Goal: Task Accomplishment & Management: Manage account settings

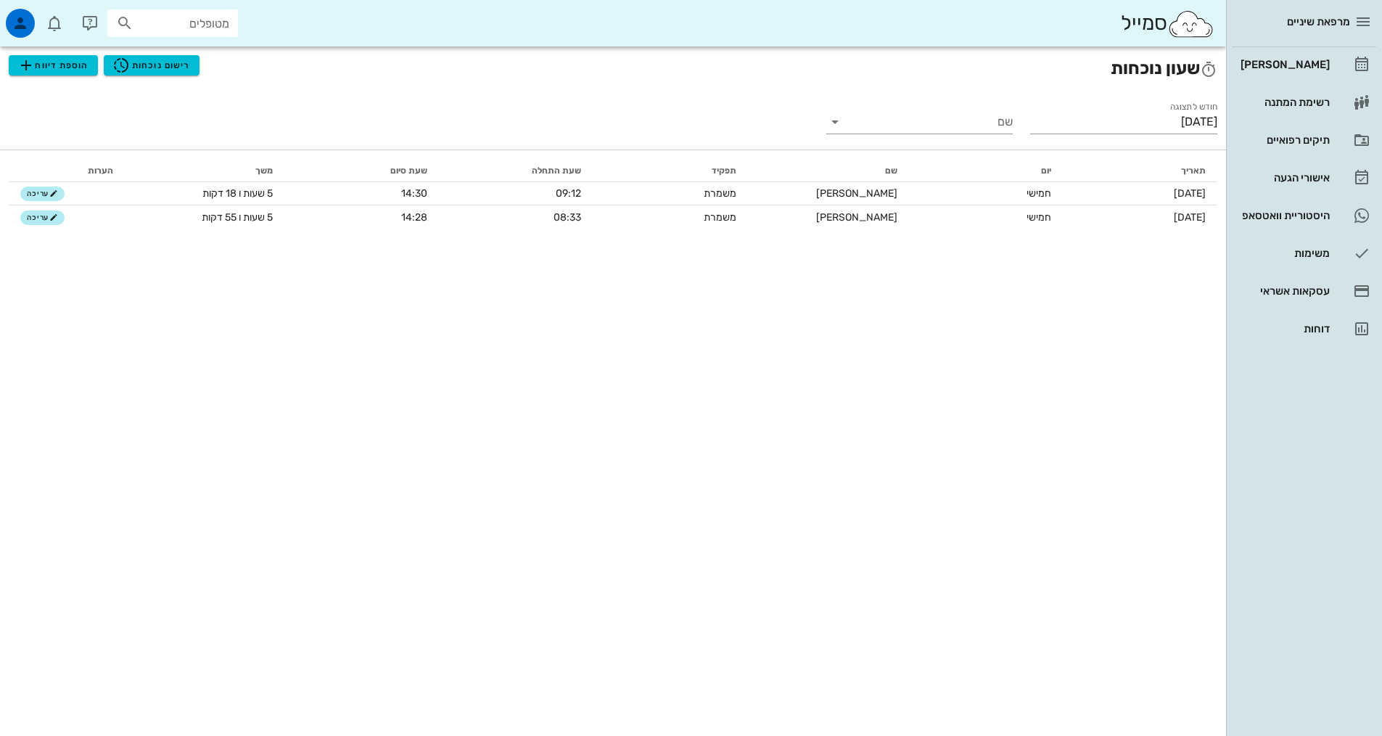
click at [377, 16] on div "סמייל מטופלים" at bounding box center [613, 23] width 1226 height 46
click at [1310, 59] on div "[PERSON_NAME]" at bounding box center [1284, 65] width 92 height 12
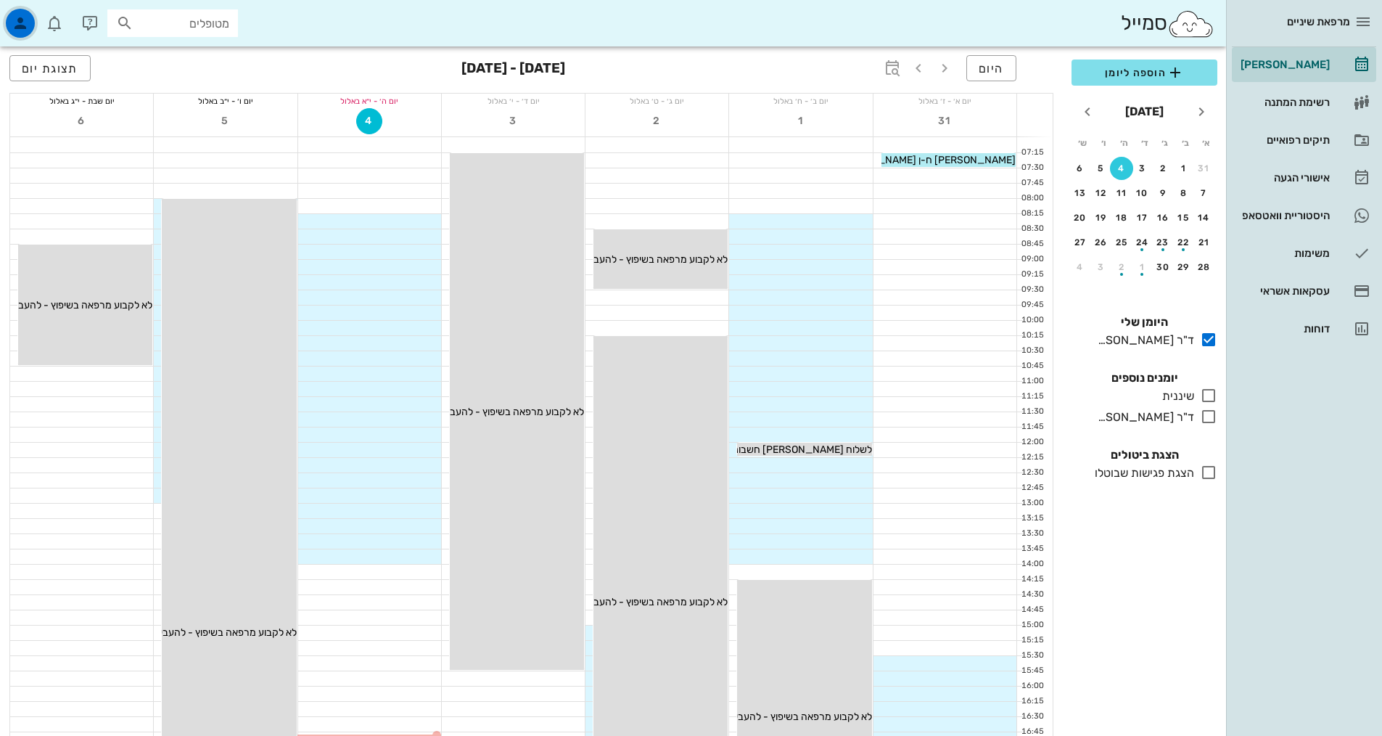
click at [20, 22] on icon "button" at bounding box center [20, 23] width 17 height 17
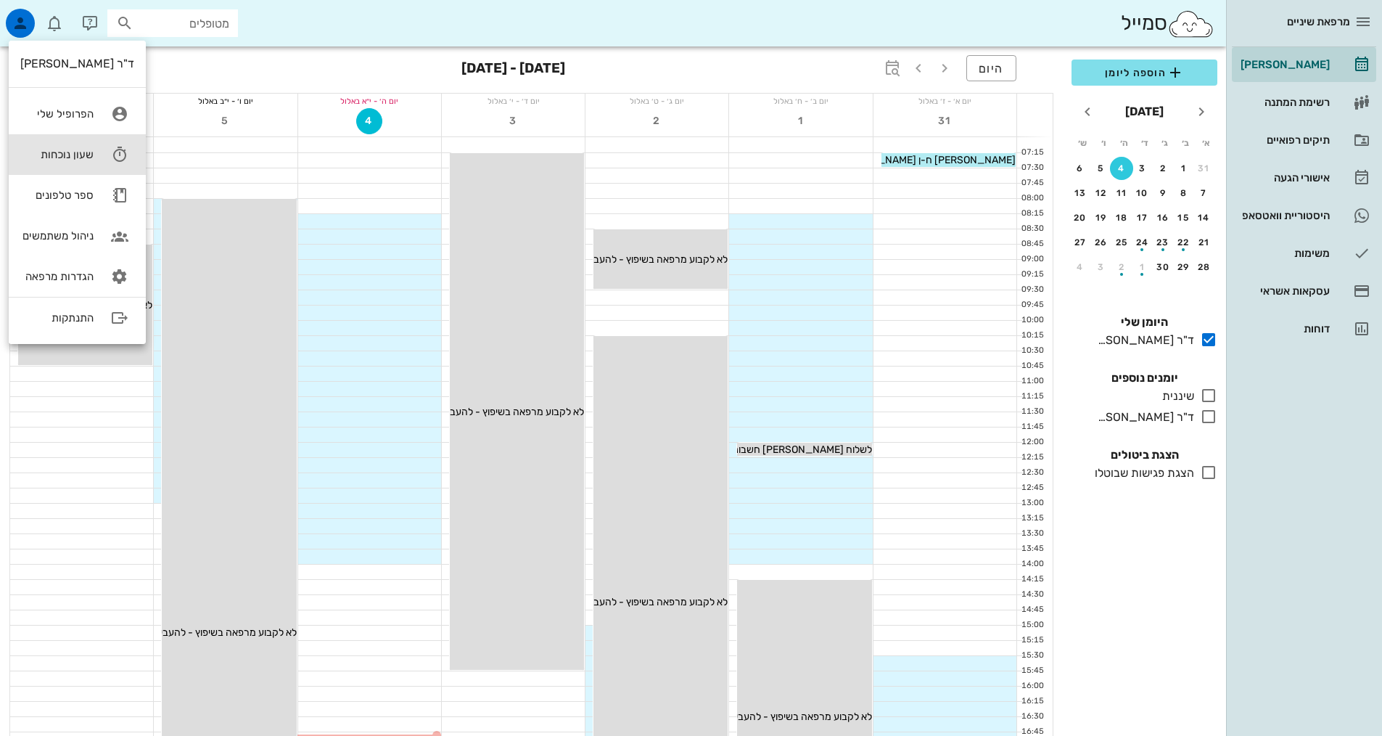
click at [88, 149] on div "שעון נוכחות" at bounding box center [56, 154] width 73 height 13
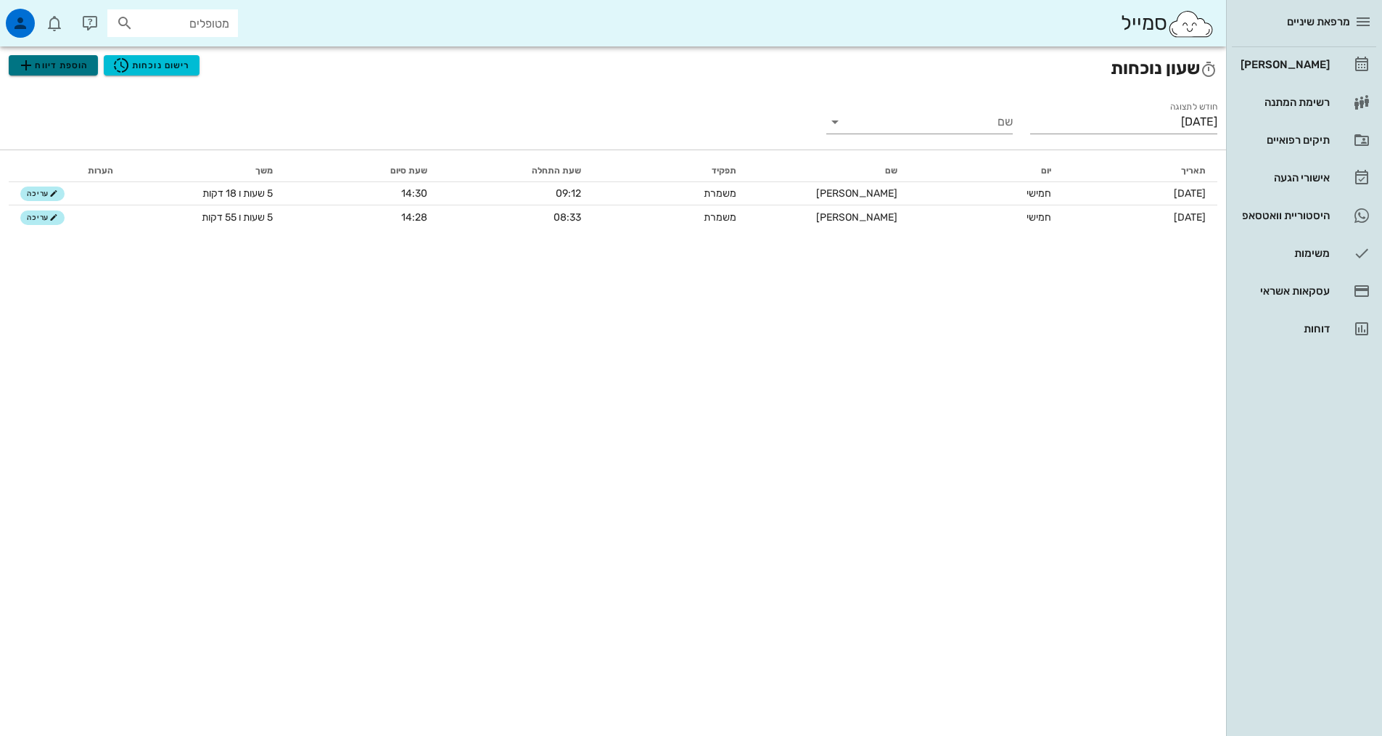
click at [52, 66] on span "הוספת דיווח" at bounding box center [52, 65] width 71 height 17
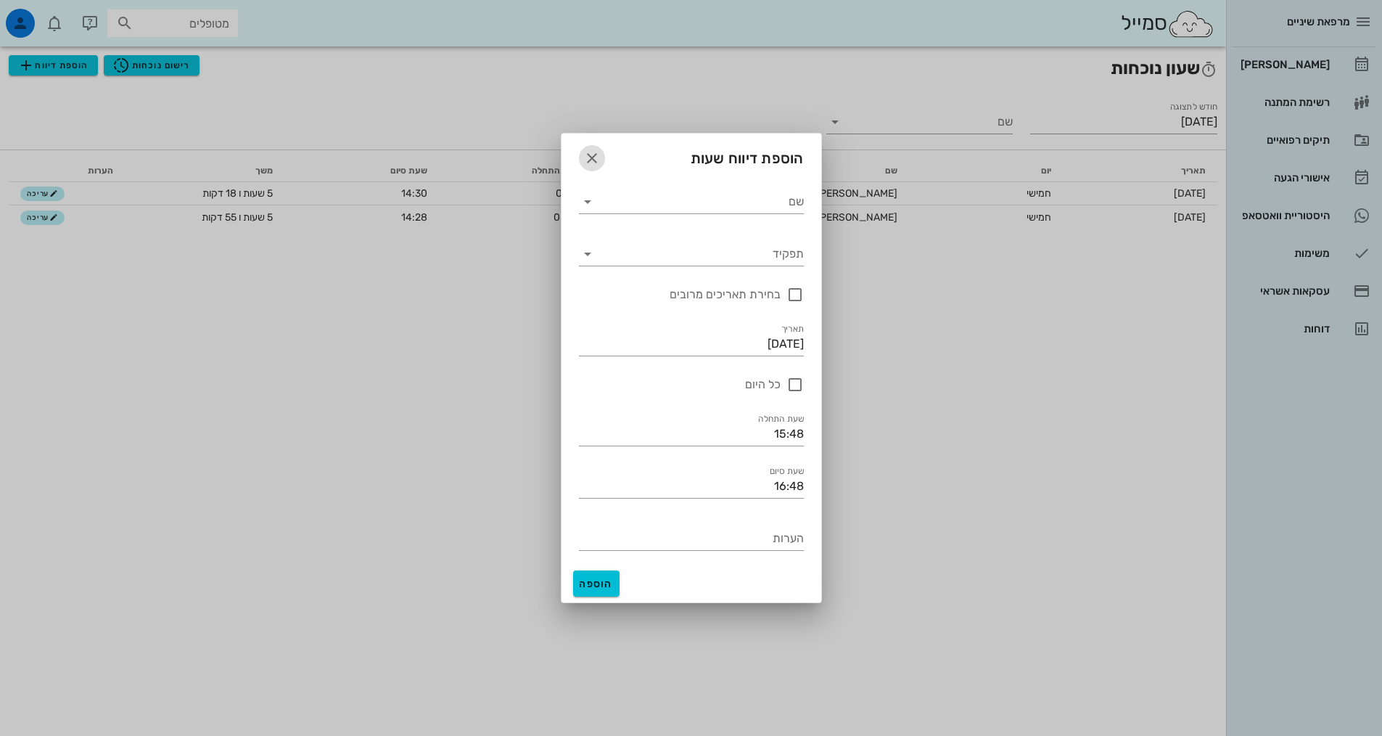
click at [592, 158] on icon "button" at bounding box center [591, 157] width 17 height 17
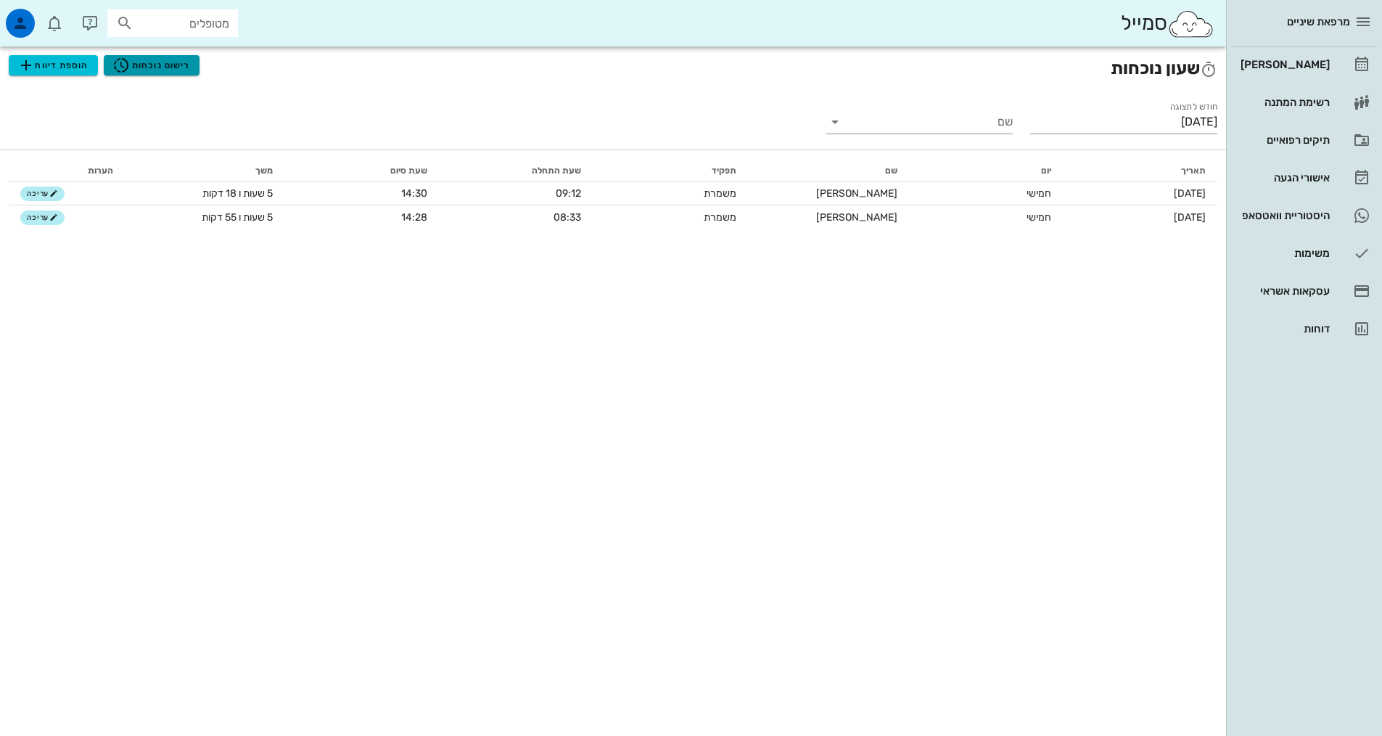
click at [163, 69] on span "רישום נוכחות" at bounding box center [151, 65] width 78 height 17
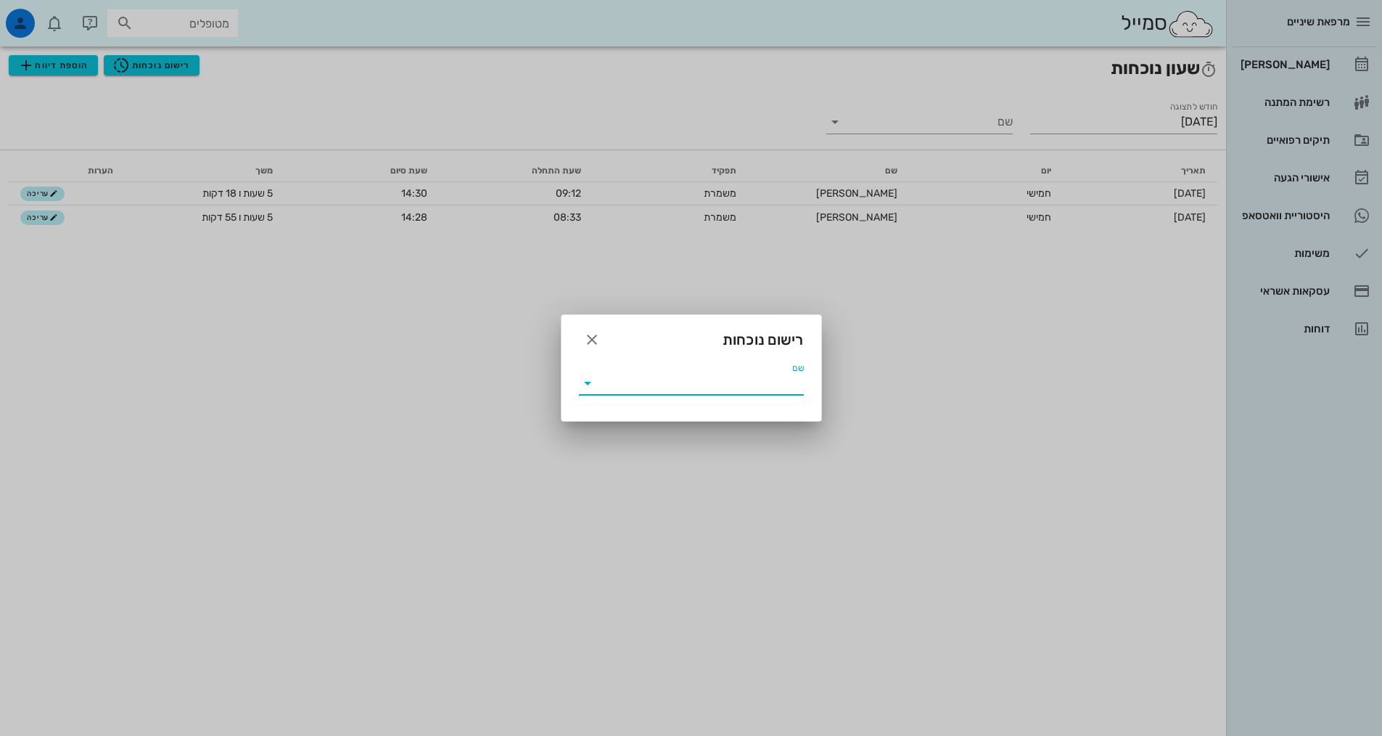
click at [686, 381] on input "שם" at bounding box center [701, 382] width 205 height 23
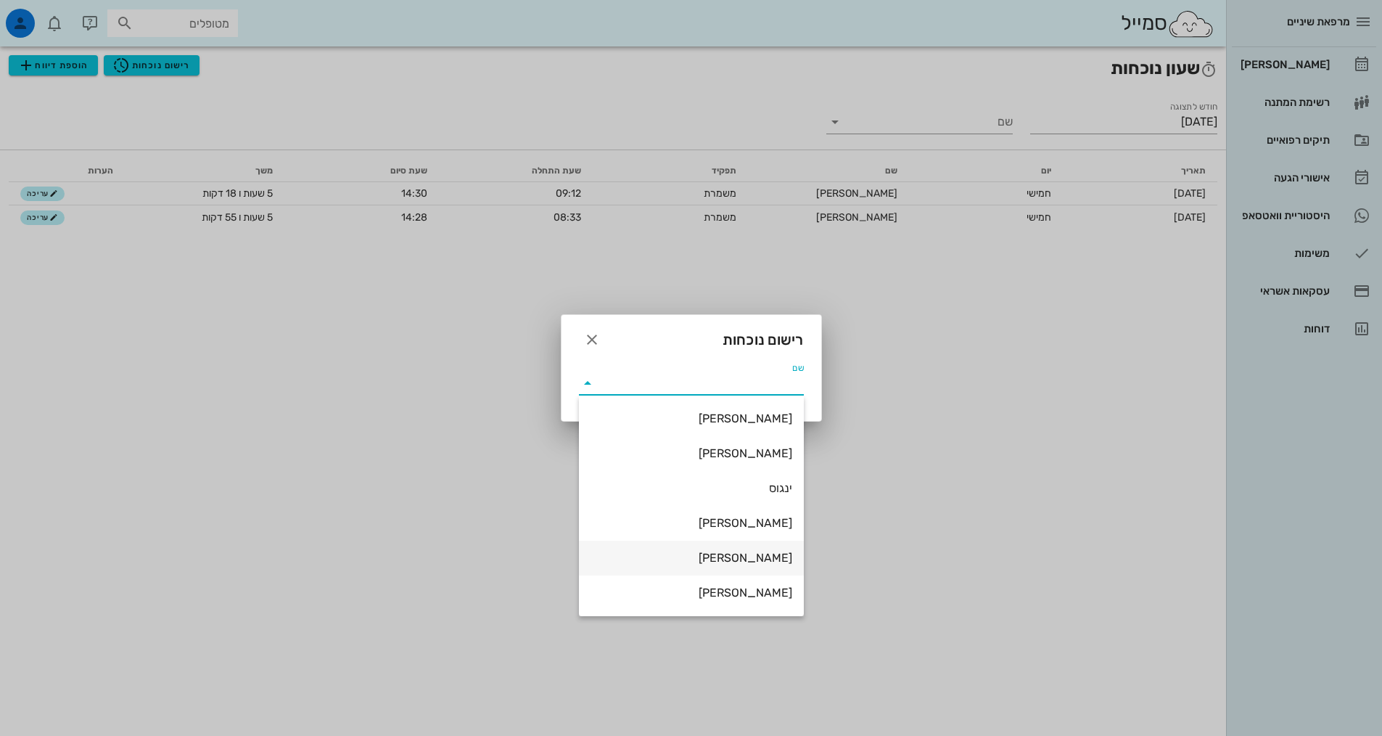
click at [739, 556] on div "[PERSON_NAME]" at bounding box center [692, 558] width 202 height 14
type input "[PERSON_NAME]"
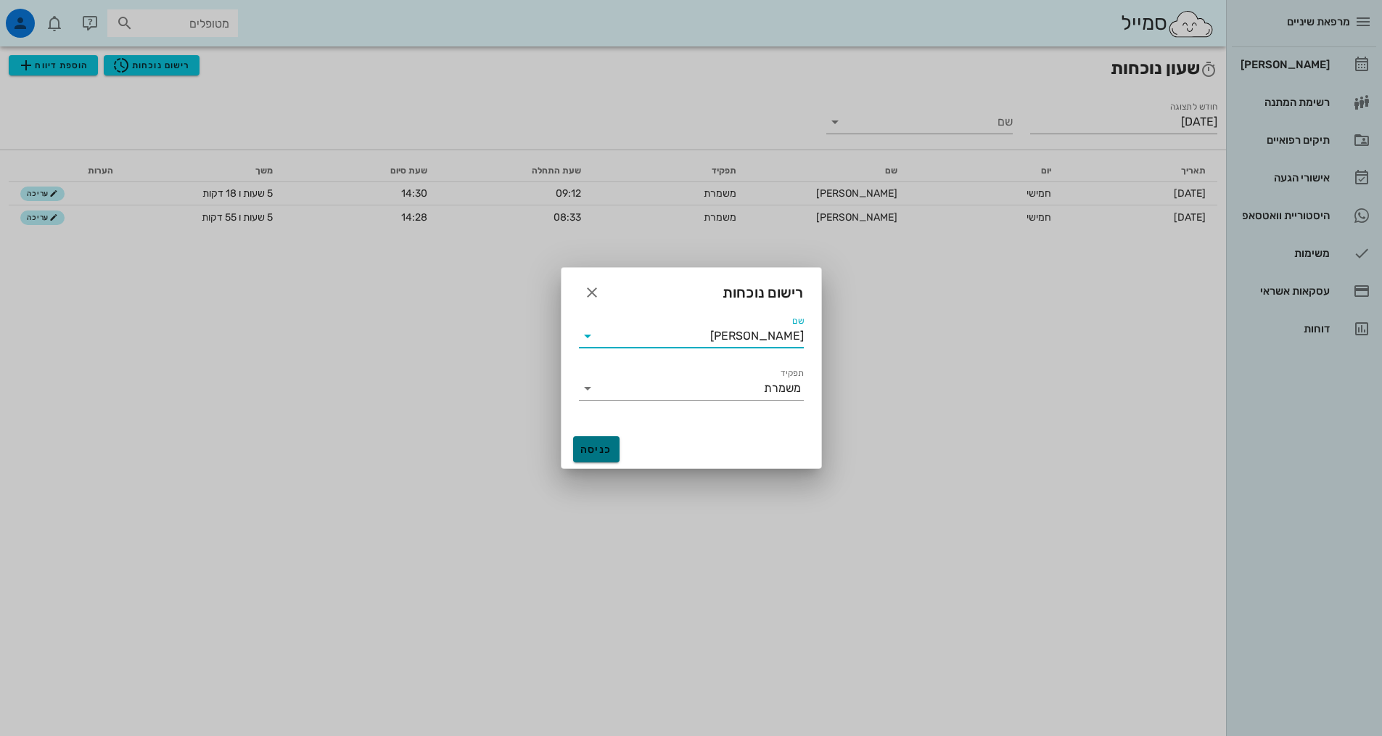
click at [596, 447] on span "כניסה" at bounding box center [596, 449] width 35 height 12
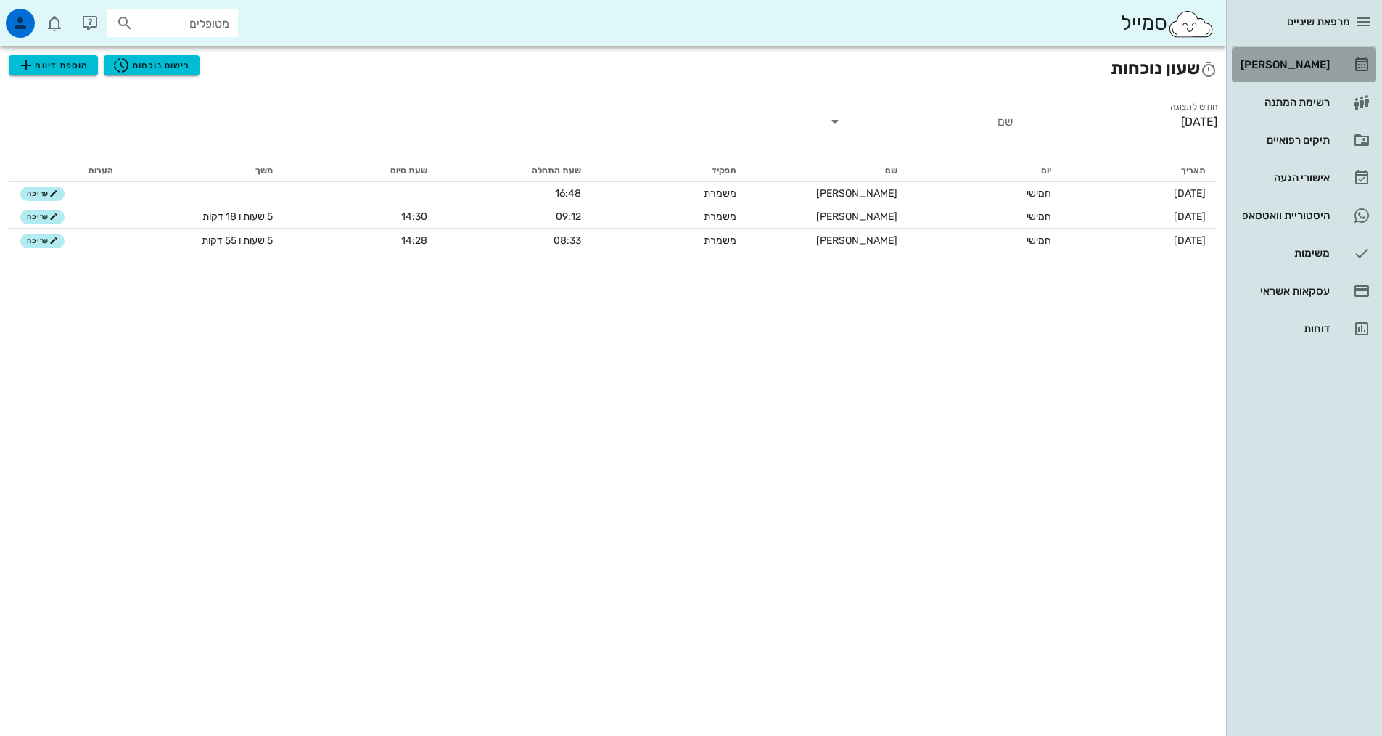
click at [1339, 61] on link "[PERSON_NAME]" at bounding box center [1304, 64] width 144 height 35
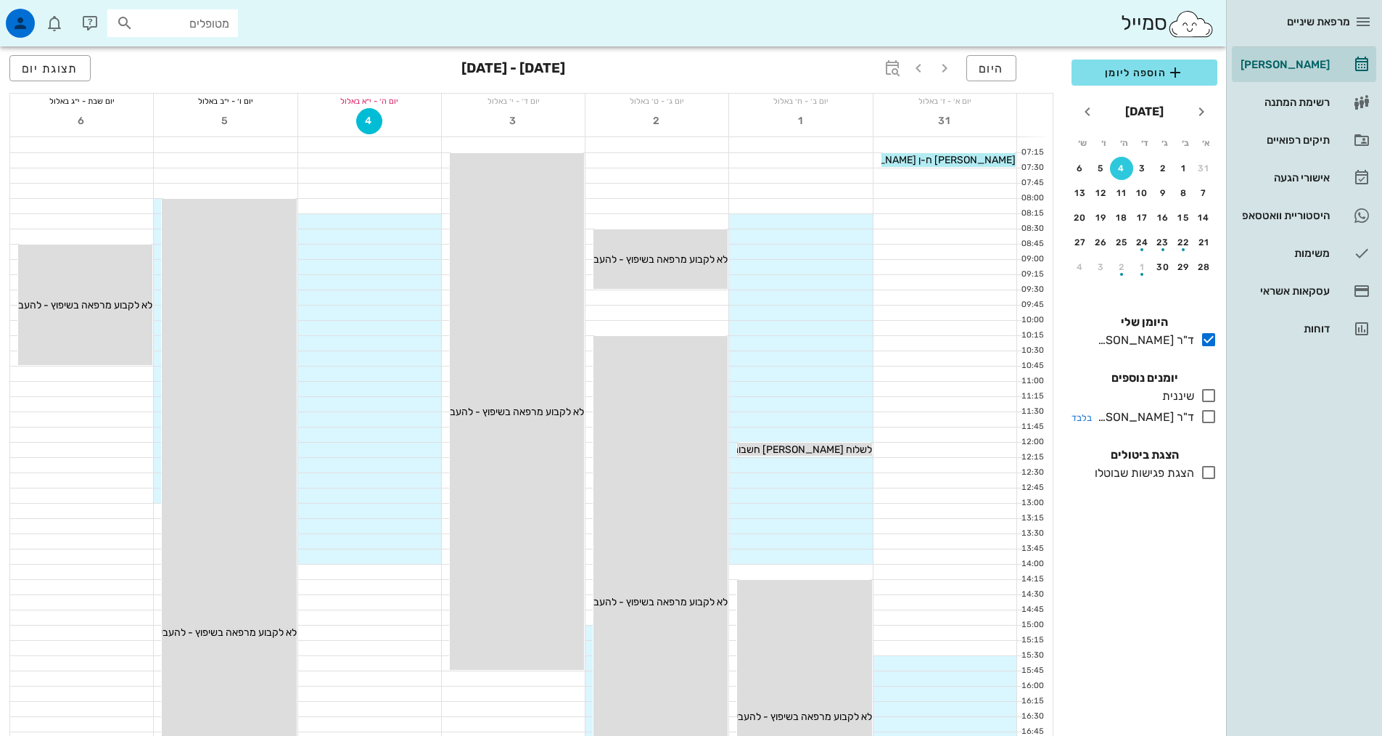
click at [1205, 424] on icon at bounding box center [1208, 416] width 17 height 17
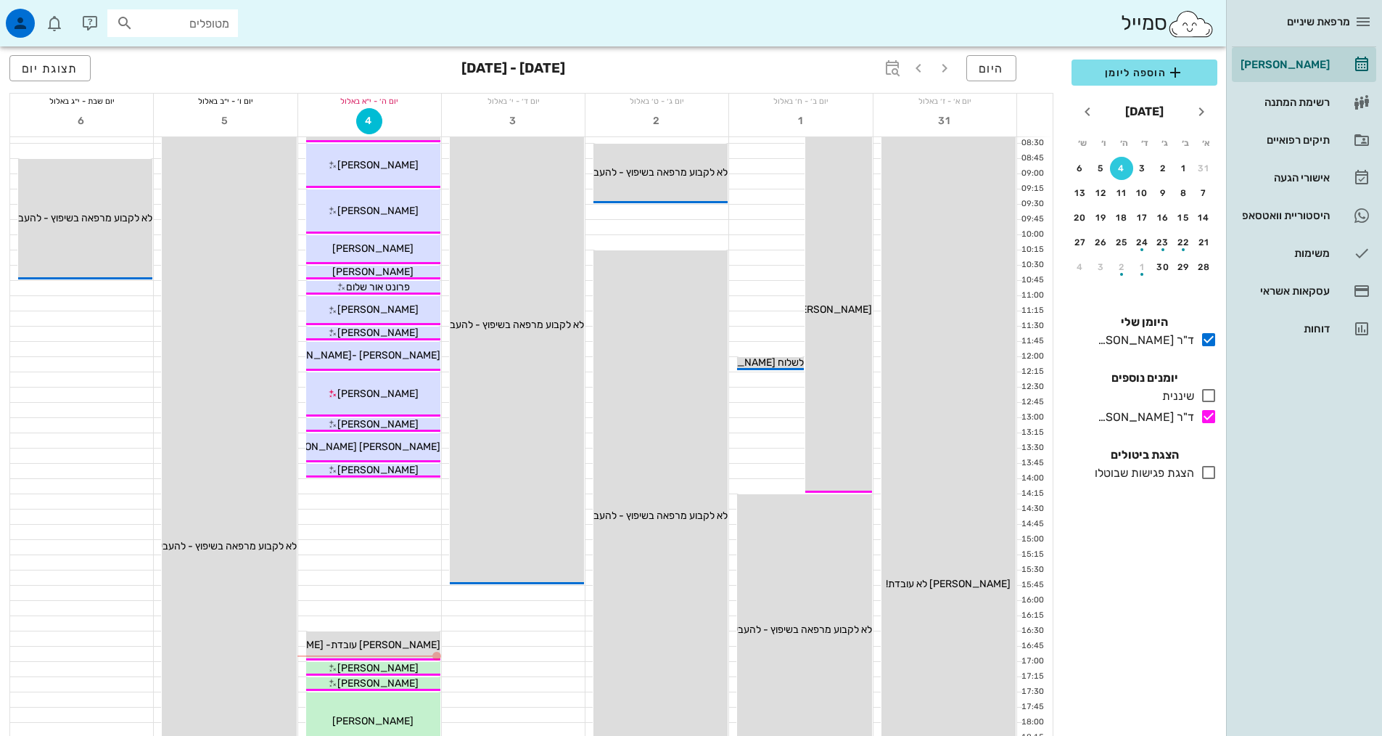
scroll to position [218, 0]
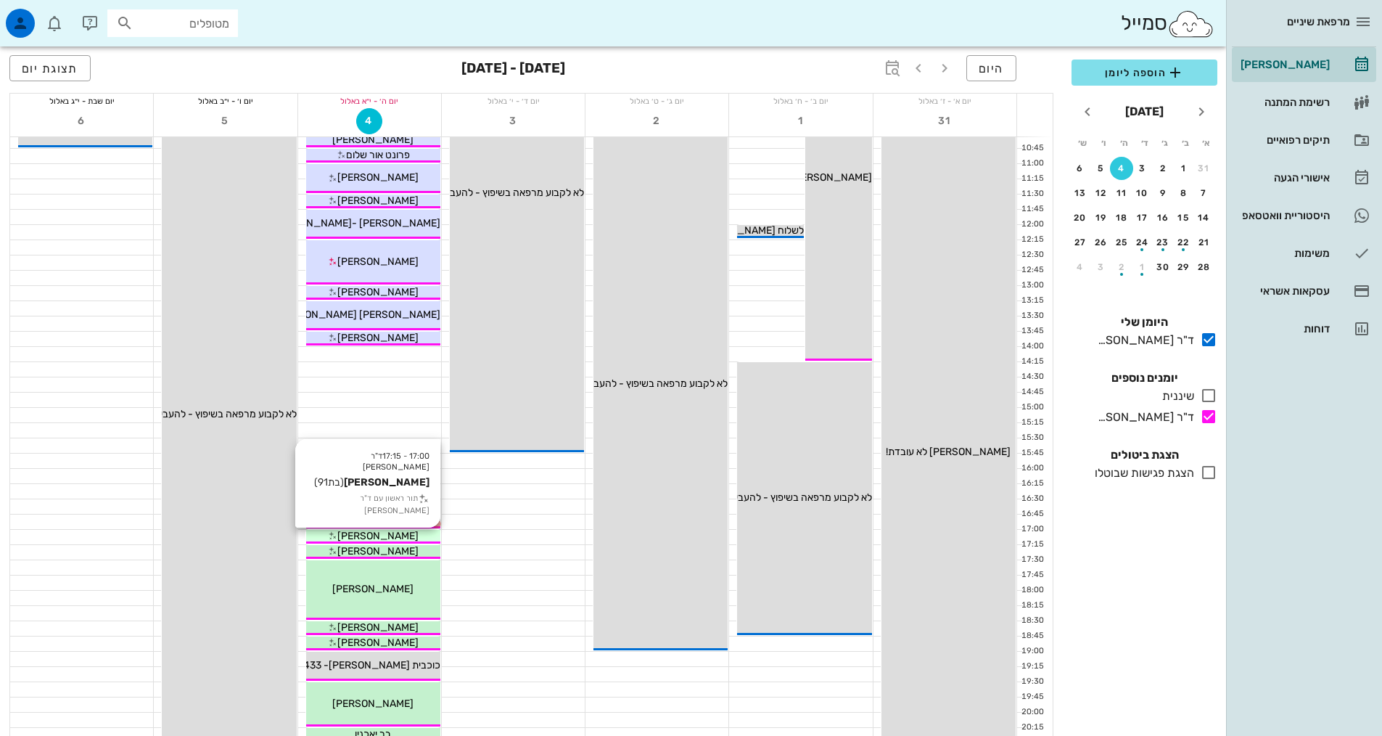
click at [417, 529] on div "17:00 - 17:15 ד"ר [PERSON_NAME] [PERSON_NAME] (בת 91 ) תור ראשון עם ד"ר [PERSON…" at bounding box center [373, 536] width 136 height 15
click at [416, 536] on div "[PERSON_NAME]" at bounding box center [373, 535] width 134 height 15
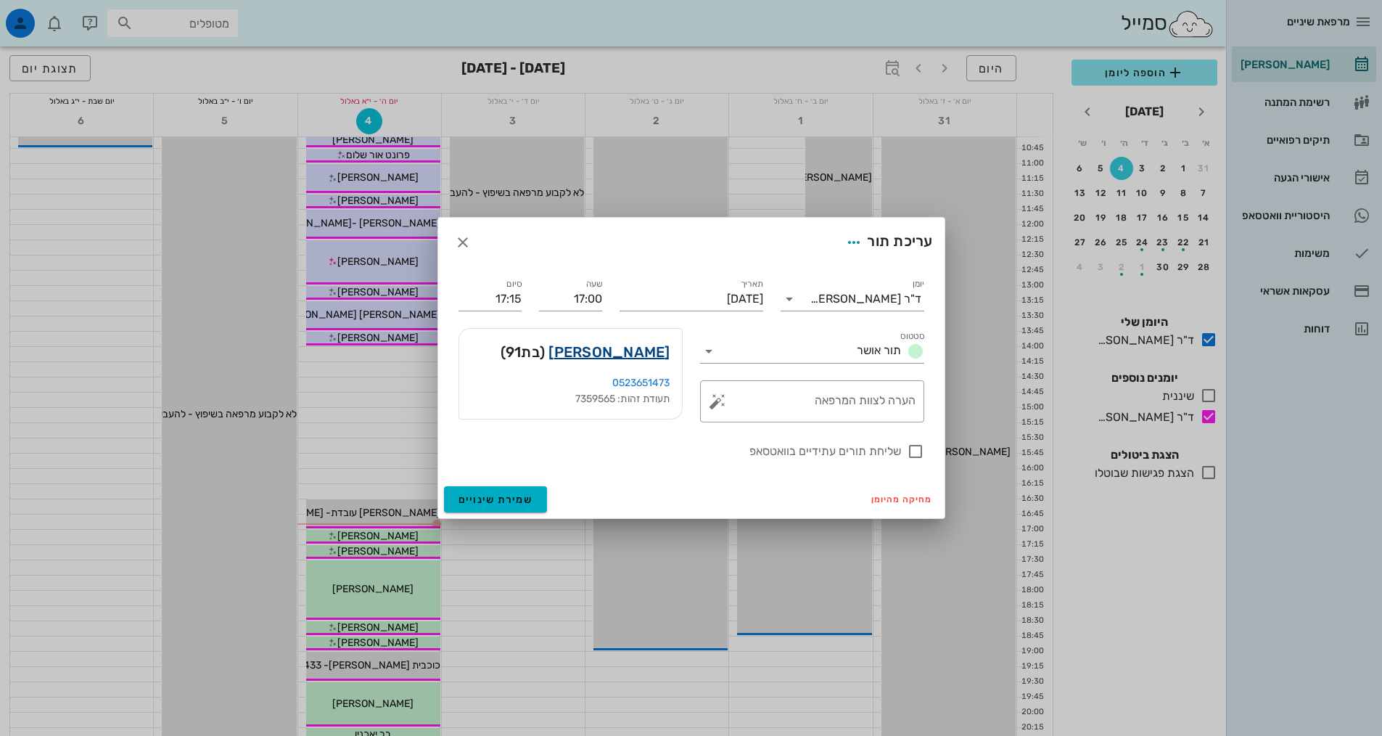
click at [628, 345] on link "[PERSON_NAME]" at bounding box center [609, 351] width 121 height 23
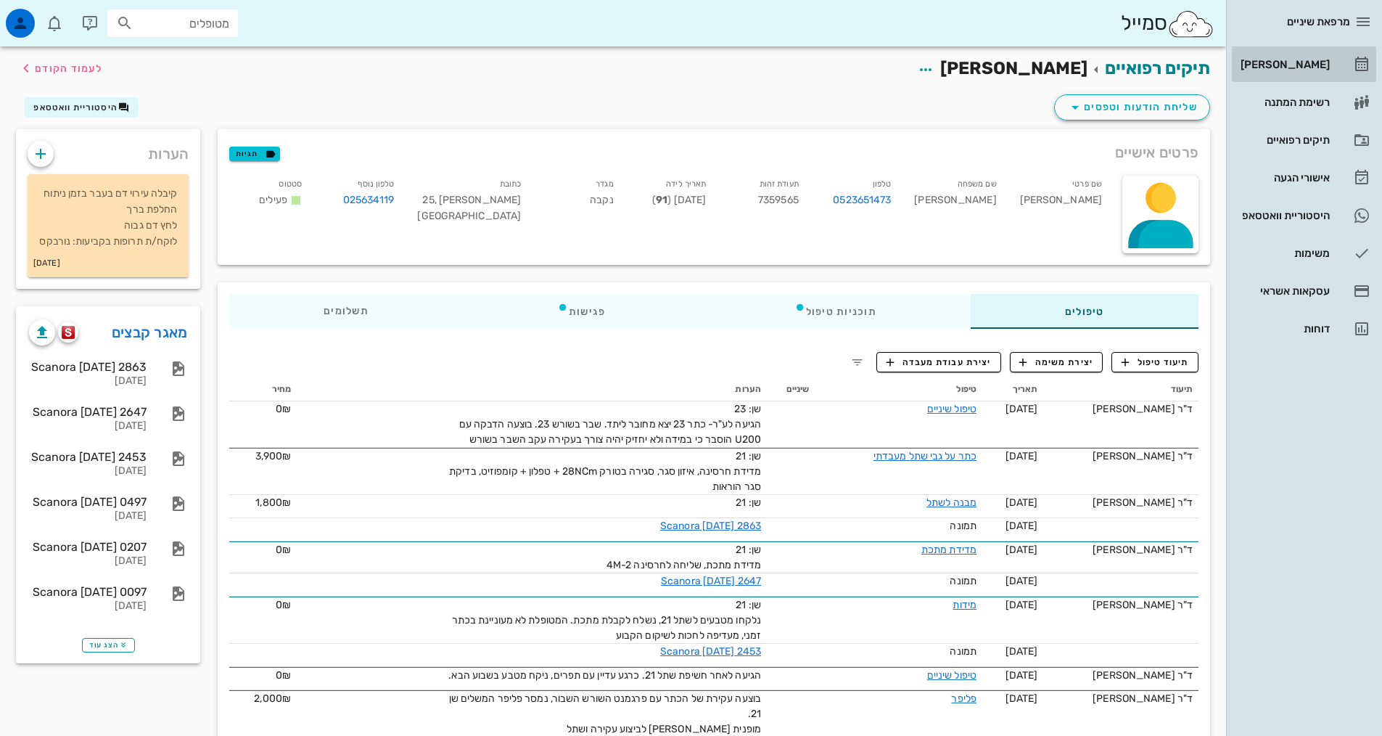
click at [1303, 56] on div "[PERSON_NAME]" at bounding box center [1284, 64] width 92 height 23
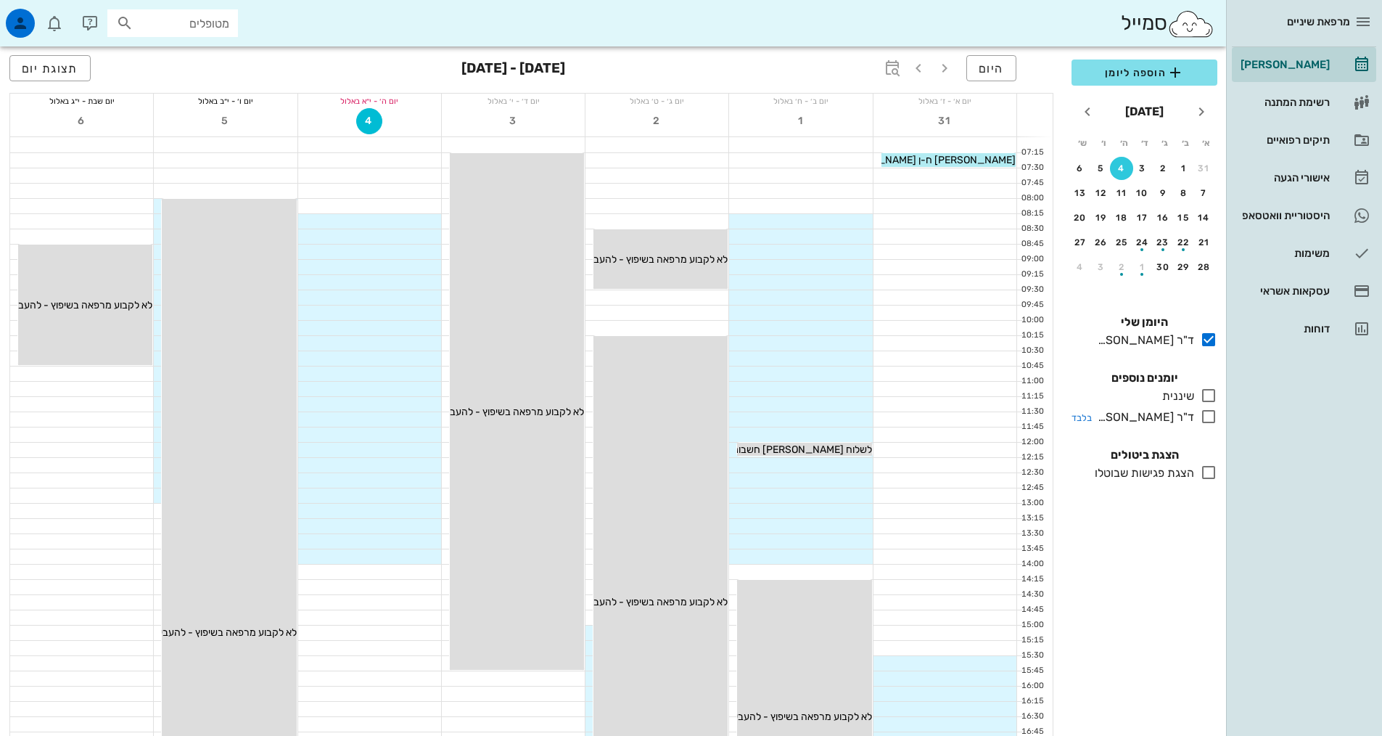
click at [1205, 418] on icon at bounding box center [1208, 416] width 17 height 17
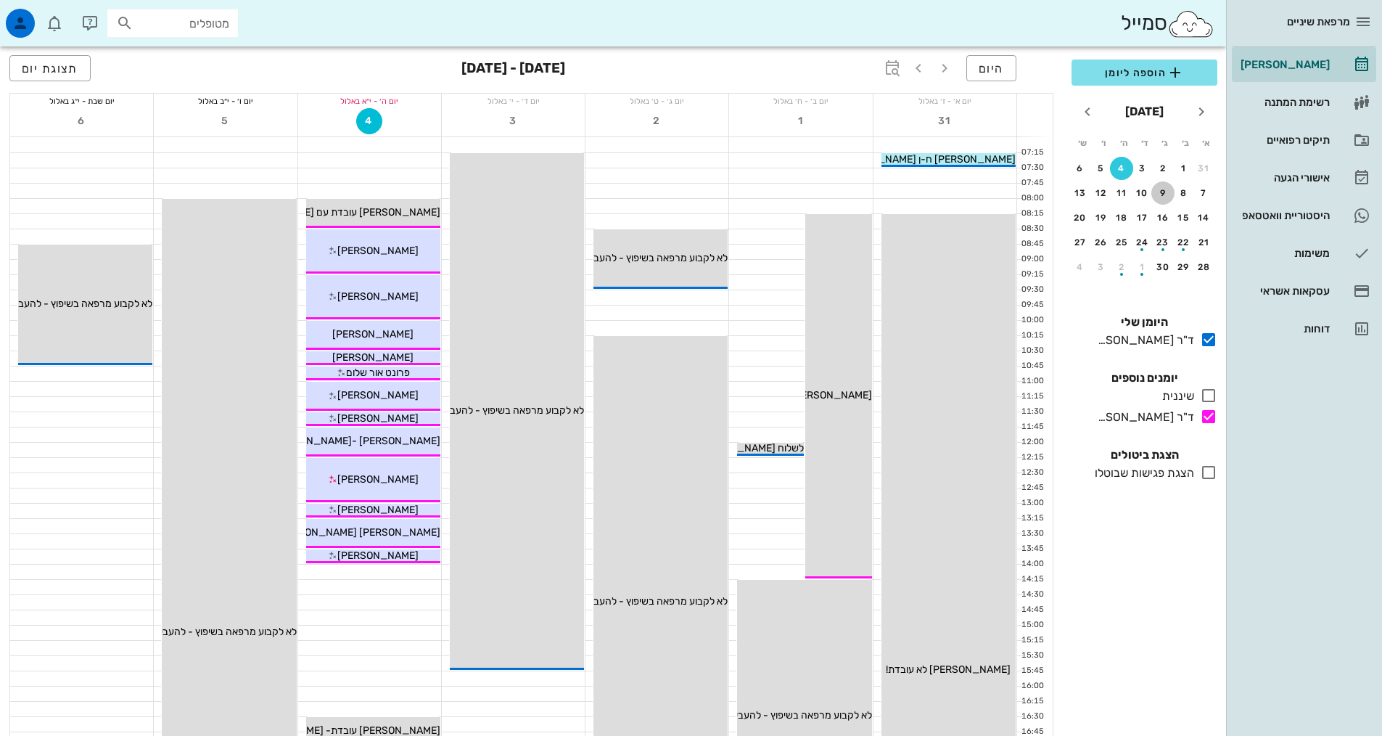
click at [1166, 194] on div "9" at bounding box center [1162, 193] width 23 height 10
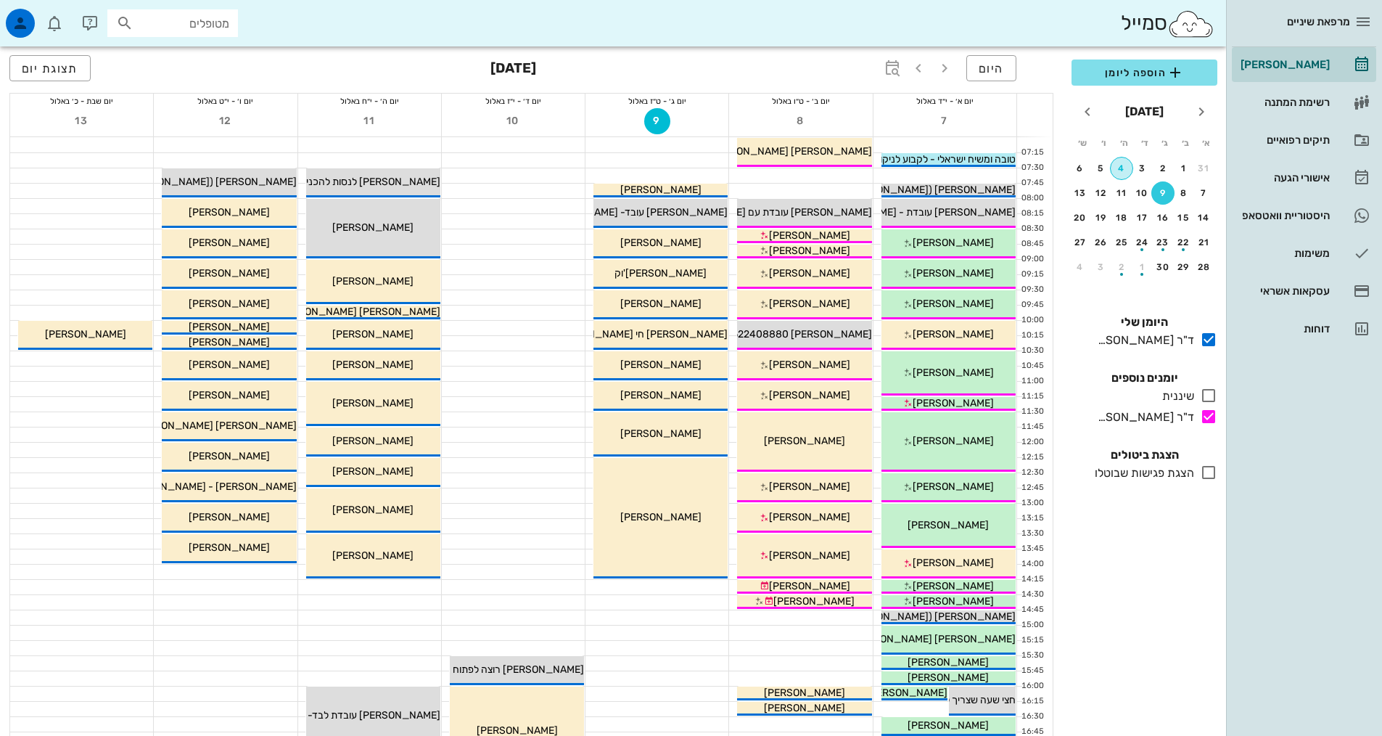
click at [1127, 173] on button "4" at bounding box center [1121, 168] width 23 height 23
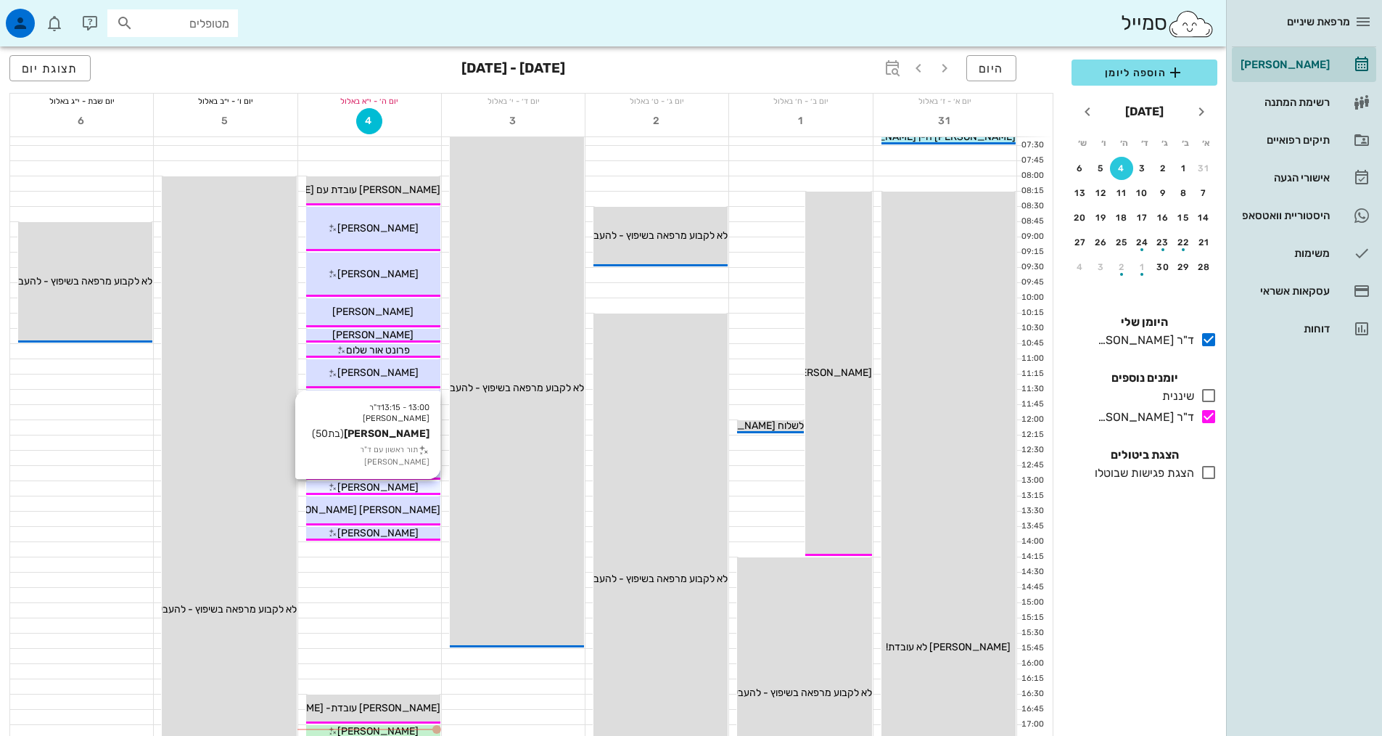
scroll to position [290, 0]
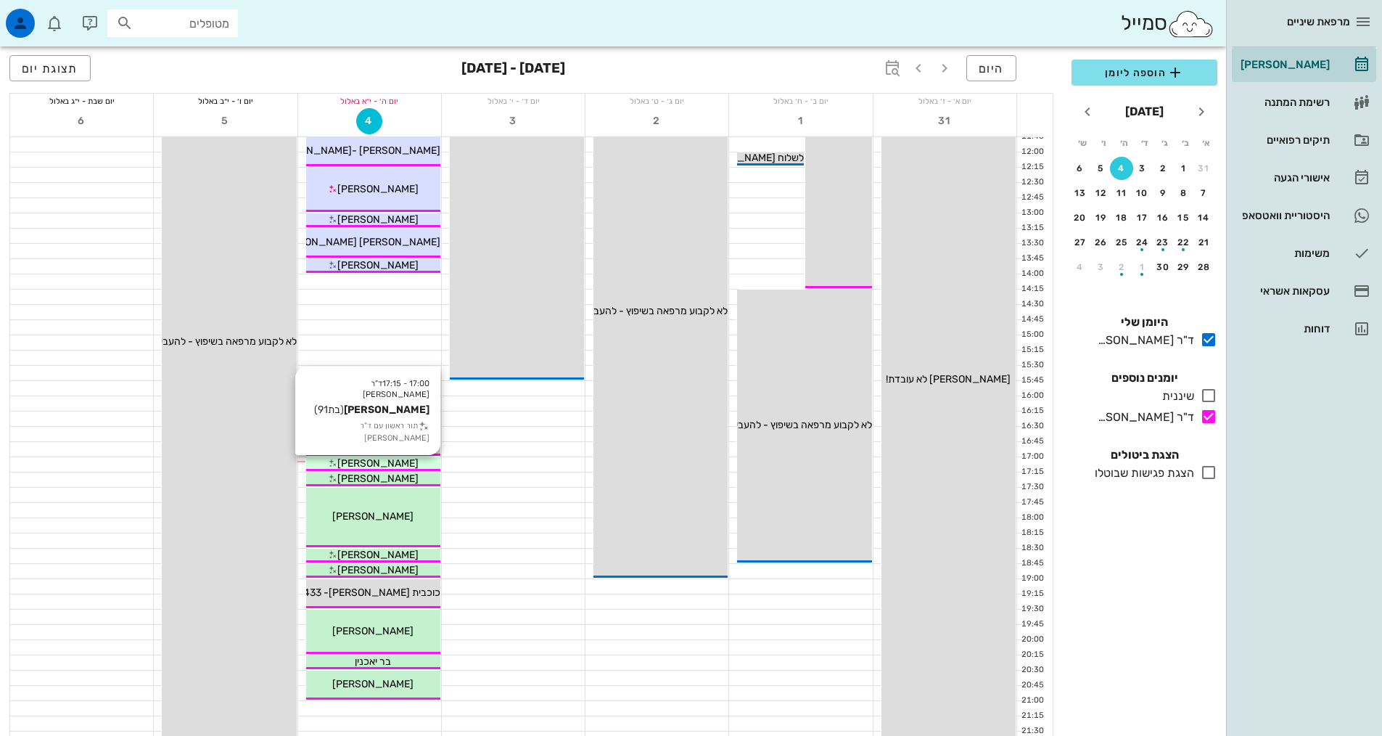
click at [408, 462] on div "[PERSON_NAME]" at bounding box center [373, 463] width 134 height 15
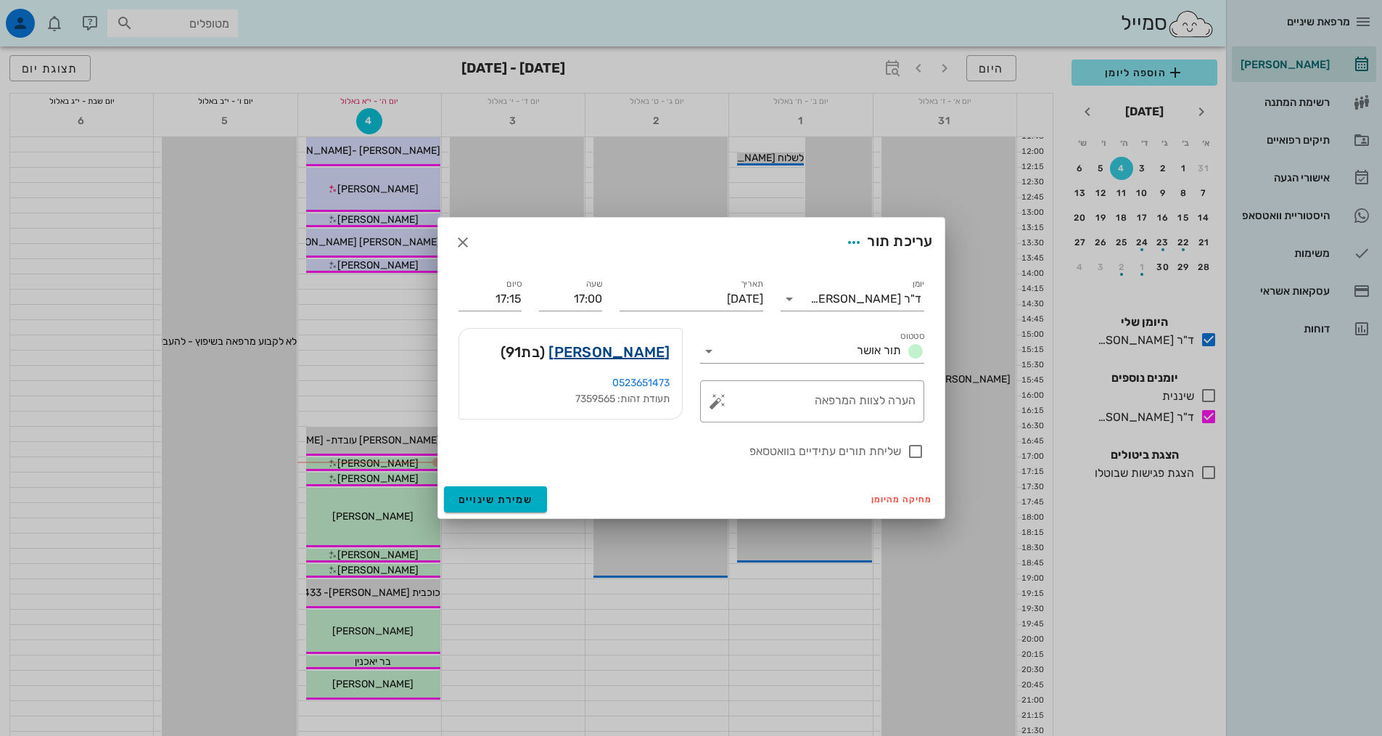
click at [649, 356] on link "[PERSON_NAME]" at bounding box center [609, 351] width 121 height 23
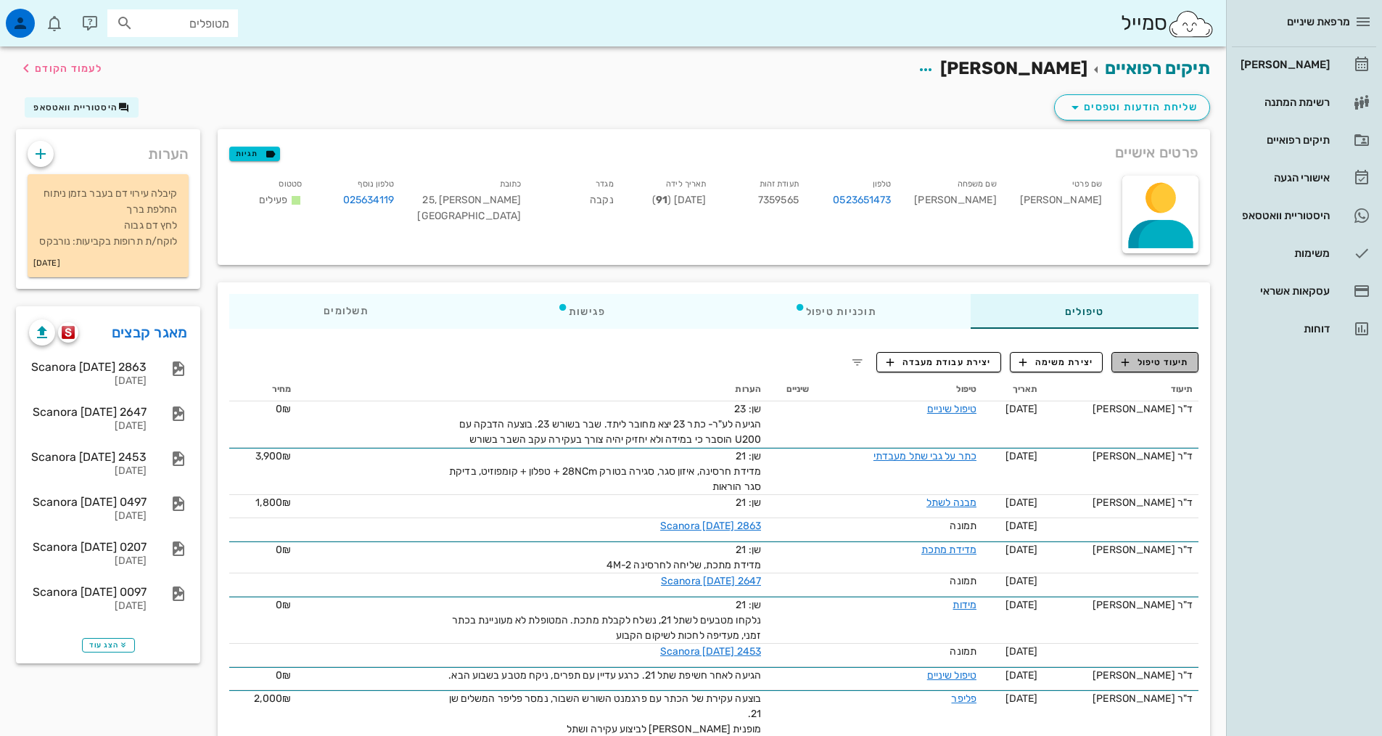
click at [1186, 364] on span "תיעוד טיפול" at bounding box center [1155, 362] width 67 height 13
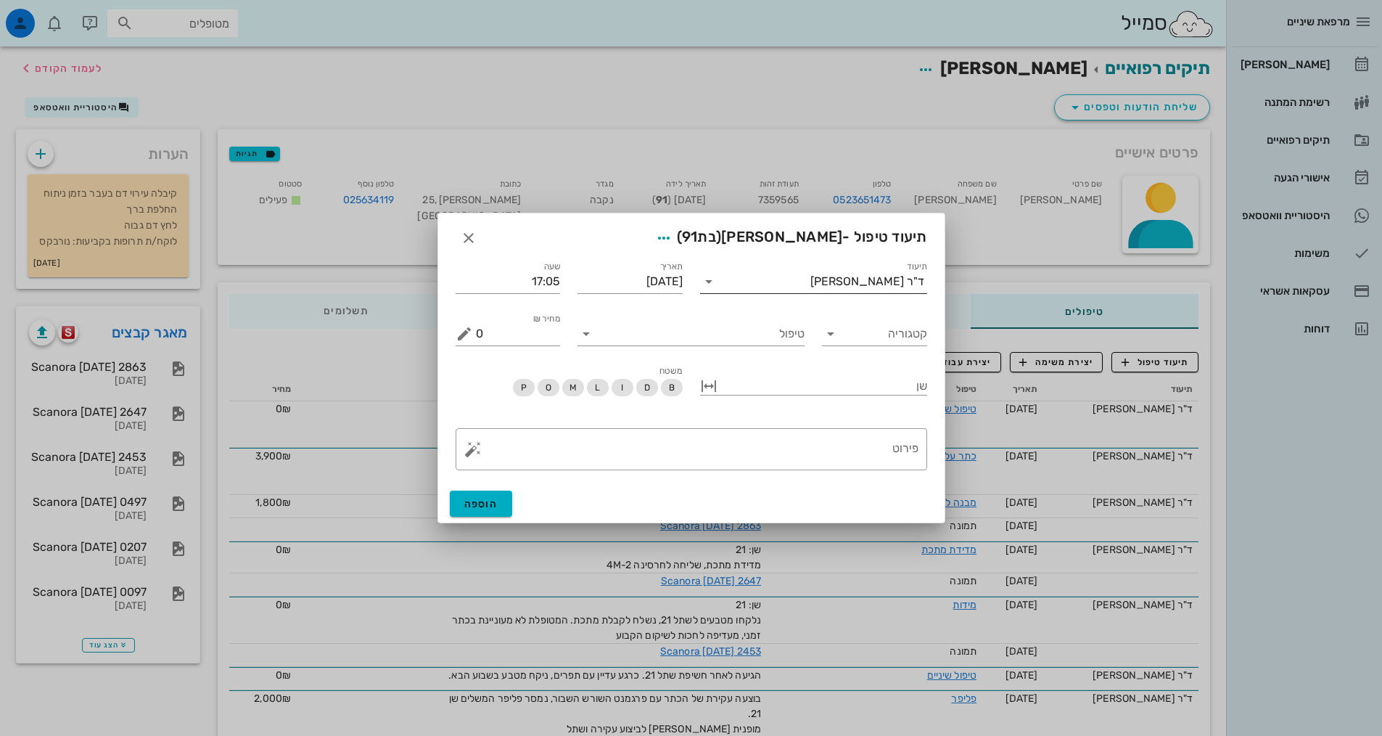
click at [879, 287] on div "ד"ר [PERSON_NAME]" at bounding box center [867, 281] width 114 height 13
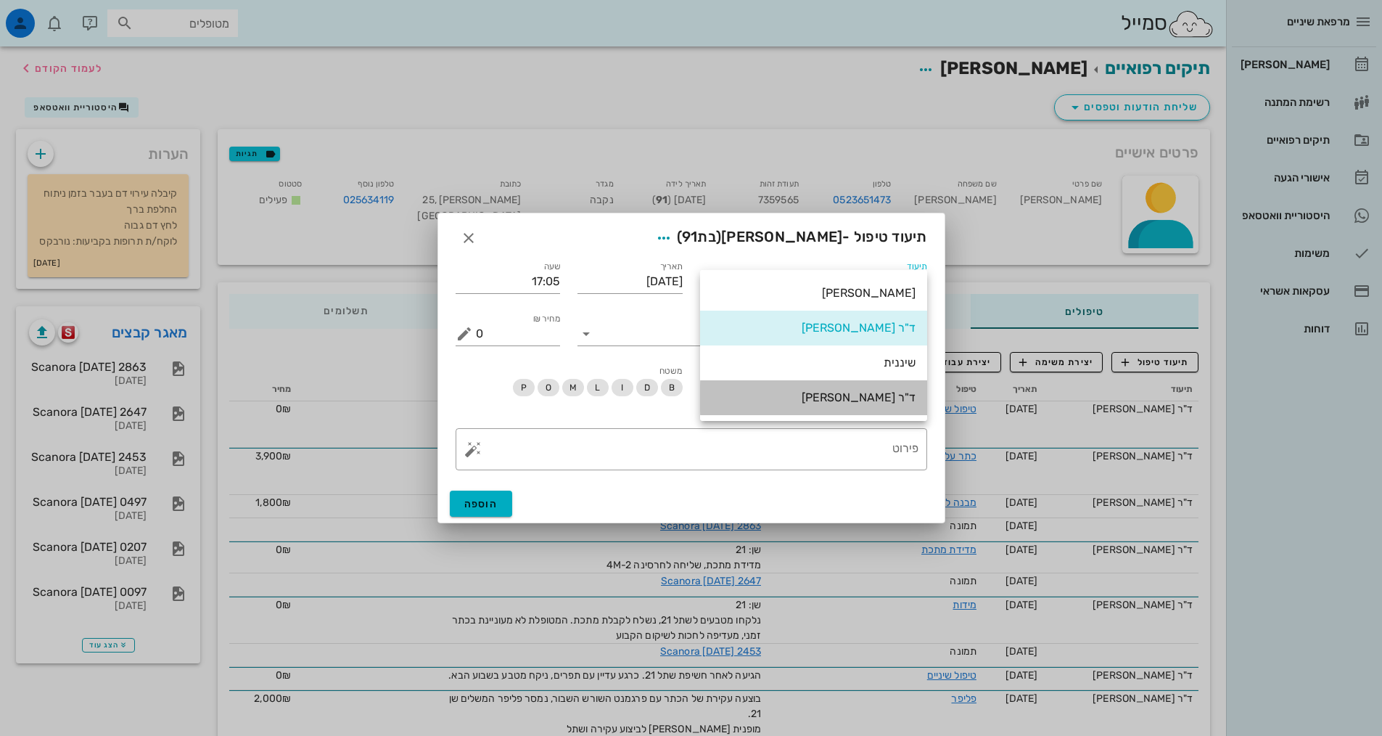
click at [899, 404] on div "ד"ר [PERSON_NAME]" at bounding box center [814, 397] width 204 height 14
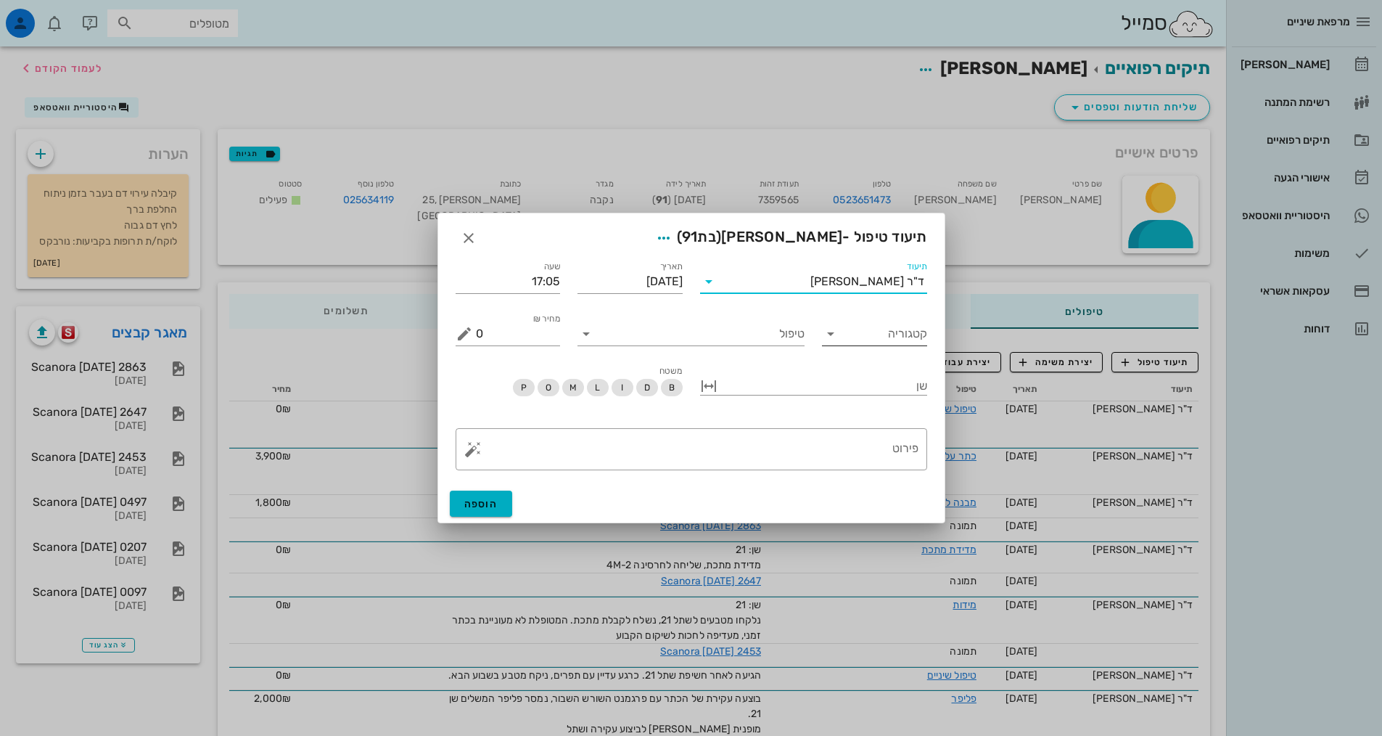
click at [887, 340] on input "קטגוריה" at bounding box center [886, 333] width 82 height 23
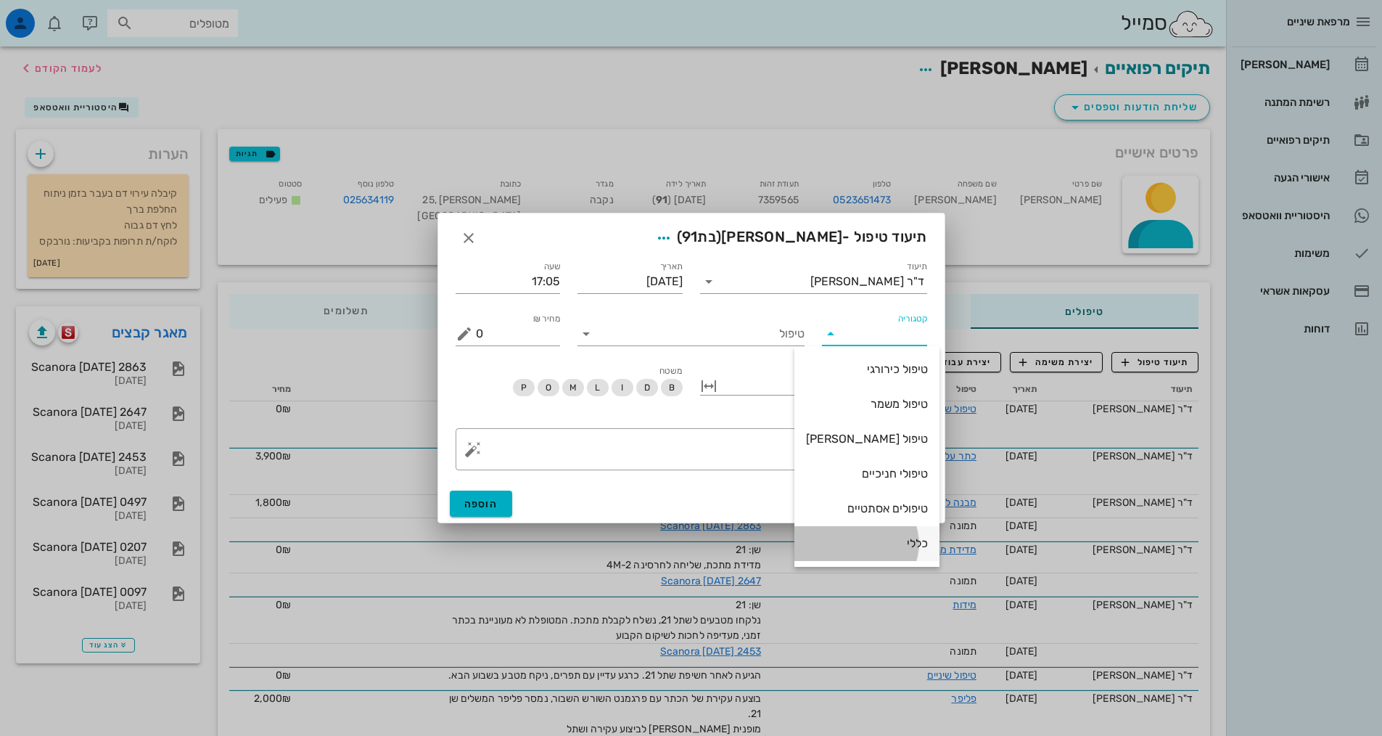
click at [858, 541] on div "כללי" at bounding box center [867, 543] width 122 height 14
type input "כללי"
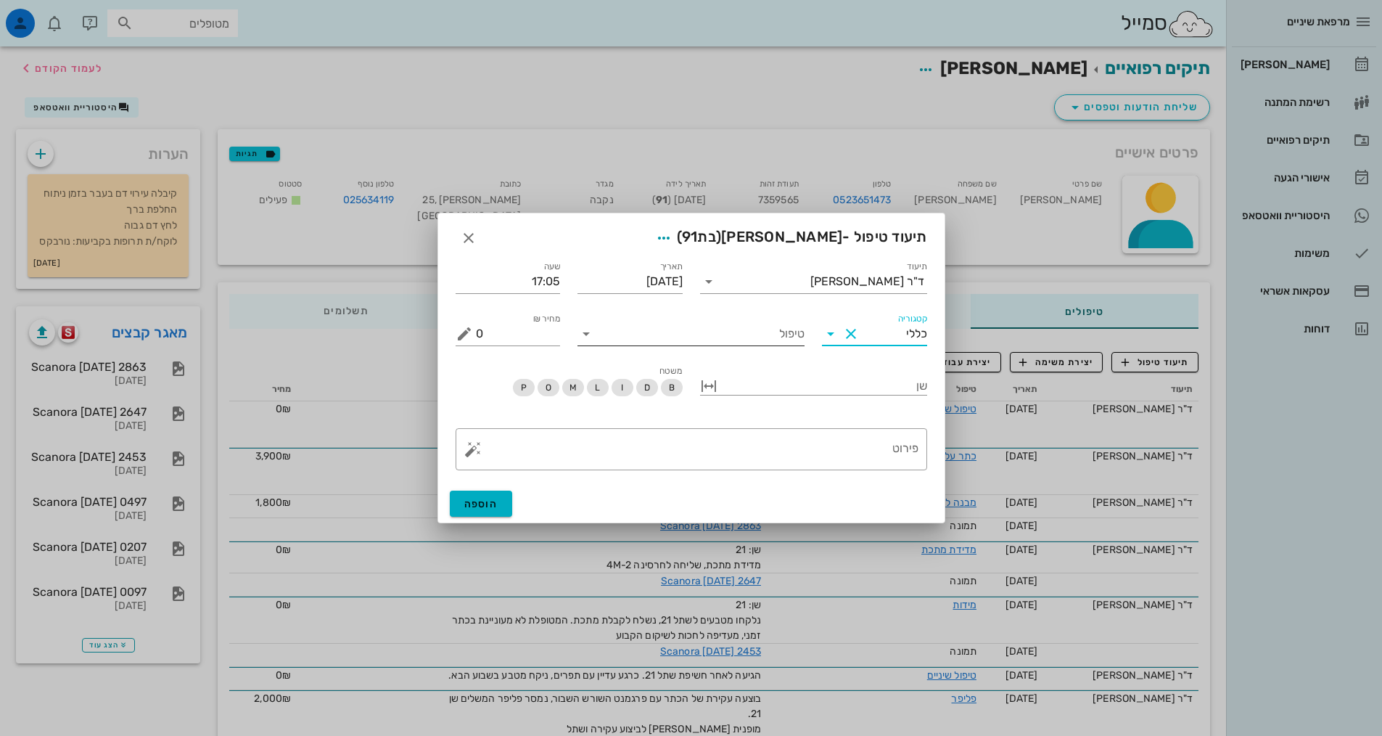
click at [789, 340] on input "טיפול" at bounding box center [701, 333] width 207 height 23
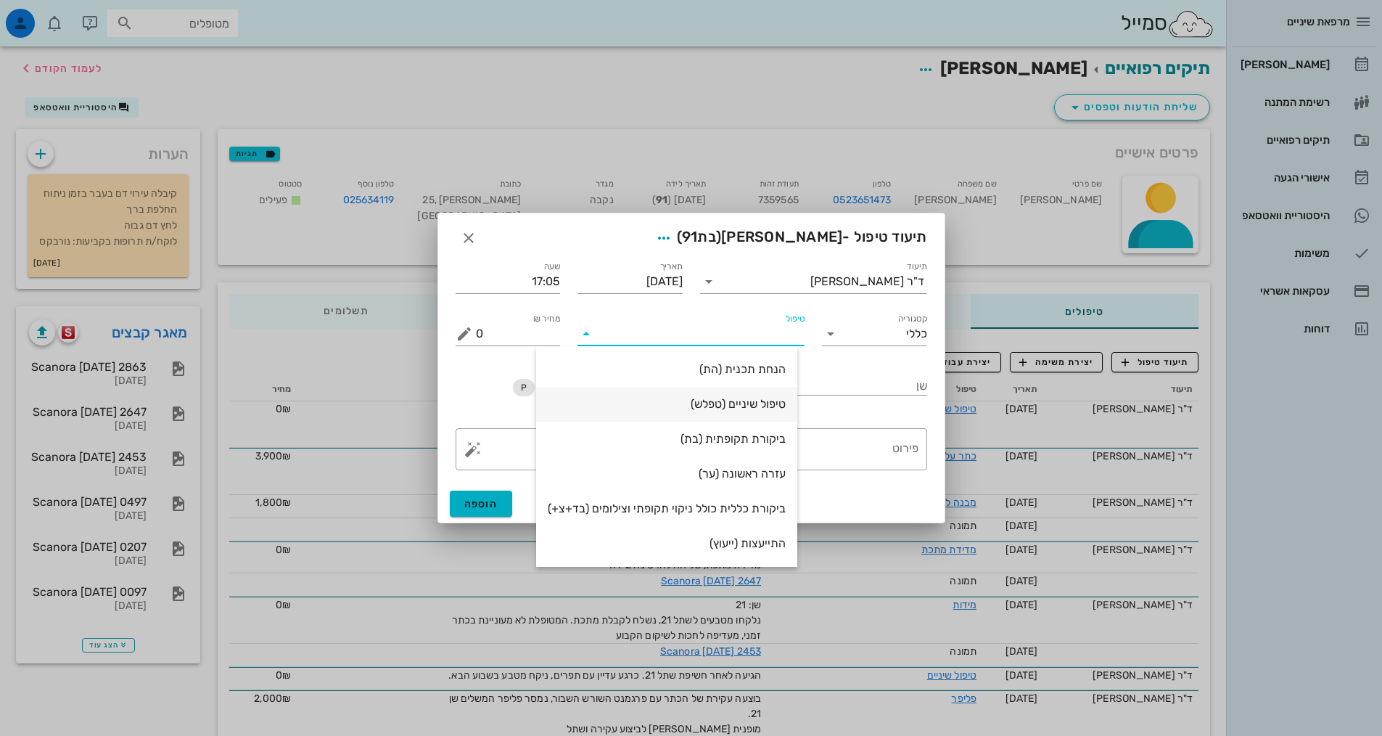
click at [771, 411] on div "טיפול שיניים (טפלש)" at bounding box center [667, 404] width 238 height 14
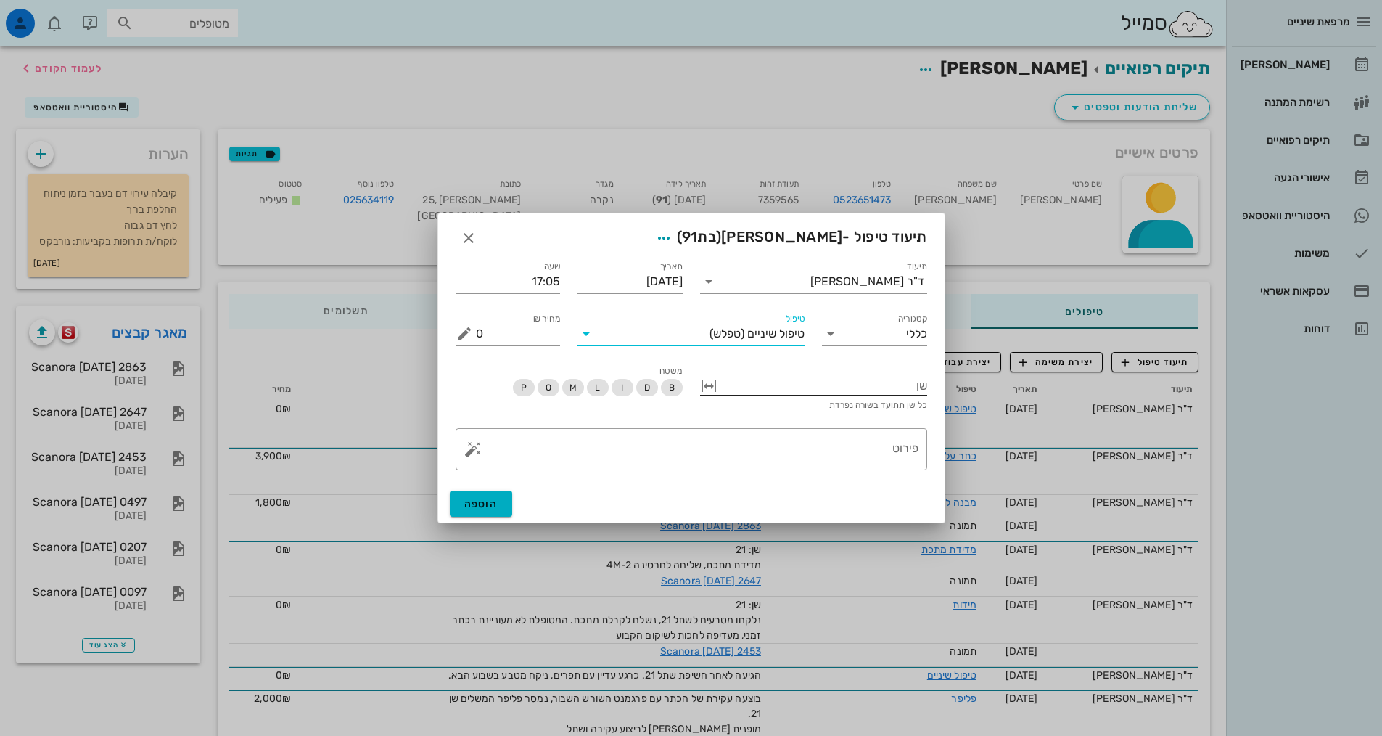
click at [784, 384] on div at bounding box center [823, 384] width 207 height 19
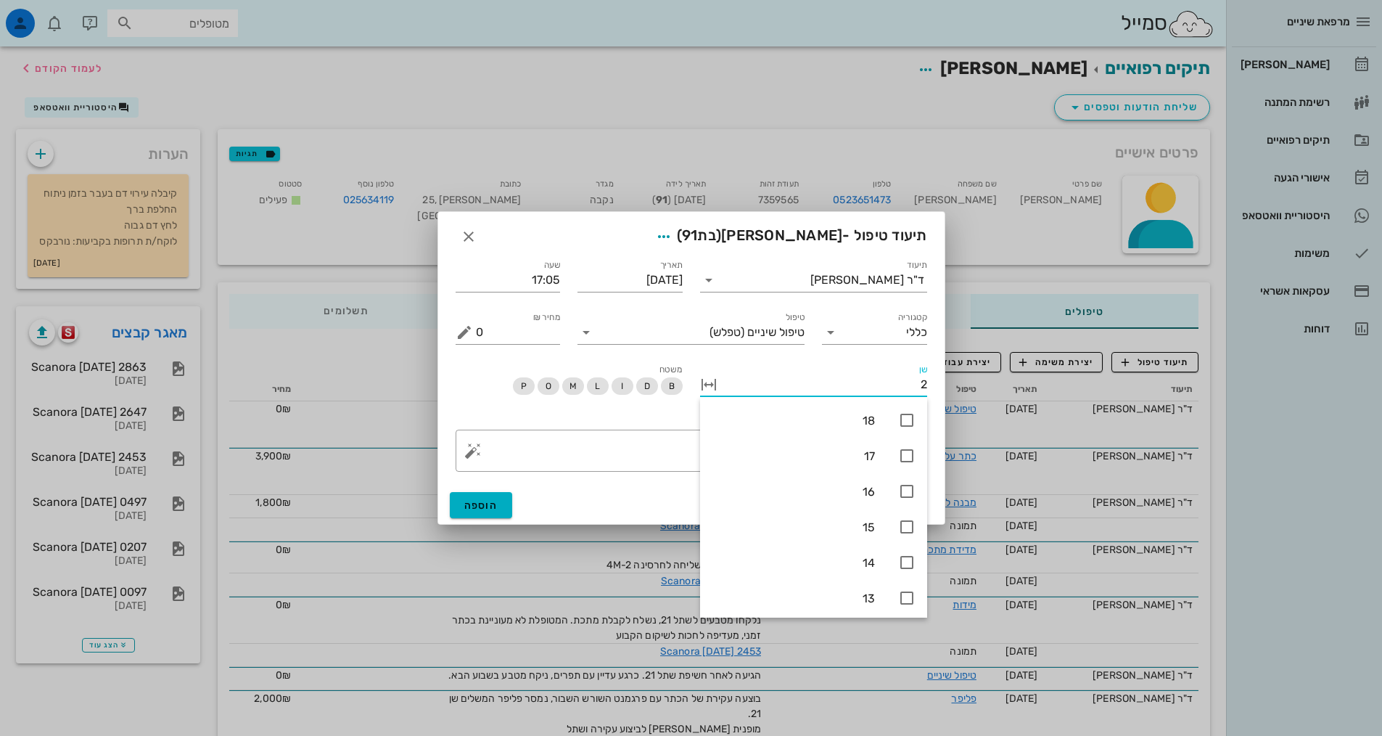
type input "23"
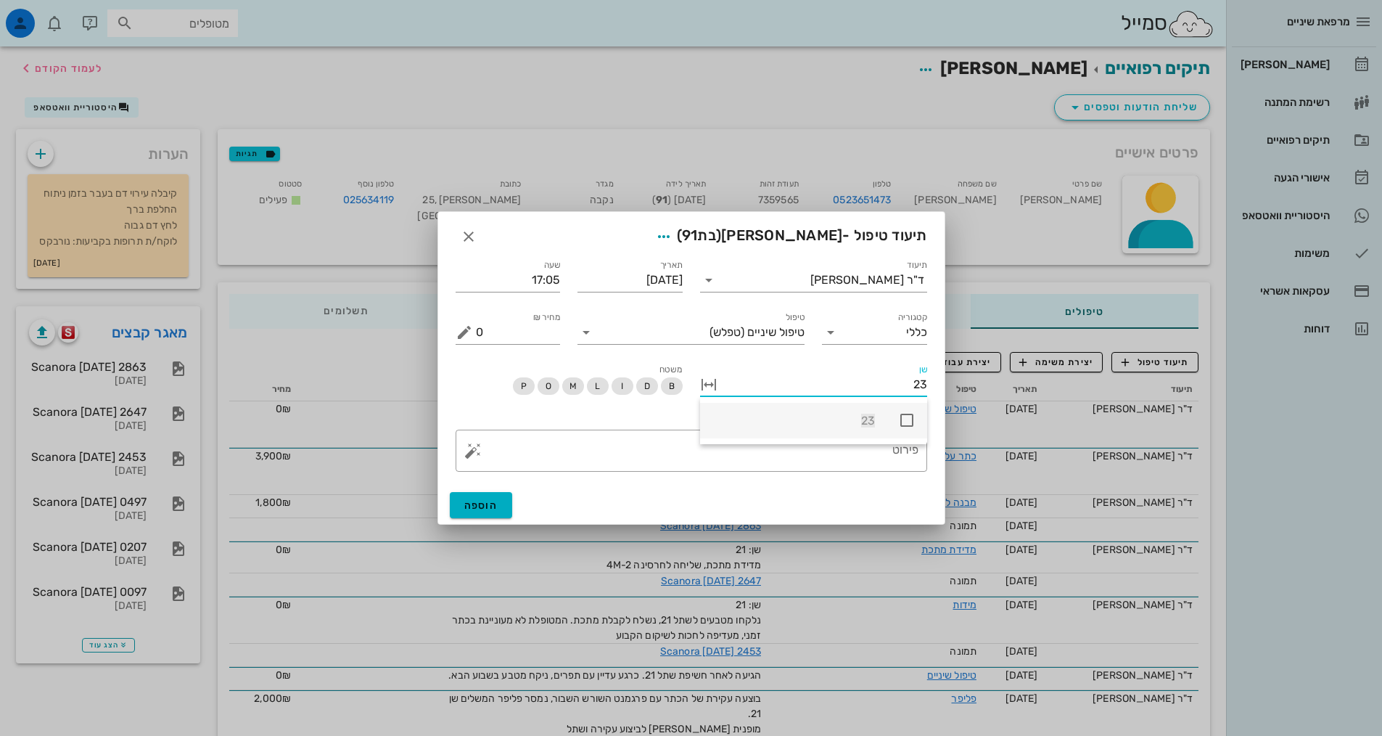
click at [905, 420] on icon at bounding box center [906, 419] width 17 height 17
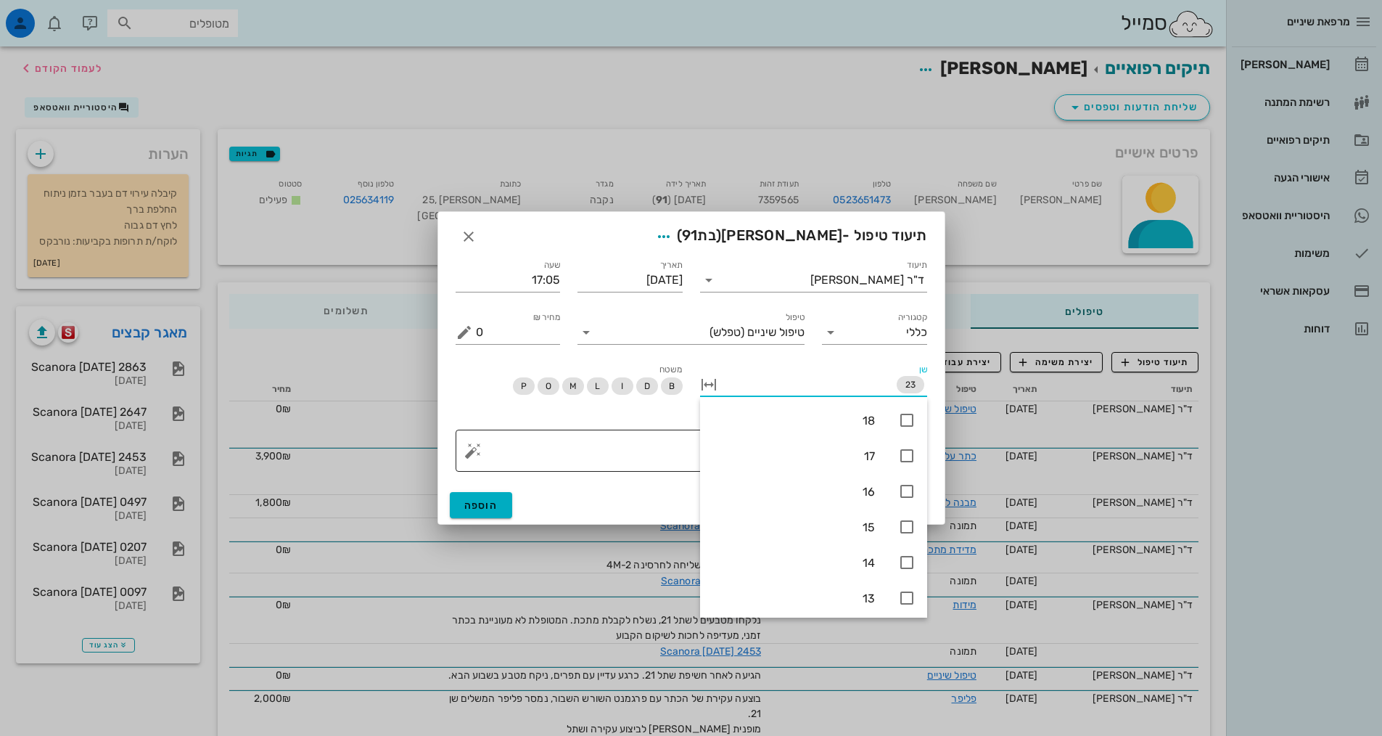
click at [679, 450] on textarea "פירוט" at bounding box center [697, 454] width 443 height 35
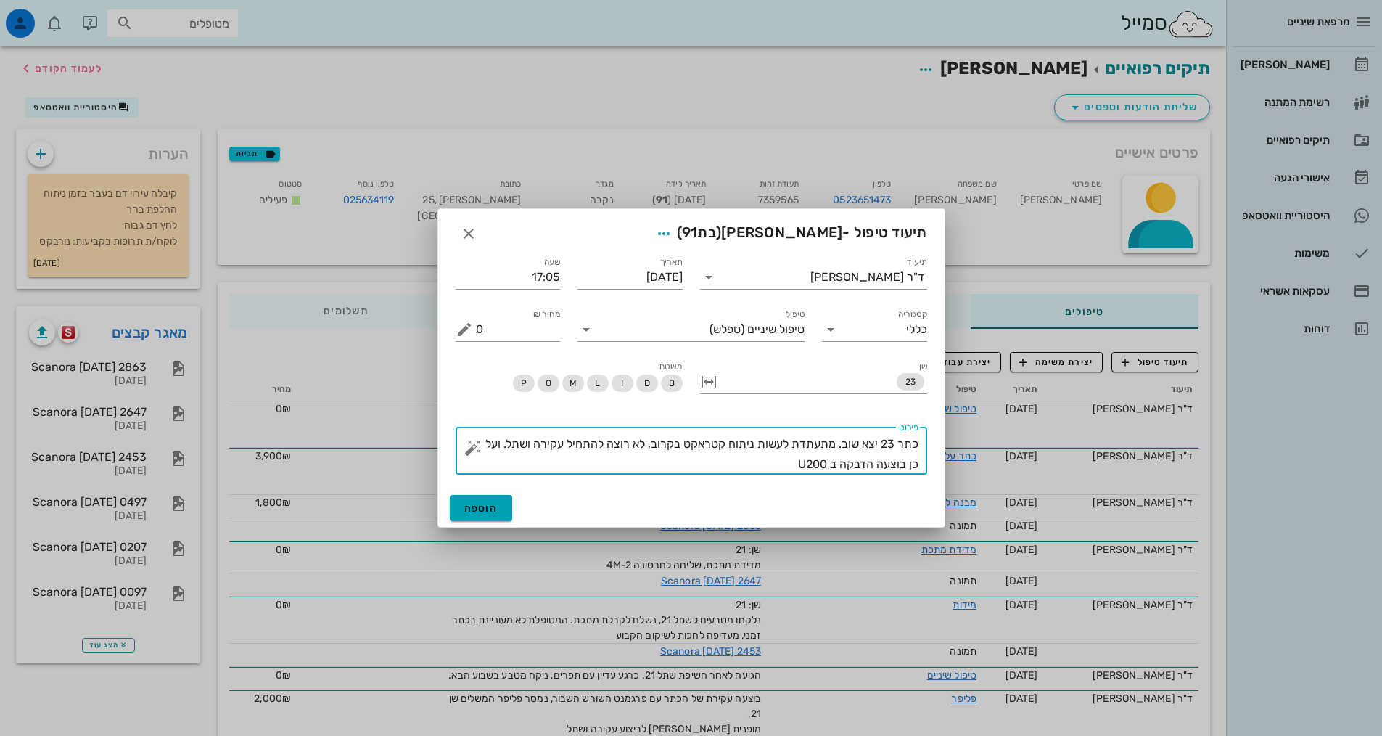
type textarea "כתר 23 יצא שוב. מתעתדת לעשות ניתוח קטראקט בקרוב, לא רוצה להתחיל עקירה ושתל. ועל…"
click at [457, 512] on button "הוספה" at bounding box center [481, 508] width 63 height 26
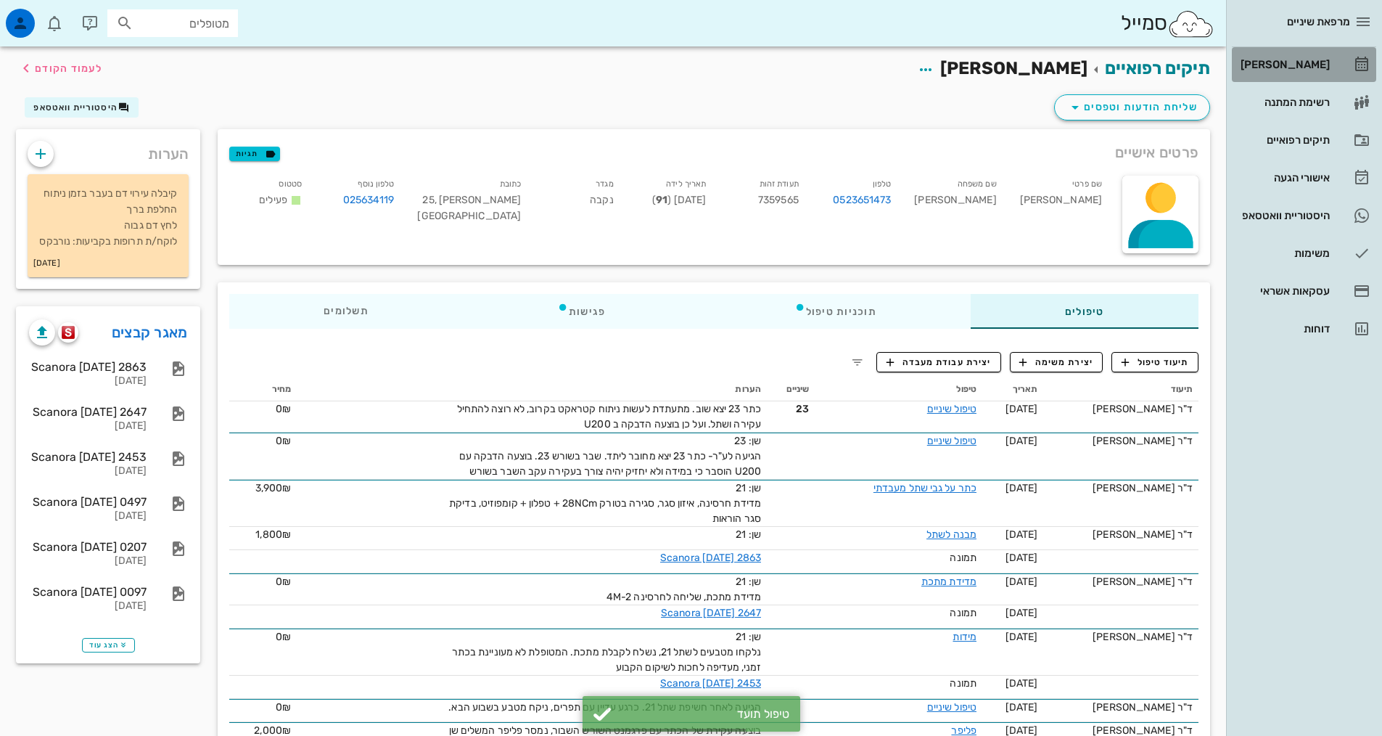
click at [1312, 66] on div "[PERSON_NAME]" at bounding box center [1284, 65] width 92 height 12
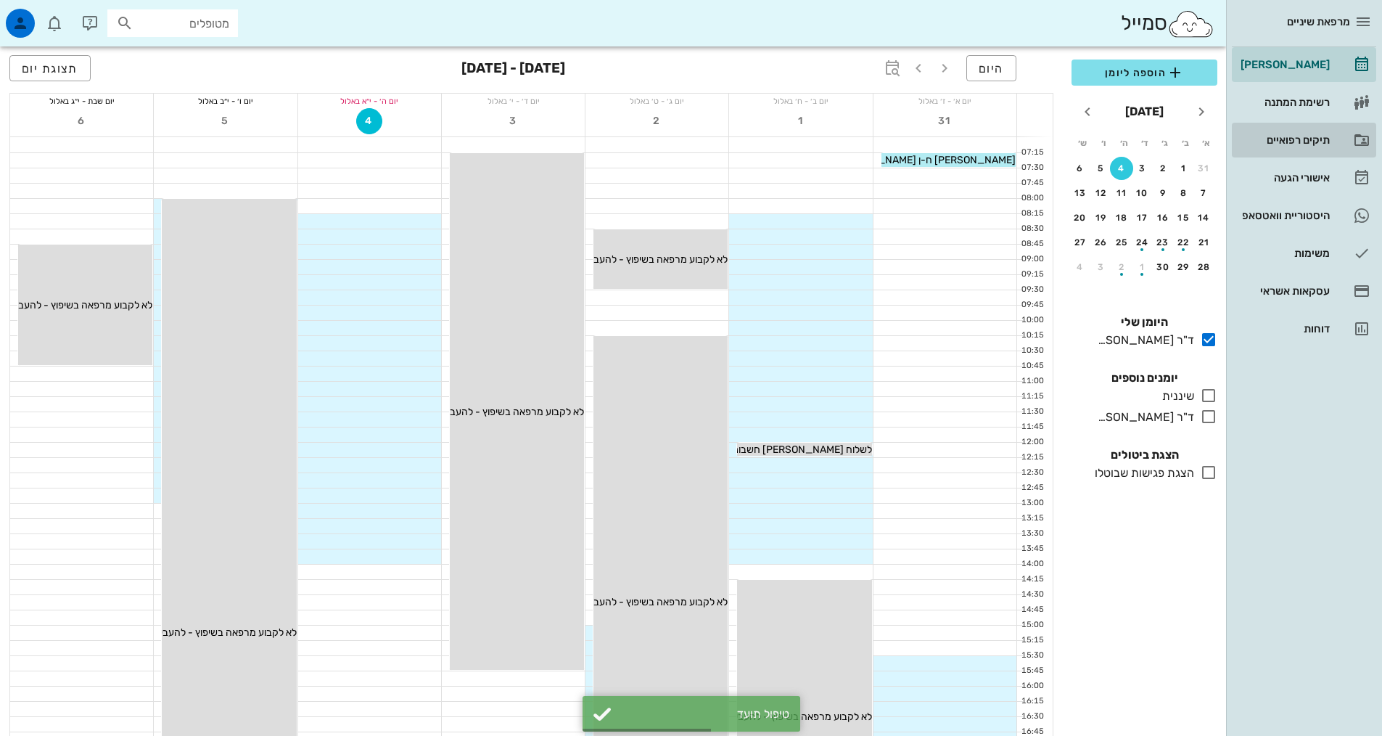
click at [1293, 146] on div "תיקים רפואיים" at bounding box center [1284, 139] width 92 height 23
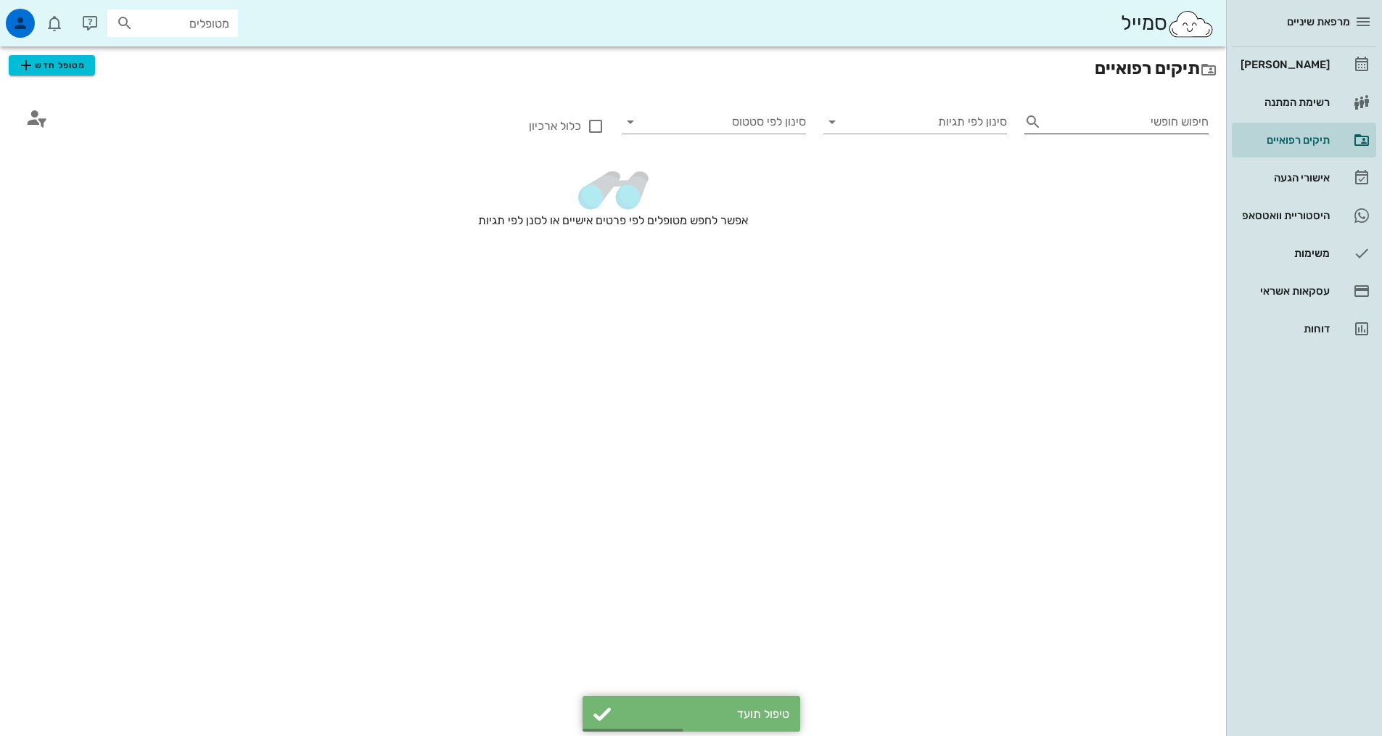
click at [1154, 131] on input "חיפוש חופשי" at bounding box center [1128, 121] width 161 height 23
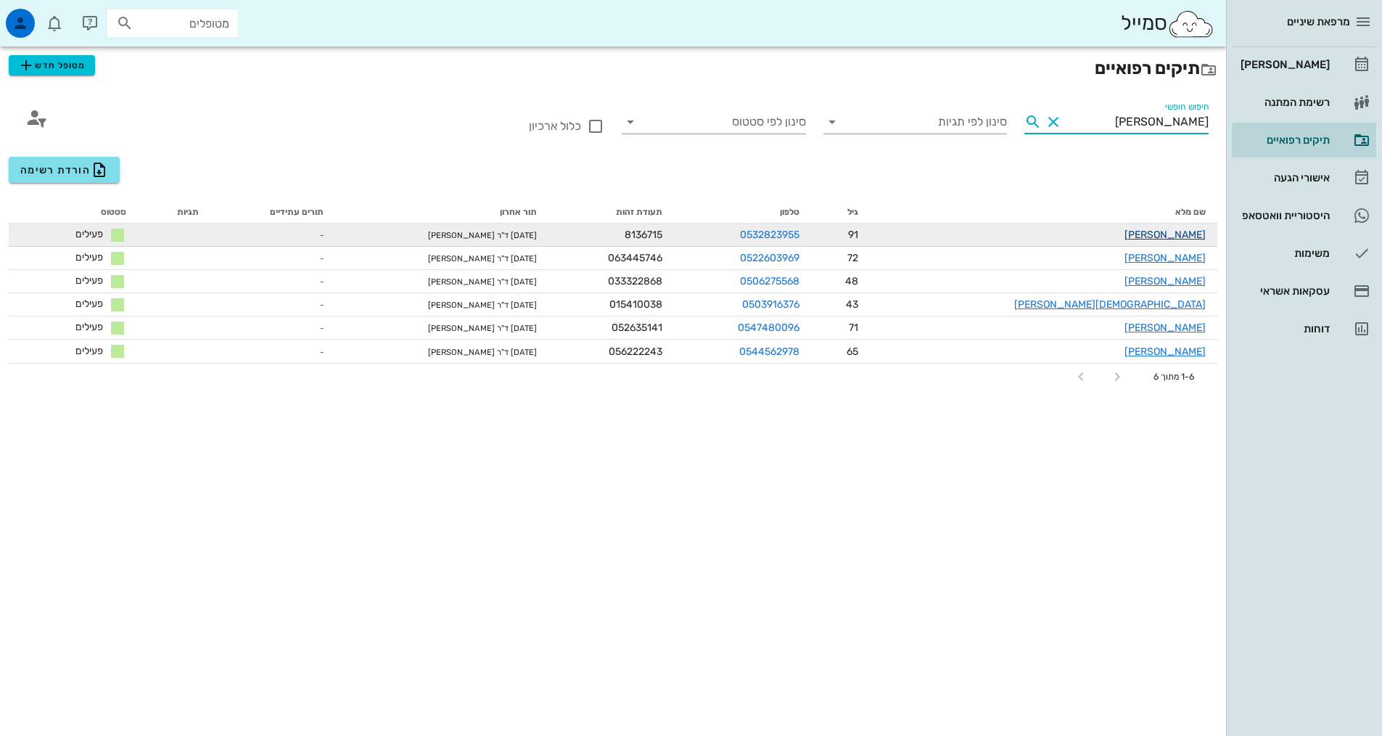
type input "[PERSON_NAME]"
click at [1180, 237] on link "[PERSON_NAME]" at bounding box center [1165, 235] width 81 height 12
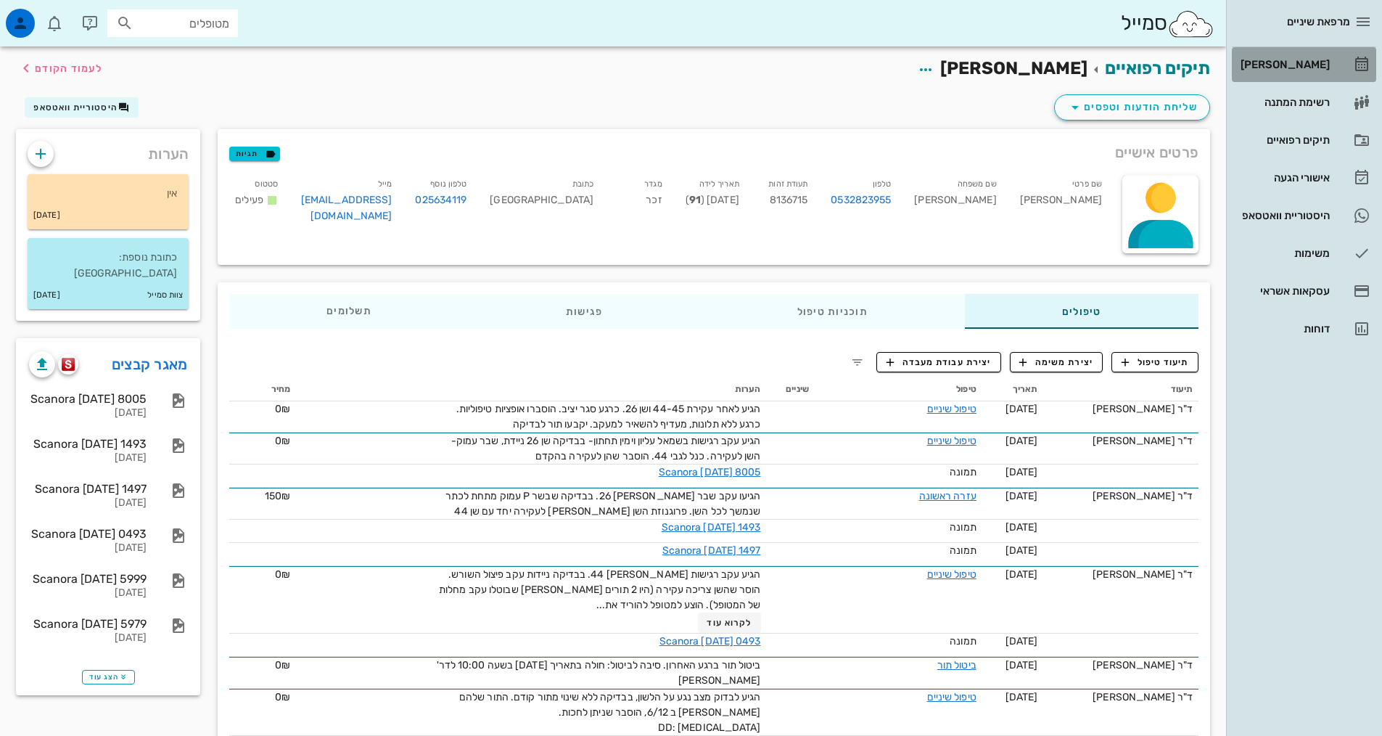
click at [1331, 68] on link "[PERSON_NAME]" at bounding box center [1304, 64] width 144 height 35
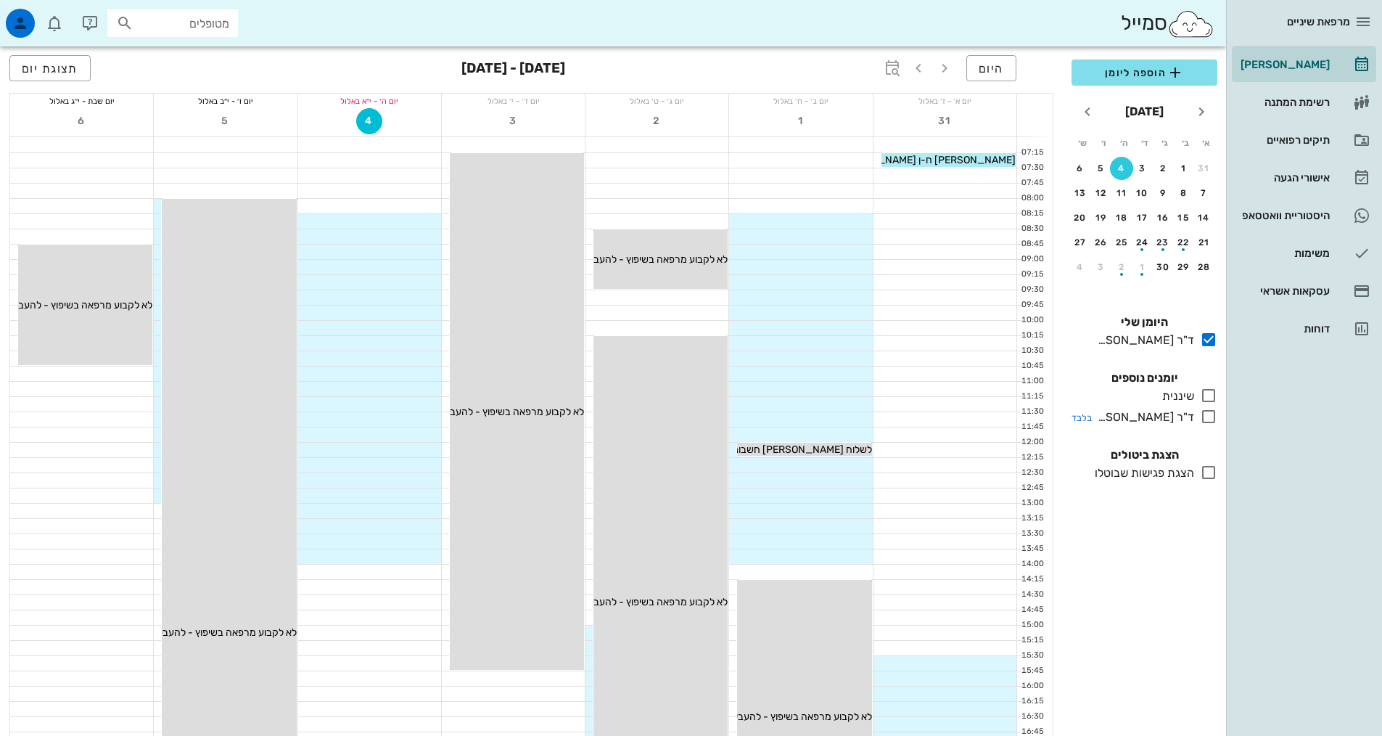
drag, startPoint x: 1220, startPoint y: 417, endPoint x: 1207, endPoint y: 417, distance: 13.8
click at [1217, 417] on div "כולם יומנים נוספים שיננית בלבד ד"ר [PERSON_NAME] בלבד" at bounding box center [1144, 399] width 163 height 77
click at [1207, 417] on icon at bounding box center [1208, 416] width 17 height 17
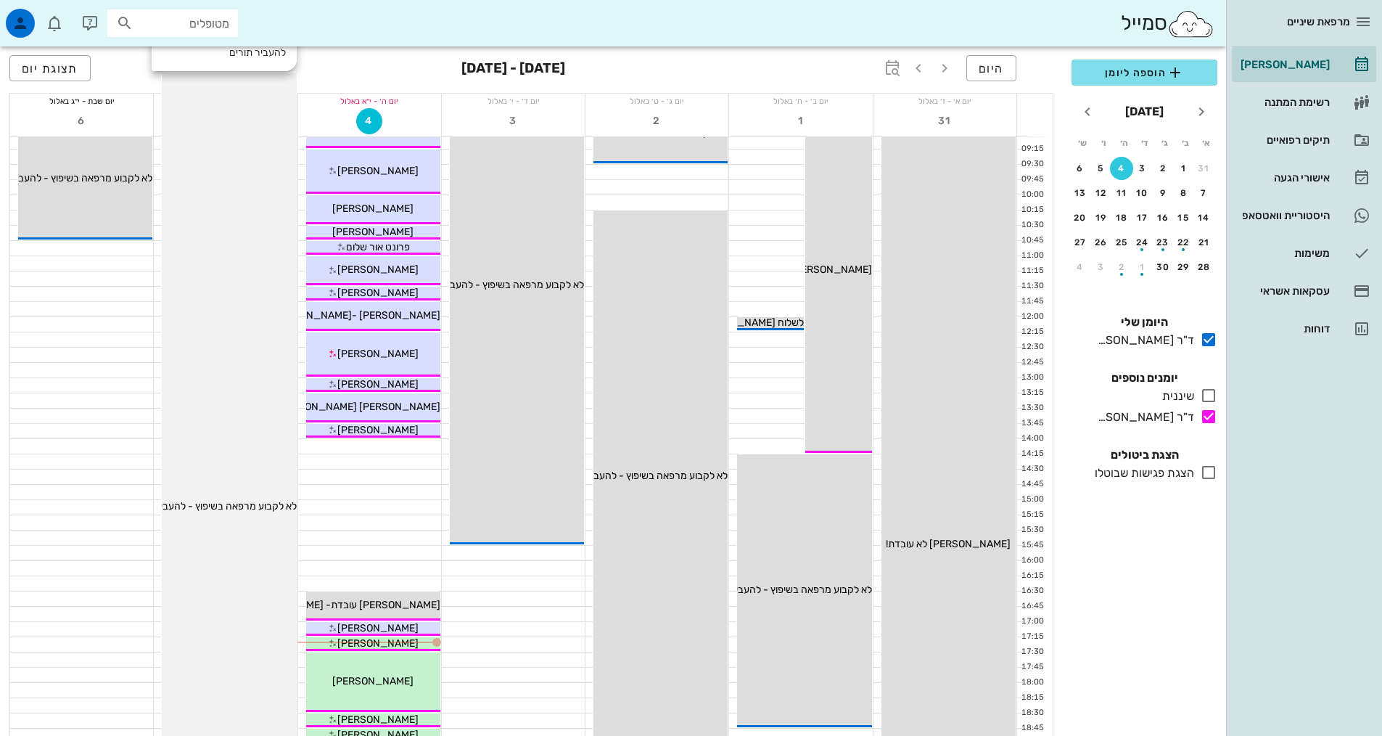
scroll to position [363, 0]
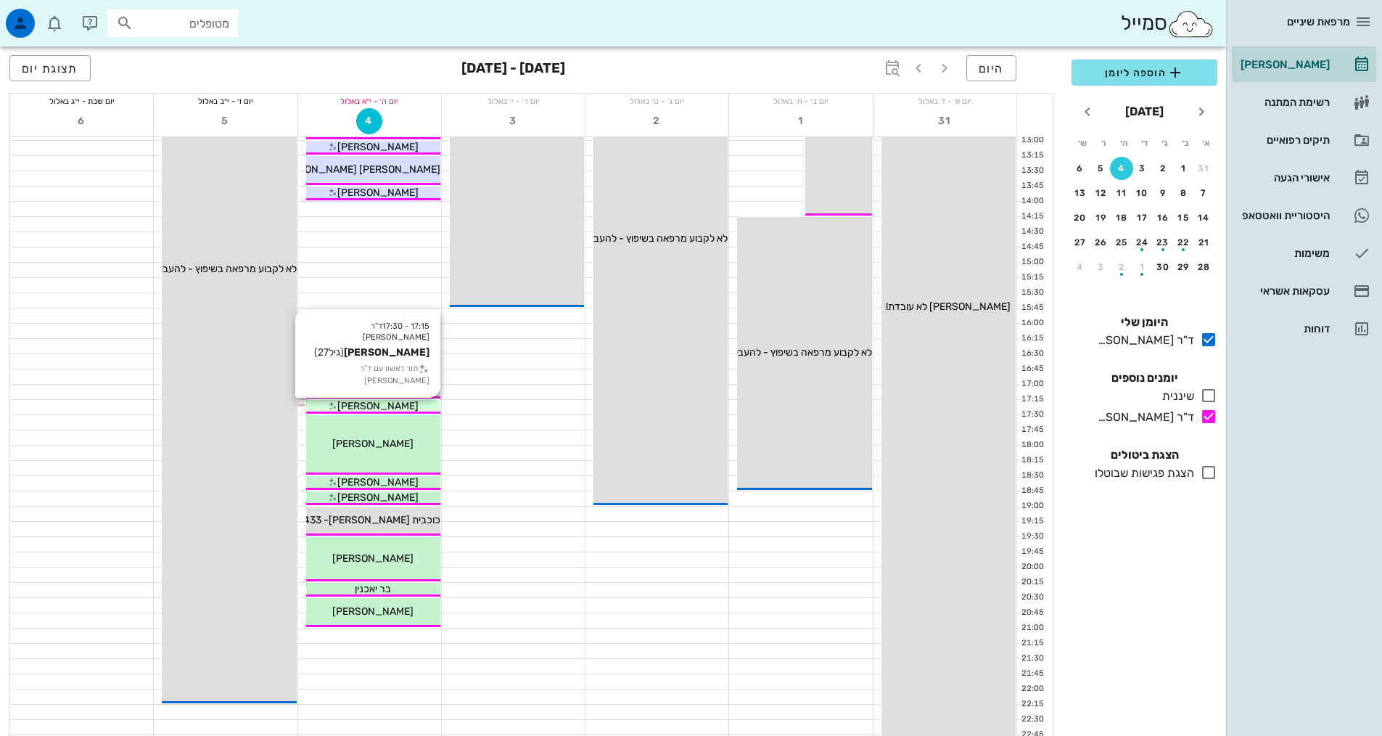
click at [377, 411] on span "[PERSON_NAME]" at bounding box center [377, 406] width 81 height 12
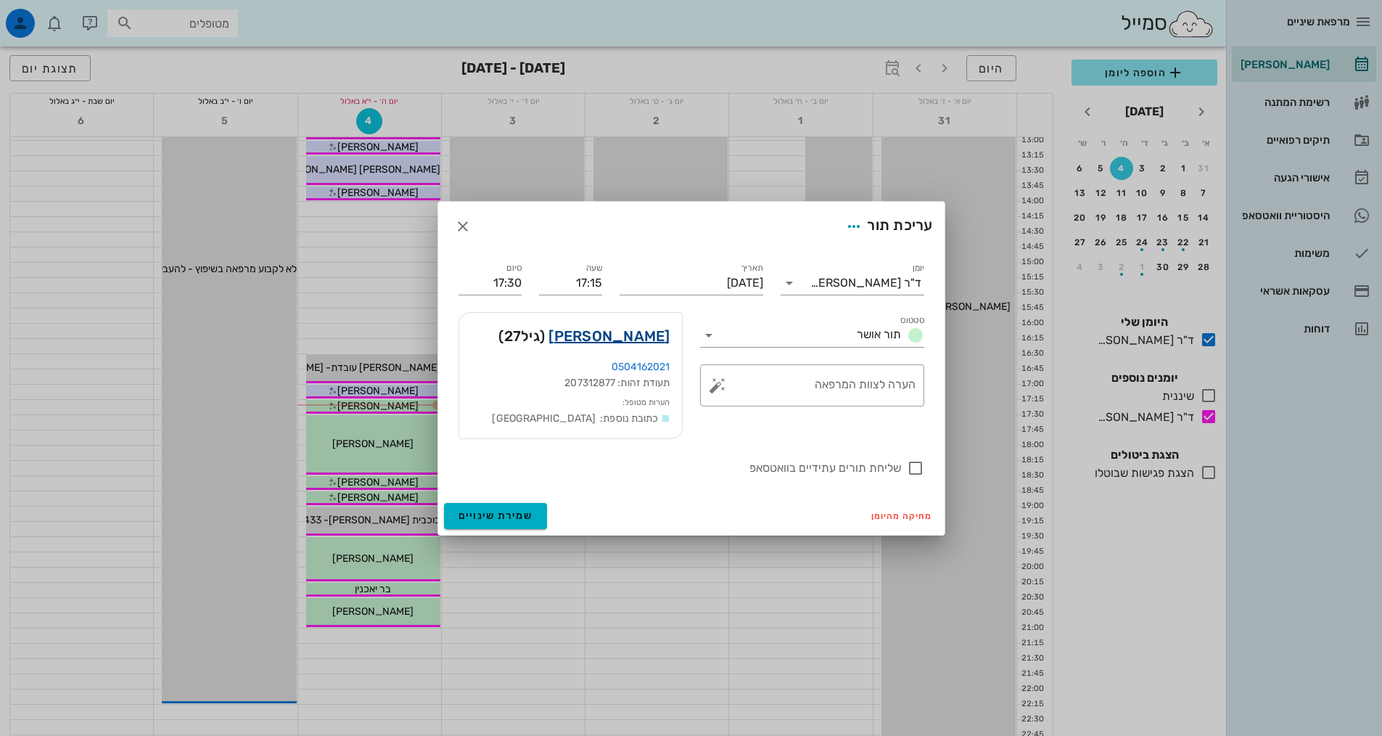
click at [588, 345] on link "[PERSON_NAME]" at bounding box center [609, 335] width 121 height 23
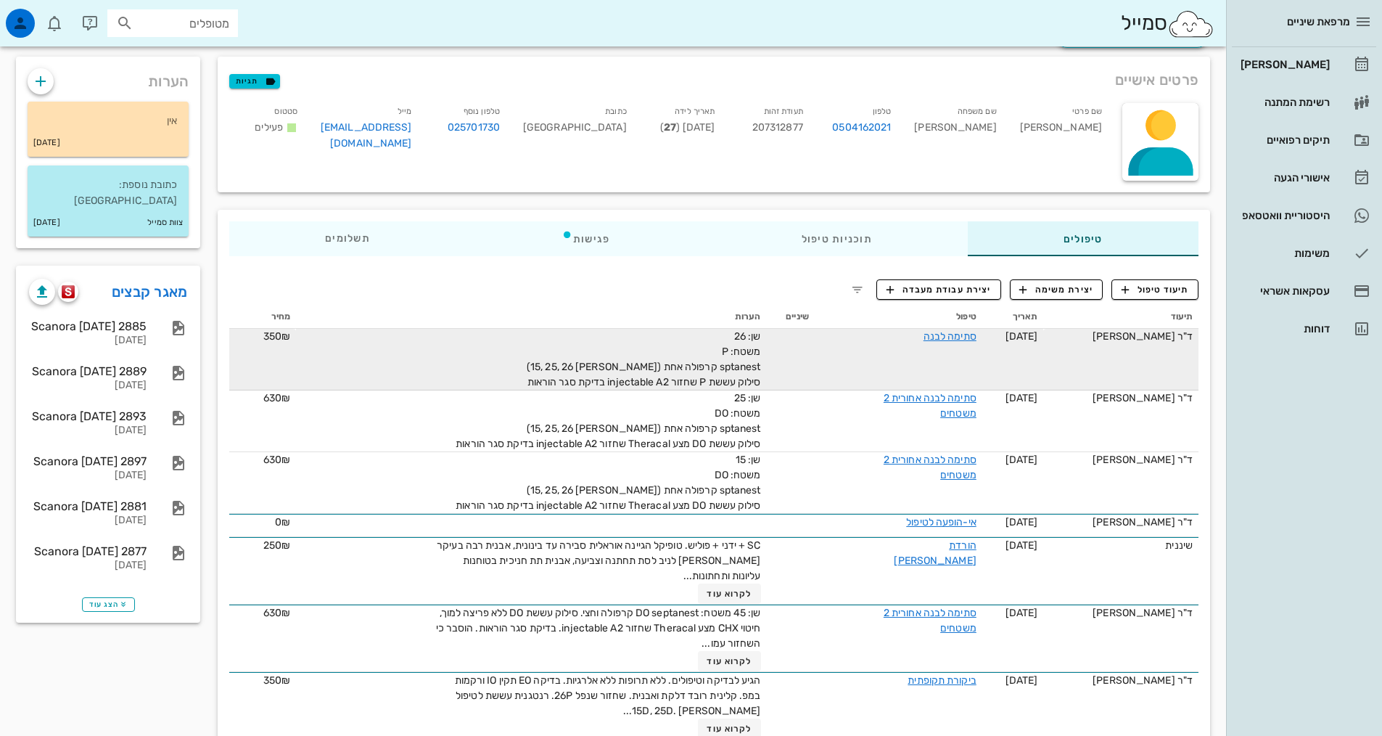
scroll to position [145, 0]
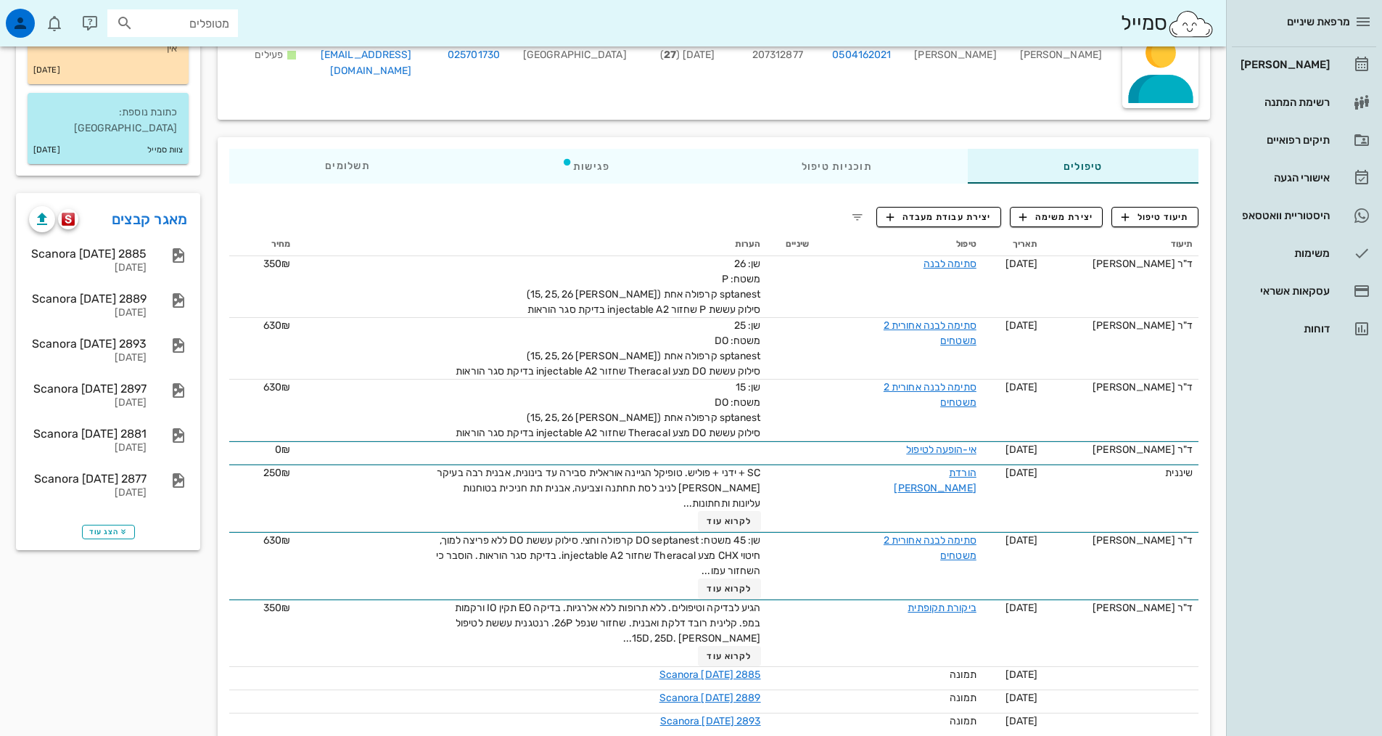
click at [59, 210] on div at bounding box center [55, 219] width 52 height 26
click at [65, 210] on button "button" at bounding box center [68, 219] width 20 height 20
click at [65, 213] on img "button" at bounding box center [69, 219] width 14 height 13
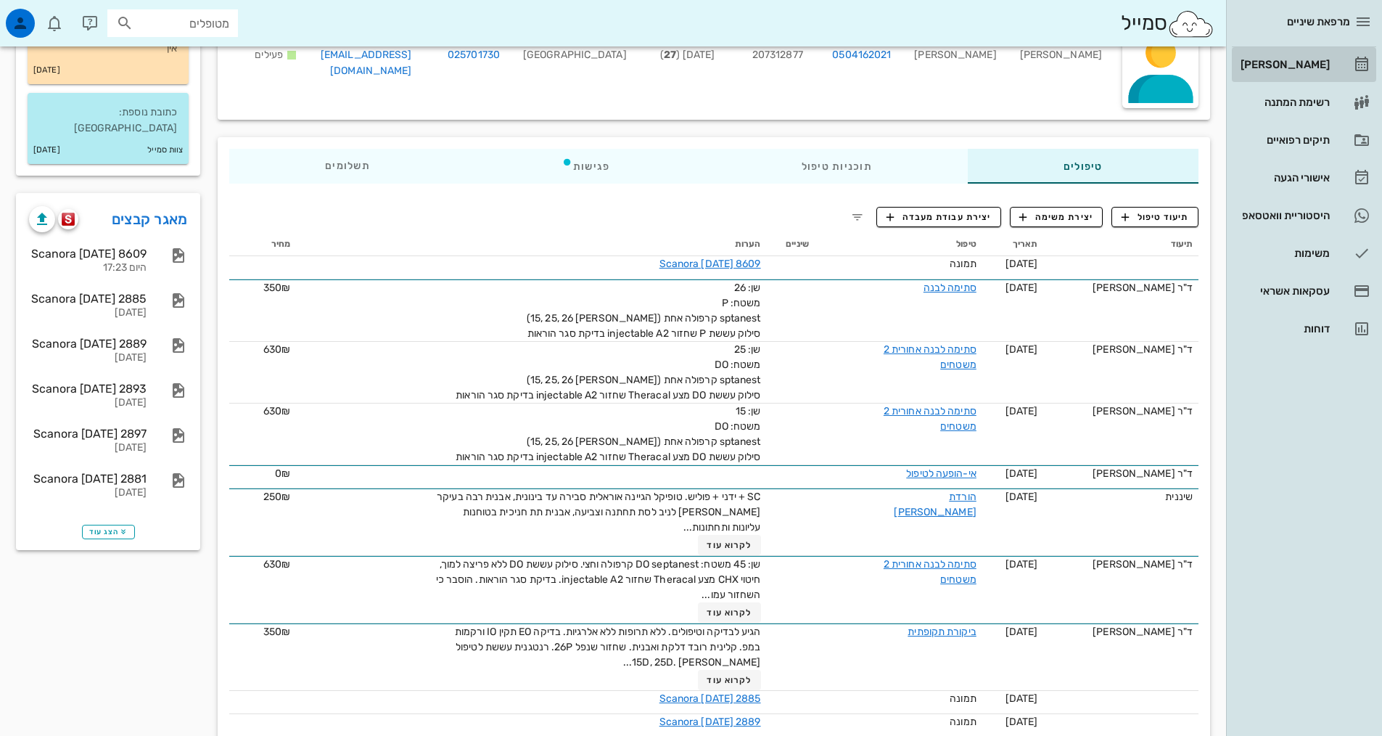
click at [1318, 61] on div "[PERSON_NAME]" at bounding box center [1284, 65] width 92 height 12
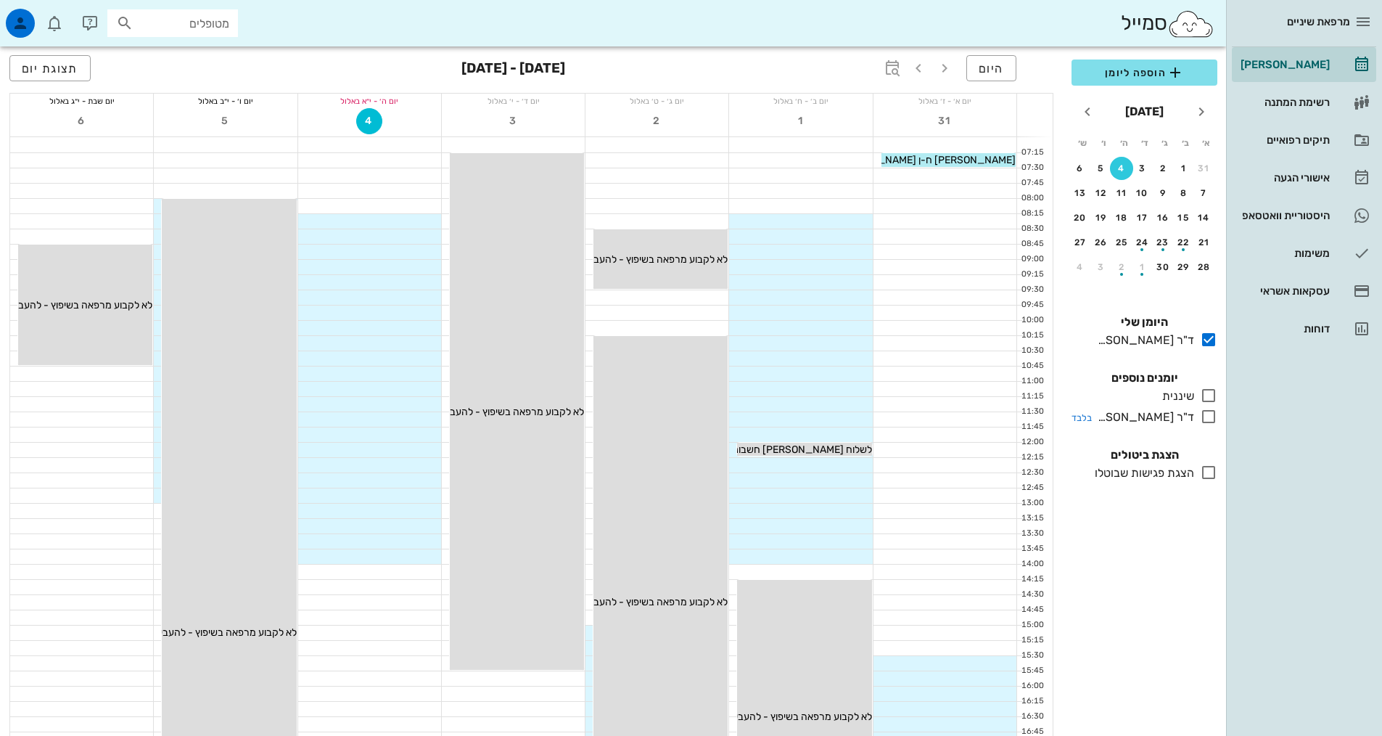
click at [1207, 422] on icon at bounding box center [1208, 416] width 17 height 17
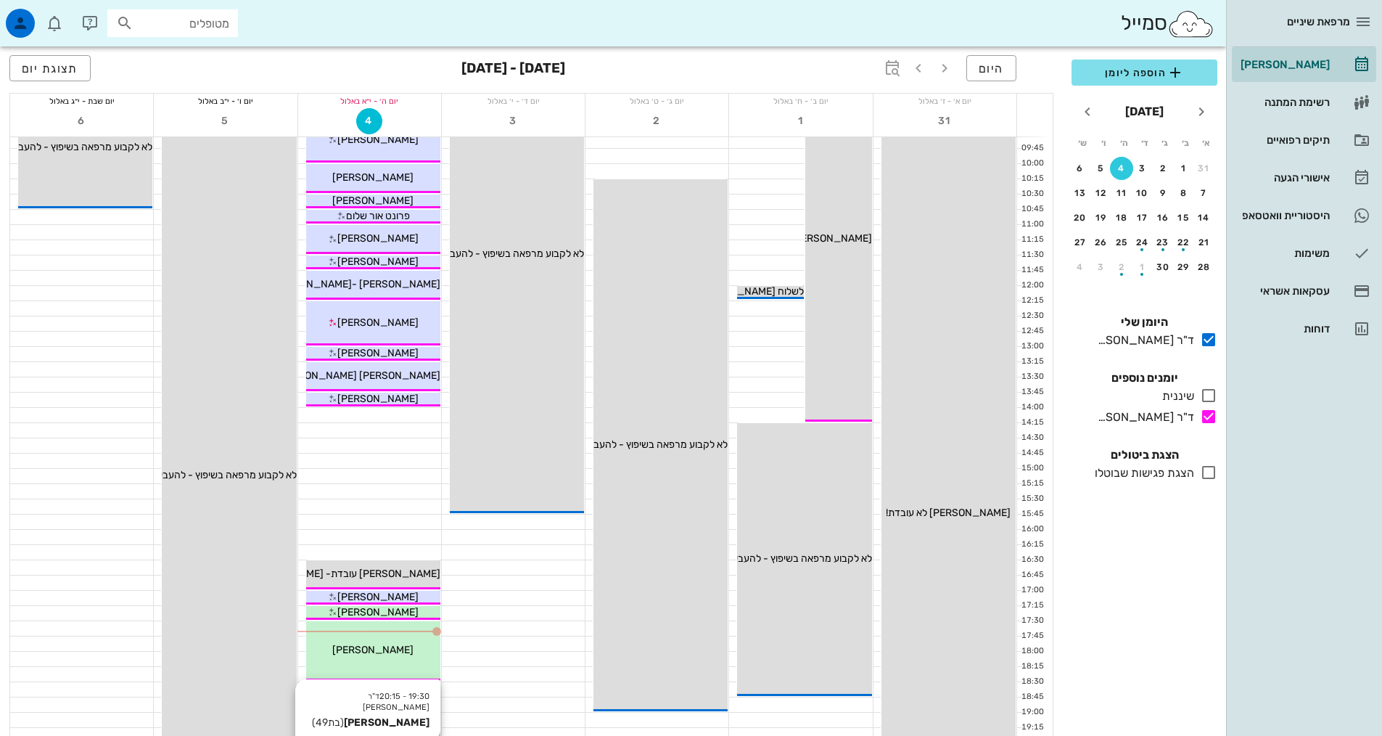
scroll to position [435, 0]
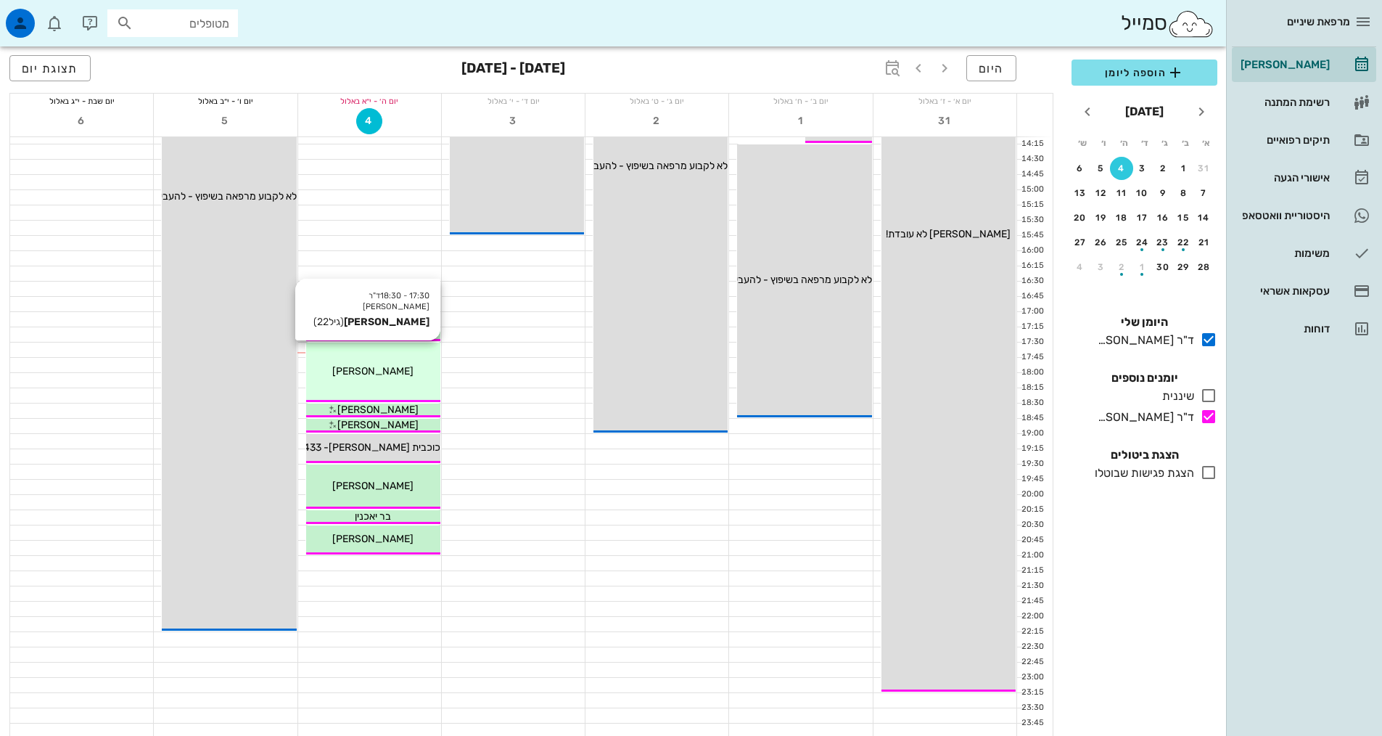
drag, startPoint x: 401, startPoint y: 351, endPoint x: 410, endPoint y: 359, distance: 11.8
click at [409, 359] on div "17:30 - 18:30 ד"ר [PERSON_NAME] [PERSON_NAME] (גיל 22 ) [PERSON_NAME]" at bounding box center [373, 371] width 134 height 59
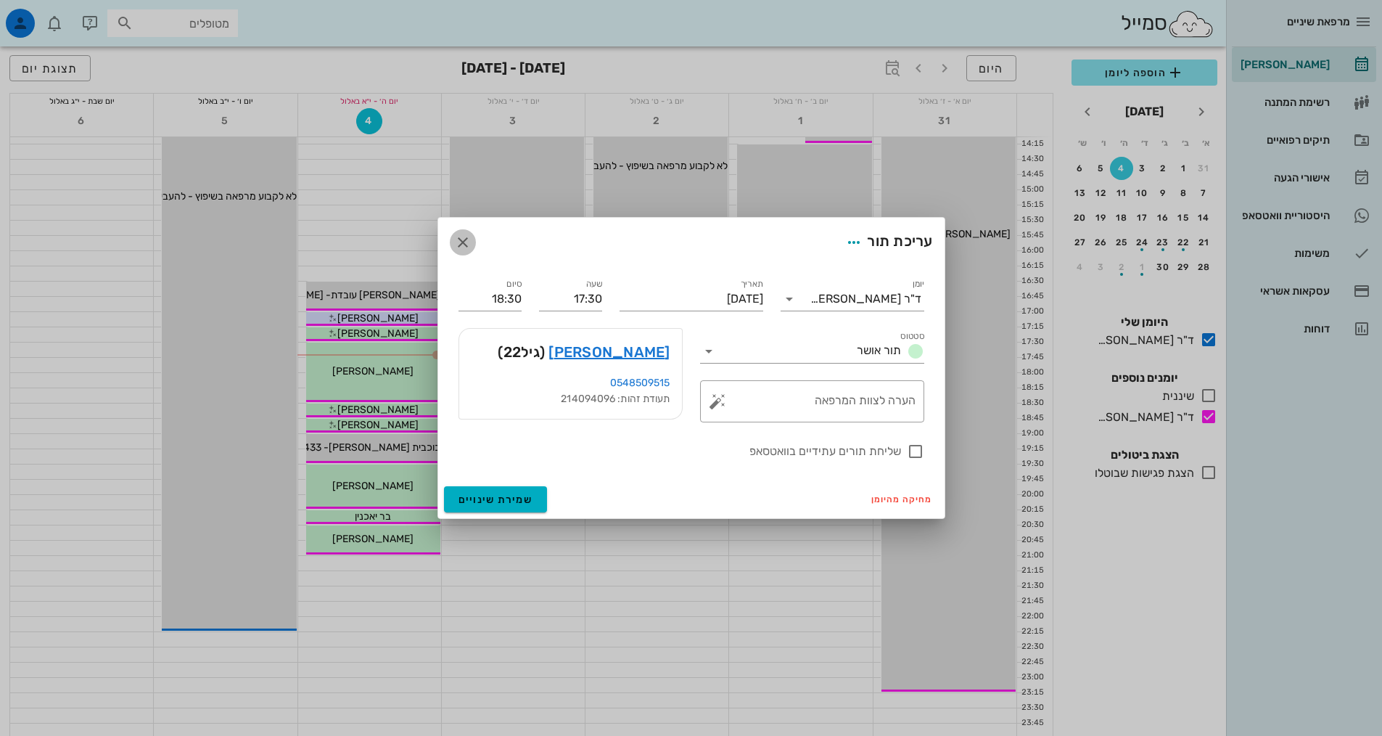
click at [464, 239] on icon "button" at bounding box center [462, 242] width 17 height 17
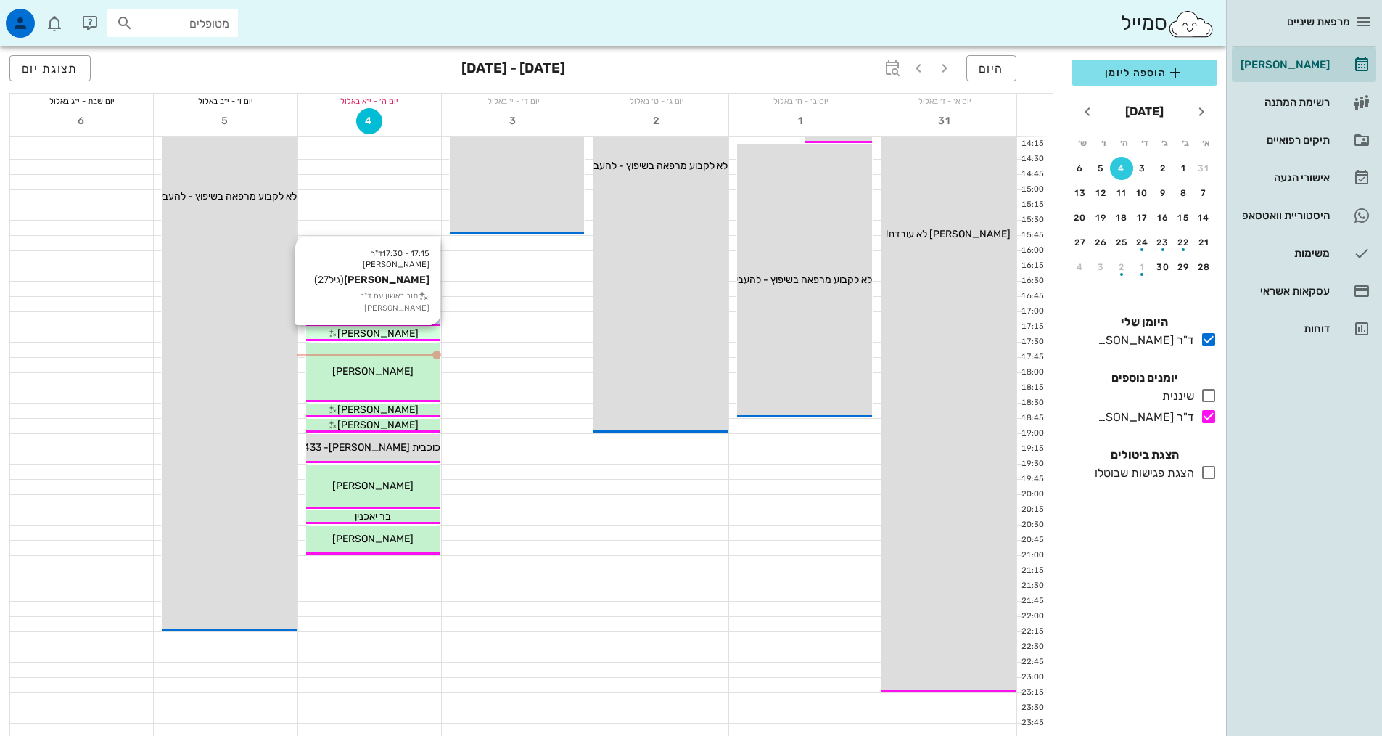
click at [384, 333] on span "[PERSON_NAME]" at bounding box center [377, 333] width 81 height 12
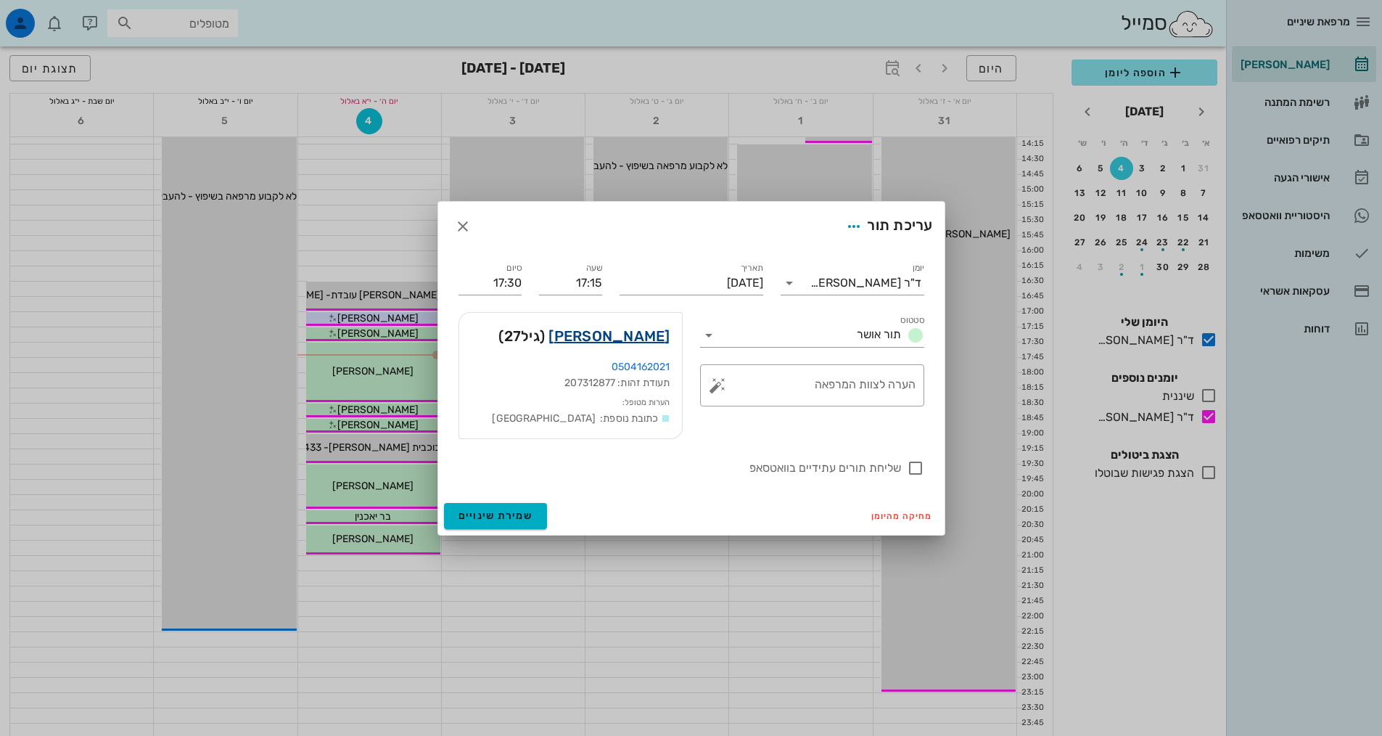
click at [594, 340] on link "[PERSON_NAME]" at bounding box center [609, 335] width 121 height 23
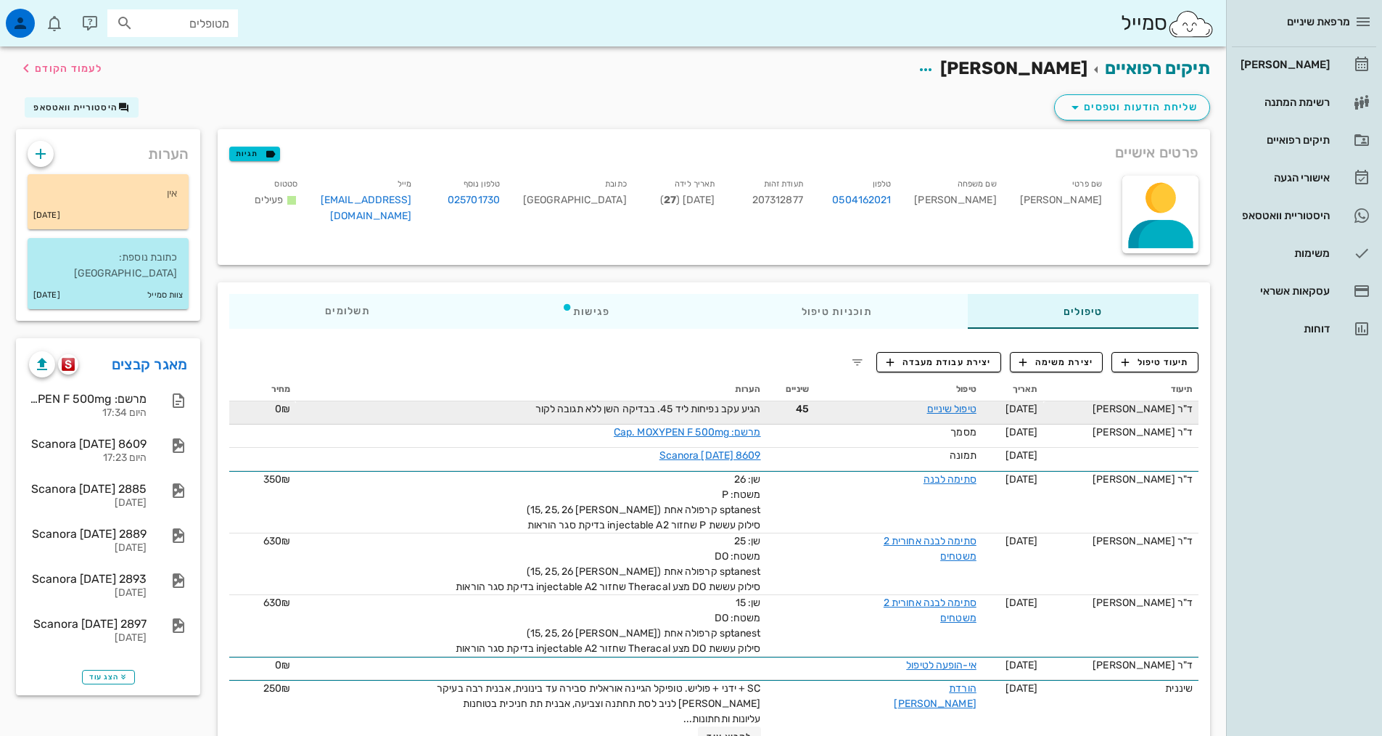
click at [692, 418] on td "הגיע עקב נפיחות ליד 45. בבדיקה השן ללא תגובה לקור" at bounding box center [531, 412] width 470 height 23
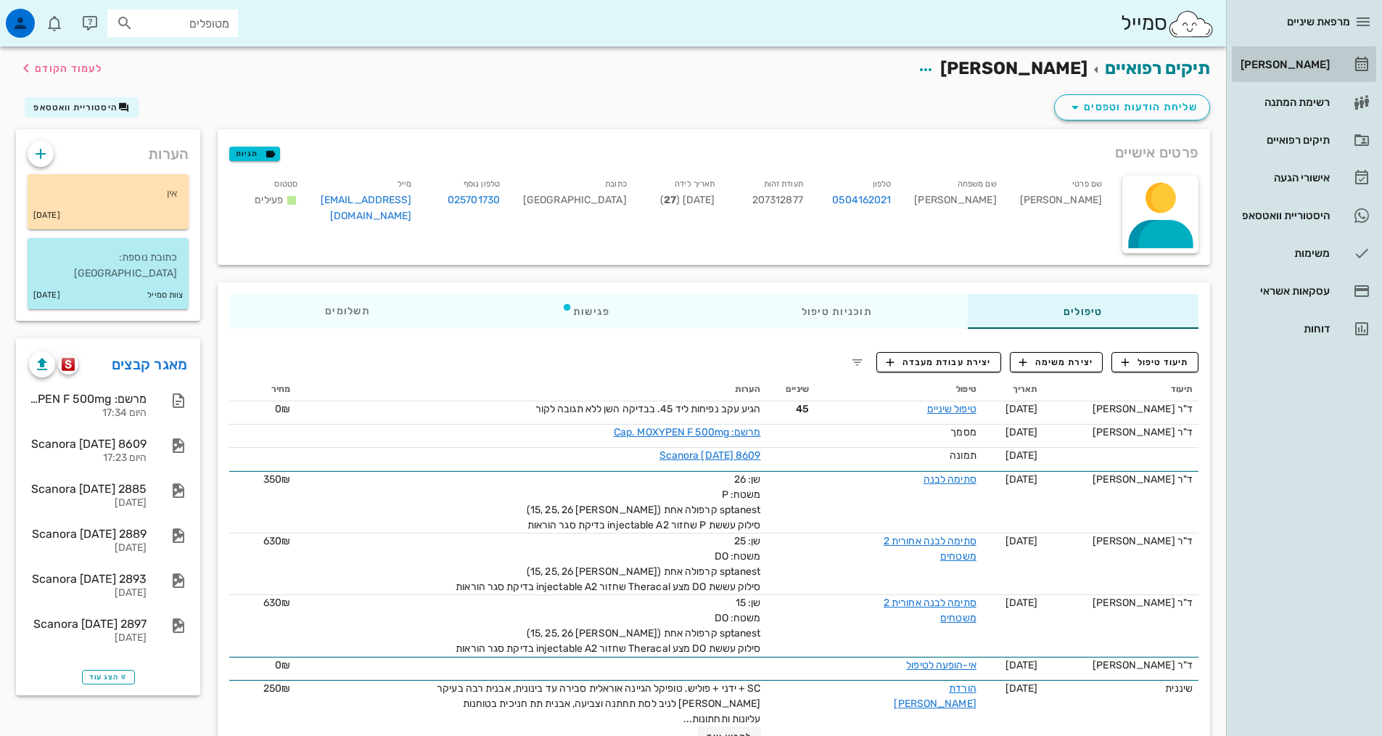
click at [1291, 68] on div "[PERSON_NAME]" at bounding box center [1284, 65] width 92 height 12
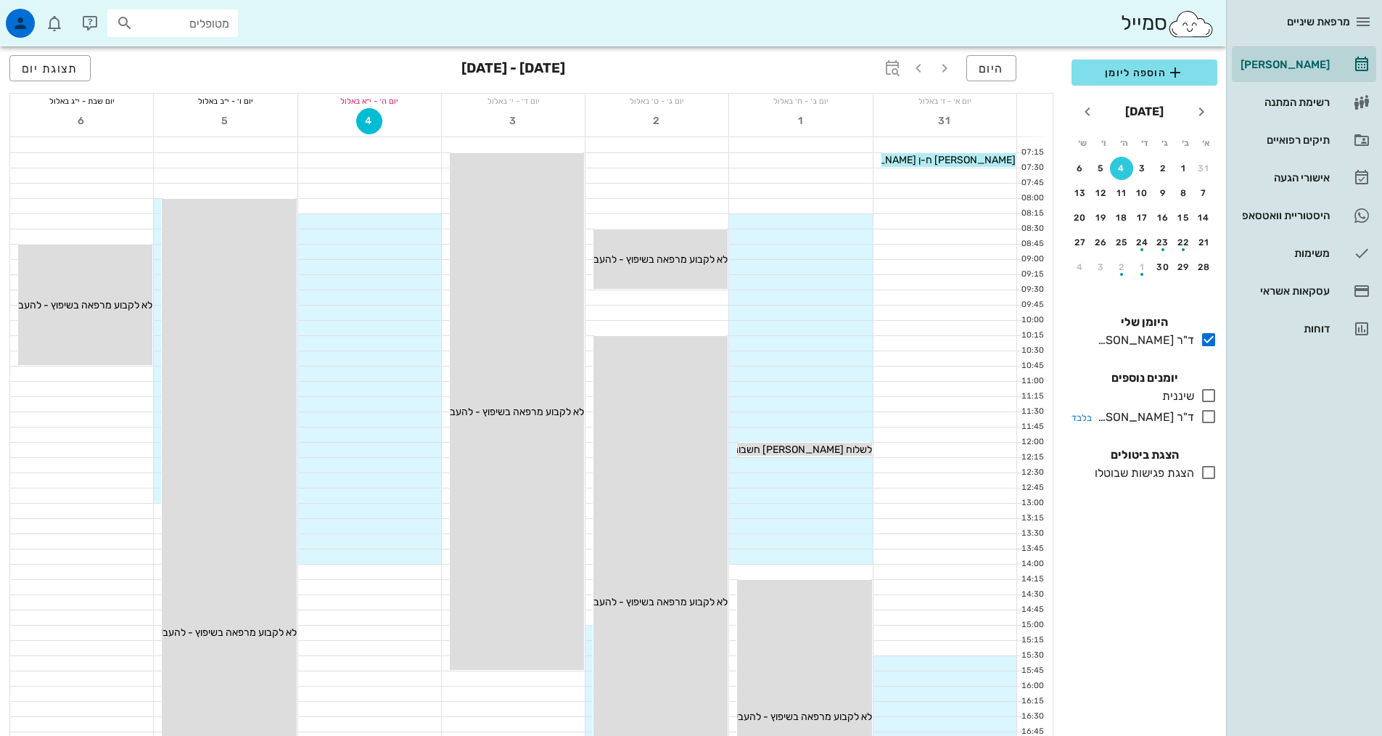
click at [1209, 414] on icon at bounding box center [1208, 416] width 17 height 17
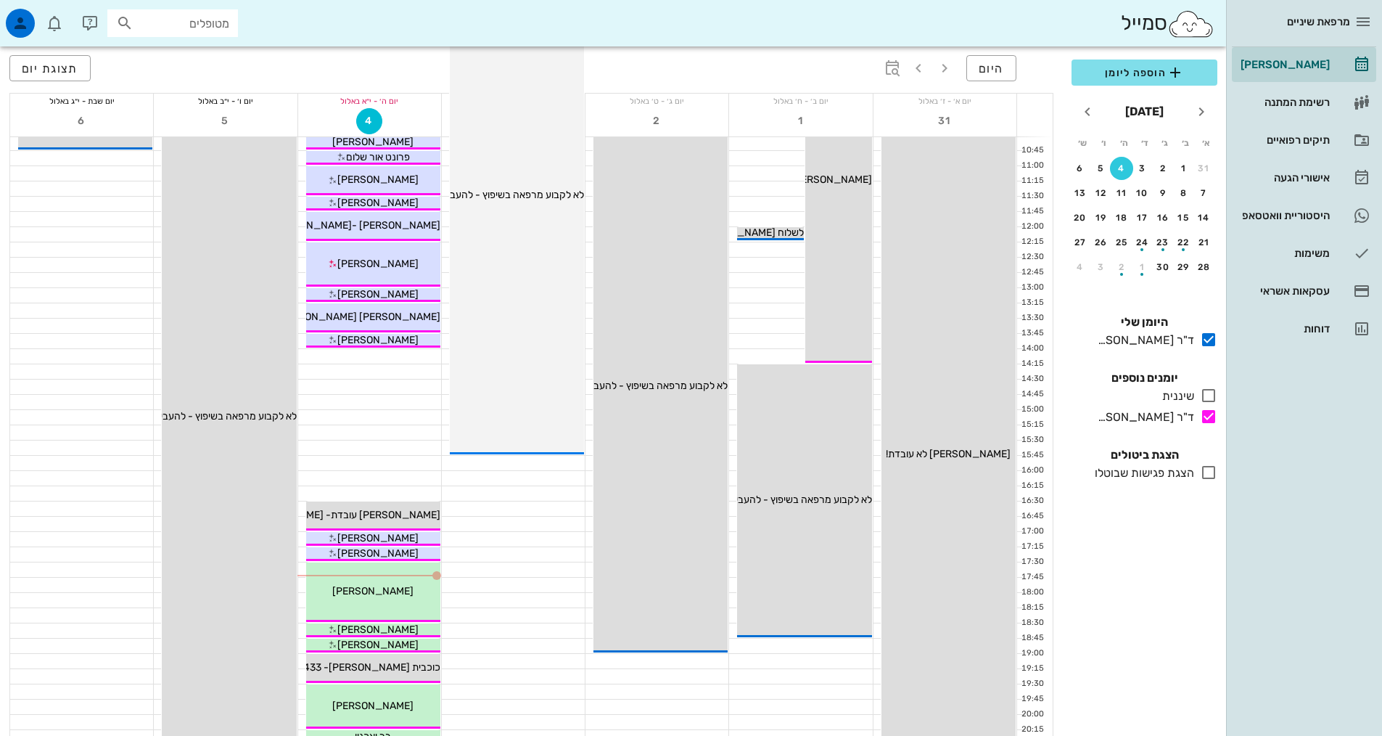
scroll to position [290, 0]
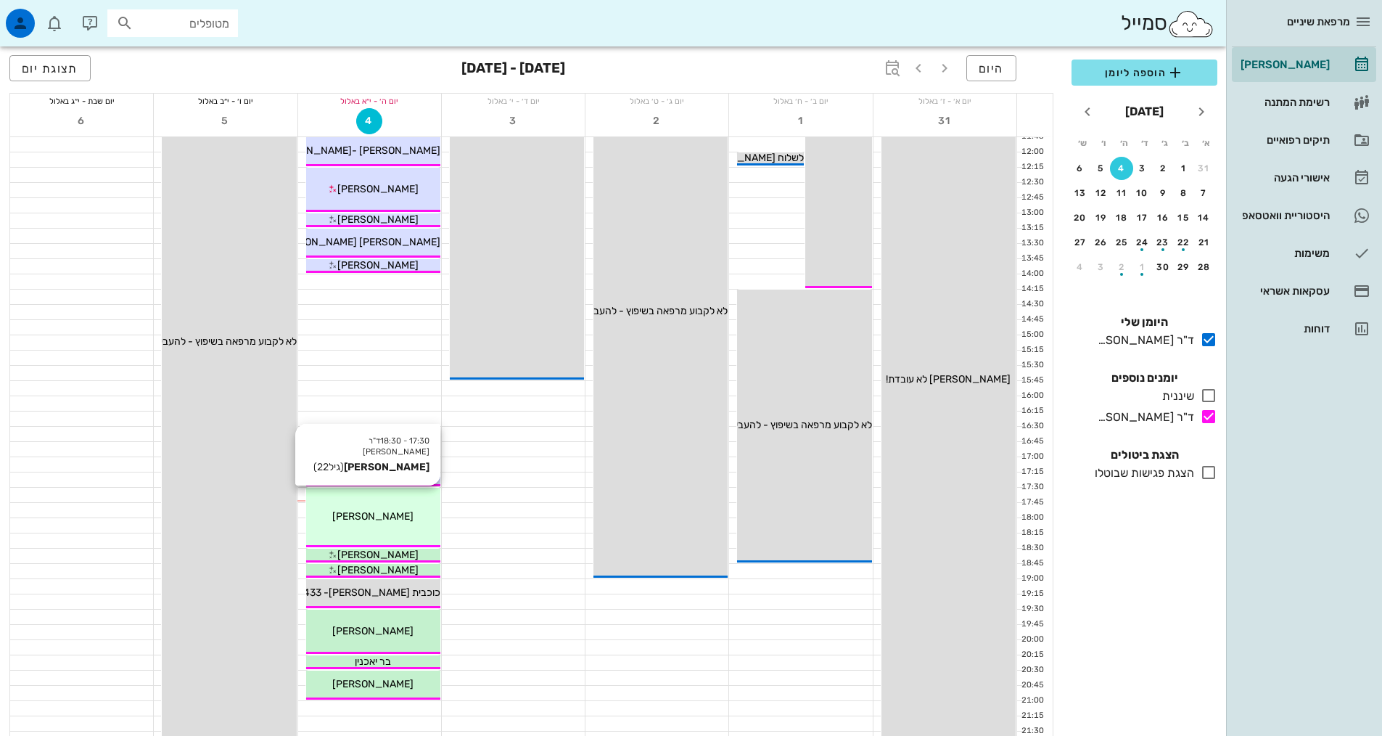
click at [431, 522] on div "[PERSON_NAME]" at bounding box center [373, 516] width 134 height 15
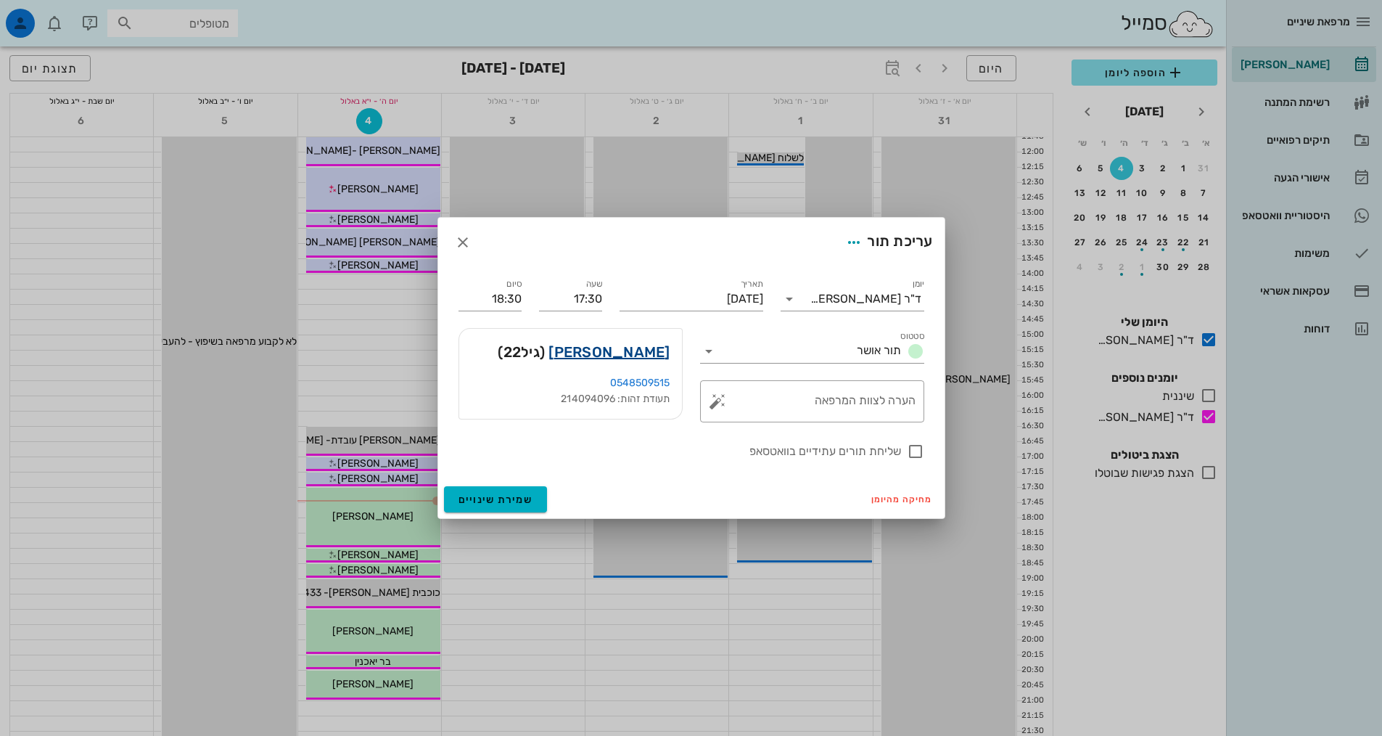
click at [631, 345] on link "[PERSON_NAME]" at bounding box center [609, 351] width 121 height 23
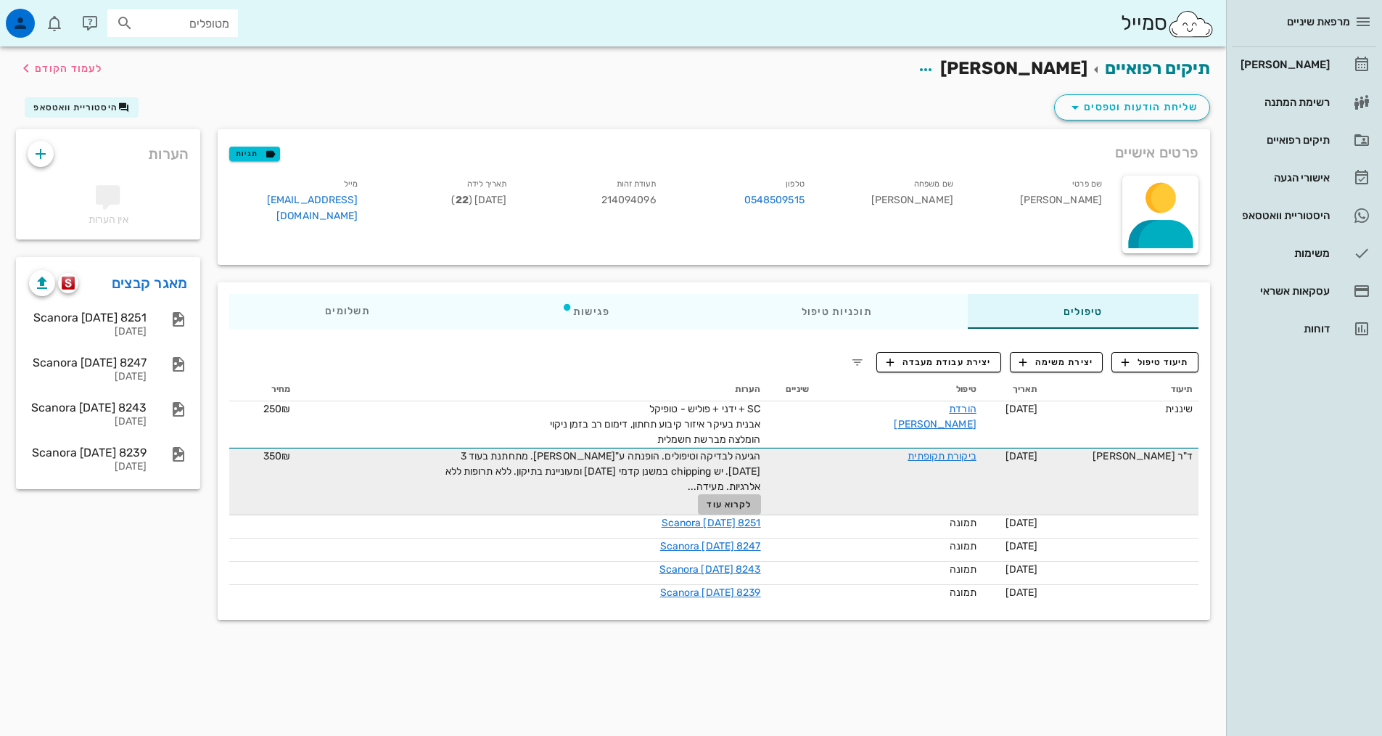
click at [752, 508] on span "לקרוא עוד" at bounding box center [729, 504] width 45 height 10
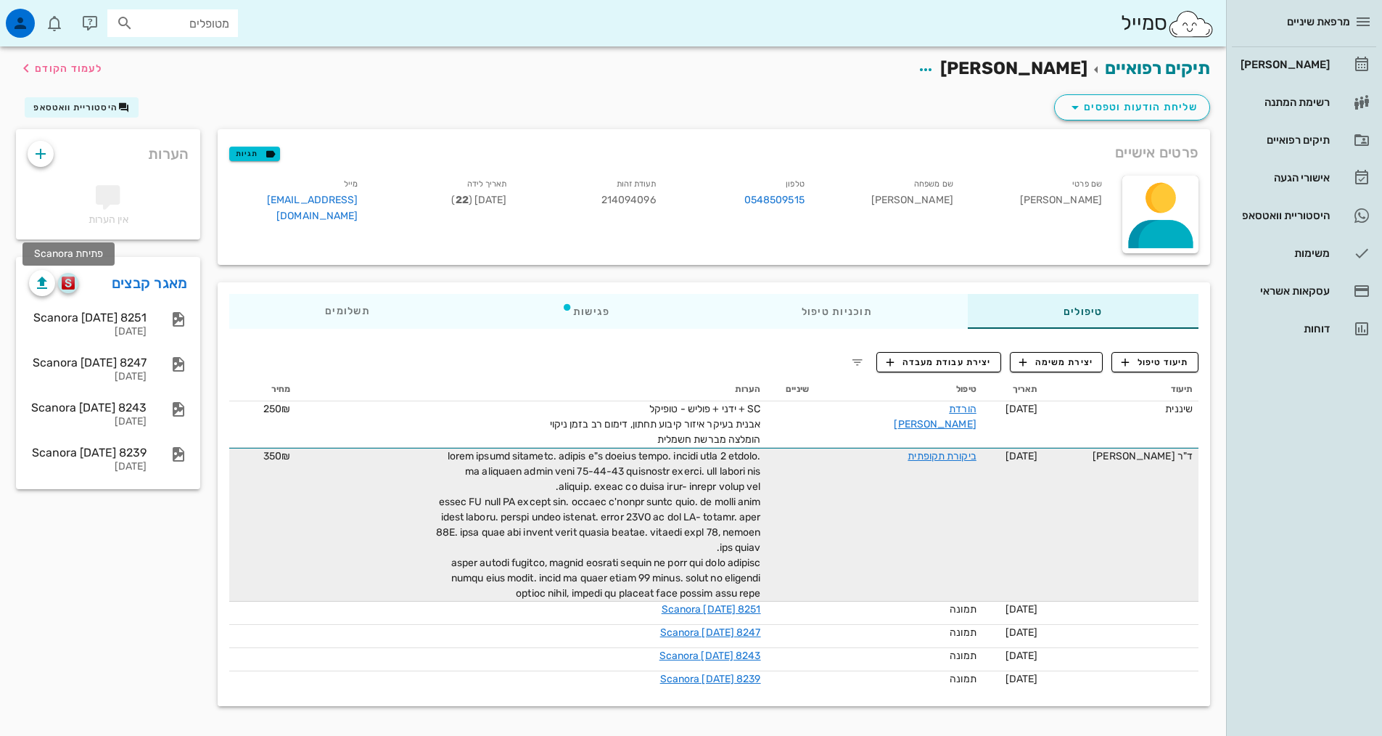
click at [74, 280] on img "button" at bounding box center [69, 282] width 14 height 13
click at [1309, 70] on div "[PERSON_NAME]" at bounding box center [1284, 64] width 92 height 23
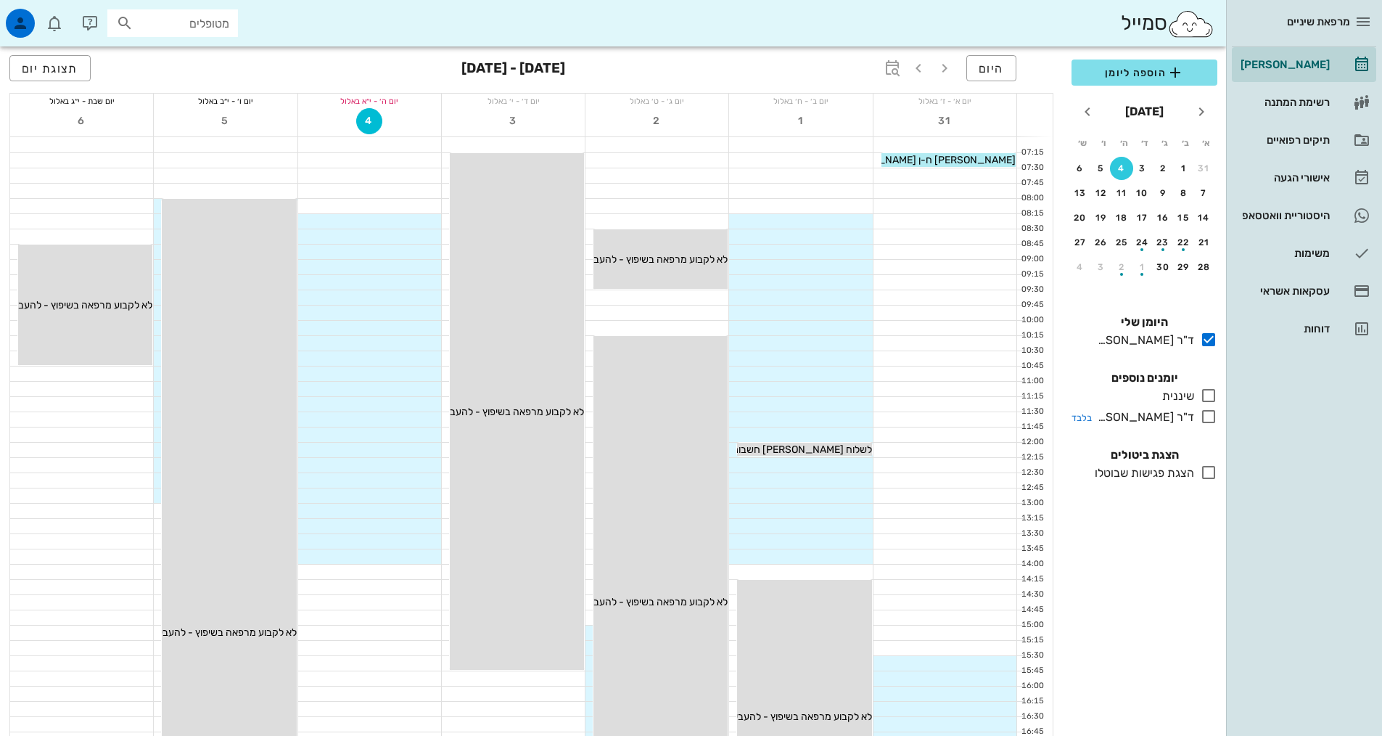
click at [1197, 422] on div at bounding box center [1205, 417] width 23 height 18
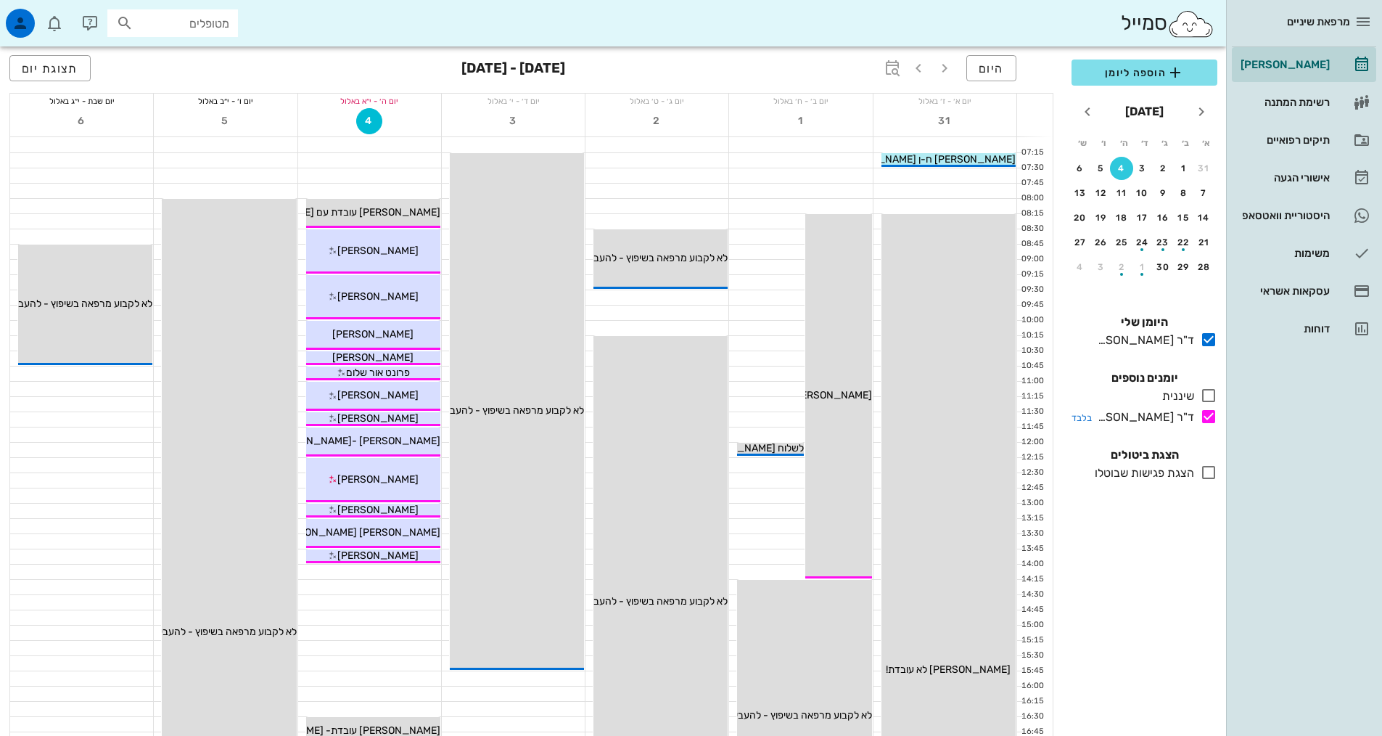
click at [1205, 423] on icon at bounding box center [1208, 416] width 17 height 17
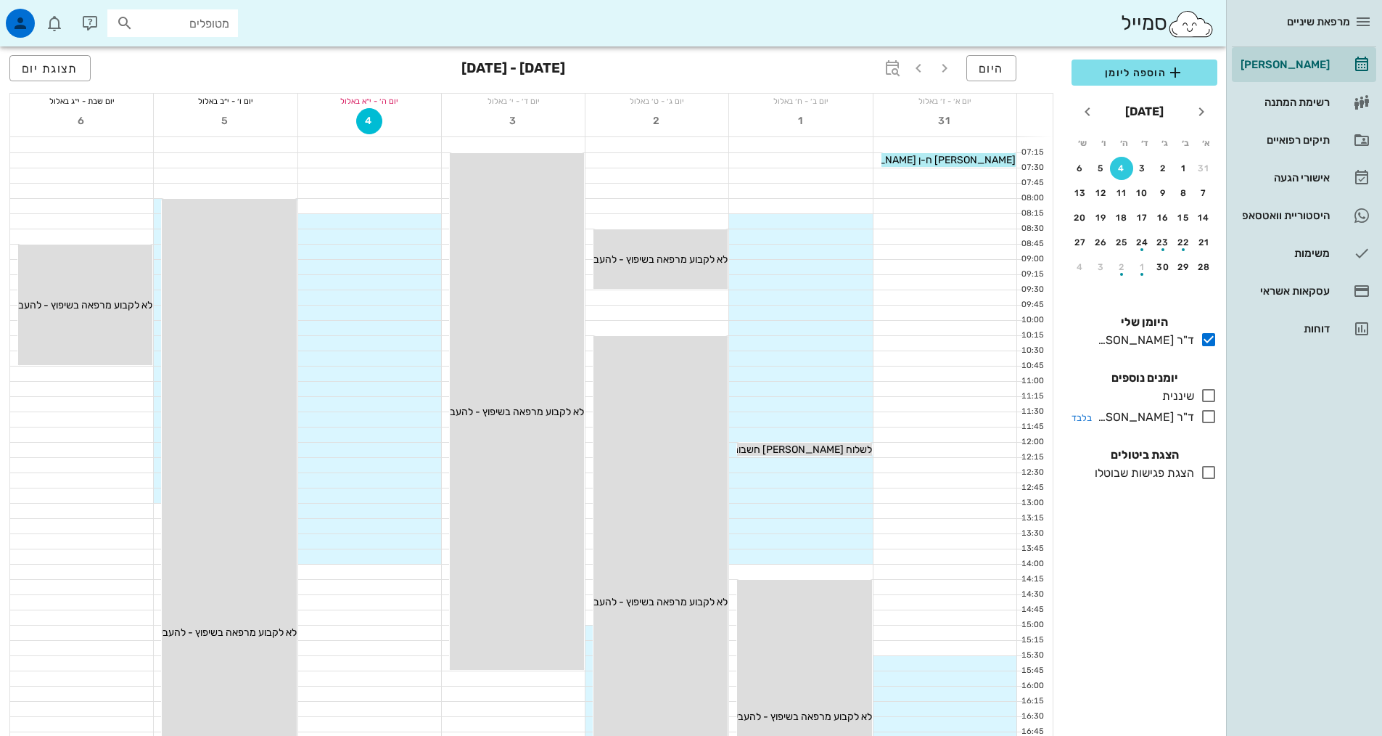
click at [1205, 423] on icon at bounding box center [1208, 416] width 17 height 17
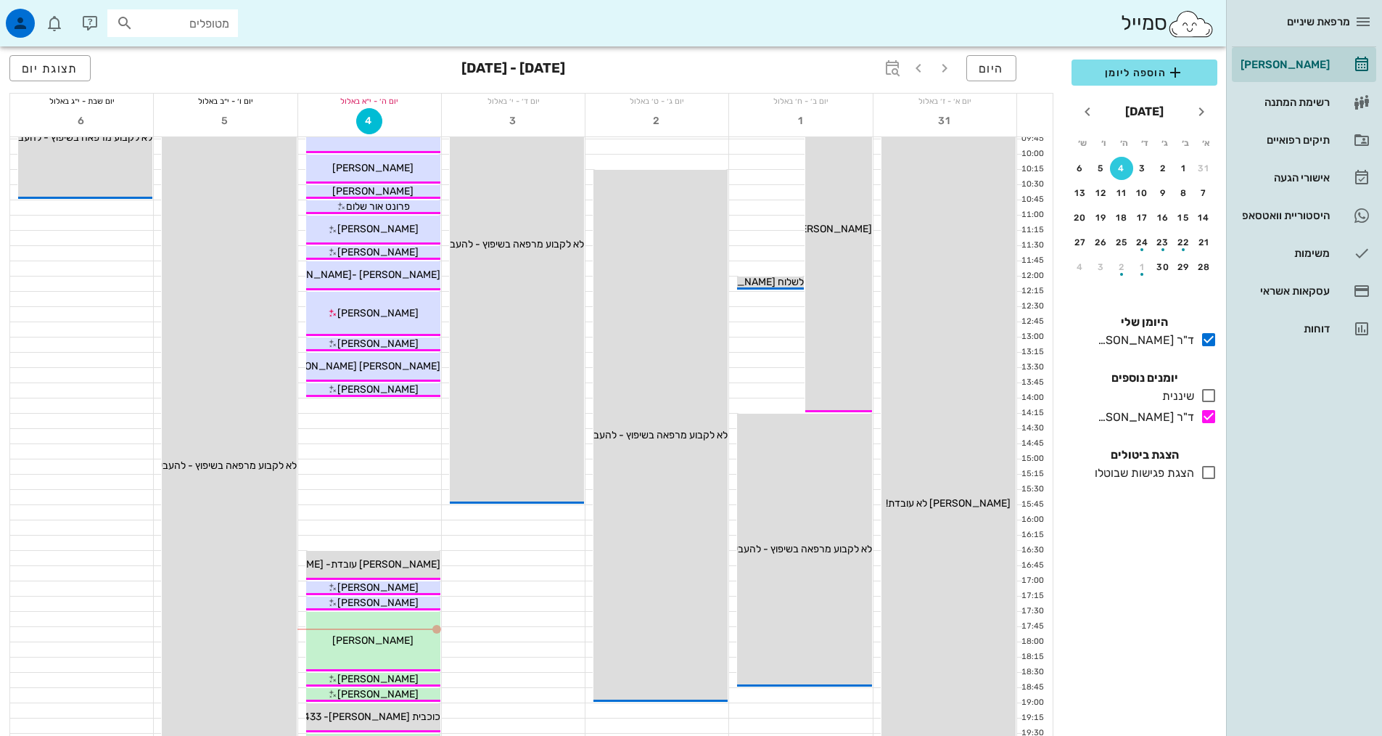
scroll to position [363, 0]
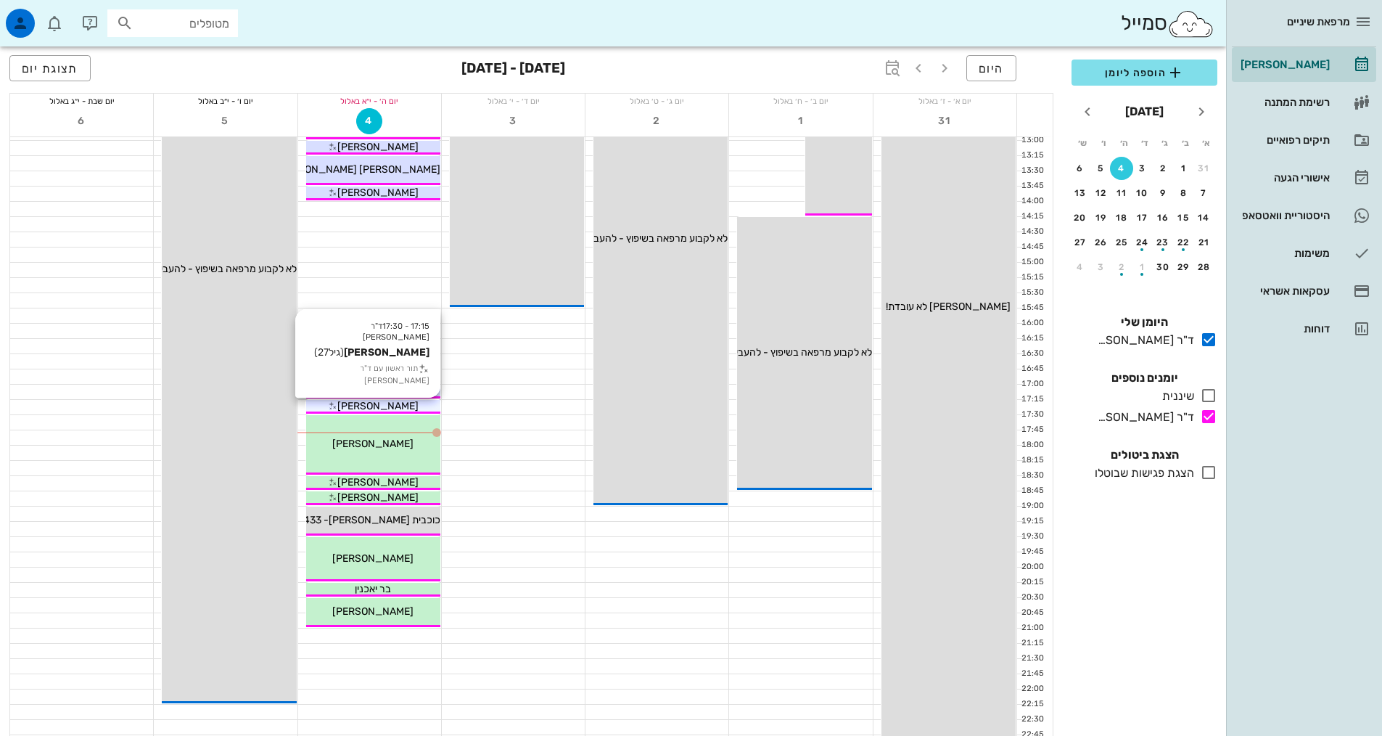
click at [411, 404] on div "[PERSON_NAME]" at bounding box center [373, 405] width 134 height 15
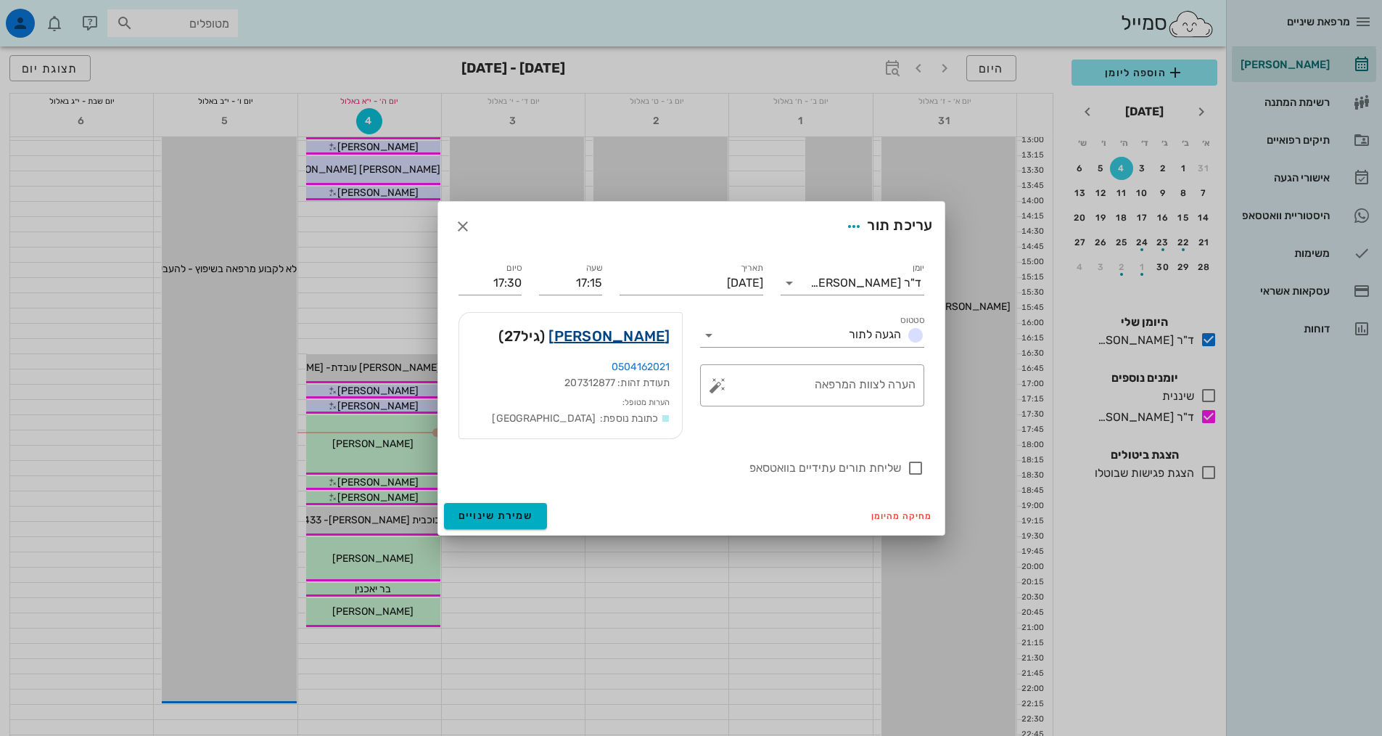
click at [631, 335] on link "[PERSON_NAME]" at bounding box center [609, 335] width 121 height 23
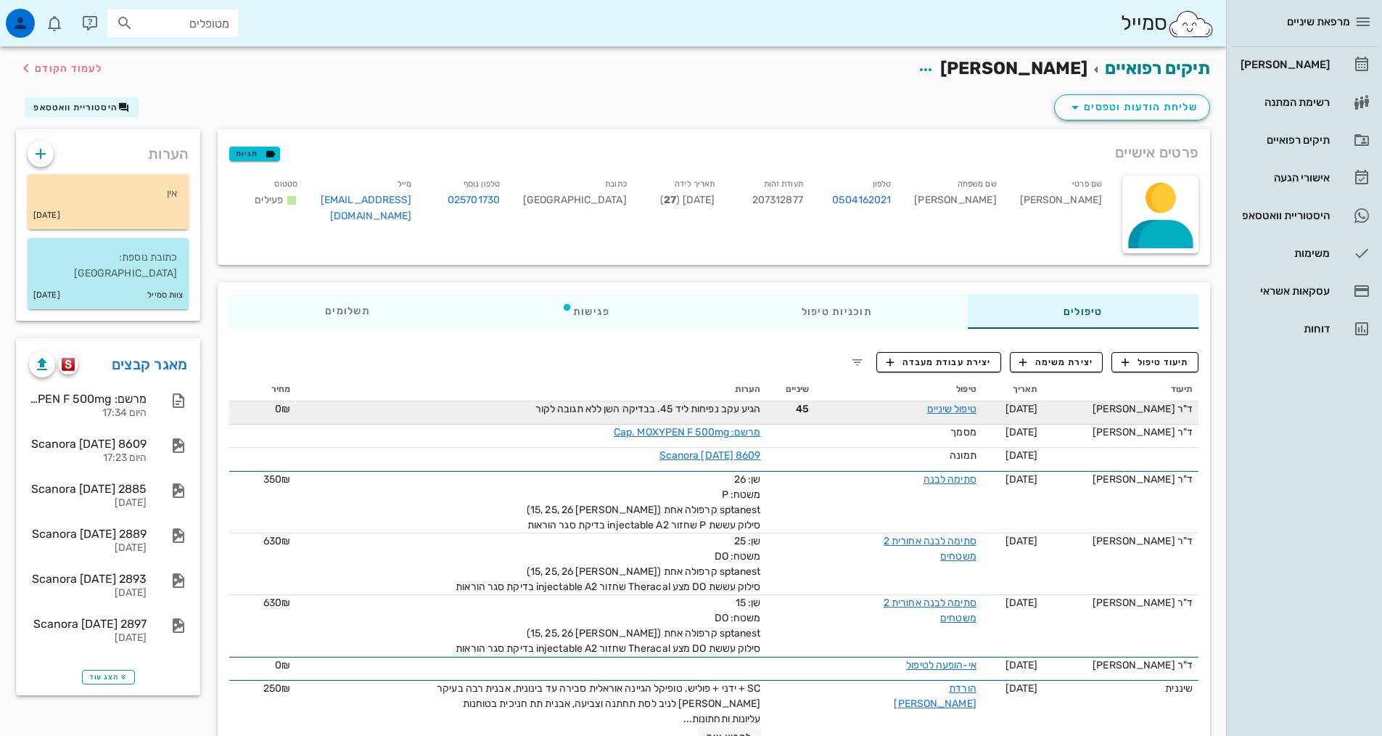
click at [746, 406] on span "הגיע עקב נפיחות ליד 45. בבדיקה השן ללא תגובה לקור" at bounding box center [648, 409] width 226 height 12
click at [948, 415] on div "טיפול שיניים" at bounding box center [922, 408] width 109 height 15
click at [947, 415] on div "טיפול שיניים" at bounding box center [922, 408] width 109 height 15
click at [939, 408] on link "טיפול שיניים" at bounding box center [951, 409] width 49 height 12
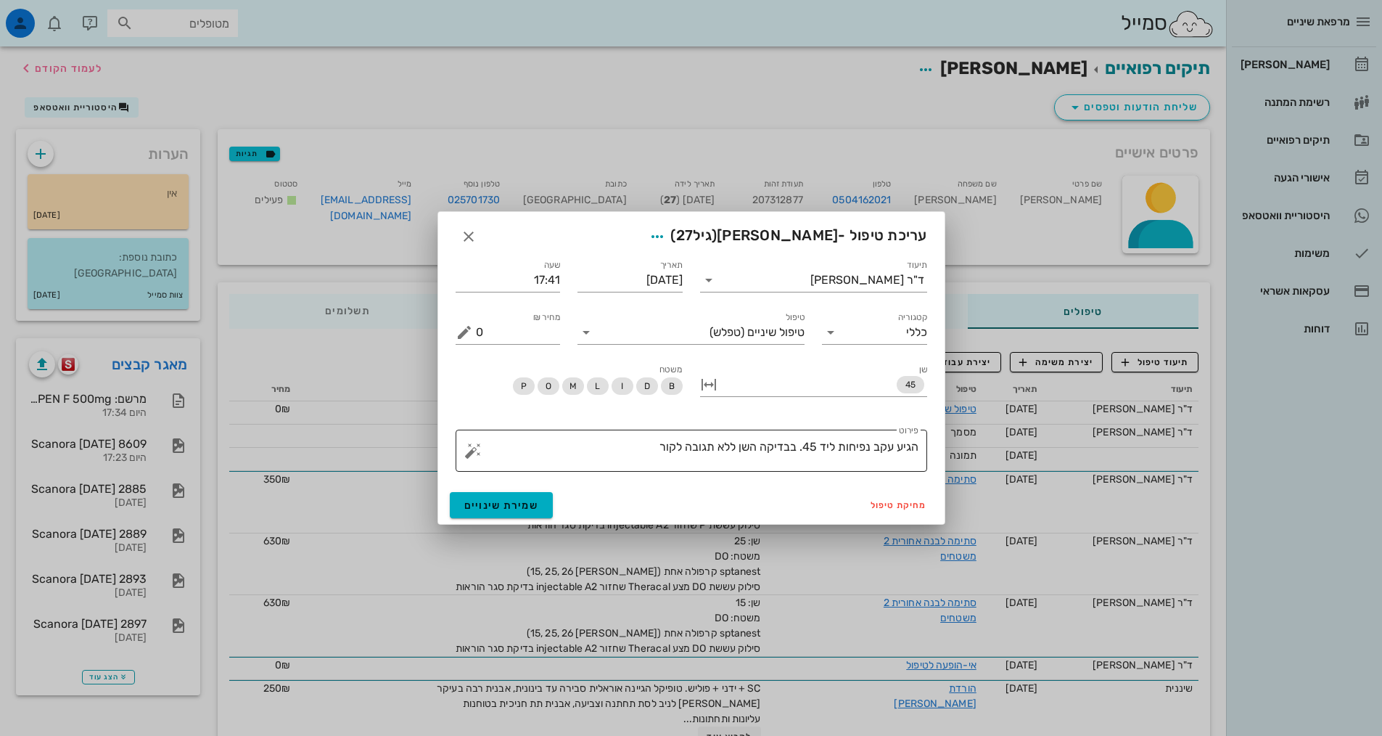
click at [623, 440] on textarea "הגיע עקב נפיחות ליד 45. בבדיקה השן ללא תגובה לקור" at bounding box center [697, 454] width 443 height 35
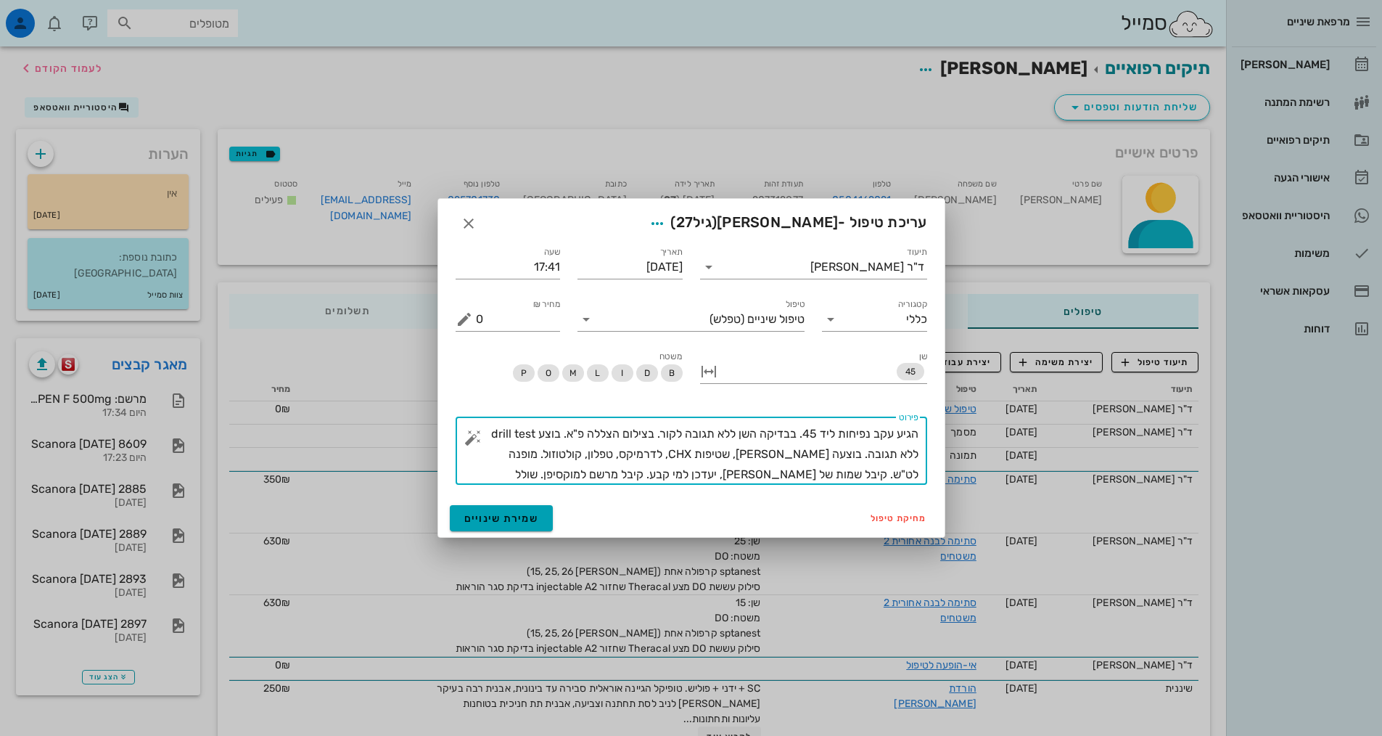
type textarea "הגיע עקב נפיחות ליד 45. בבדיקה השן ללא תגובה לקור. בצילום הצללה פ"א. בוצע drill…"
click at [491, 516] on span "שמירת שינויים" at bounding box center [501, 518] width 75 height 12
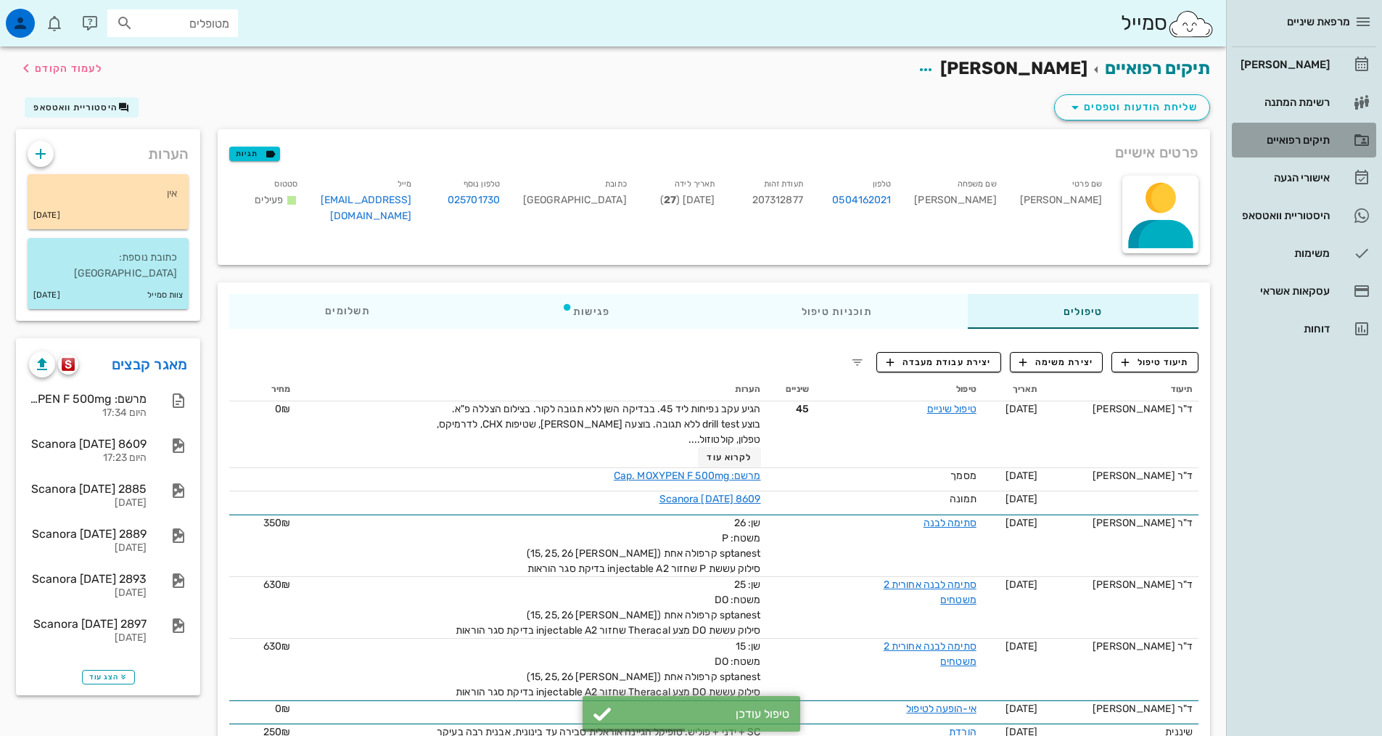
click at [1305, 145] on div "תיקים רפואיים" at bounding box center [1284, 140] width 92 height 12
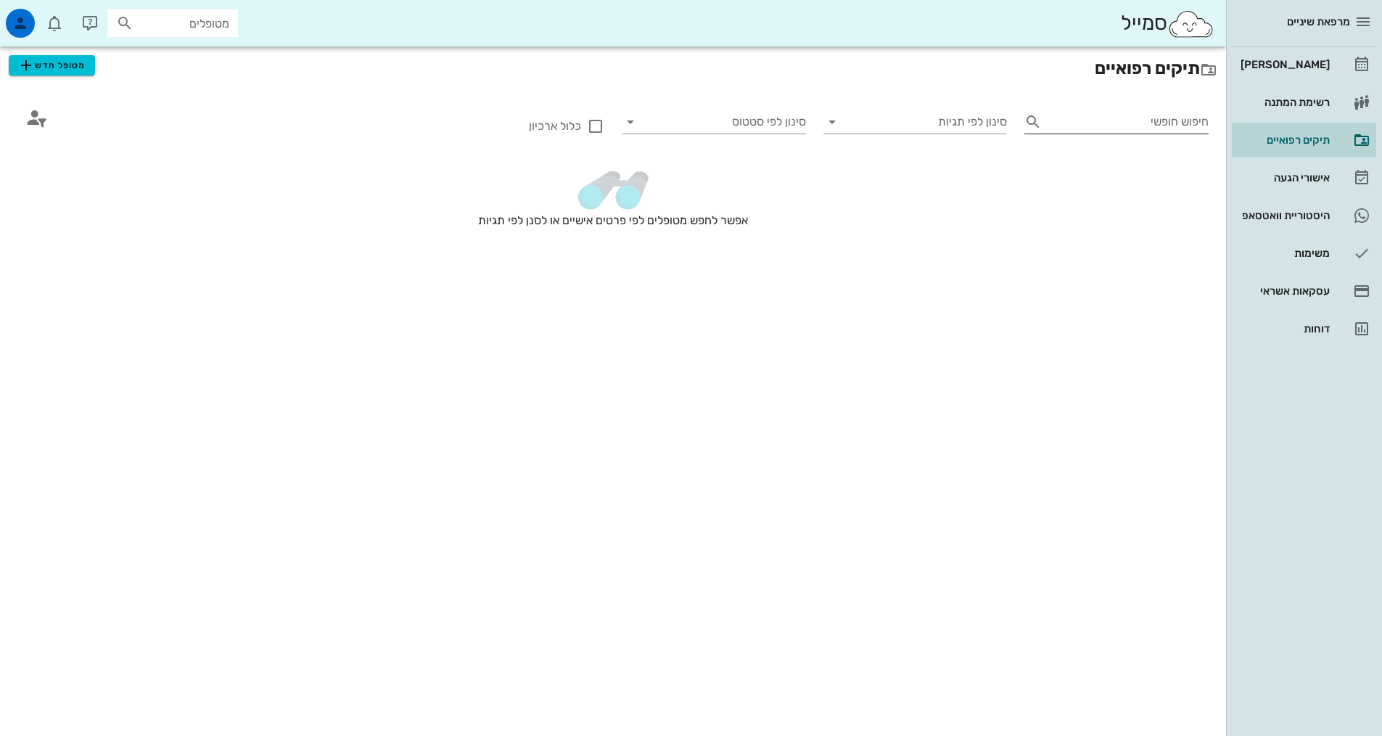
click at [1125, 123] on input "חיפוש חופשי" at bounding box center [1128, 121] width 161 height 23
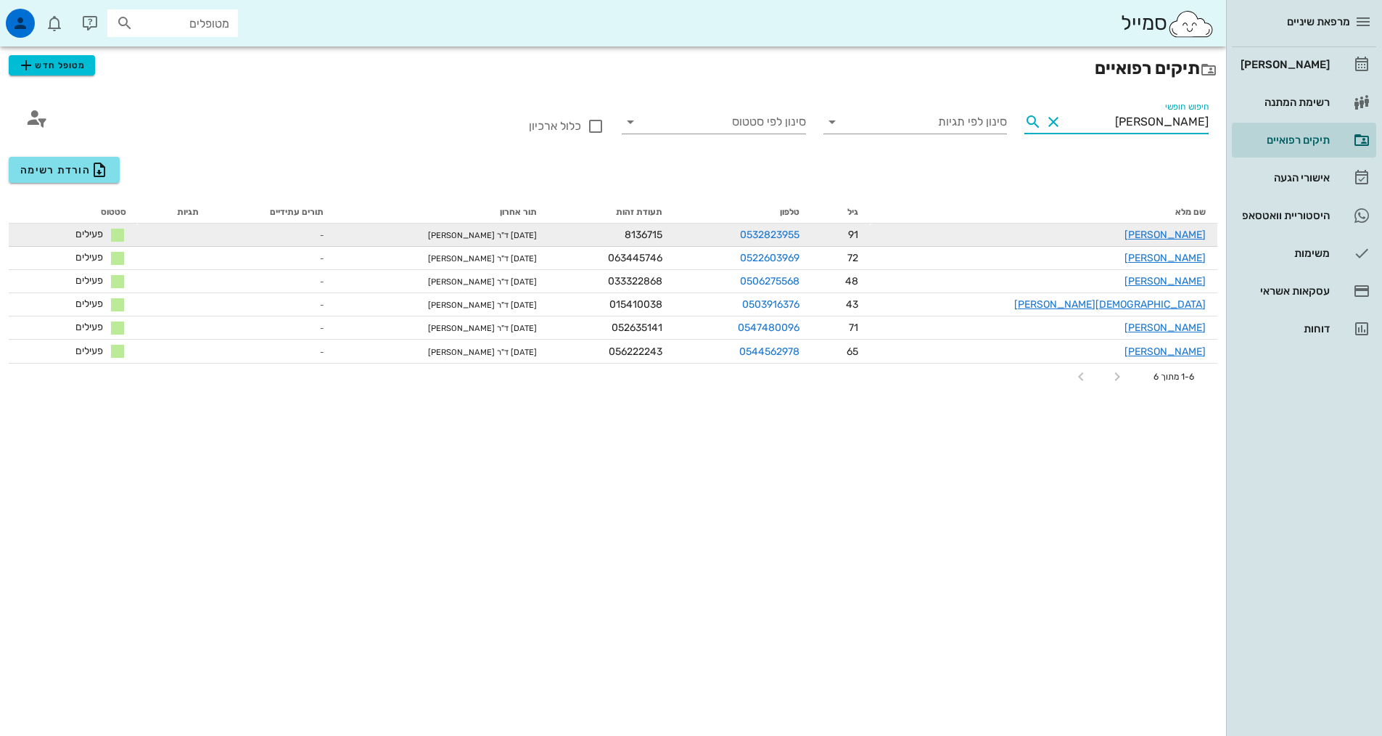
type input "[PERSON_NAME]"
click at [1191, 228] on div "[PERSON_NAME]" at bounding box center [1044, 234] width 324 height 15
click at [1191, 232] on link "[PERSON_NAME]" at bounding box center [1165, 235] width 81 height 12
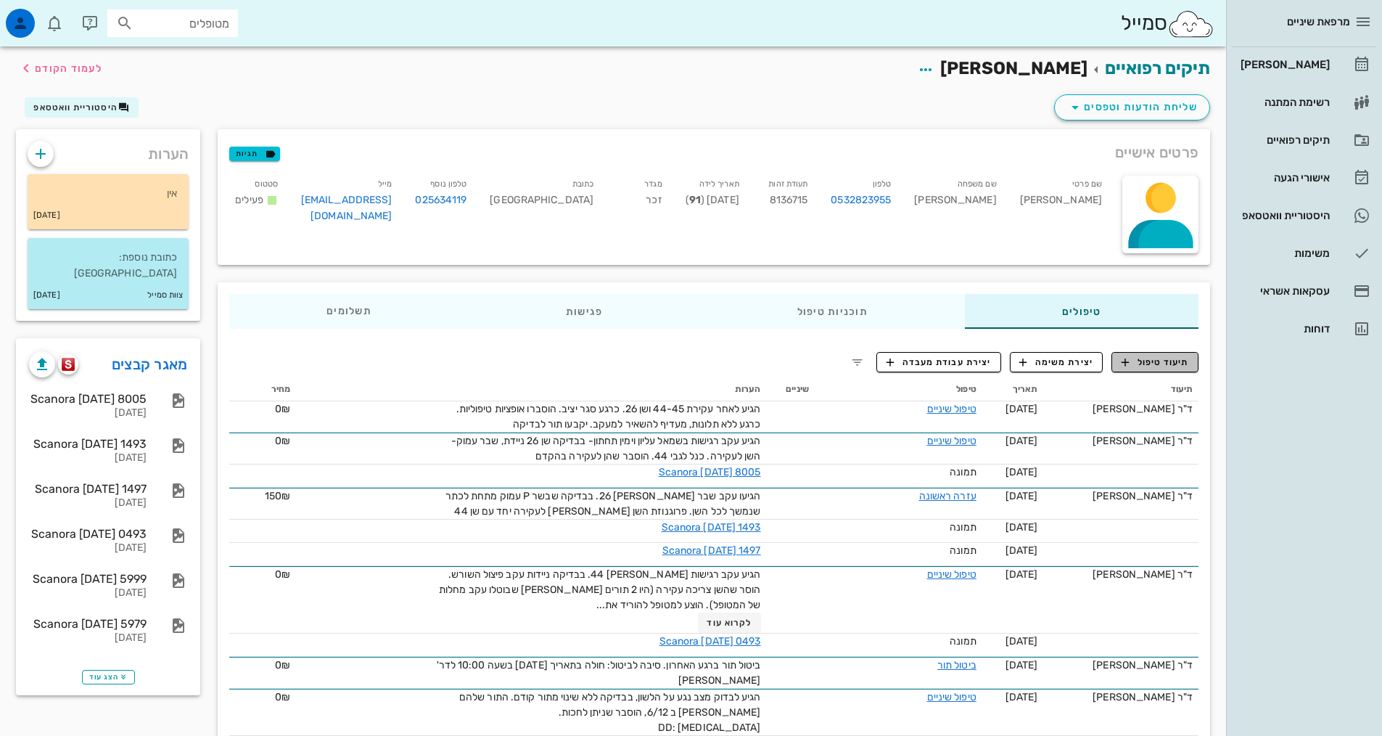
click at [1186, 366] on span "תיעוד טיפול" at bounding box center [1155, 362] width 67 height 13
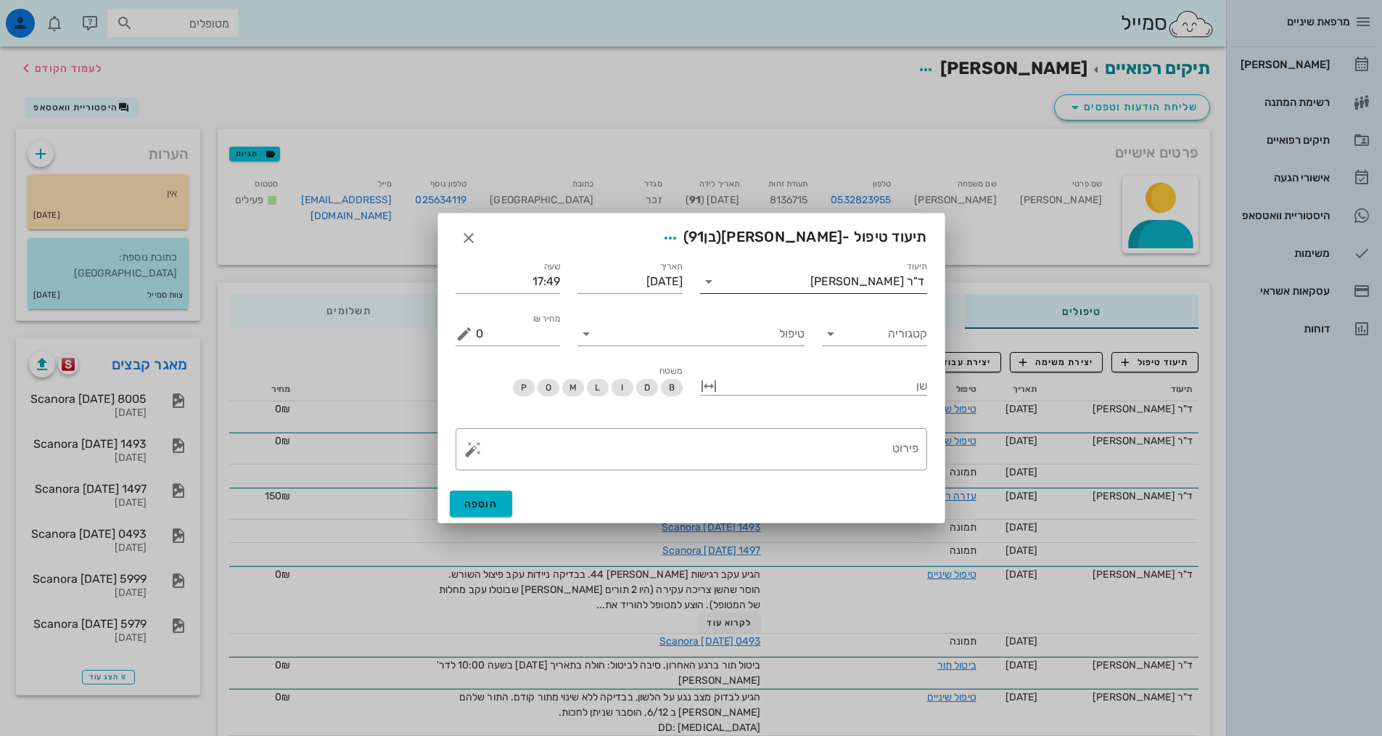
click at [810, 287] on input "תיעוד" at bounding box center [765, 281] width 90 height 23
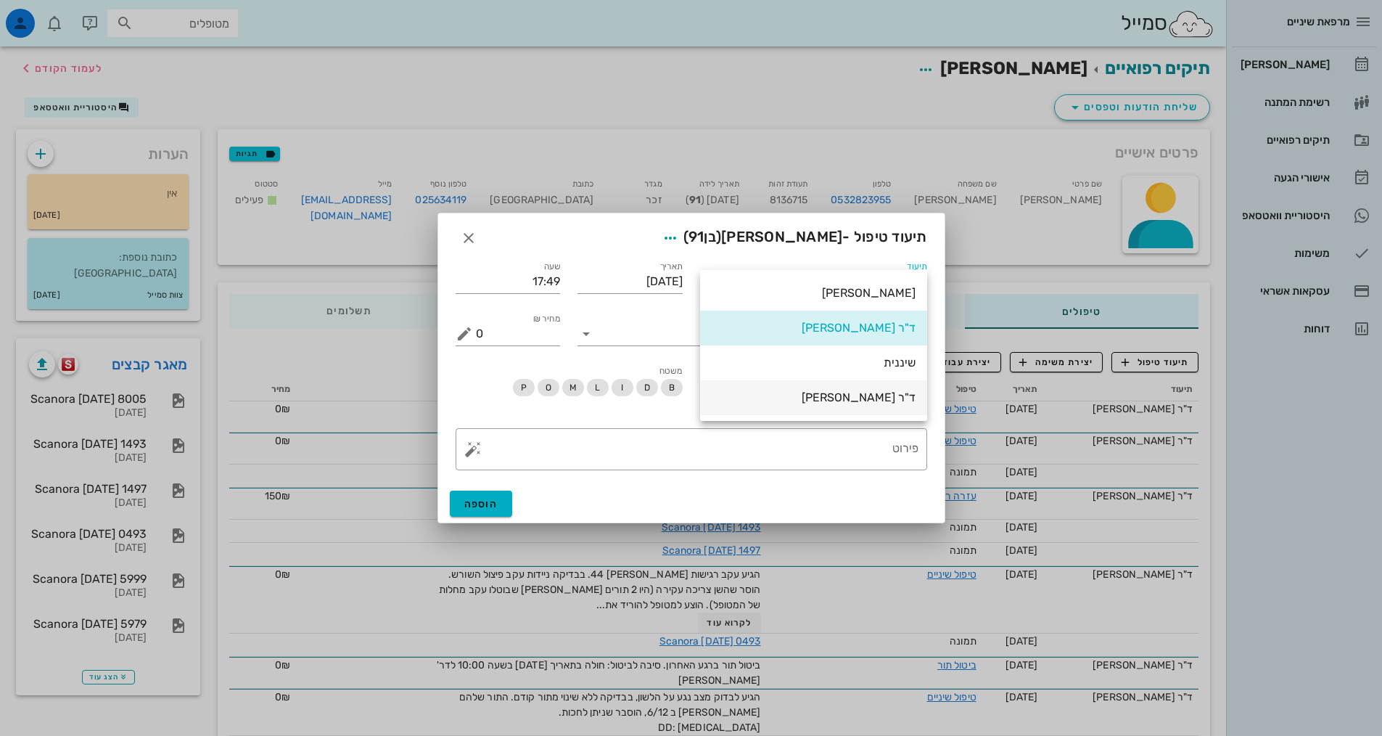
click at [838, 398] on div "ד"ר [PERSON_NAME]" at bounding box center [814, 397] width 204 height 14
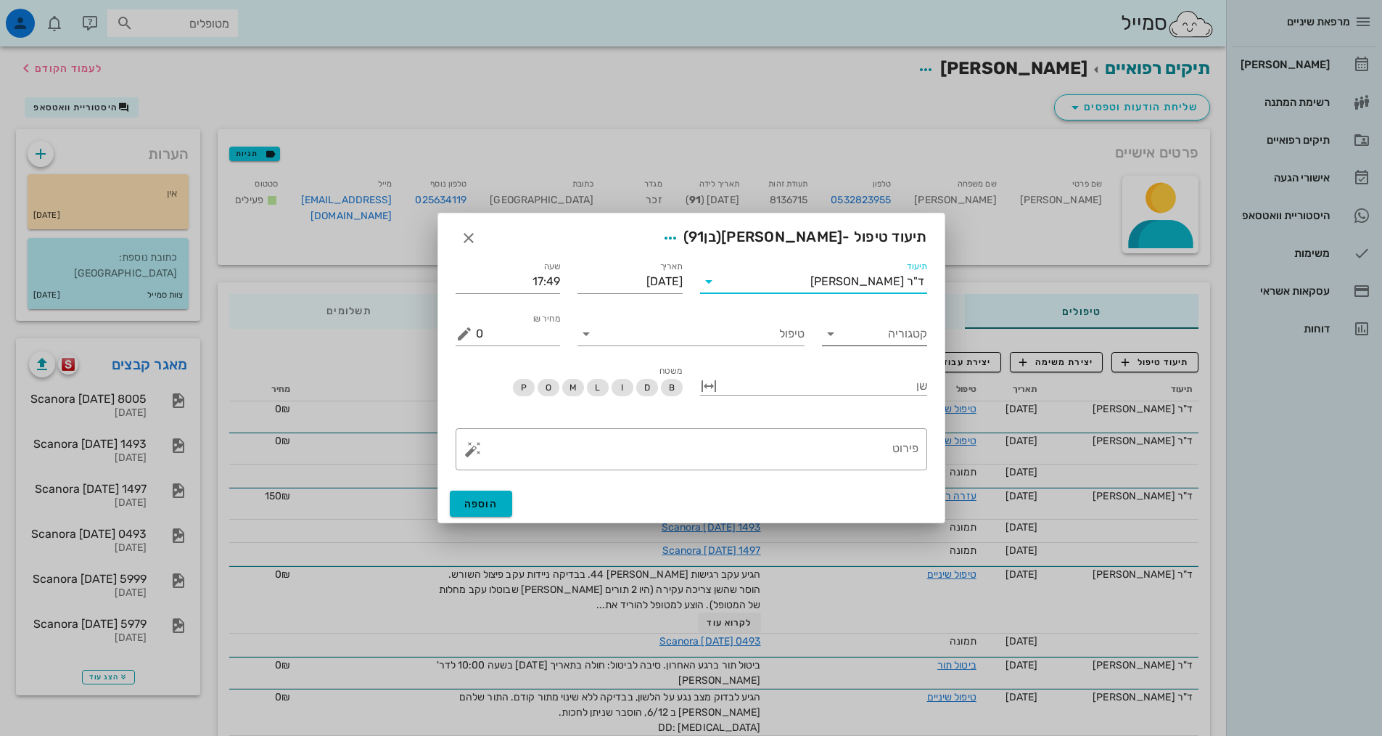
click at [856, 337] on input "קטגוריה" at bounding box center [886, 333] width 82 height 23
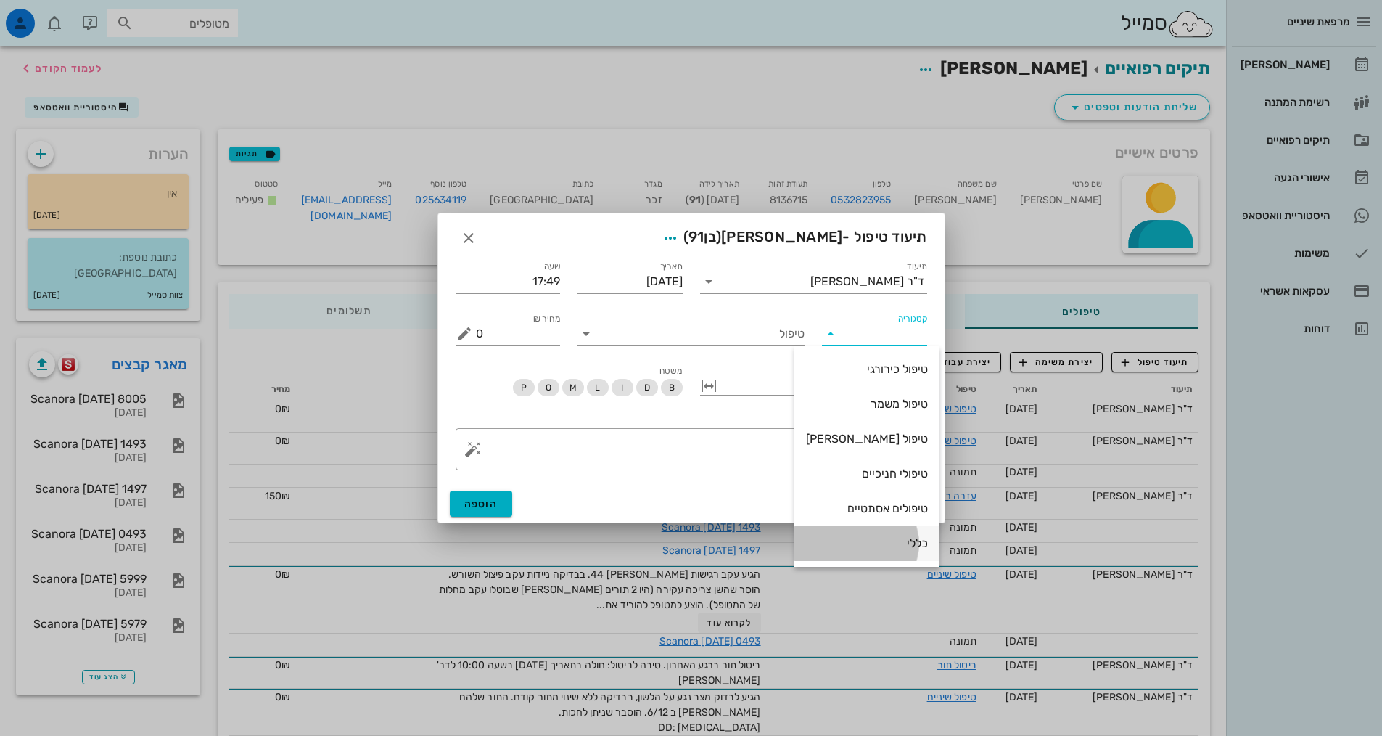
click at [870, 548] on div "כללי" at bounding box center [867, 543] width 122 height 14
type input "כללי"
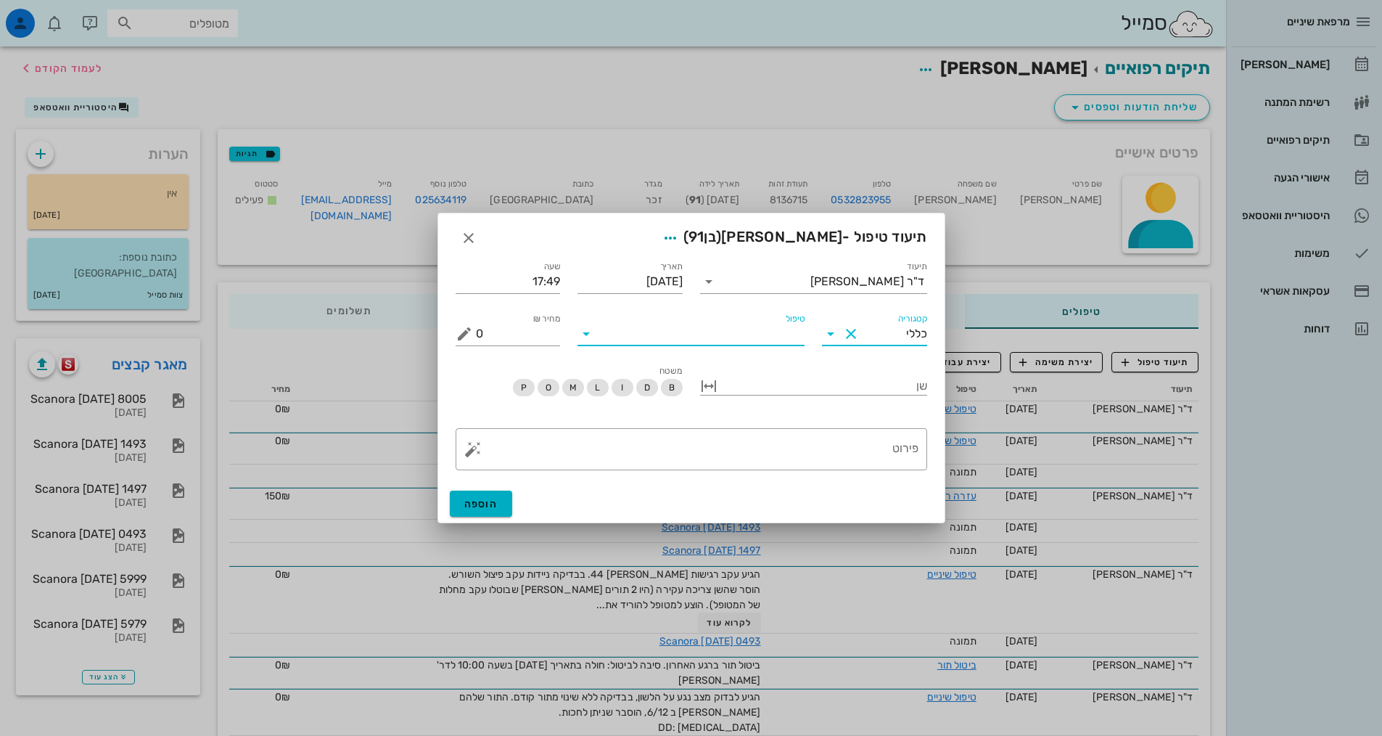
click at [720, 332] on input "טיפול" at bounding box center [701, 333] width 207 height 23
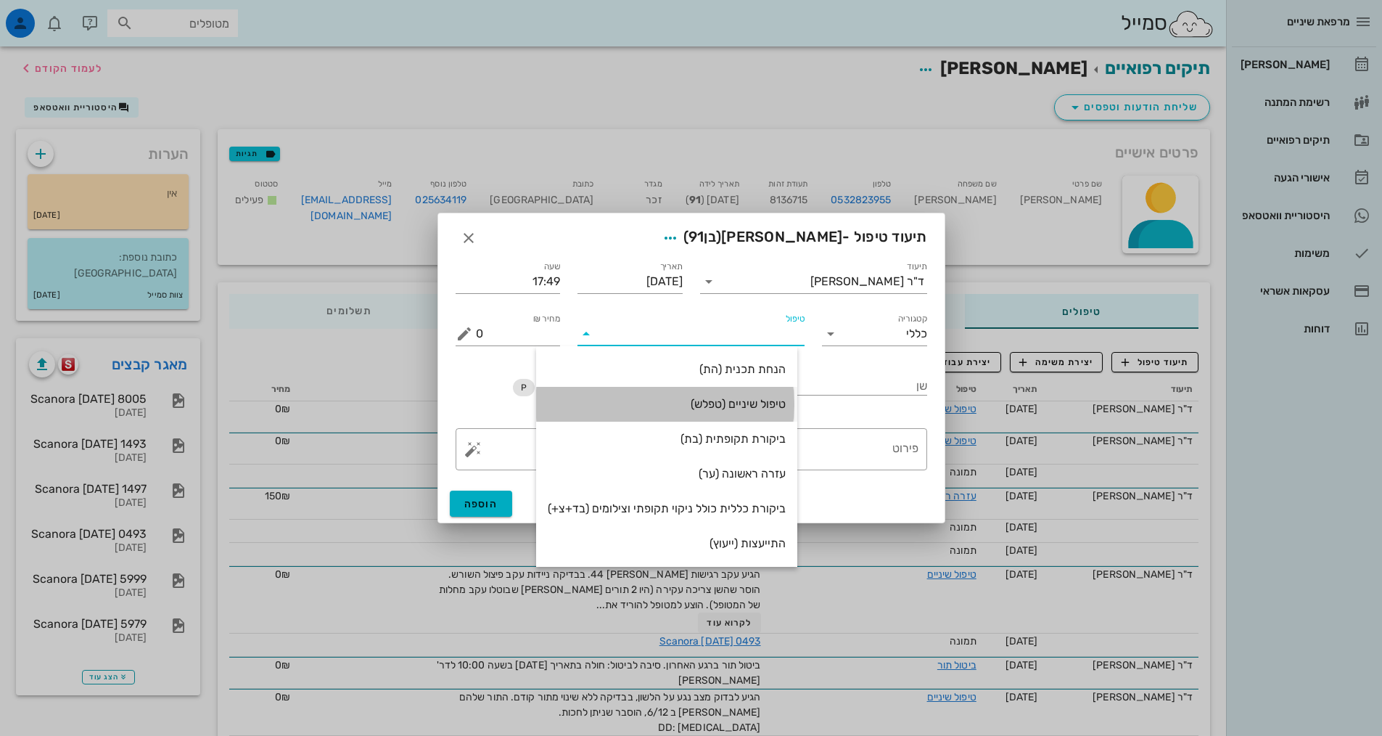
click at [742, 398] on div "טיפול שיניים (טפלש)" at bounding box center [667, 404] width 238 height 14
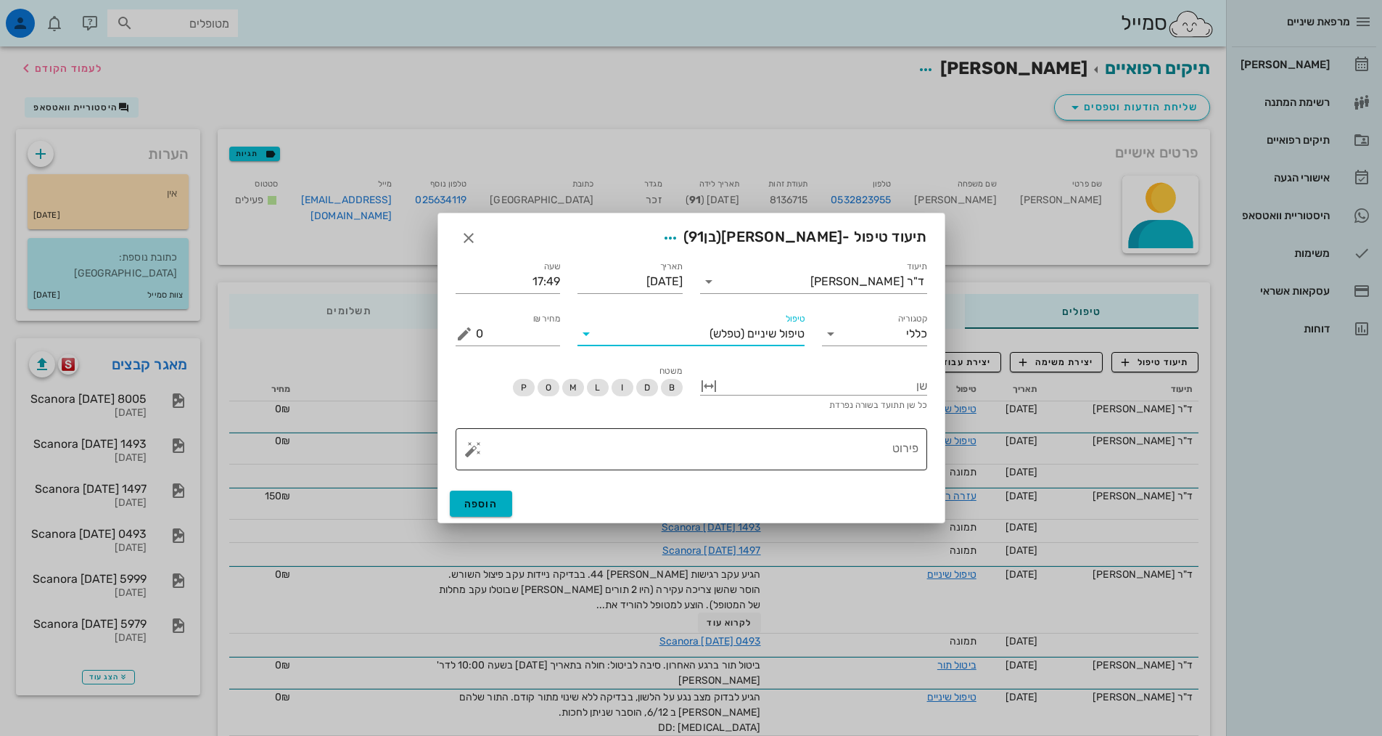
click at [893, 464] on textarea "פירוט" at bounding box center [697, 452] width 443 height 35
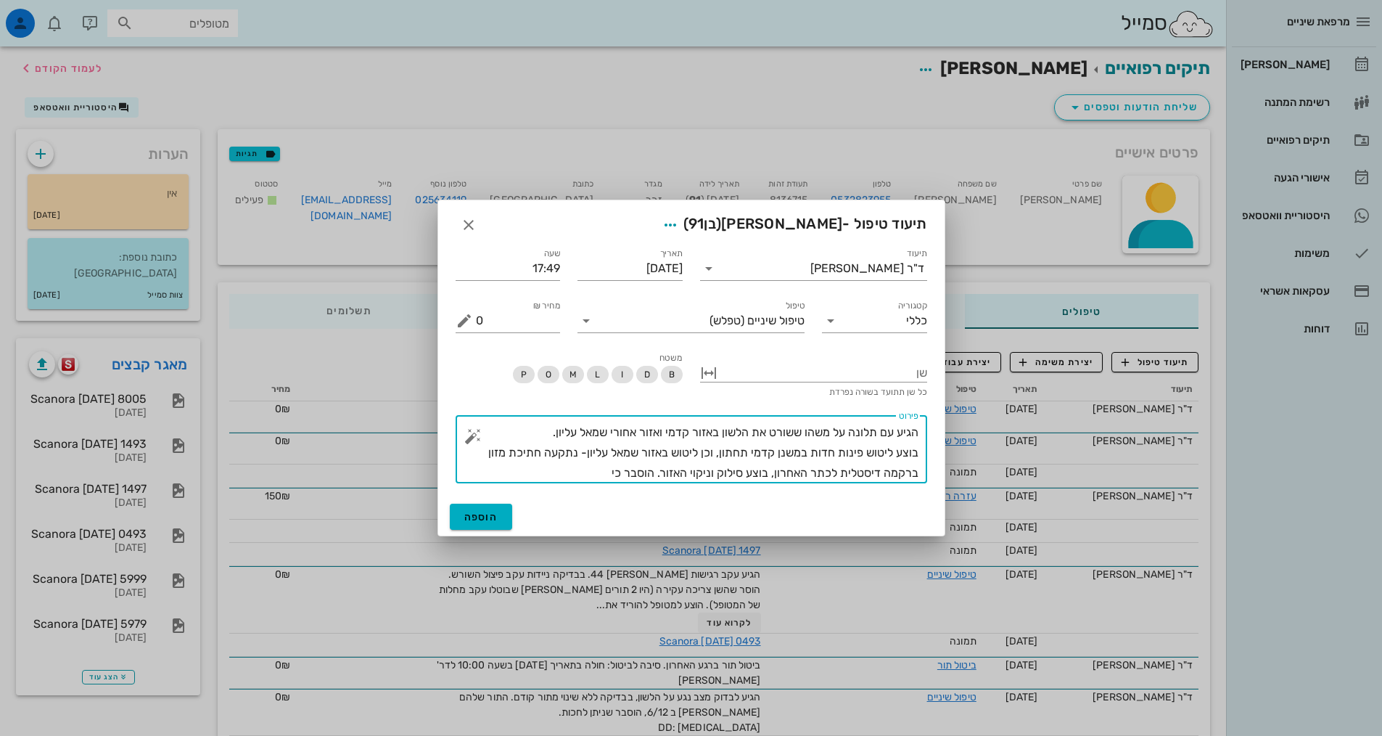
drag, startPoint x: 546, startPoint y: 428, endPoint x: 558, endPoint y: 422, distance: 14.0
click at [544, 429] on textarea "הגיע עם תלונה על משהו ששורט את הלשון באזור קדמי ואזור אחורי שמאל עליון. בוצע לי…" at bounding box center [697, 452] width 443 height 61
click at [501, 473] on textarea "הגיע עם תלונה על משהו ששורט את הלשון באזור קדמי ואזור אחורי שמאל עליון. בבדיקה …" at bounding box center [697, 452] width 443 height 61
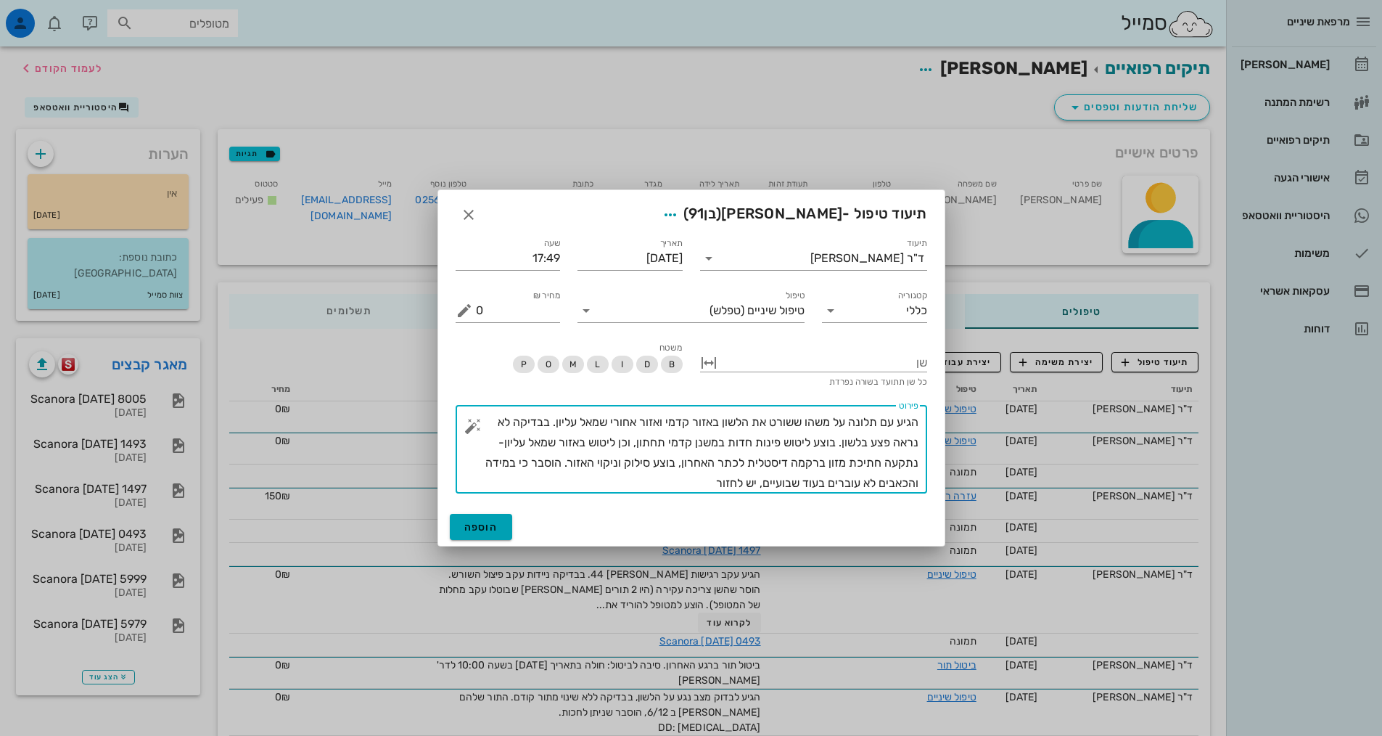
type textarea "הגיע עם תלונה על משהו ששורט את הלשון באזור קדמי ואזור אחורי שמאל עליון. בבדיקה …"
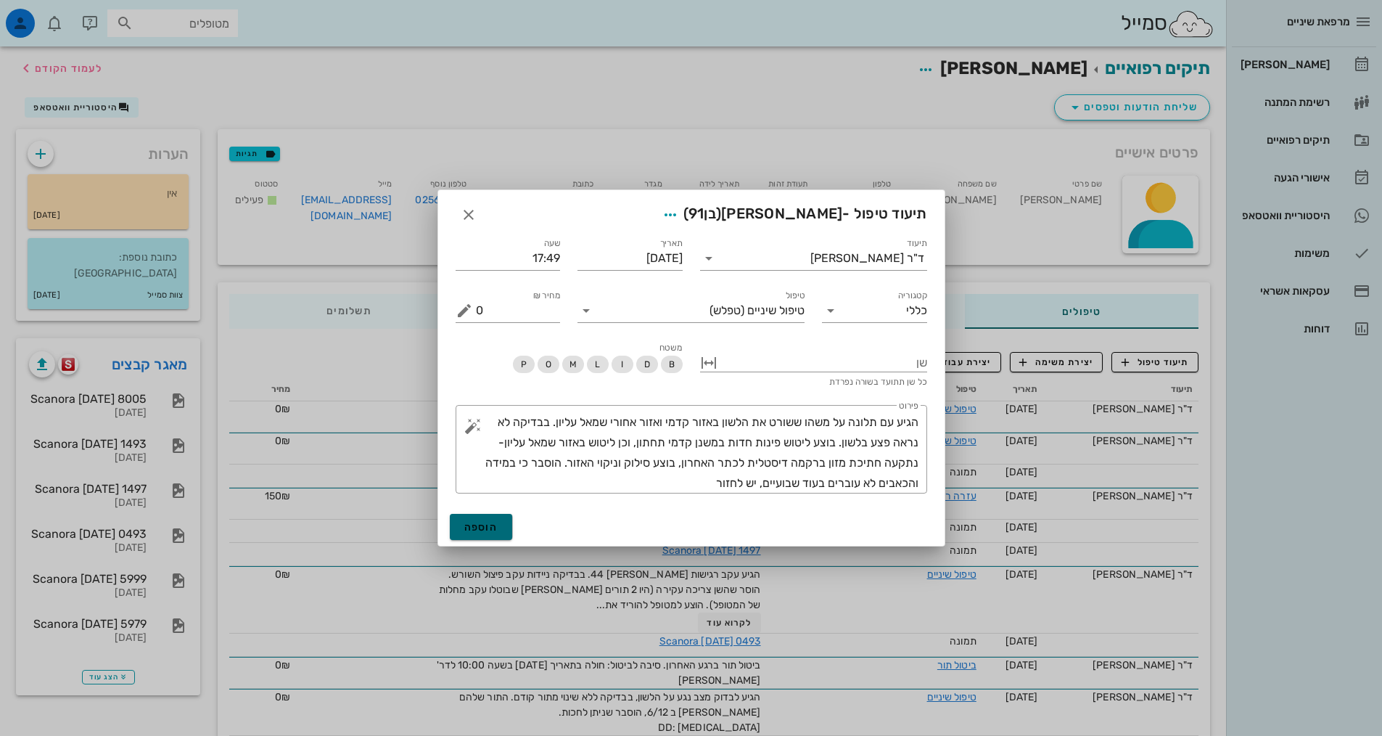
click at [500, 519] on button "הוספה" at bounding box center [481, 527] width 63 height 26
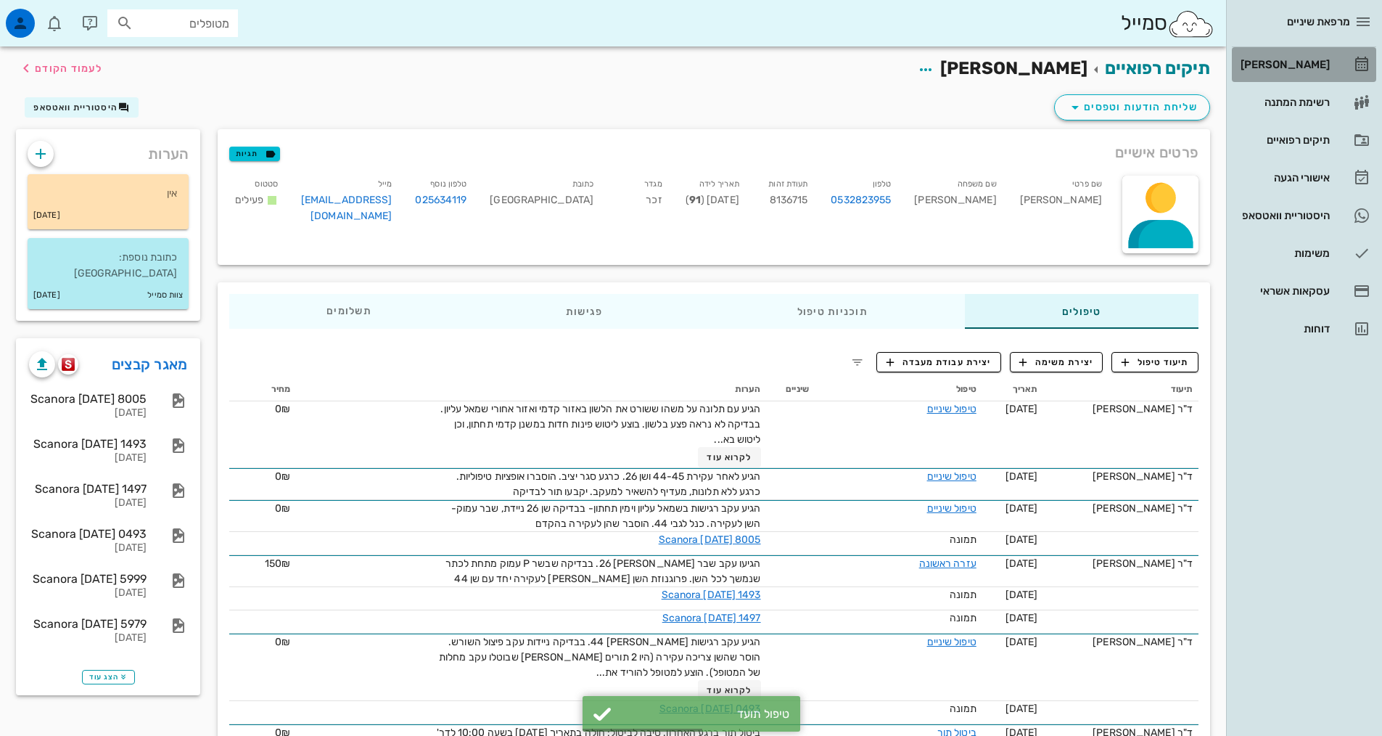
click at [1309, 75] on div "[PERSON_NAME]" at bounding box center [1284, 64] width 92 height 23
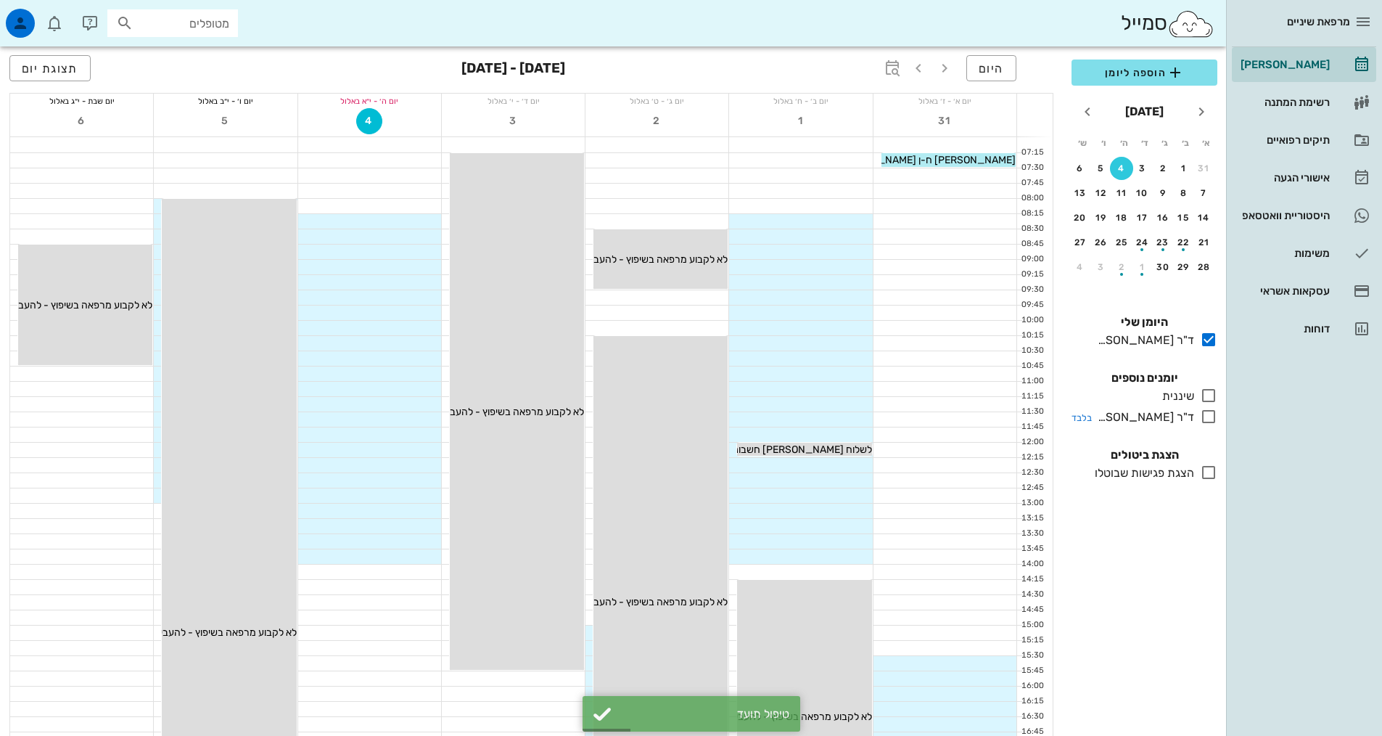
click at [1207, 420] on icon at bounding box center [1208, 416] width 17 height 17
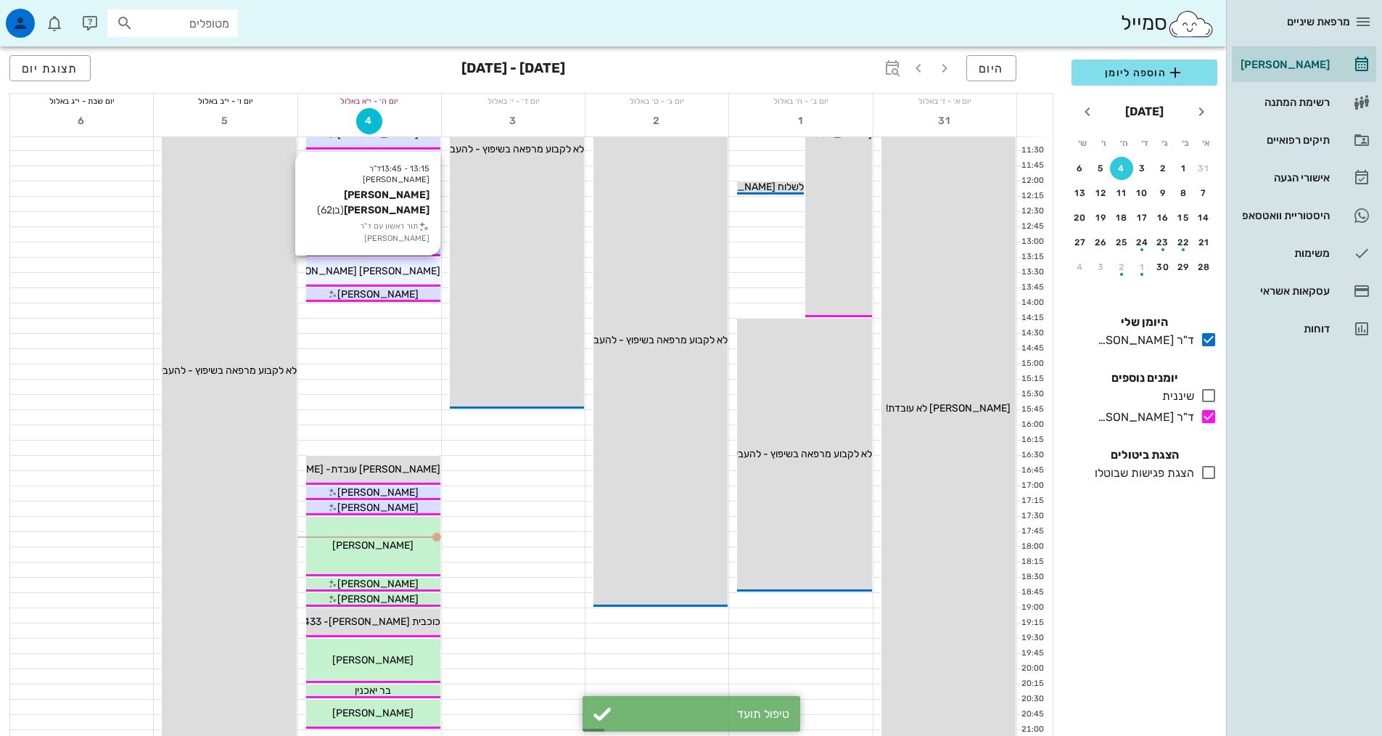
scroll to position [290, 0]
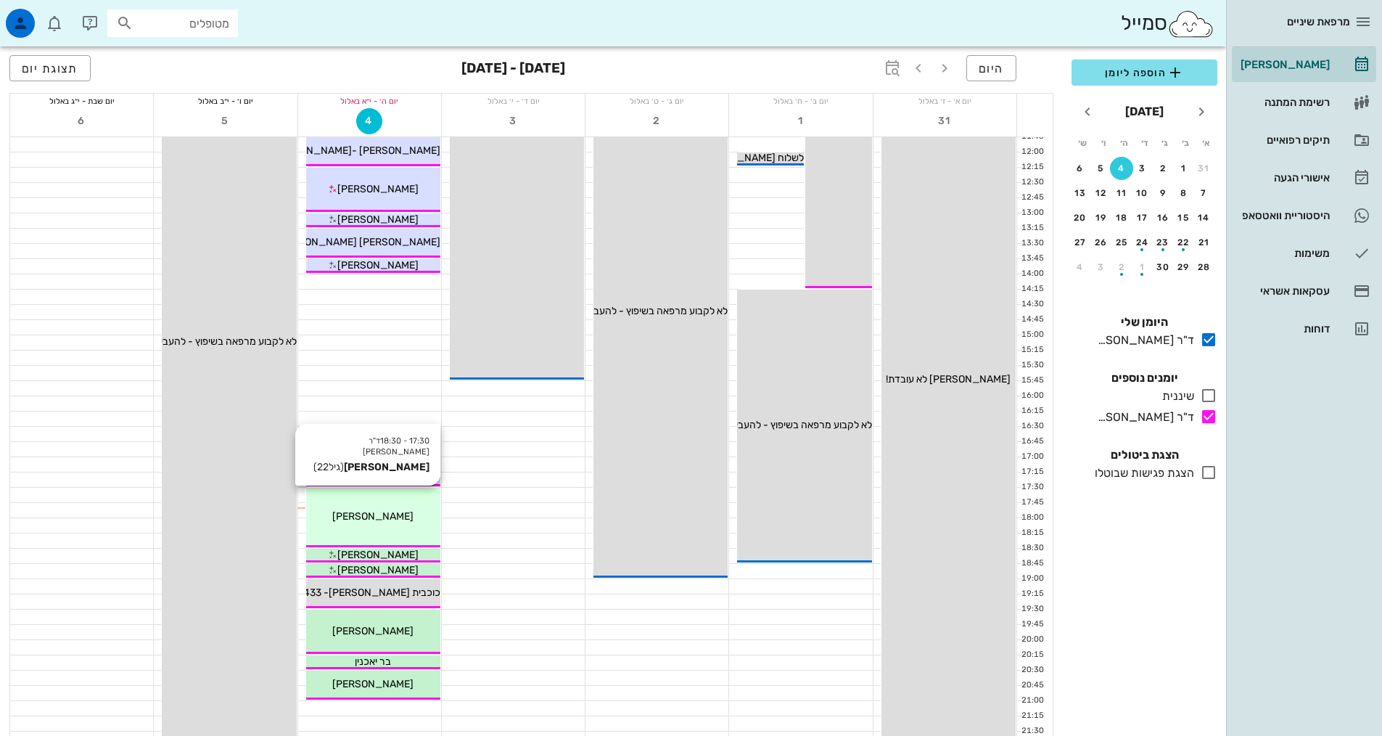
click at [382, 509] on div "[PERSON_NAME]" at bounding box center [373, 516] width 134 height 15
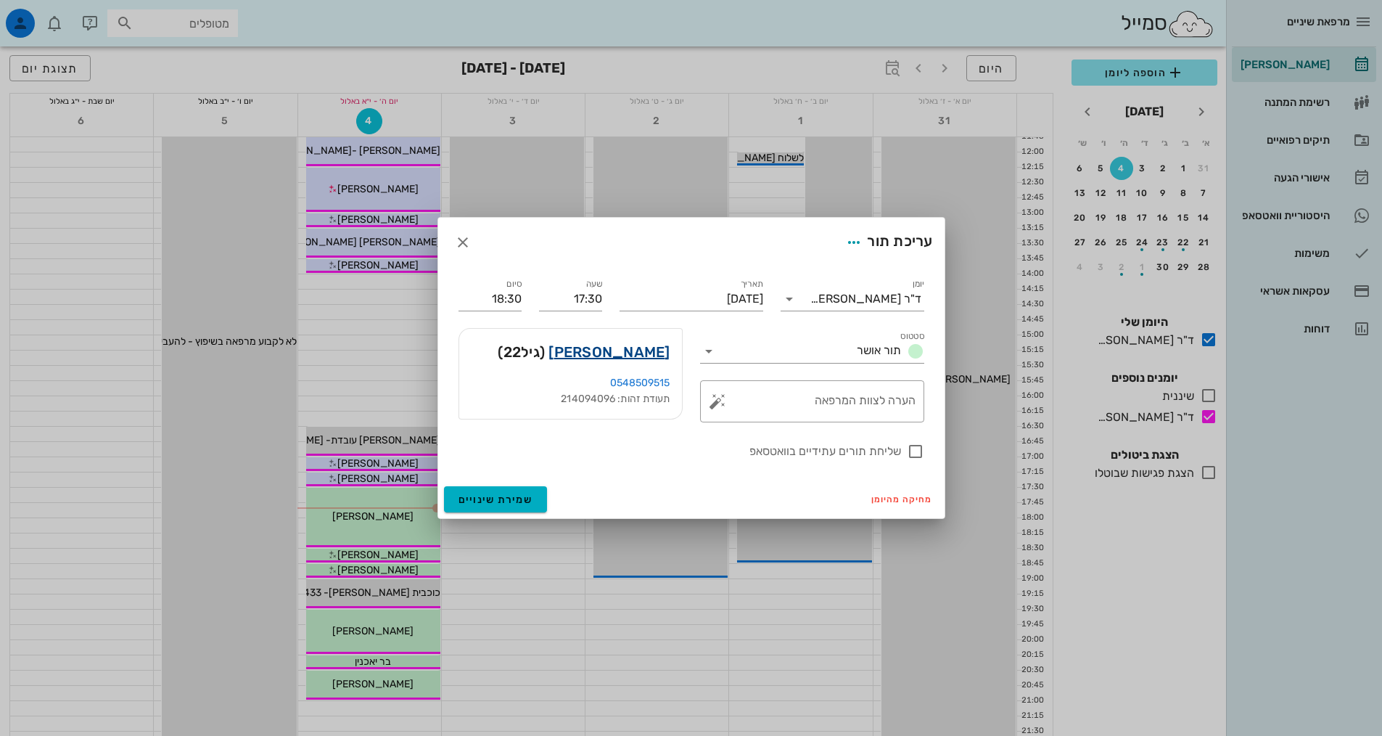
click at [637, 347] on link "[PERSON_NAME]" at bounding box center [609, 351] width 121 height 23
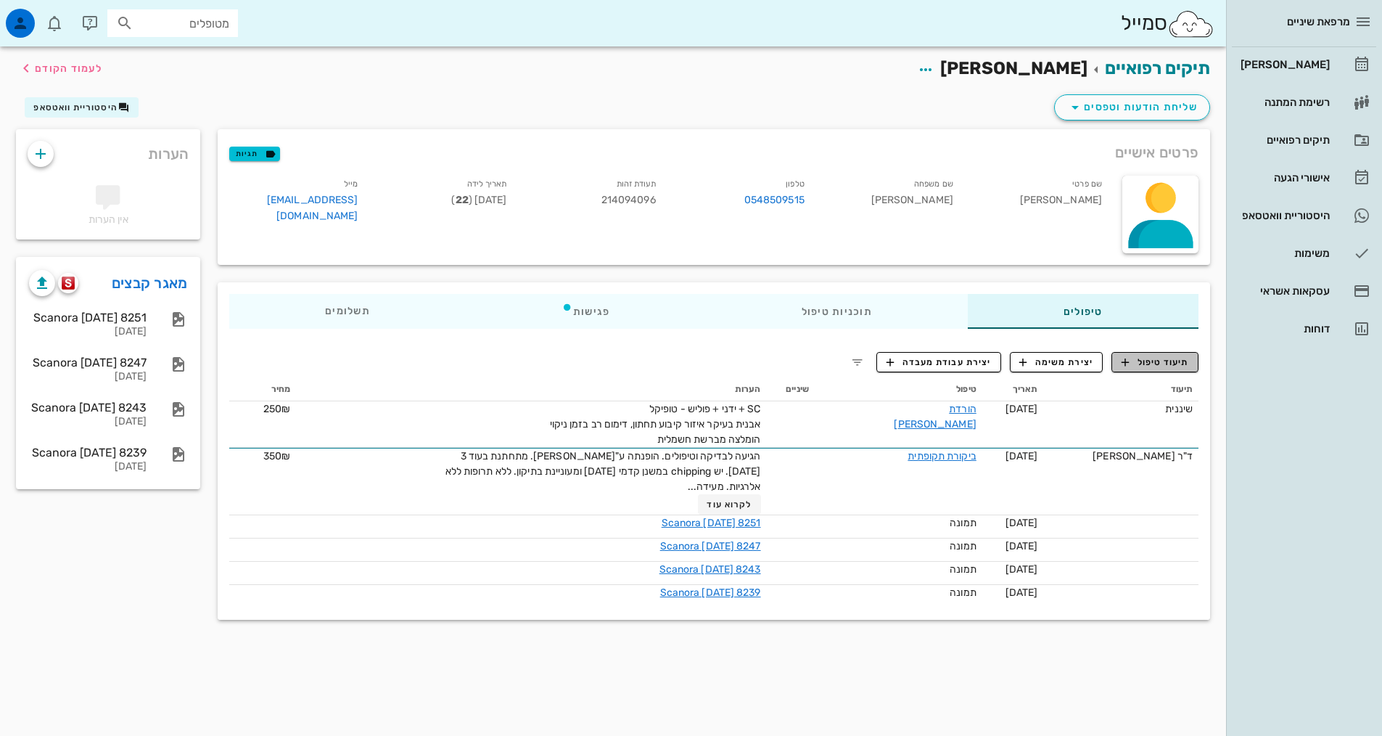
click at [1143, 366] on span "תיעוד טיפול" at bounding box center [1155, 362] width 67 height 13
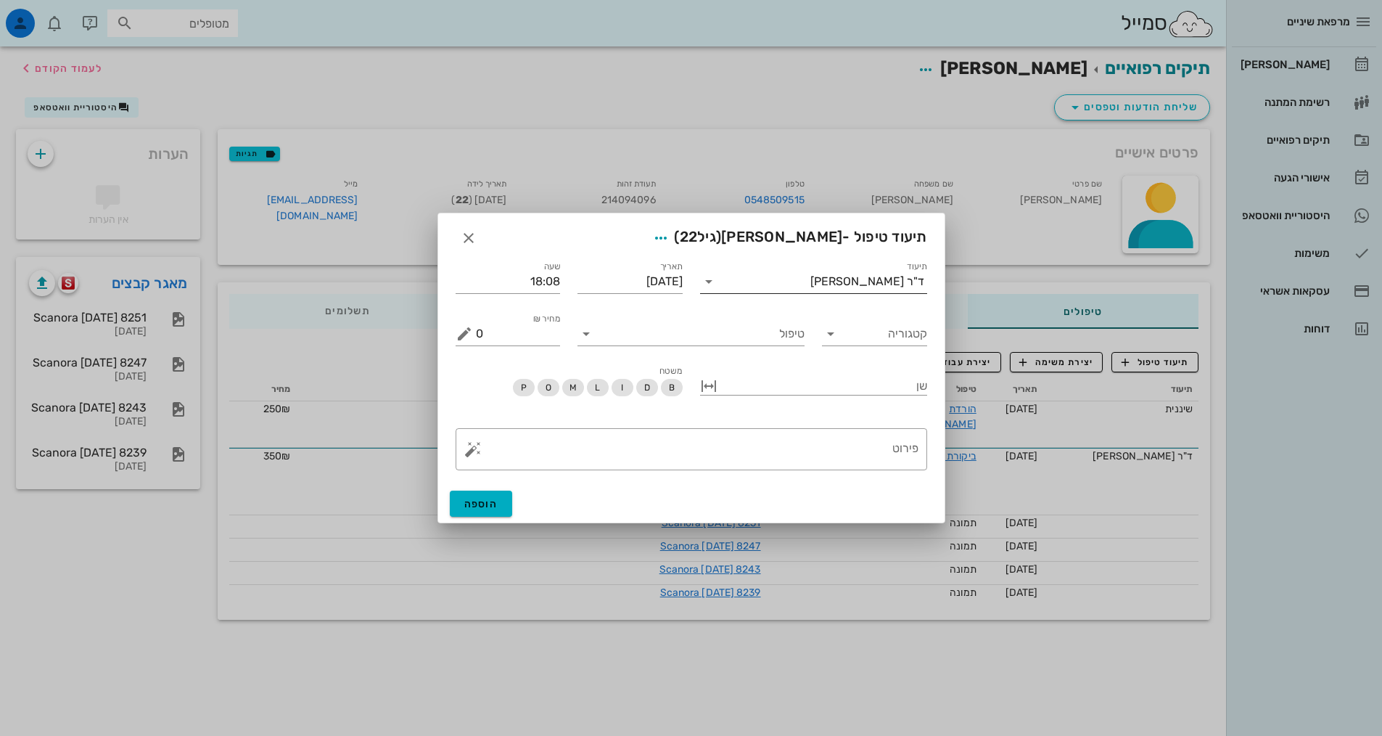
click at [827, 269] on div "תיעוד ד"ר [PERSON_NAME]" at bounding box center [813, 277] width 227 height 32
click at [810, 283] on input "תיעוד" at bounding box center [765, 281] width 90 height 23
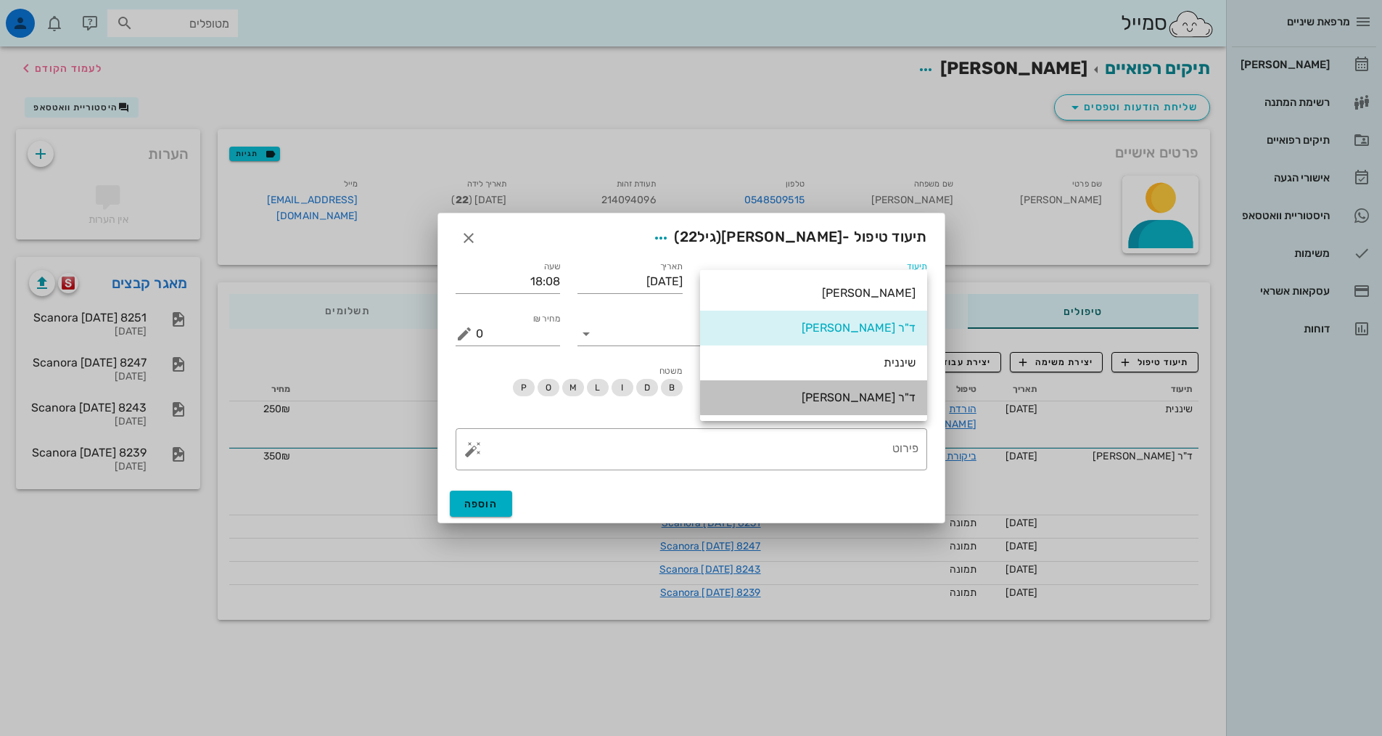
click at [864, 406] on div "ד"ר [PERSON_NAME]" at bounding box center [814, 397] width 204 height 31
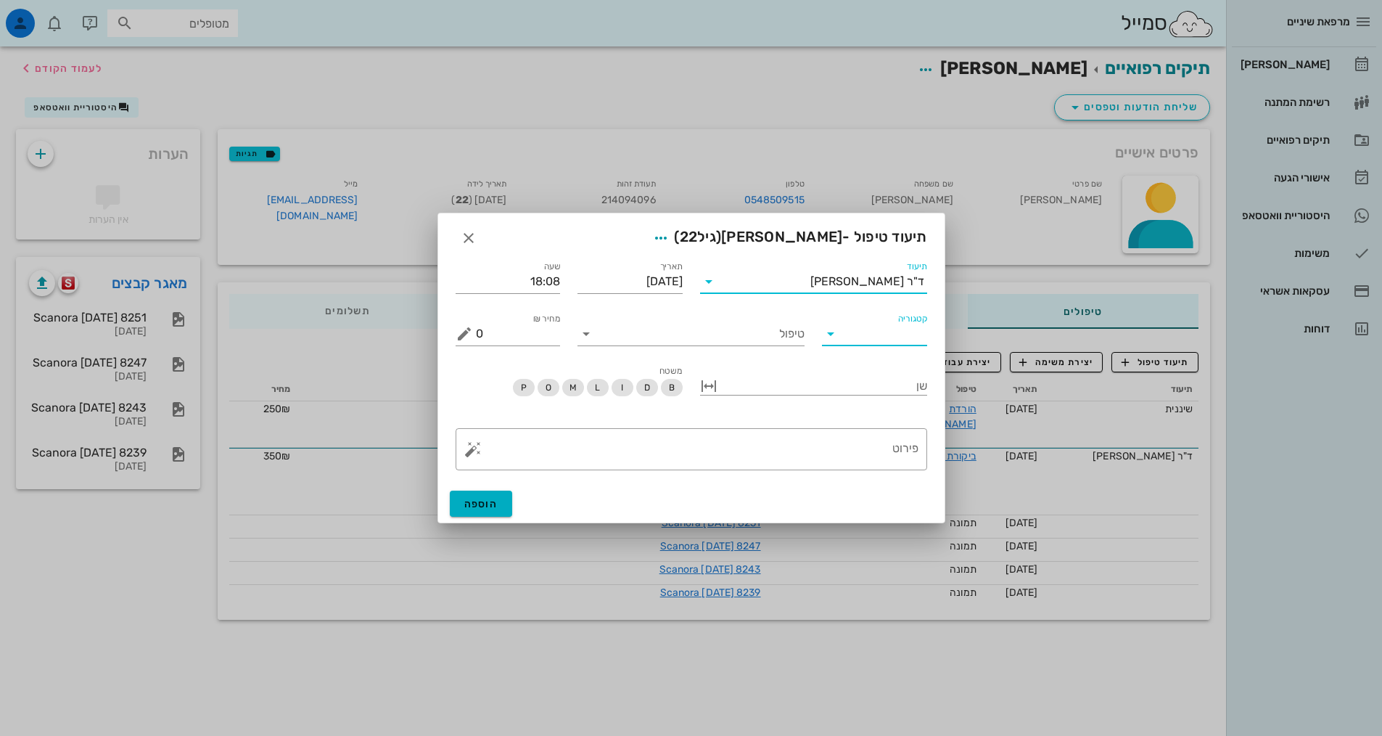
click at [853, 338] on input "קטגוריה" at bounding box center [886, 333] width 82 height 23
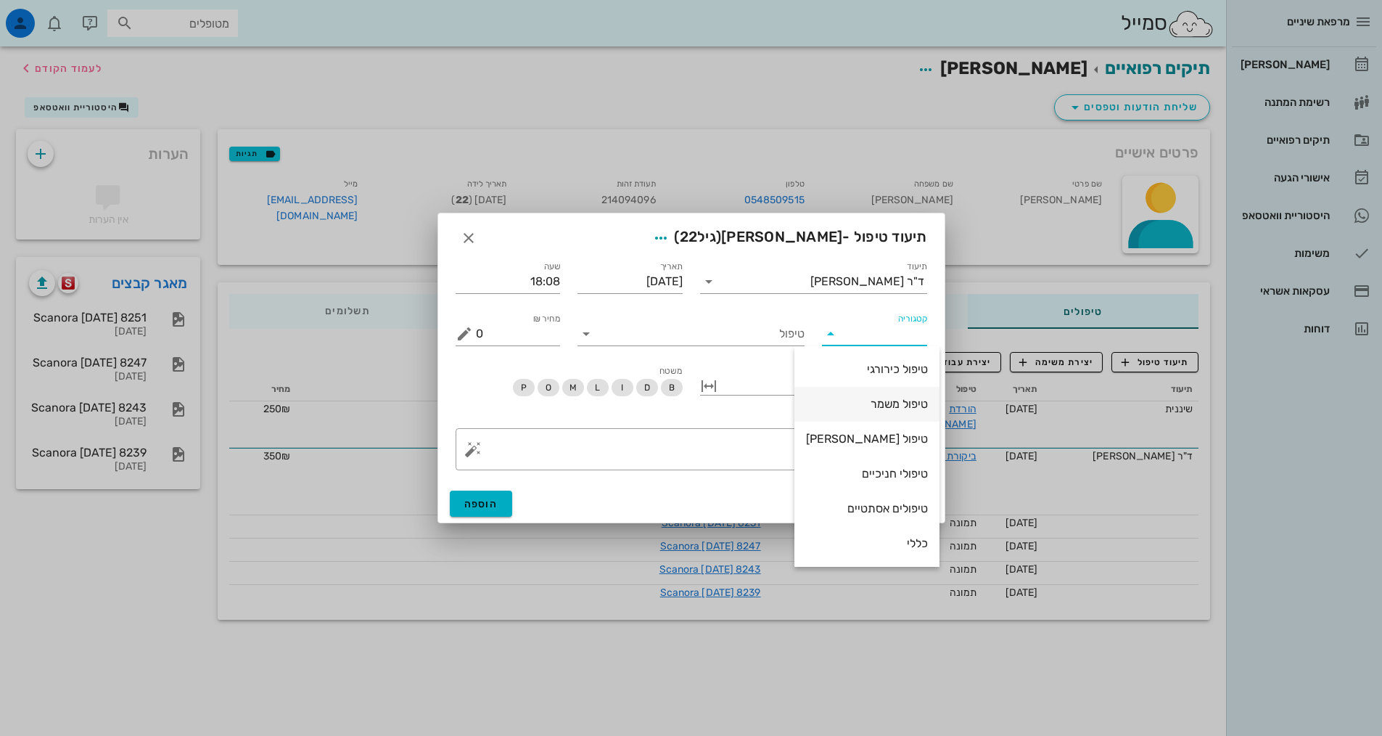
click at [881, 407] on div "טיפול משמר" at bounding box center [867, 404] width 122 height 14
type input "טיפול משמר"
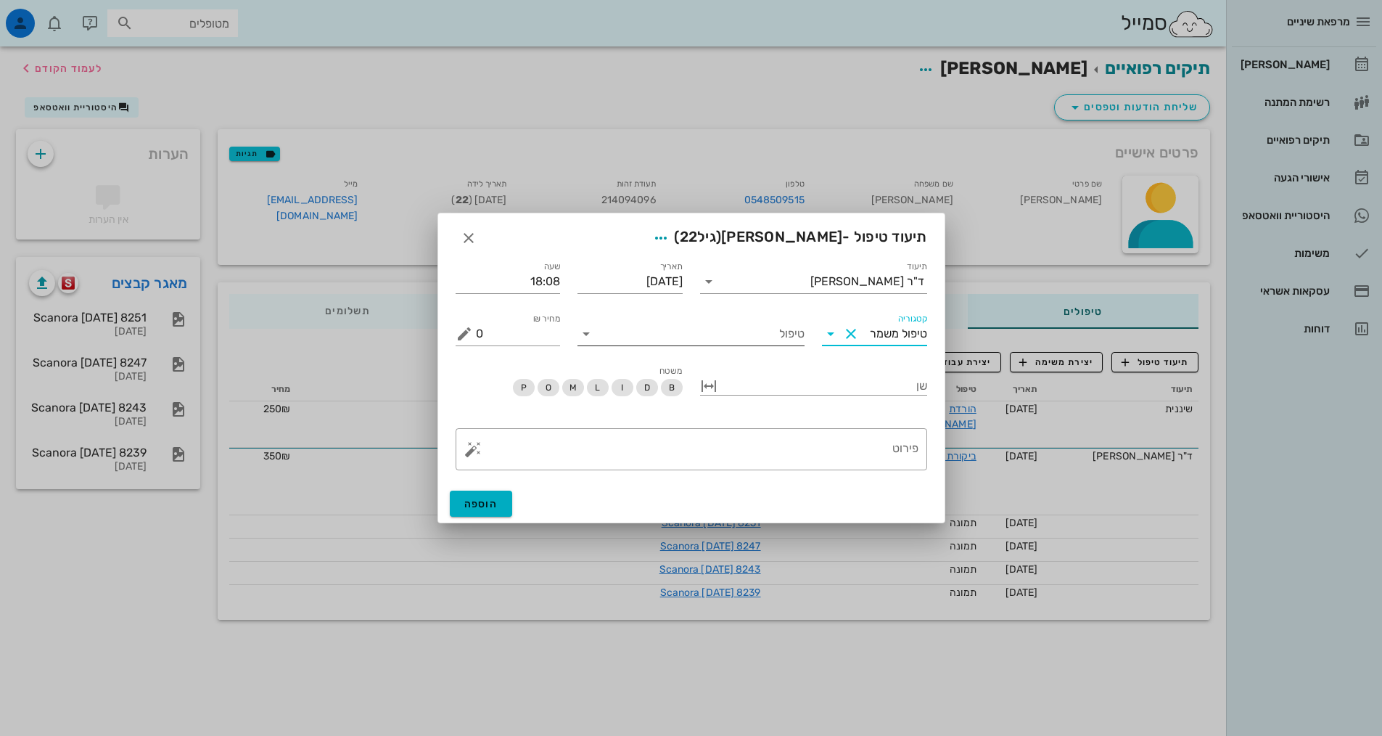
click at [748, 337] on input "טיפול" at bounding box center [701, 333] width 207 height 23
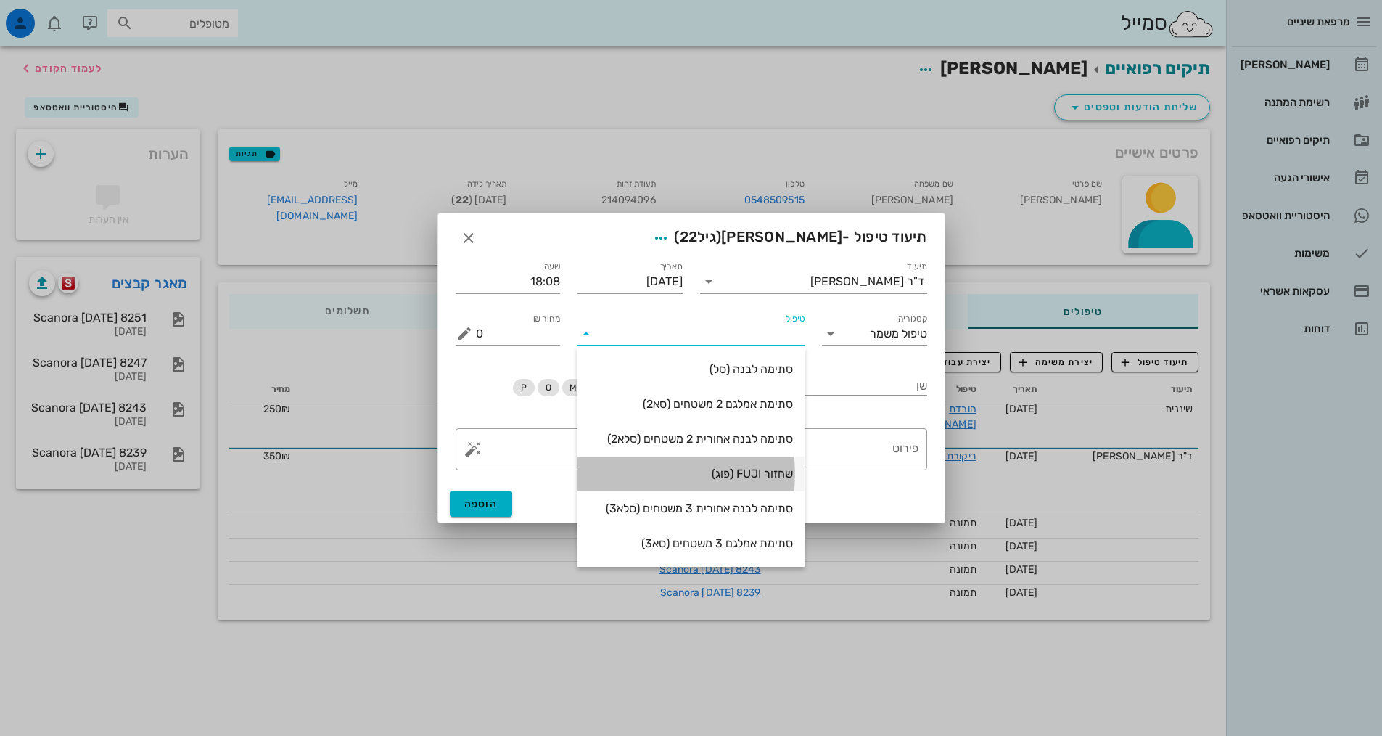
click at [765, 474] on div "שחזור FUJI (פוג)" at bounding box center [691, 474] width 204 height 14
type input "500"
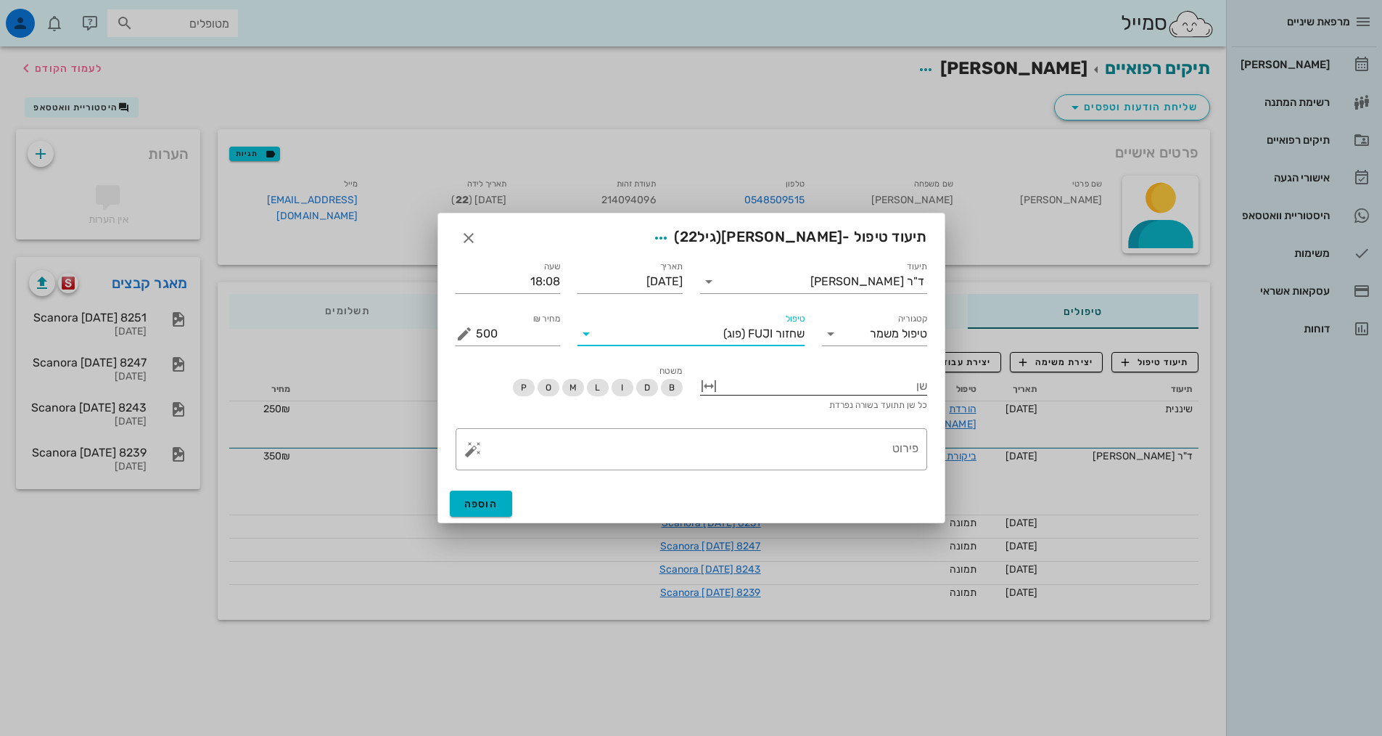
click at [880, 385] on div at bounding box center [823, 384] width 207 height 19
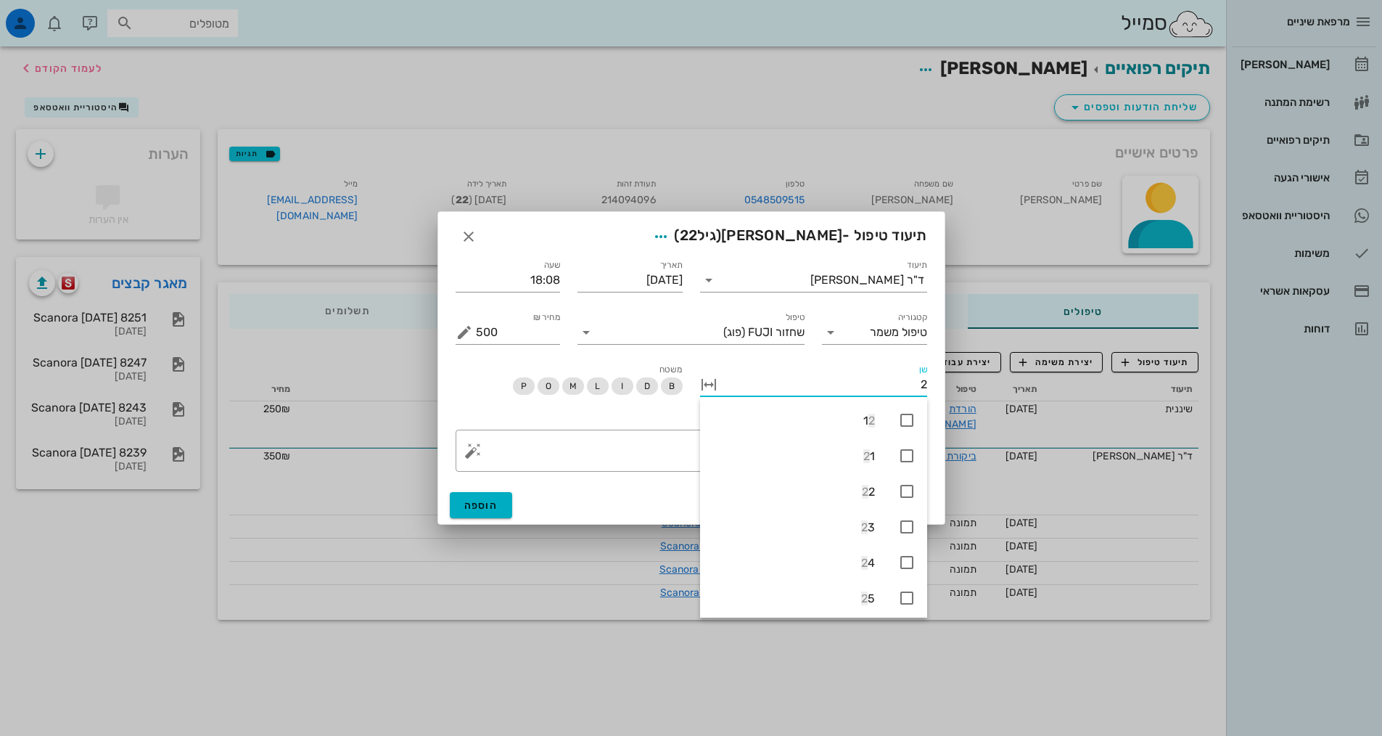
type input "27"
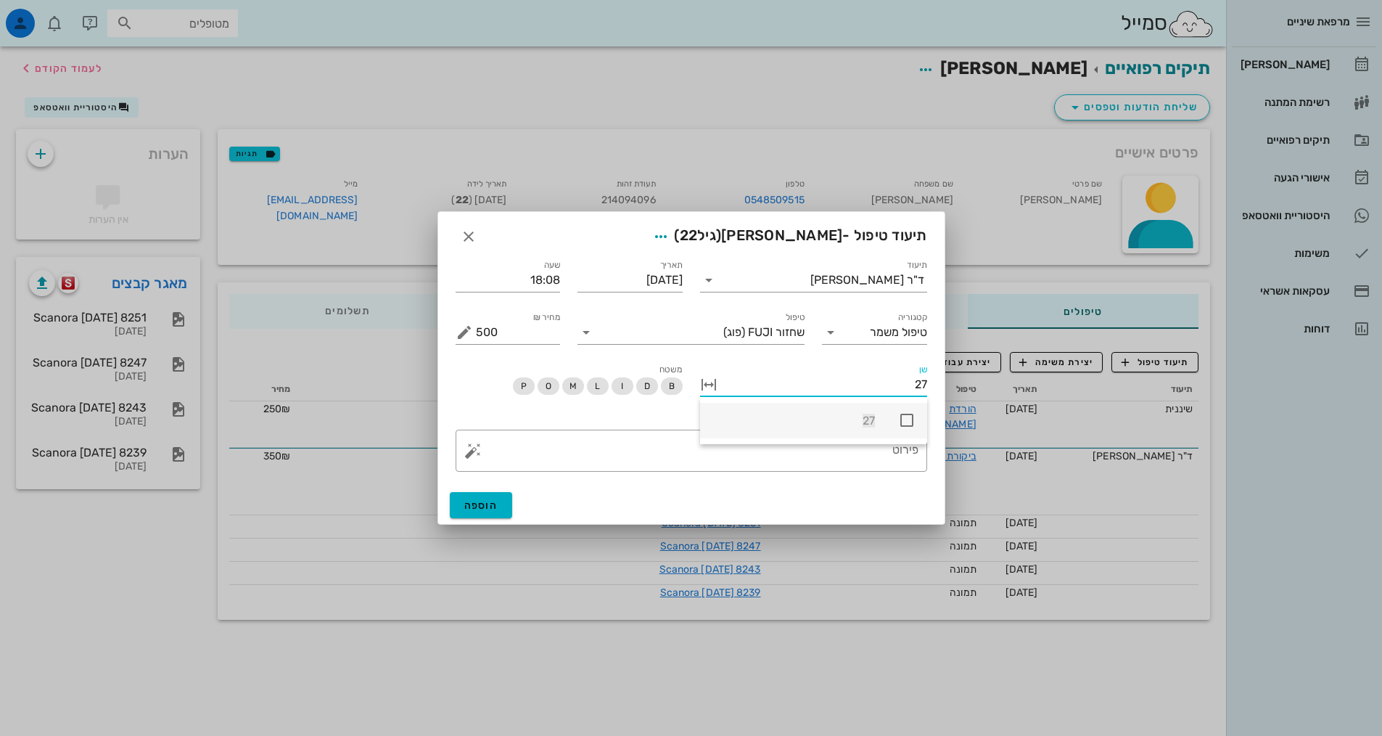
click at [913, 428] on icon at bounding box center [906, 419] width 17 height 17
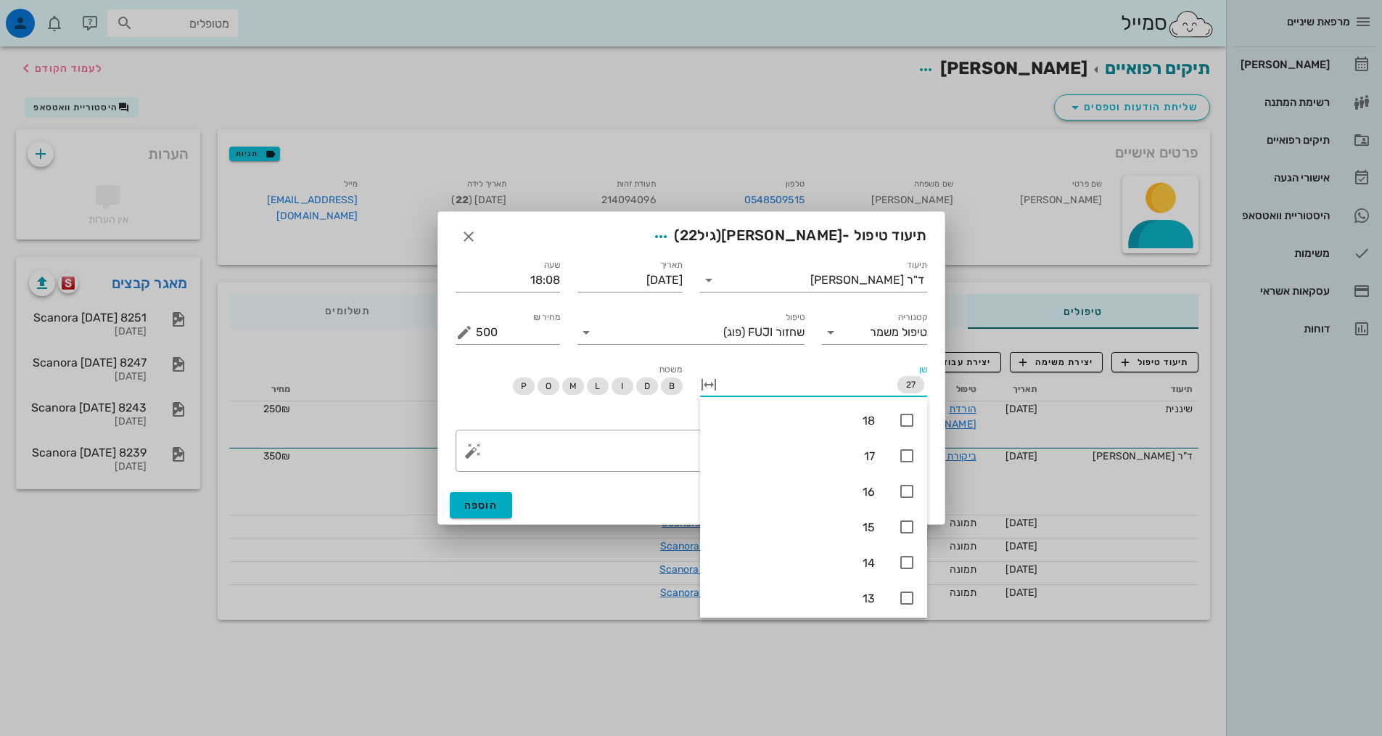
click at [546, 395] on div "B D I L M O P" at bounding box center [569, 387] width 227 height 20
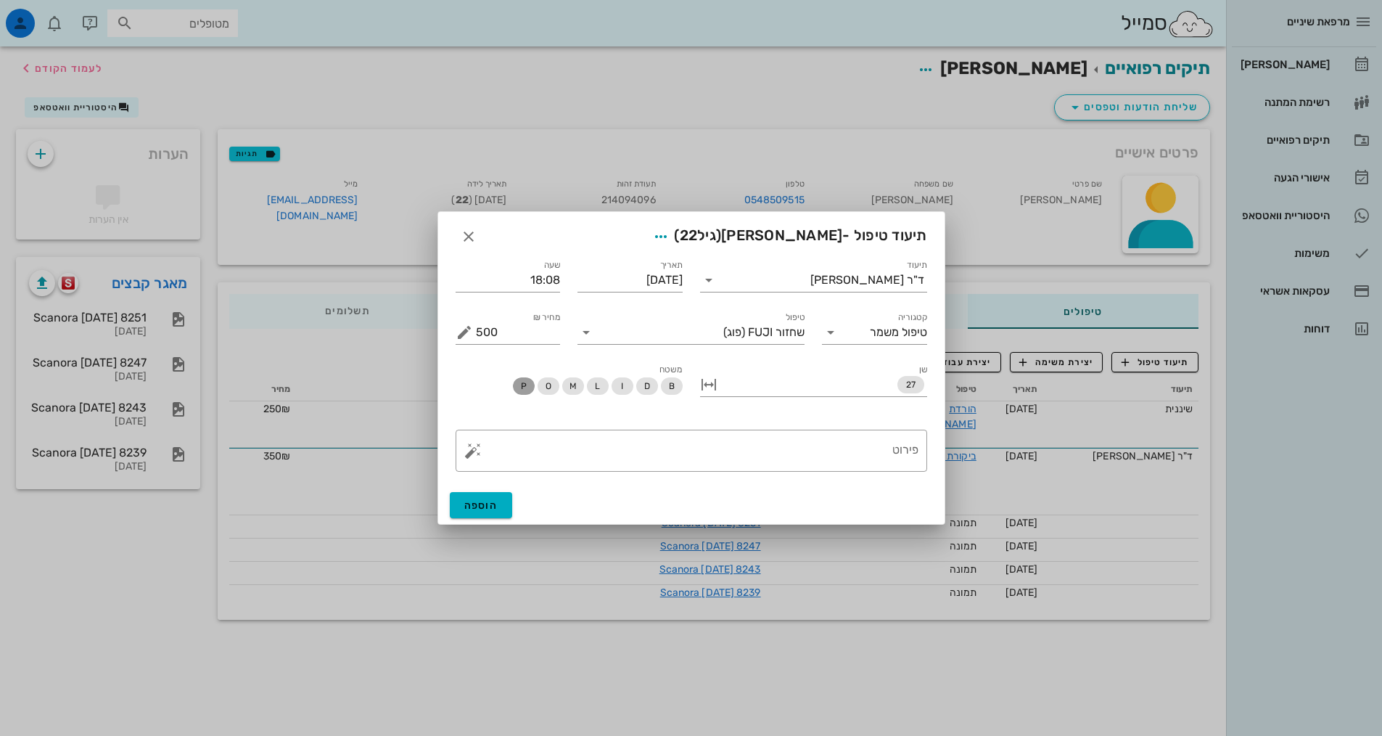
click at [527, 390] on span "P" at bounding box center [524, 385] width 22 height 17
click at [554, 385] on span "O" at bounding box center [549, 385] width 22 height 17
click at [622, 446] on textarea "פירוט" at bounding box center [697, 454] width 443 height 35
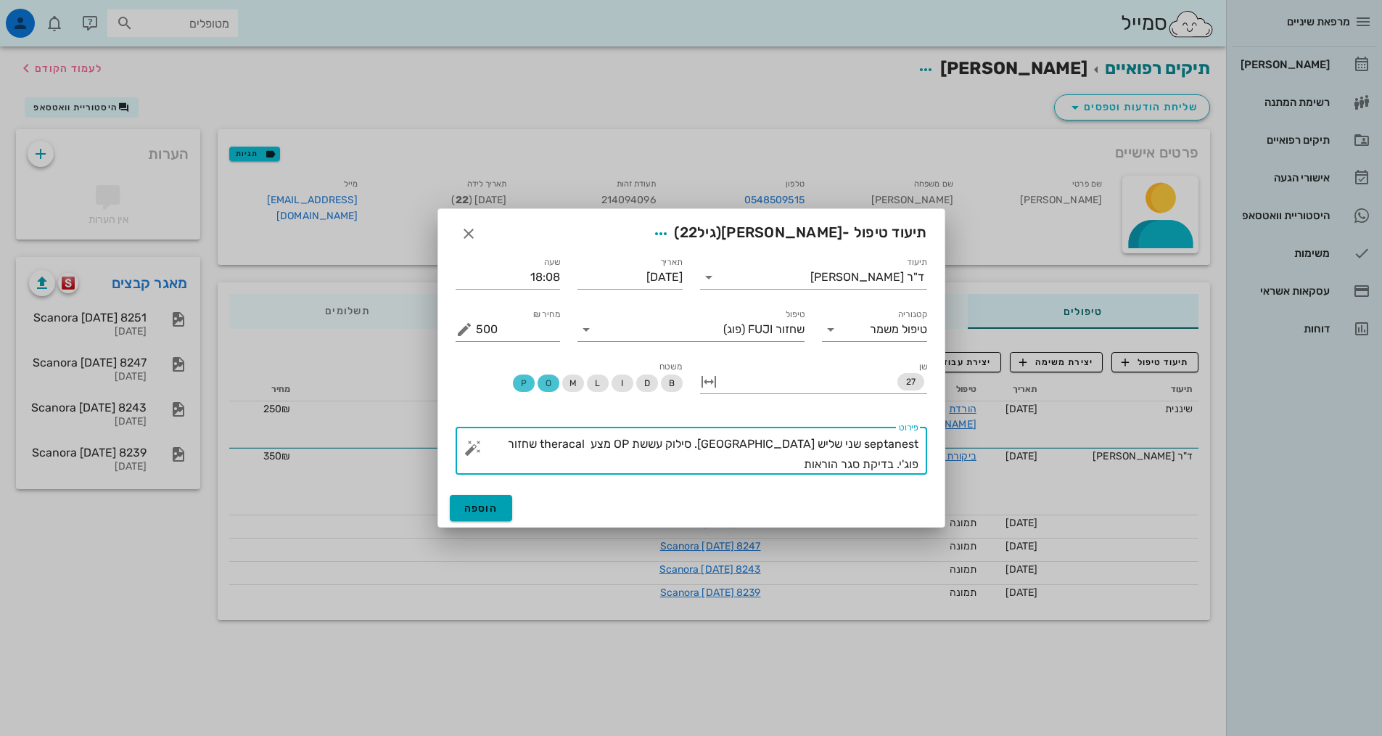
type textarea "septanest שני שליש [GEOGRAPHIC_DATA]. סילוק עששת OP מצע theracal שחזור פוג'י. ב…"
click at [465, 506] on span "הוספה" at bounding box center [481, 508] width 34 height 12
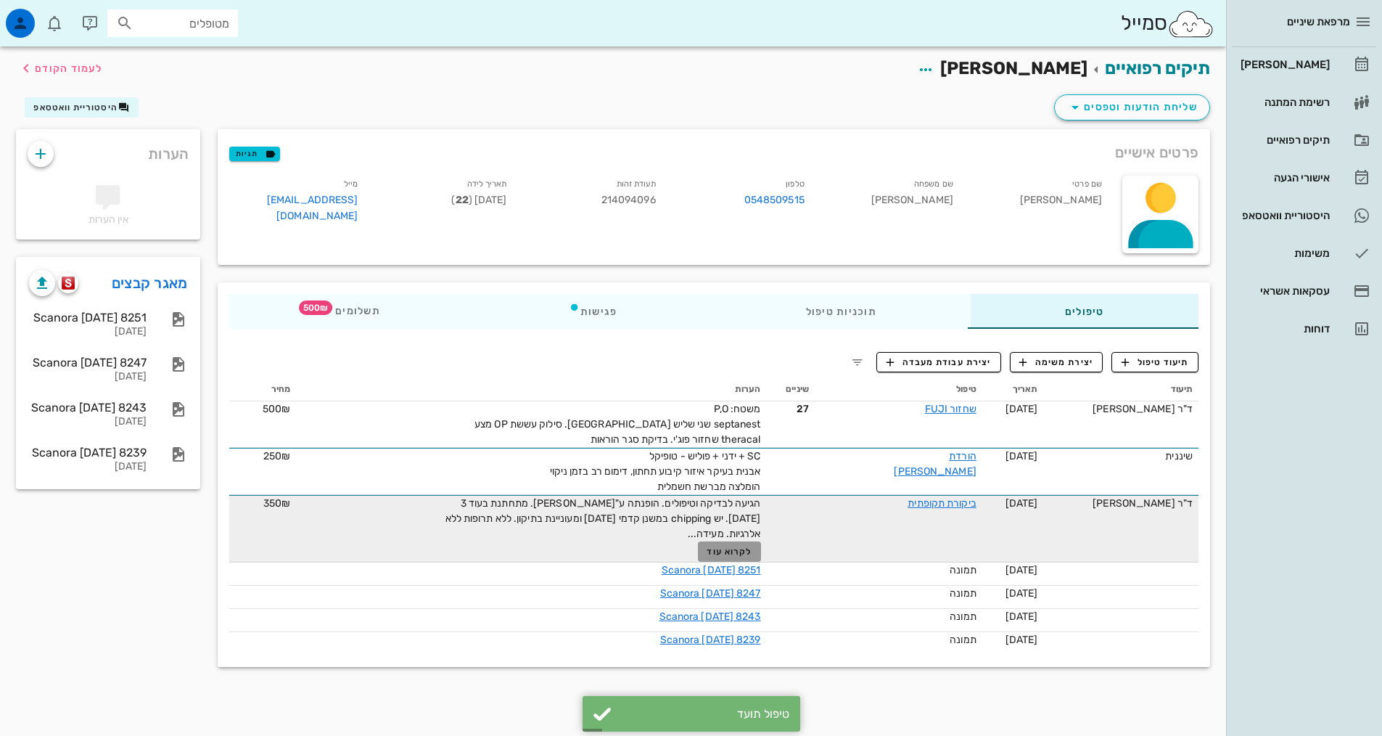
click at [761, 544] on button "לקרוא עוד" at bounding box center [729, 551] width 63 height 20
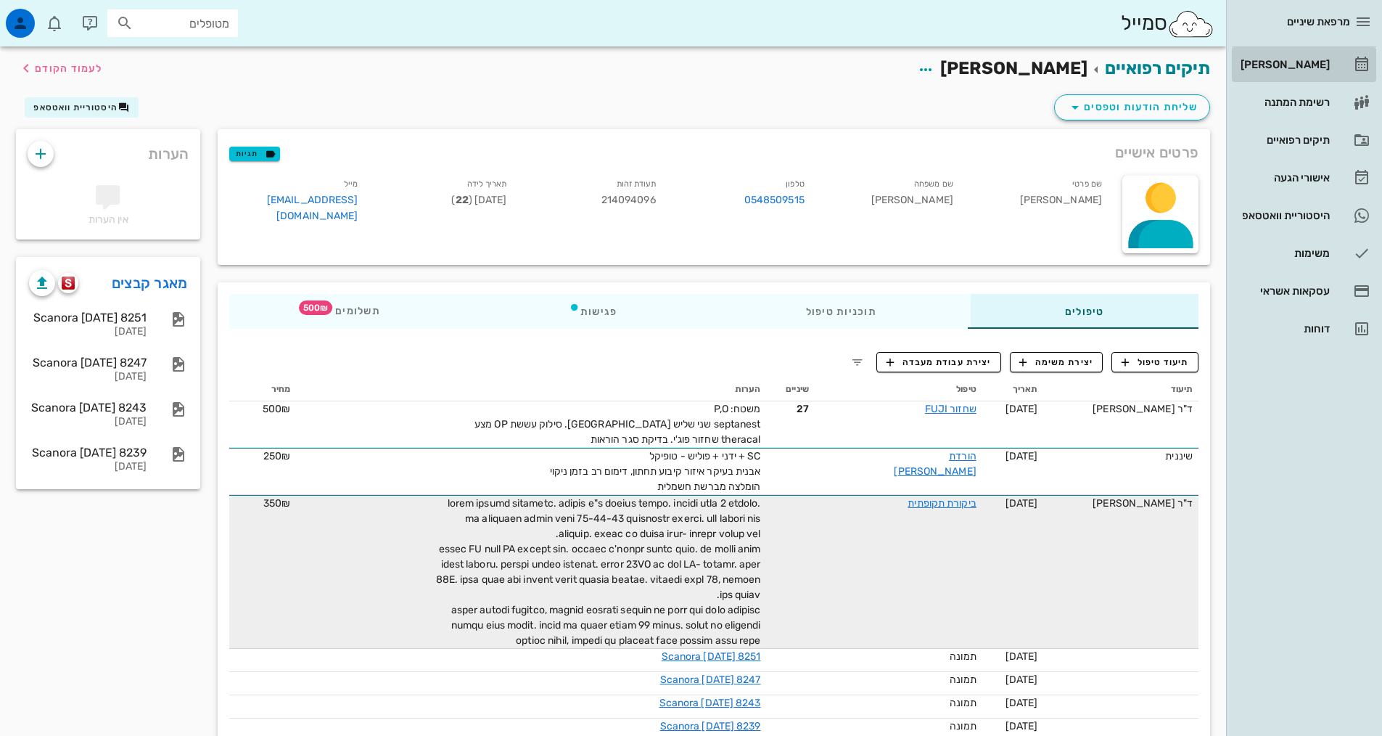
click at [1325, 65] on div "[PERSON_NAME]" at bounding box center [1284, 65] width 92 height 12
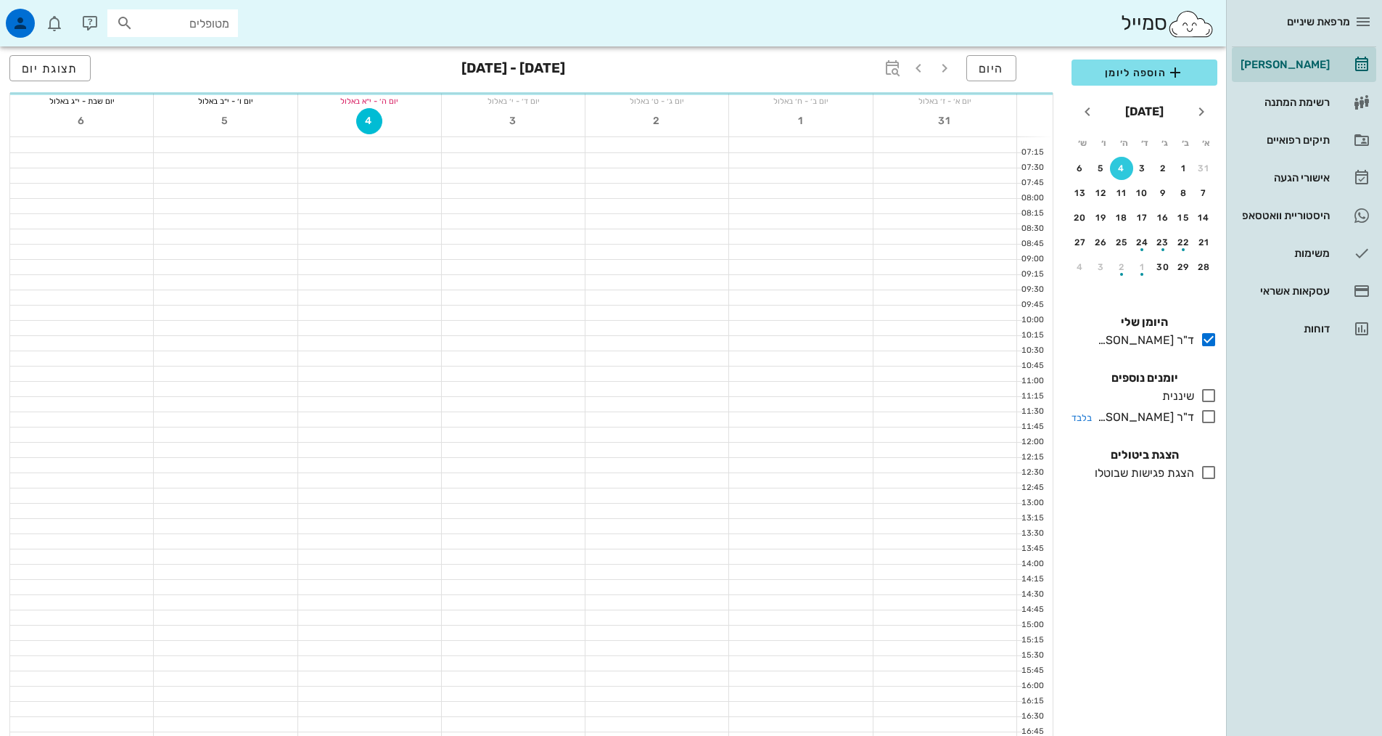
click at [1207, 420] on icon at bounding box center [1208, 416] width 17 height 17
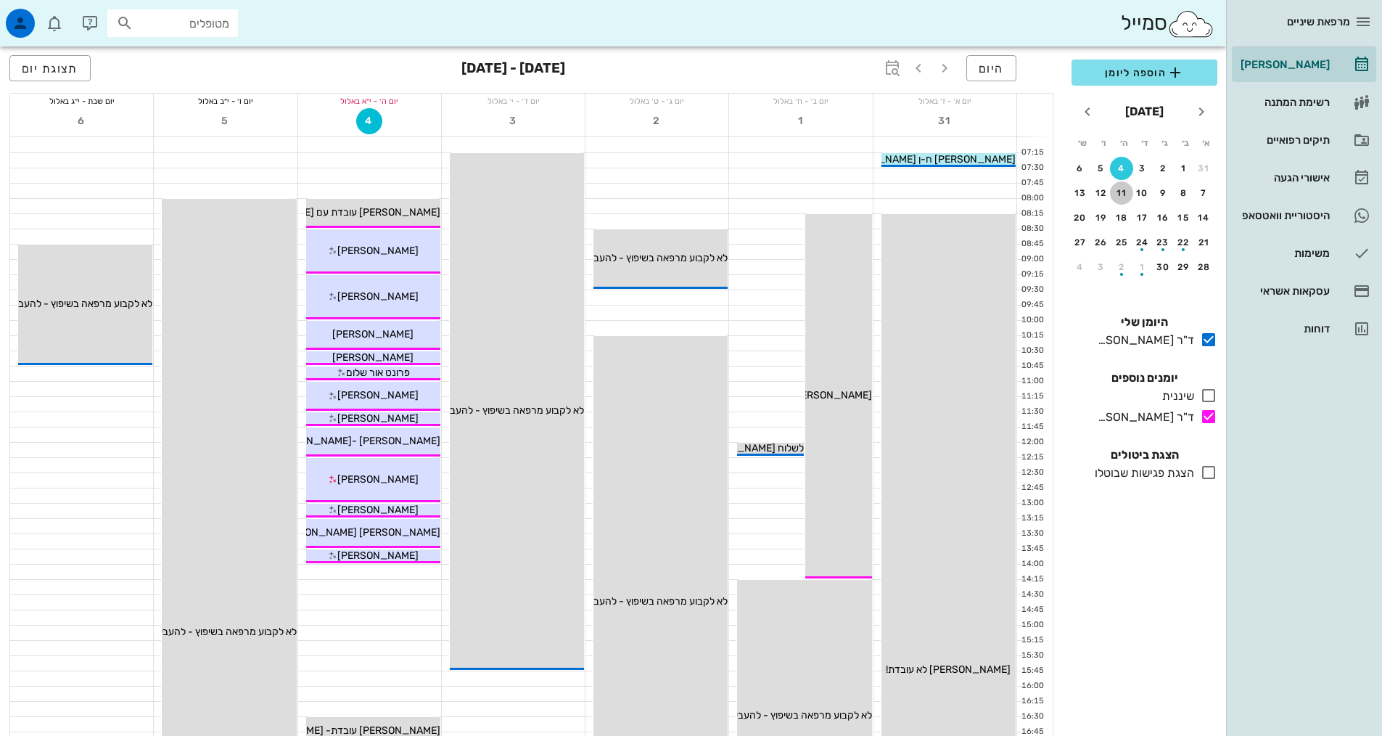
click at [1114, 201] on button "11" at bounding box center [1121, 192] width 23 height 23
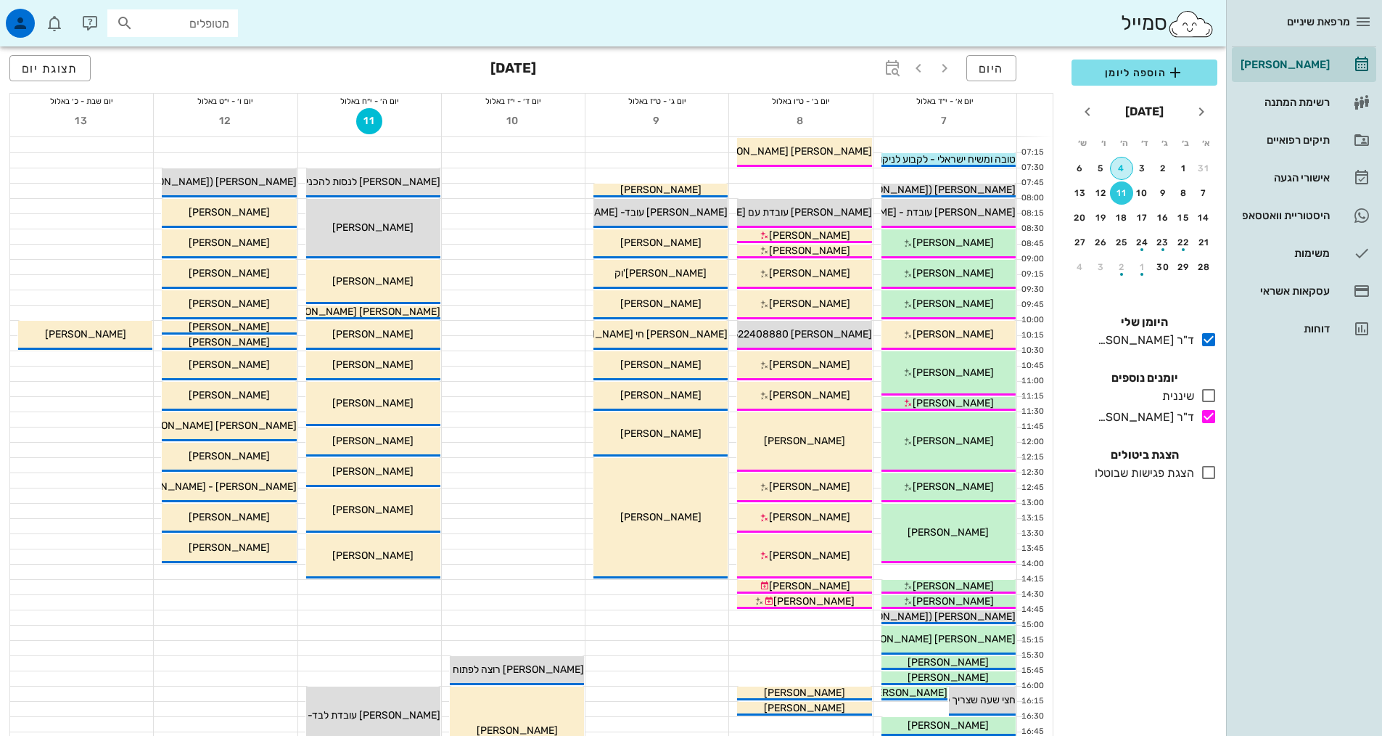
click at [1125, 167] on div "4" at bounding box center [1122, 168] width 22 height 10
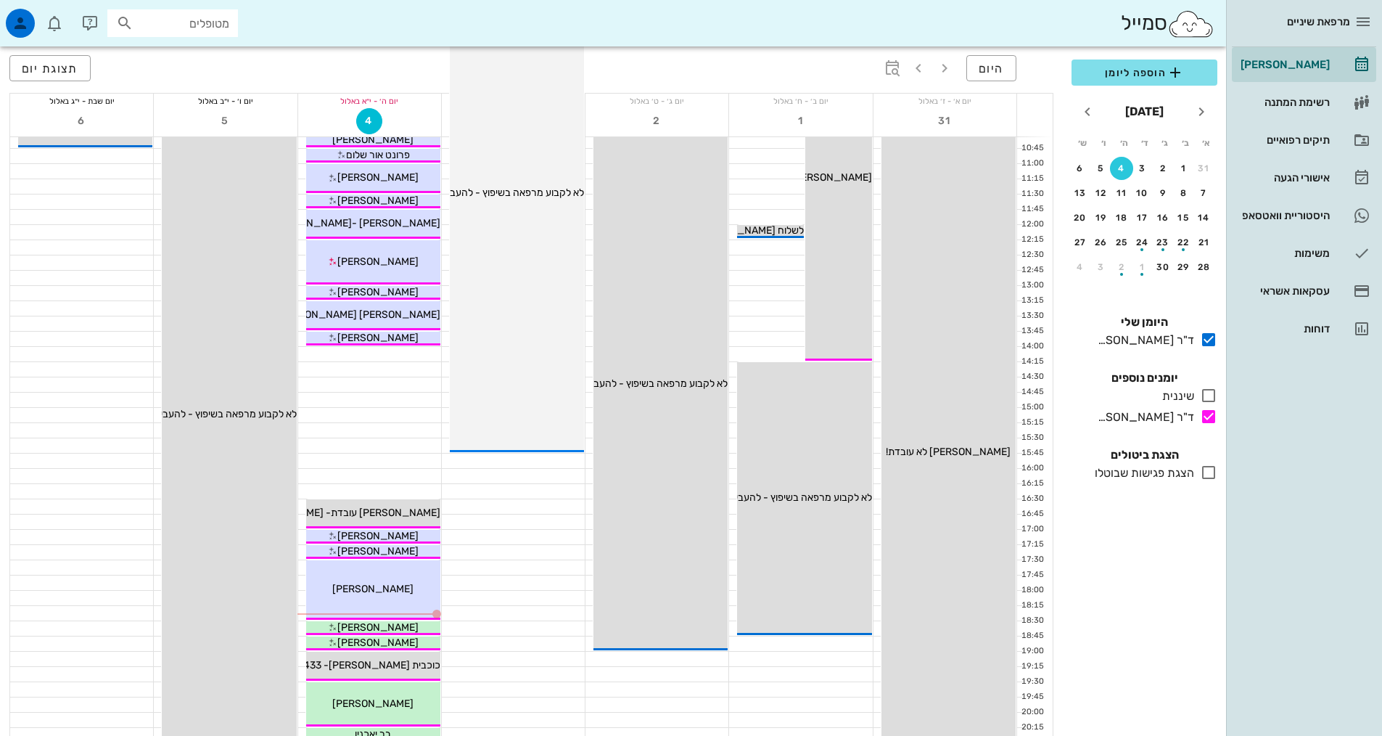
scroll to position [290, 0]
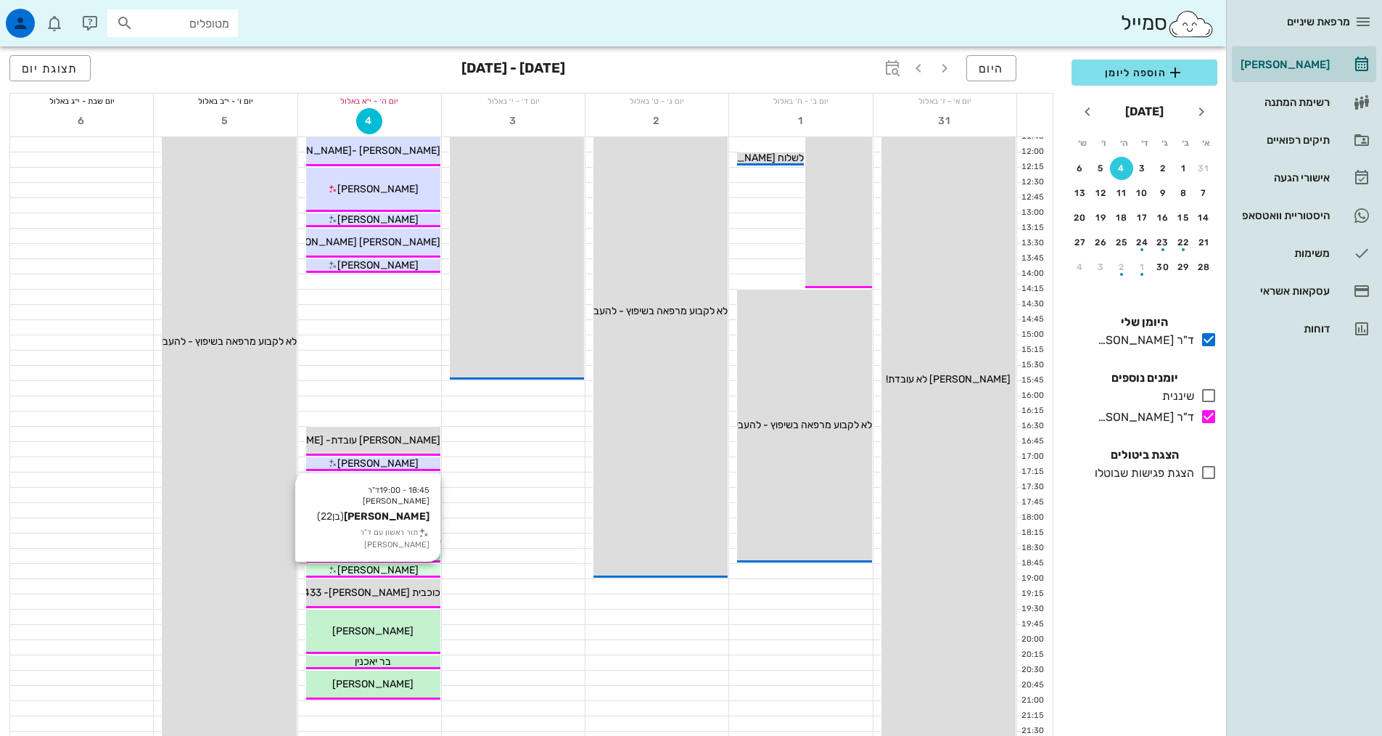
click at [409, 572] on div "[PERSON_NAME]" at bounding box center [373, 569] width 134 height 15
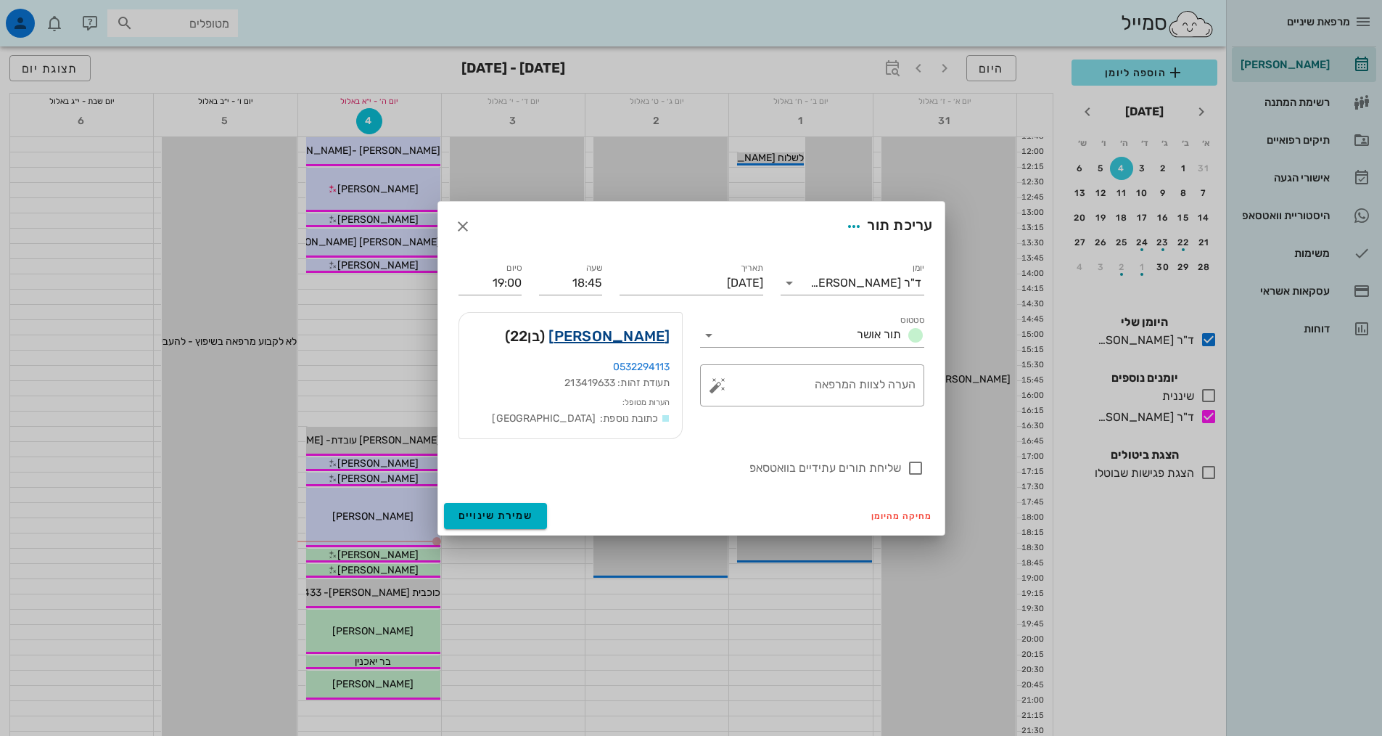
click at [615, 335] on link "[PERSON_NAME]" at bounding box center [609, 335] width 121 height 23
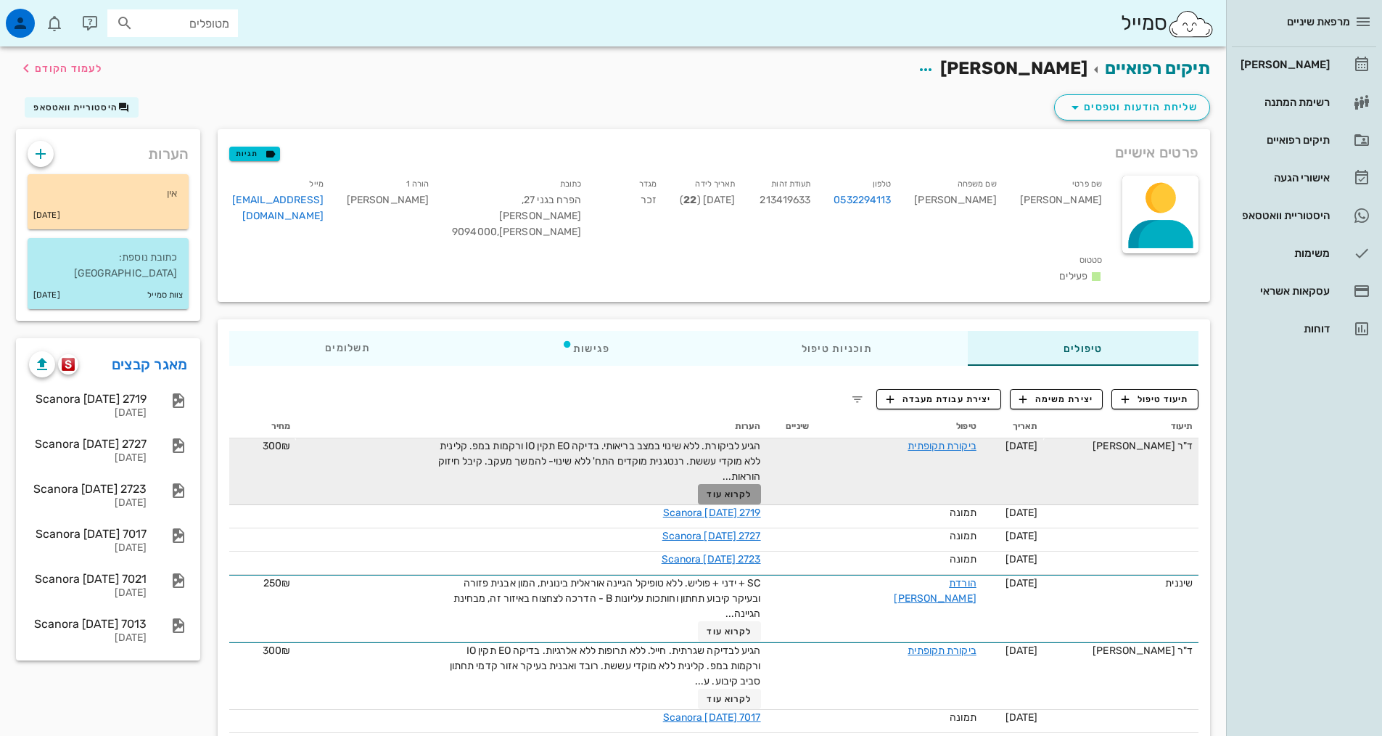
click at [761, 484] on button "לקרוא עוד" at bounding box center [729, 494] width 63 height 20
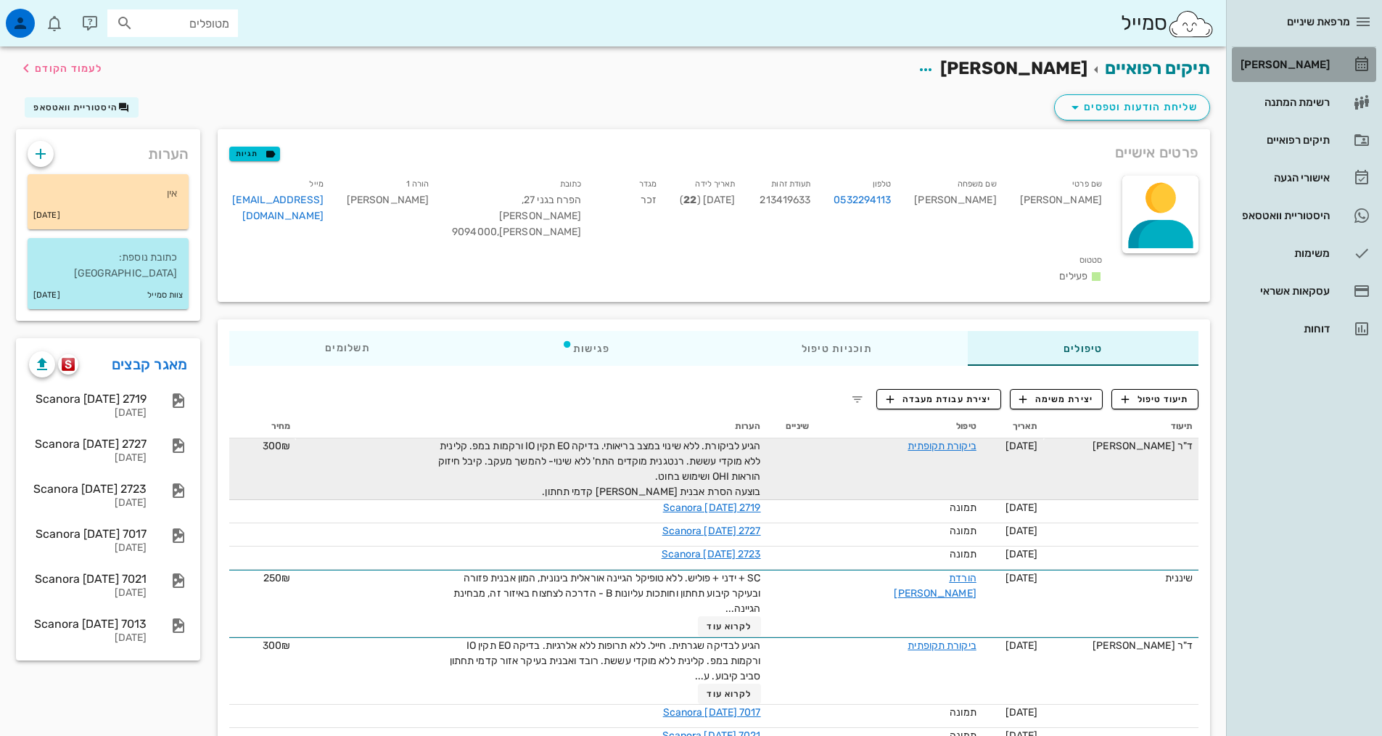
click at [1302, 60] on div "[PERSON_NAME]" at bounding box center [1284, 65] width 92 height 12
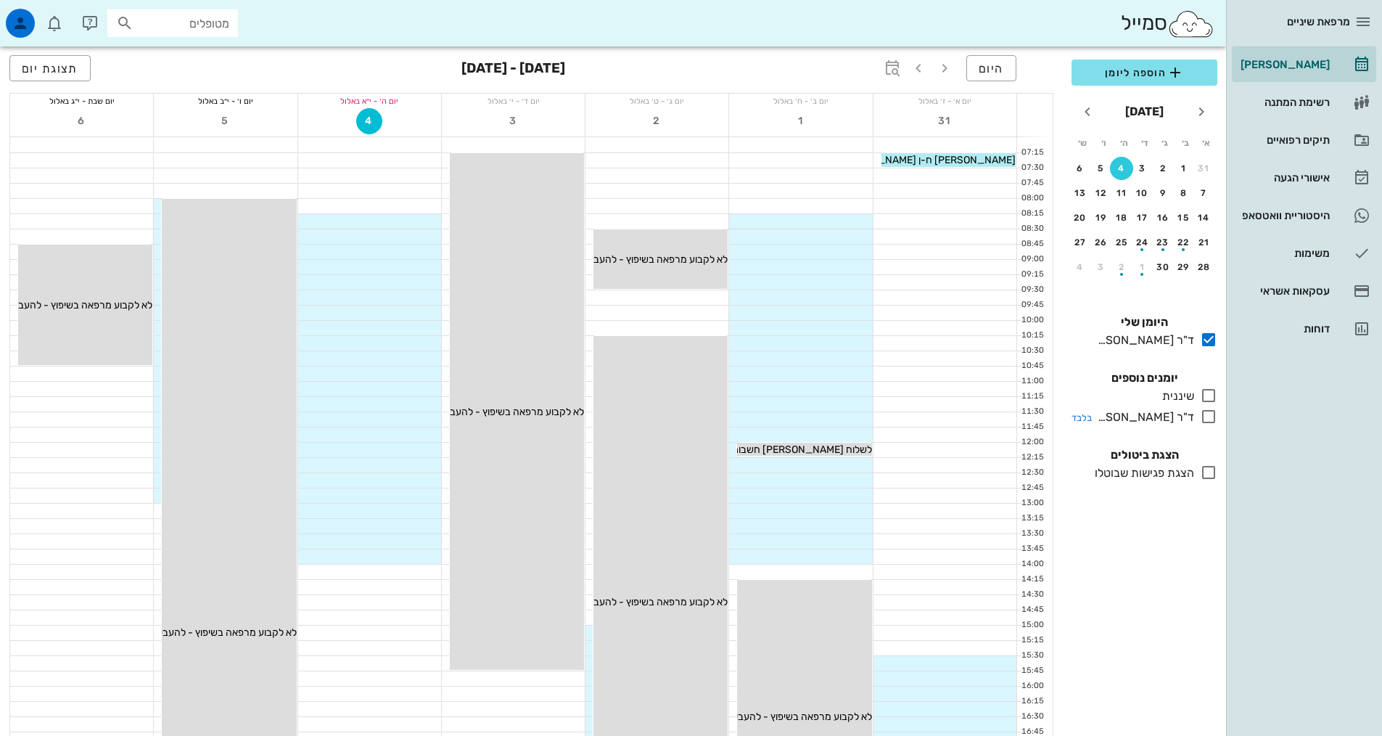
click at [1203, 415] on icon at bounding box center [1208, 416] width 17 height 17
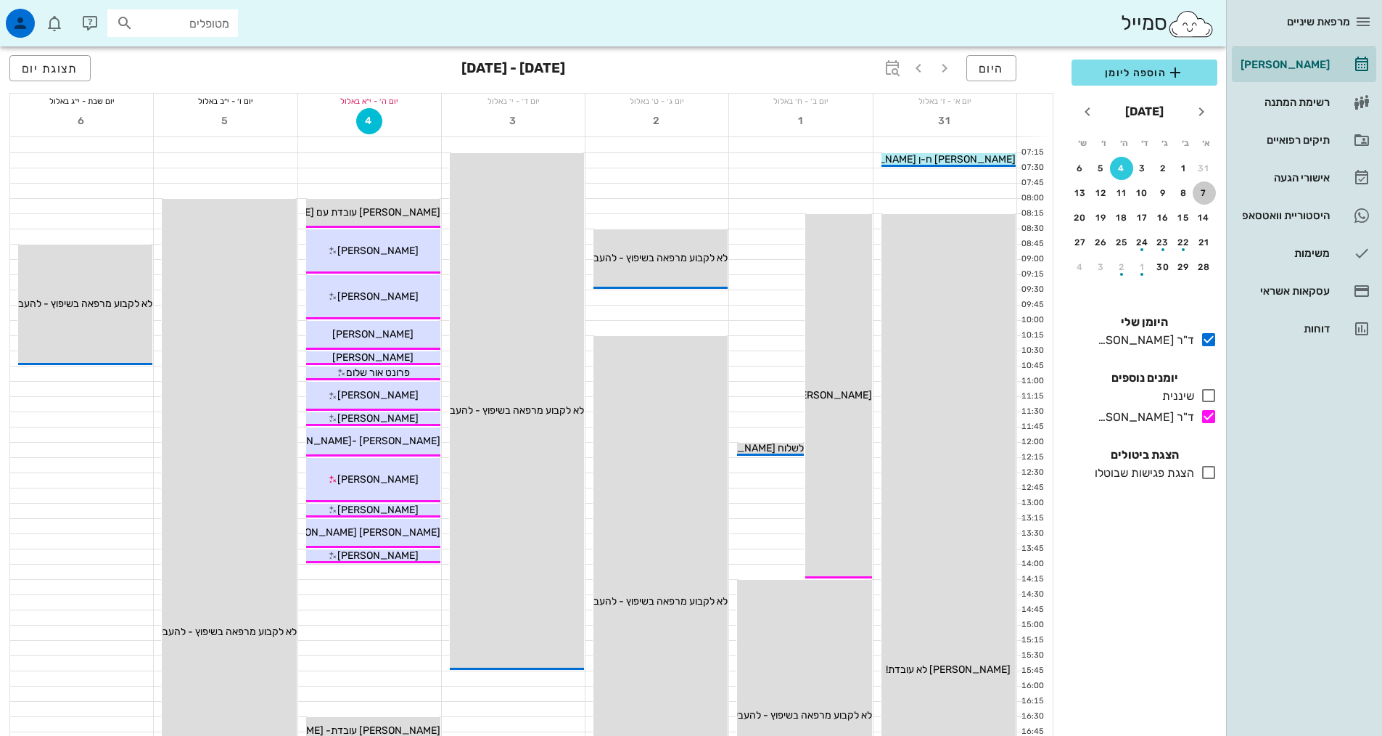
click at [1204, 194] on div "7" at bounding box center [1204, 193] width 23 height 10
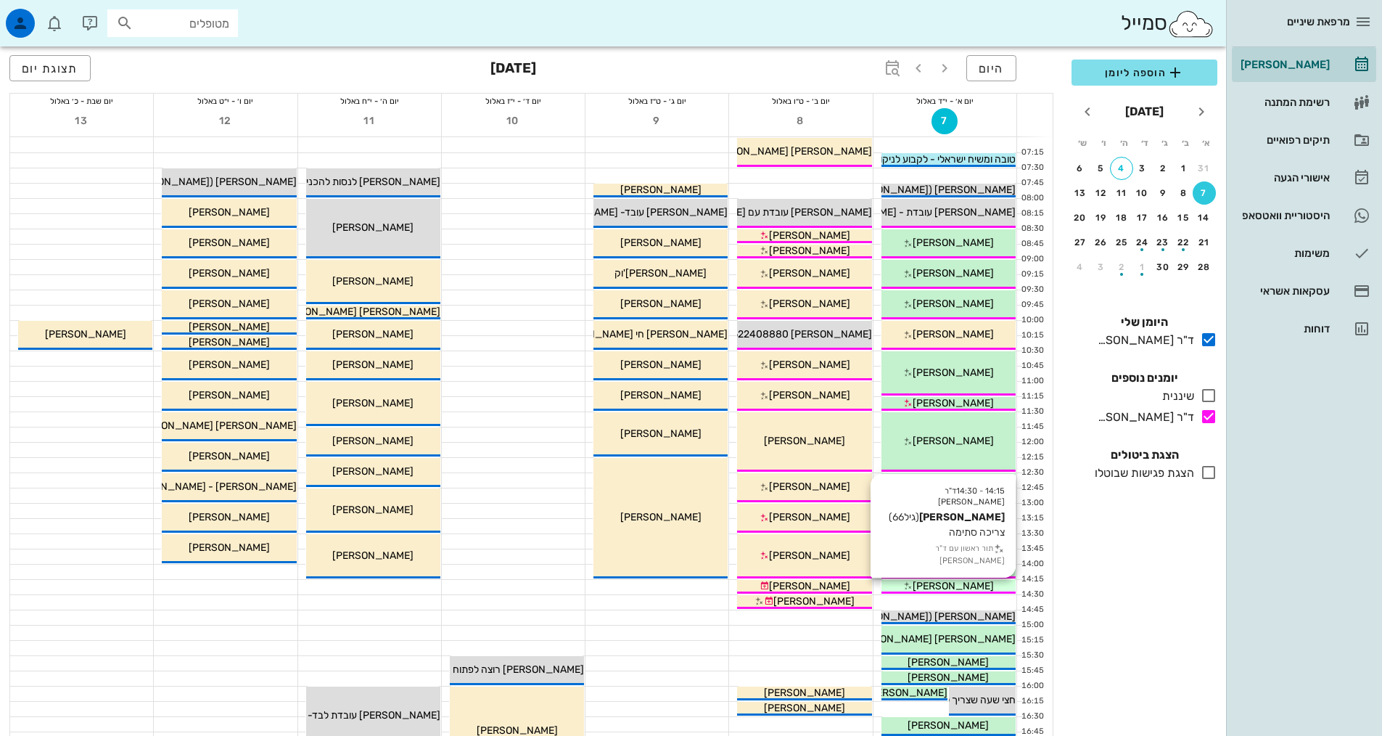
click at [932, 590] on span "[PERSON_NAME]" at bounding box center [953, 586] width 81 height 12
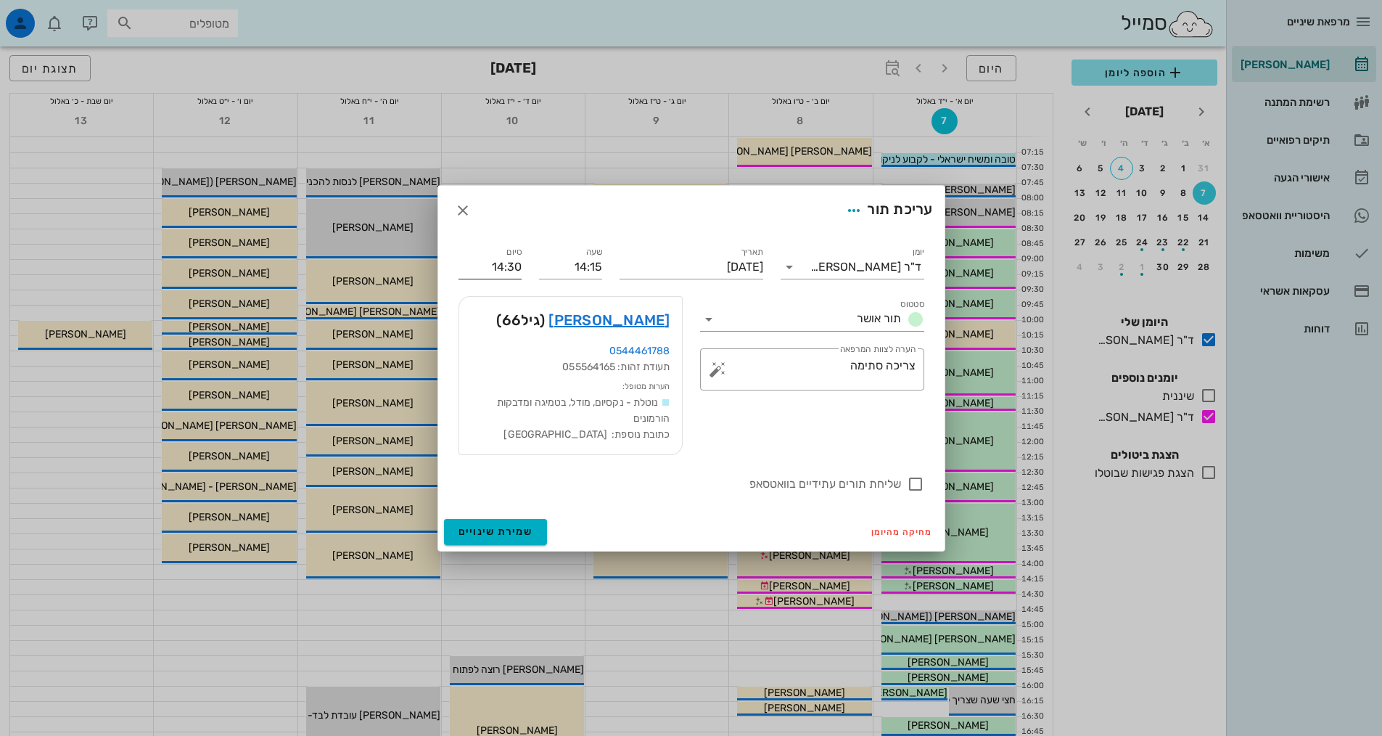
click at [517, 269] on input "14:30" at bounding box center [490, 266] width 63 height 23
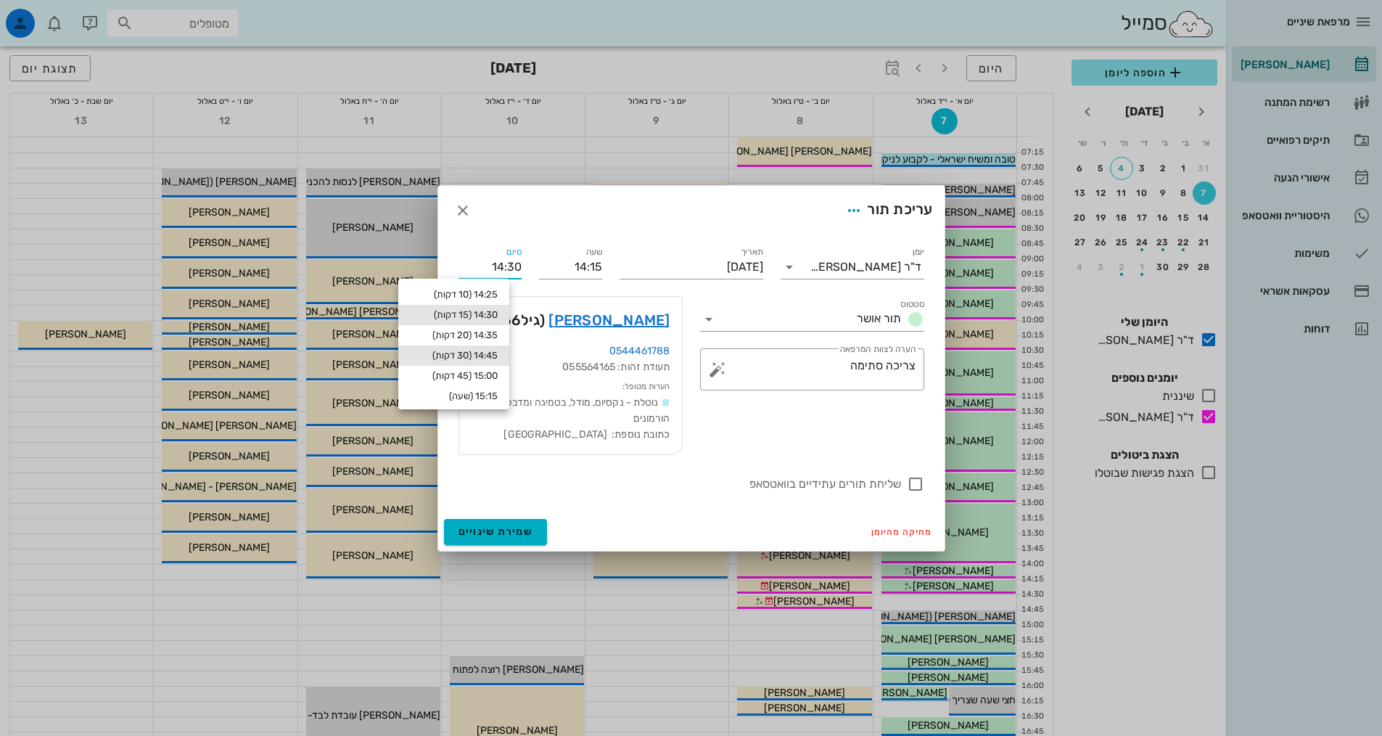
click at [498, 350] on div "14:45 (30 דקות)" at bounding box center [454, 356] width 88 height 12
type input "14:45"
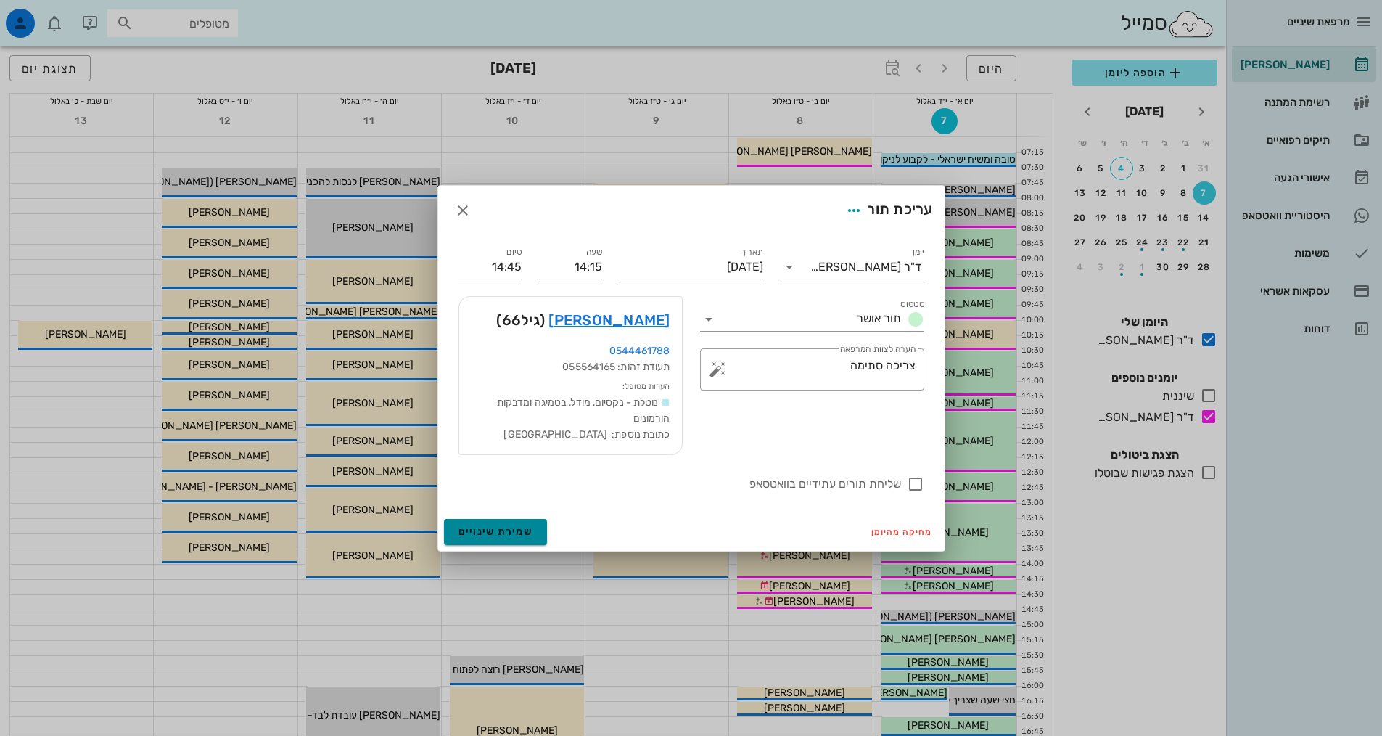
click at [516, 524] on button "שמירת שינויים" at bounding box center [496, 532] width 104 height 26
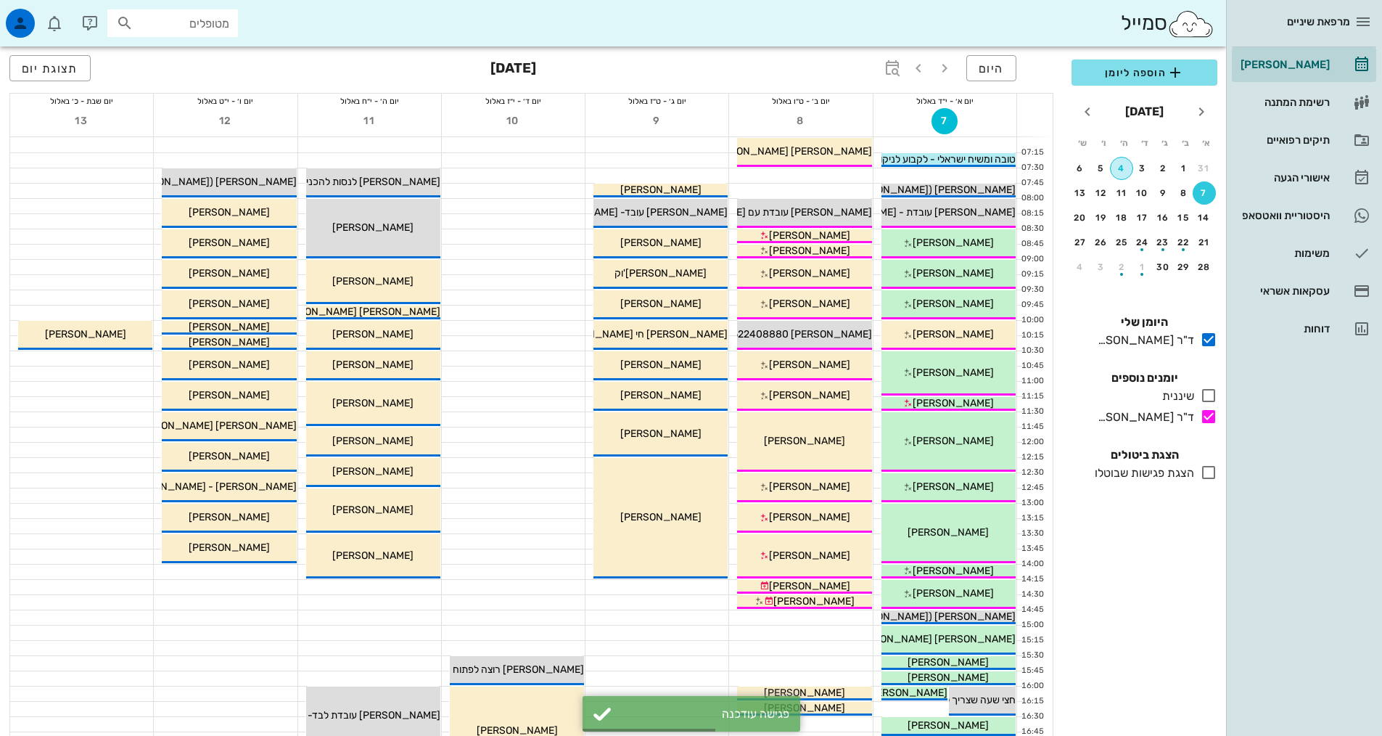
click at [1124, 164] on div "4" at bounding box center [1122, 168] width 22 height 10
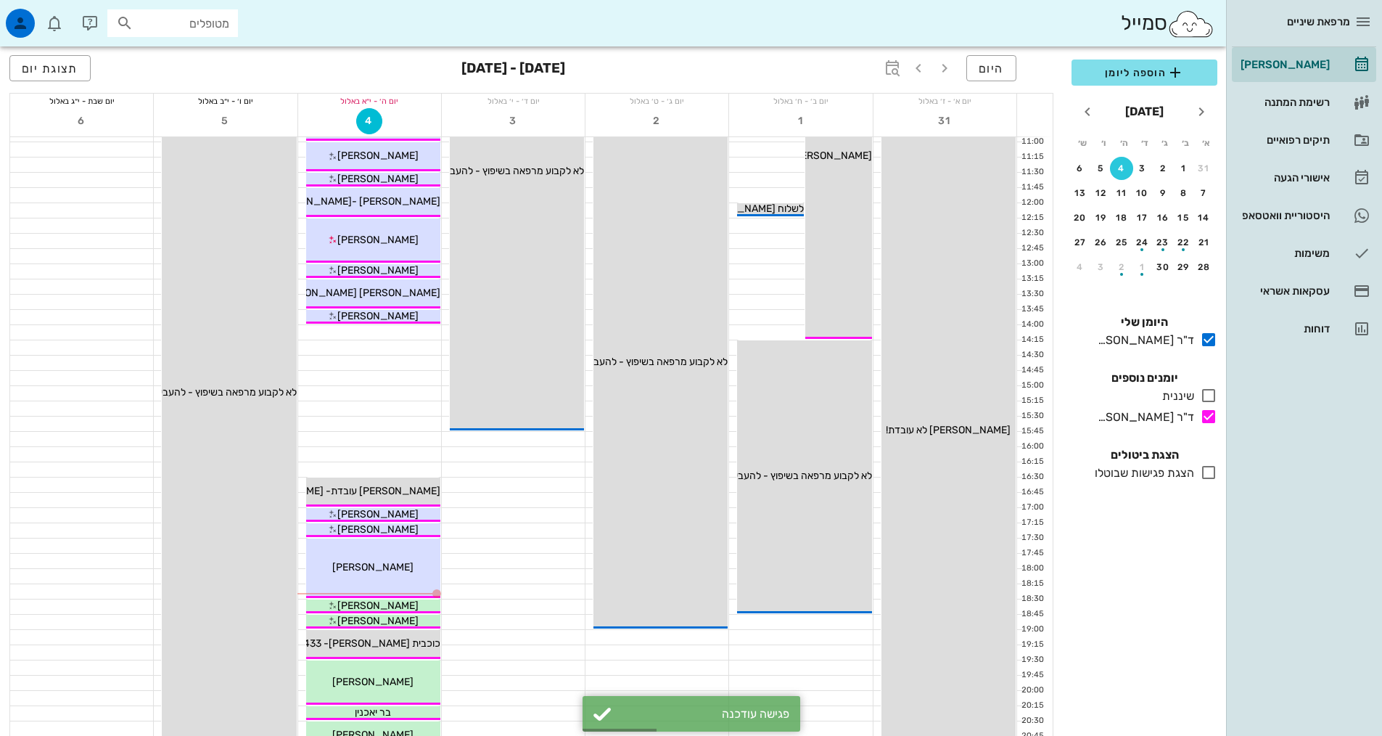
scroll to position [290, 0]
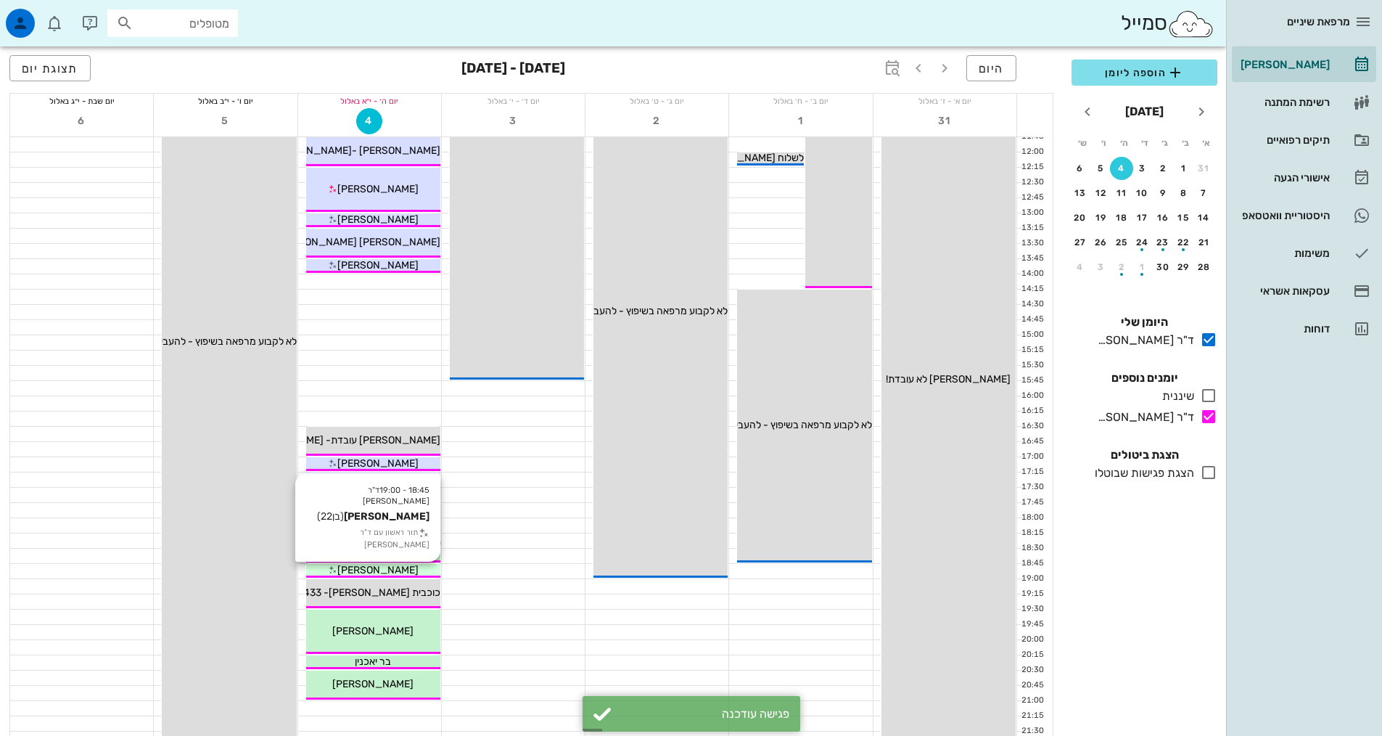
click at [400, 569] on span "[PERSON_NAME]" at bounding box center [377, 570] width 81 height 12
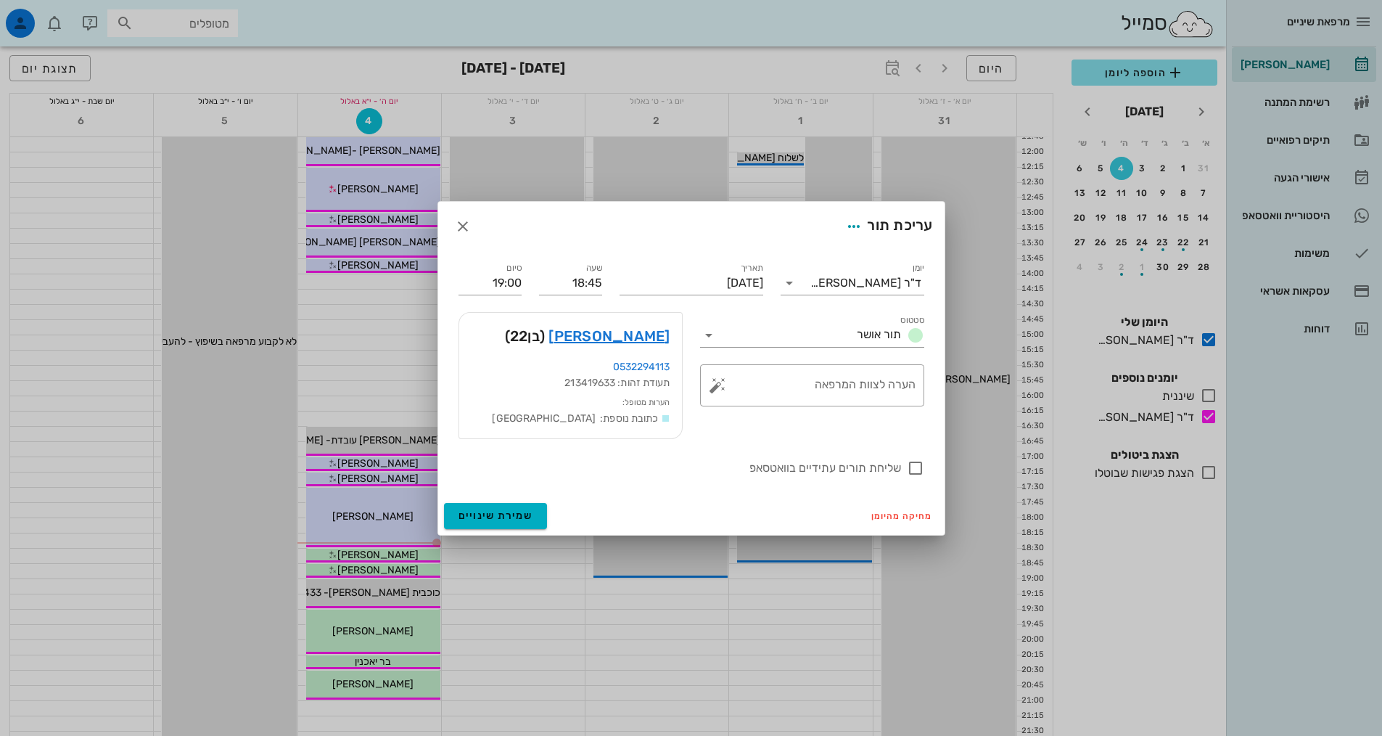
click at [629, 320] on div "[PERSON_NAME] (בן 22 )" at bounding box center [570, 336] width 223 height 46
click at [641, 340] on link "[PERSON_NAME]" at bounding box center [609, 335] width 121 height 23
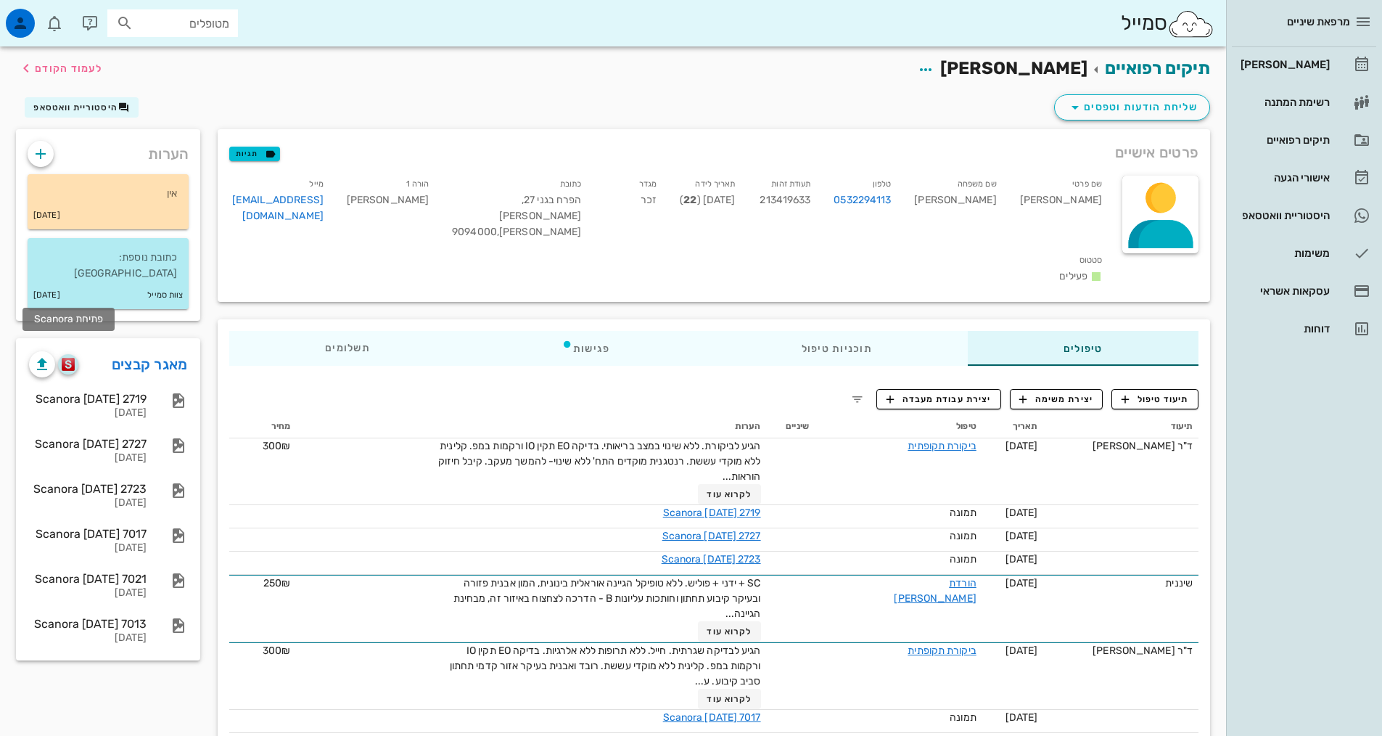
click at [70, 358] on img "button" at bounding box center [69, 364] width 14 height 13
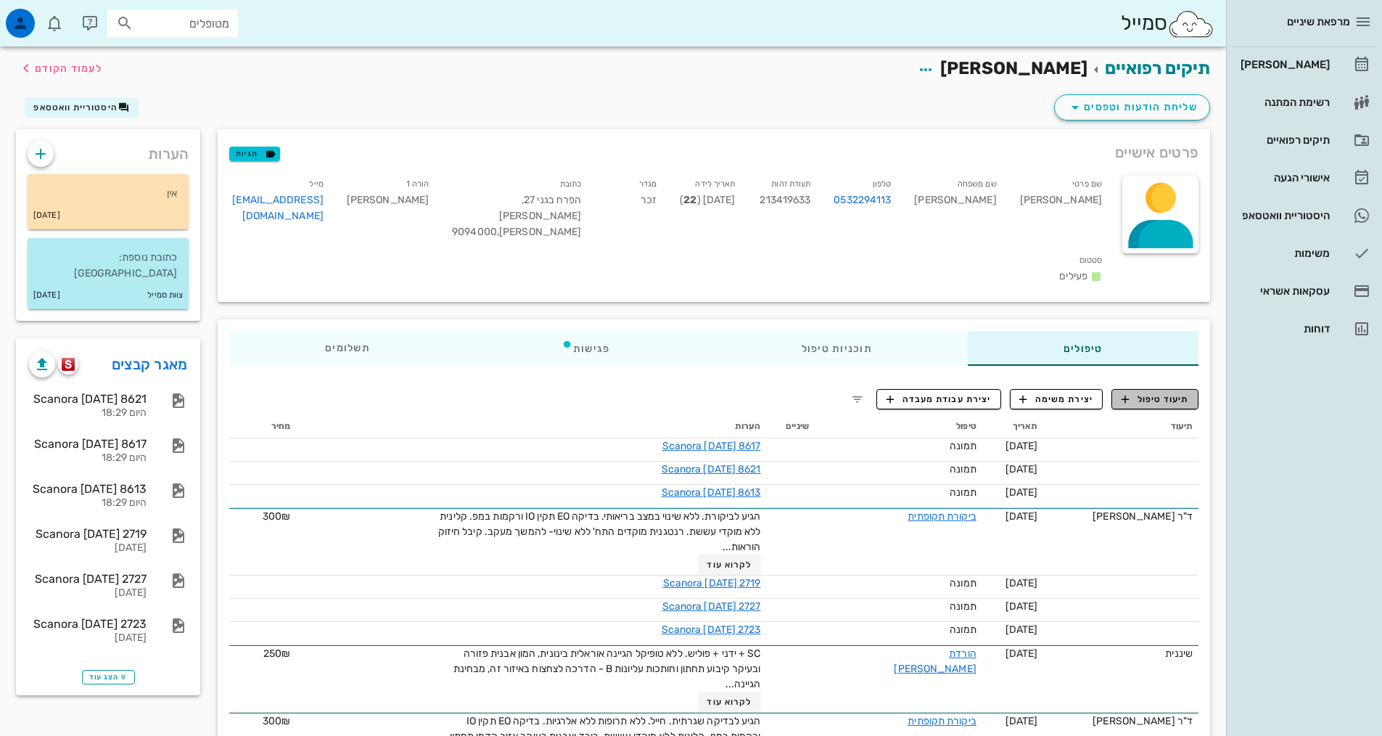
click at [1148, 389] on button "תיעוד טיפול" at bounding box center [1155, 399] width 87 height 20
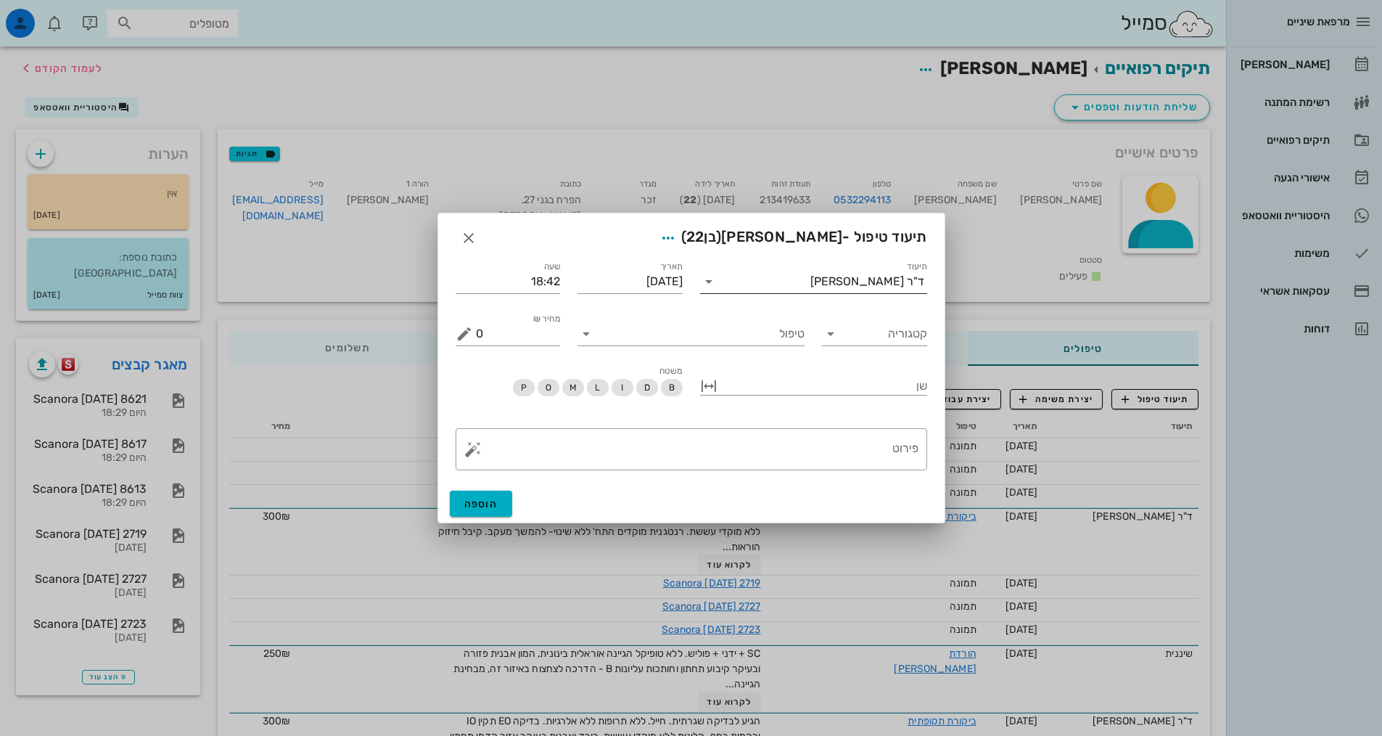
click at [892, 288] on div "ד"ר [PERSON_NAME]" at bounding box center [823, 281] width 207 height 23
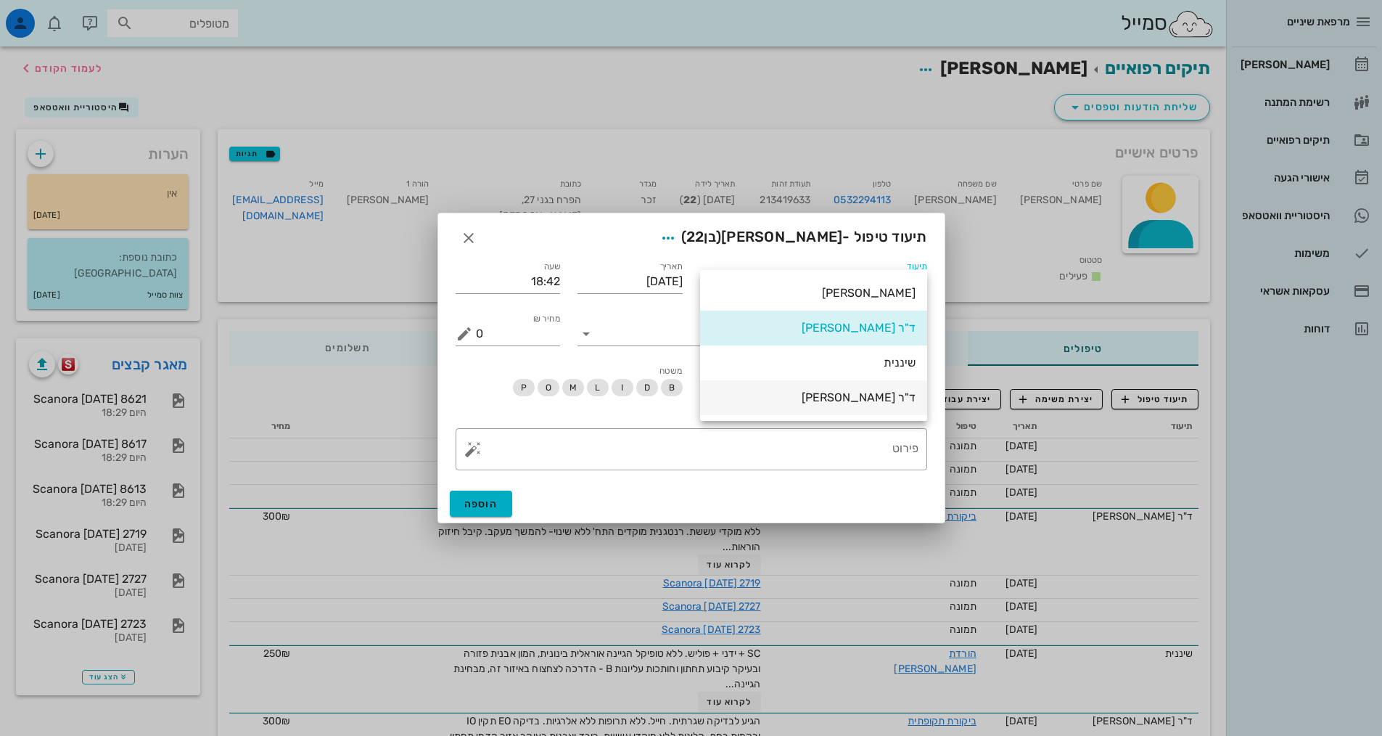
click at [898, 395] on div "ד"ר [PERSON_NAME]" at bounding box center [814, 397] width 204 height 14
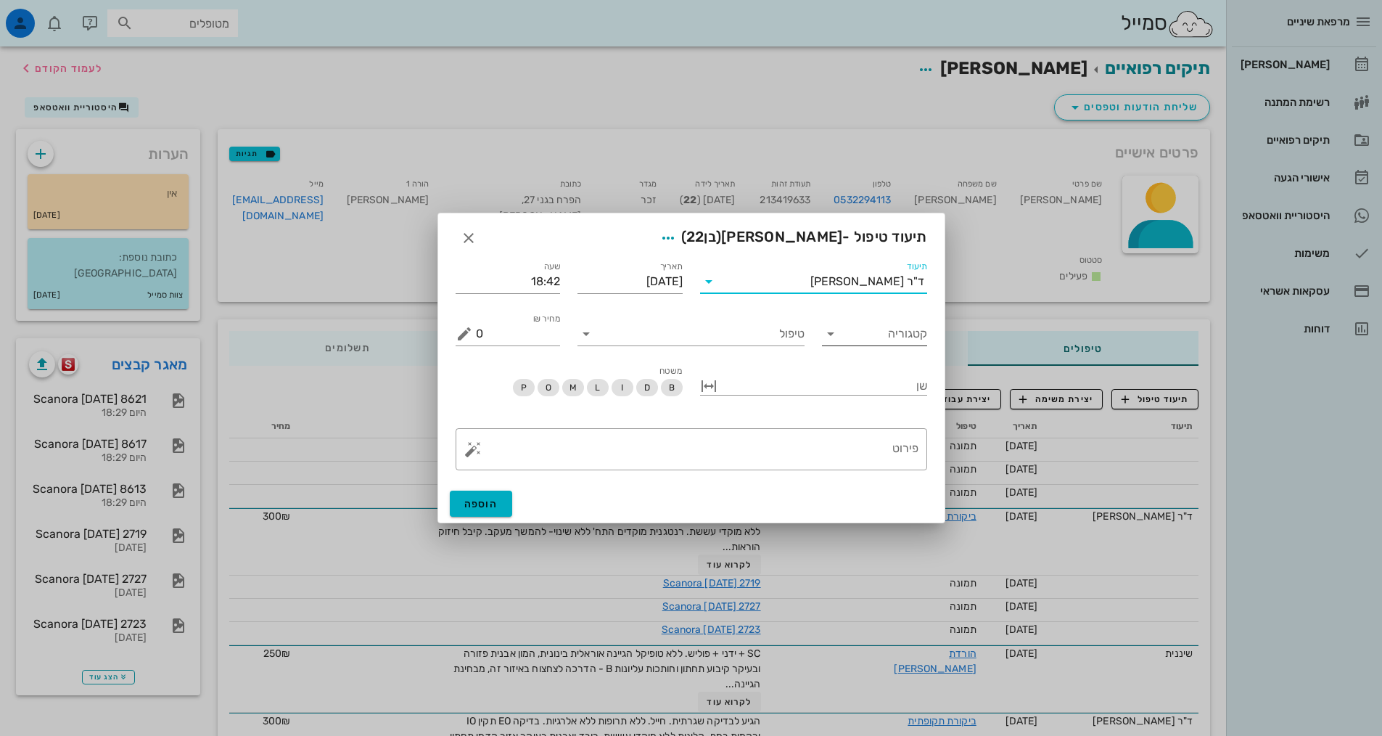
click at [885, 324] on input "קטגוריה" at bounding box center [886, 333] width 82 height 23
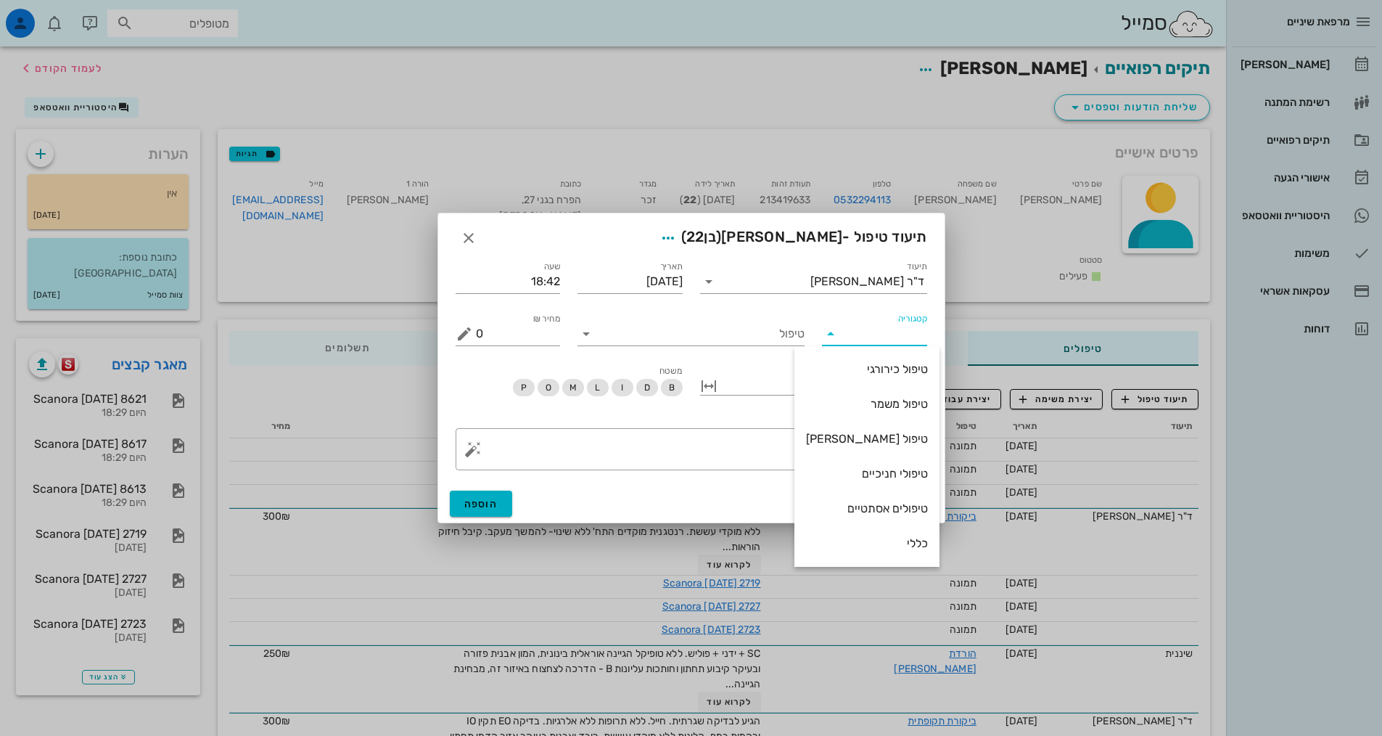
click at [897, 541] on div "כללי" at bounding box center [867, 543] width 122 height 14
type input "כללי"
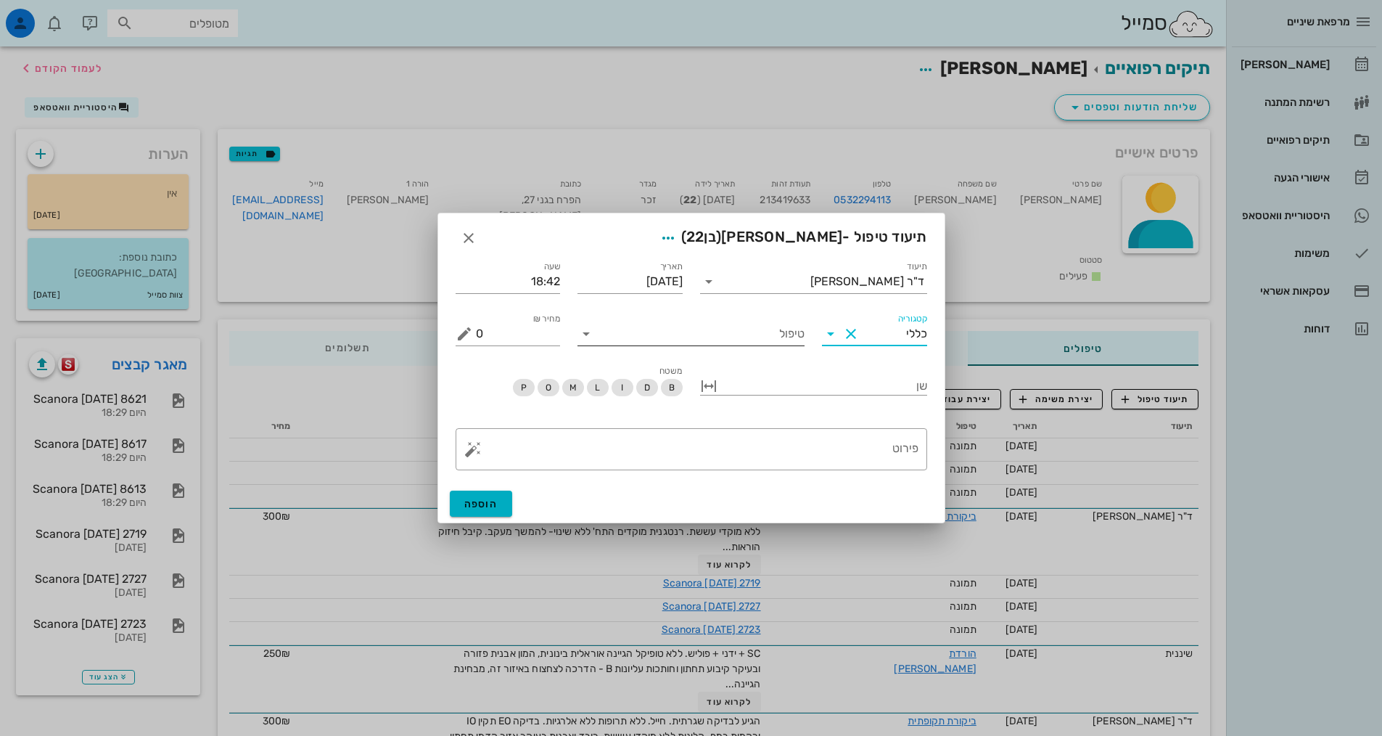
click at [738, 341] on input "טיפול" at bounding box center [701, 333] width 207 height 23
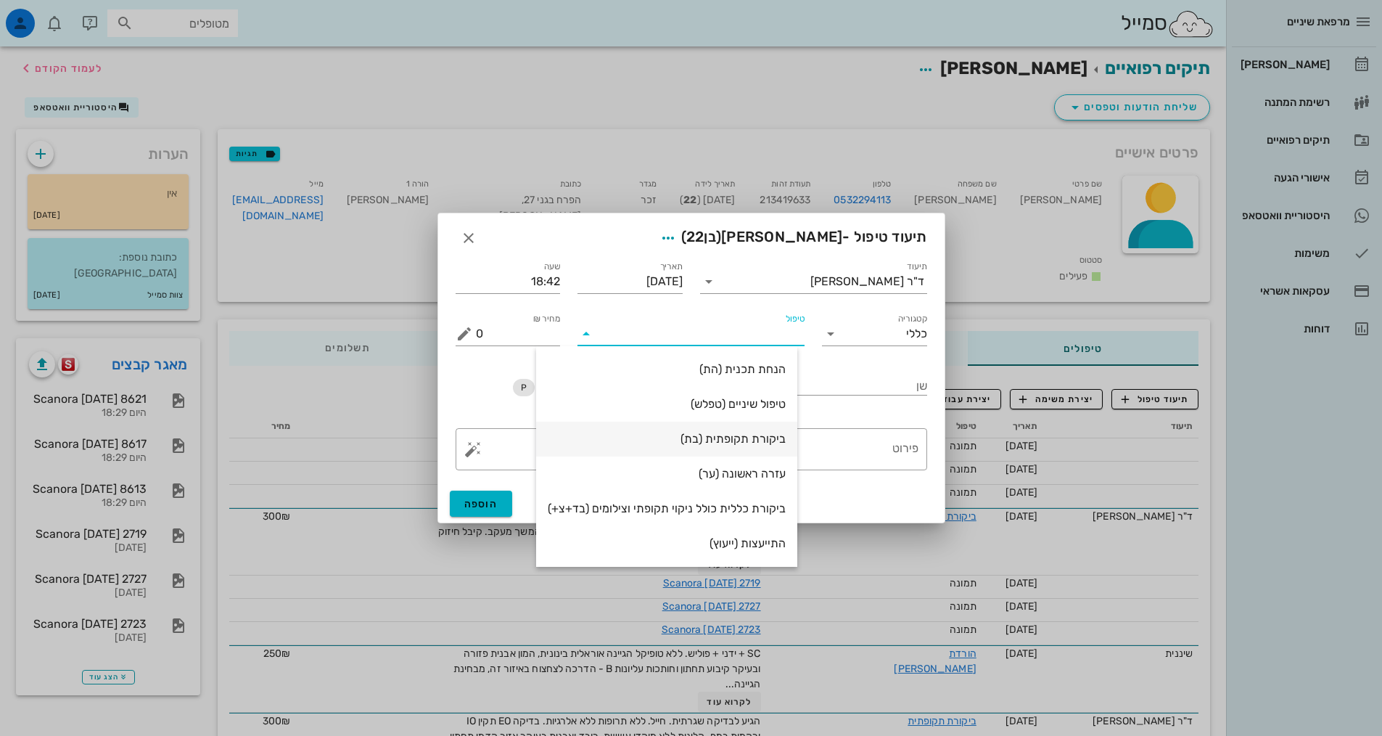
click at [728, 438] on div "ביקורת תקופתית (בת)" at bounding box center [667, 439] width 238 height 14
type input "350"
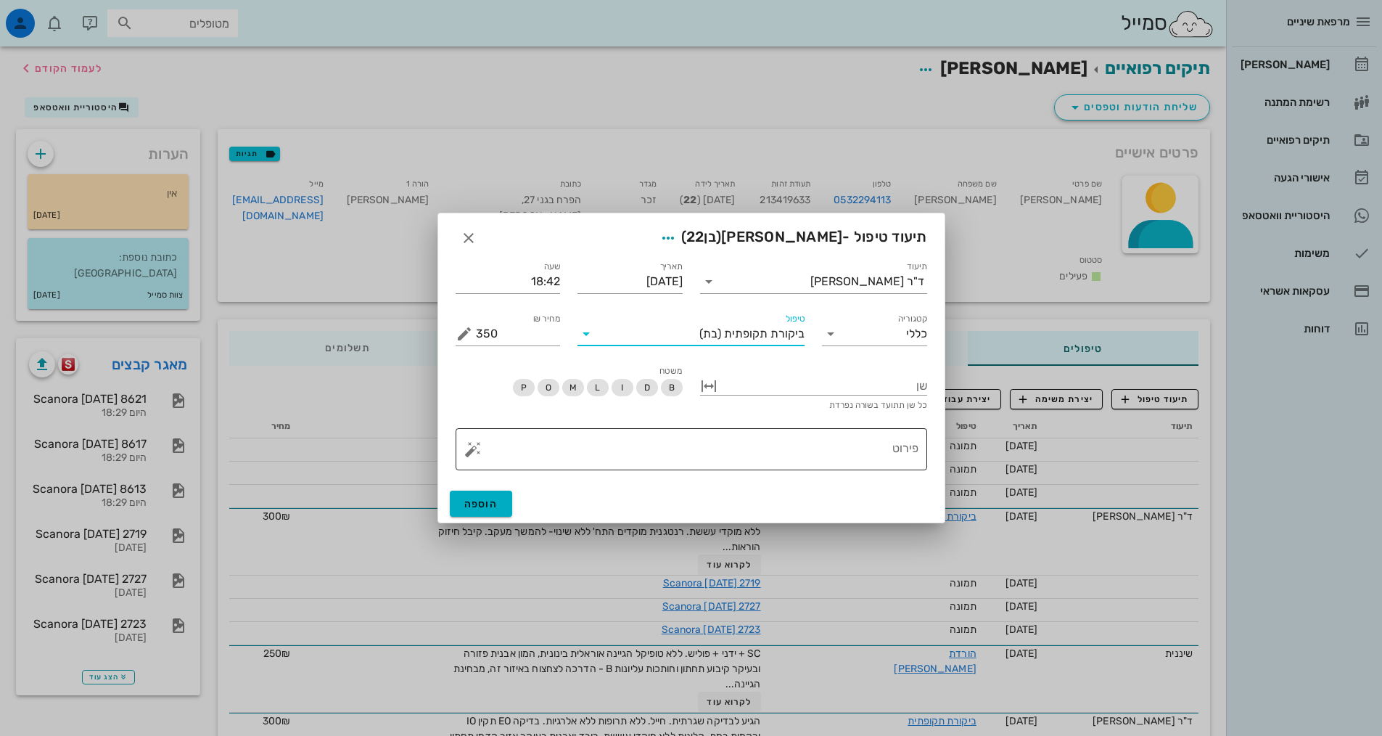
click at [889, 450] on textarea "פירוט" at bounding box center [697, 452] width 443 height 35
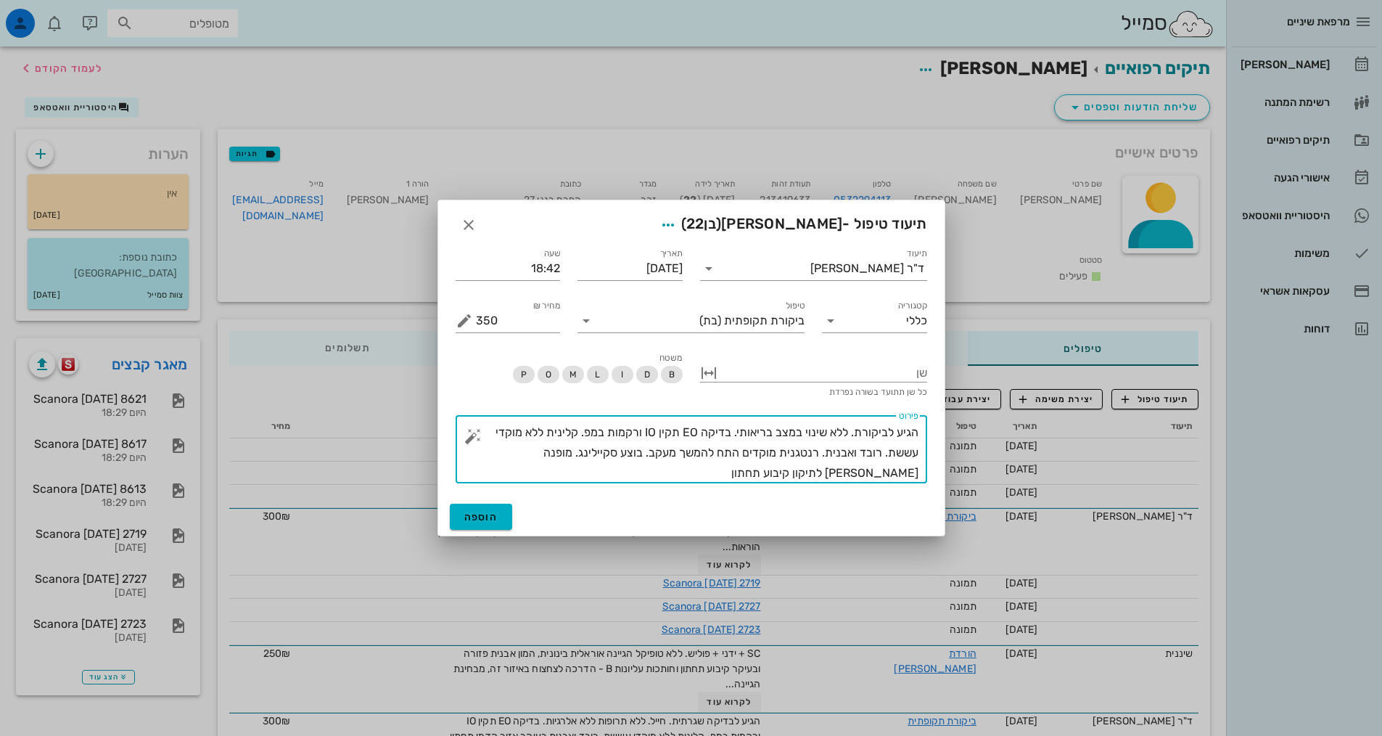
click at [883, 449] on textarea "הגיע לביקורת. ללא שינוי במצב בריאותי. בדיקה EO תקין IO ורקמות במפ. קלינית ללא מ…" at bounding box center [697, 452] width 443 height 61
type textarea "הגיע לביקורת. ללא שינוי במצב בריאותי. בדיקה EO תקין IO ורקמות במפ. קלינית ללא מ…"
click at [484, 521] on span "הוספה" at bounding box center [481, 517] width 34 height 12
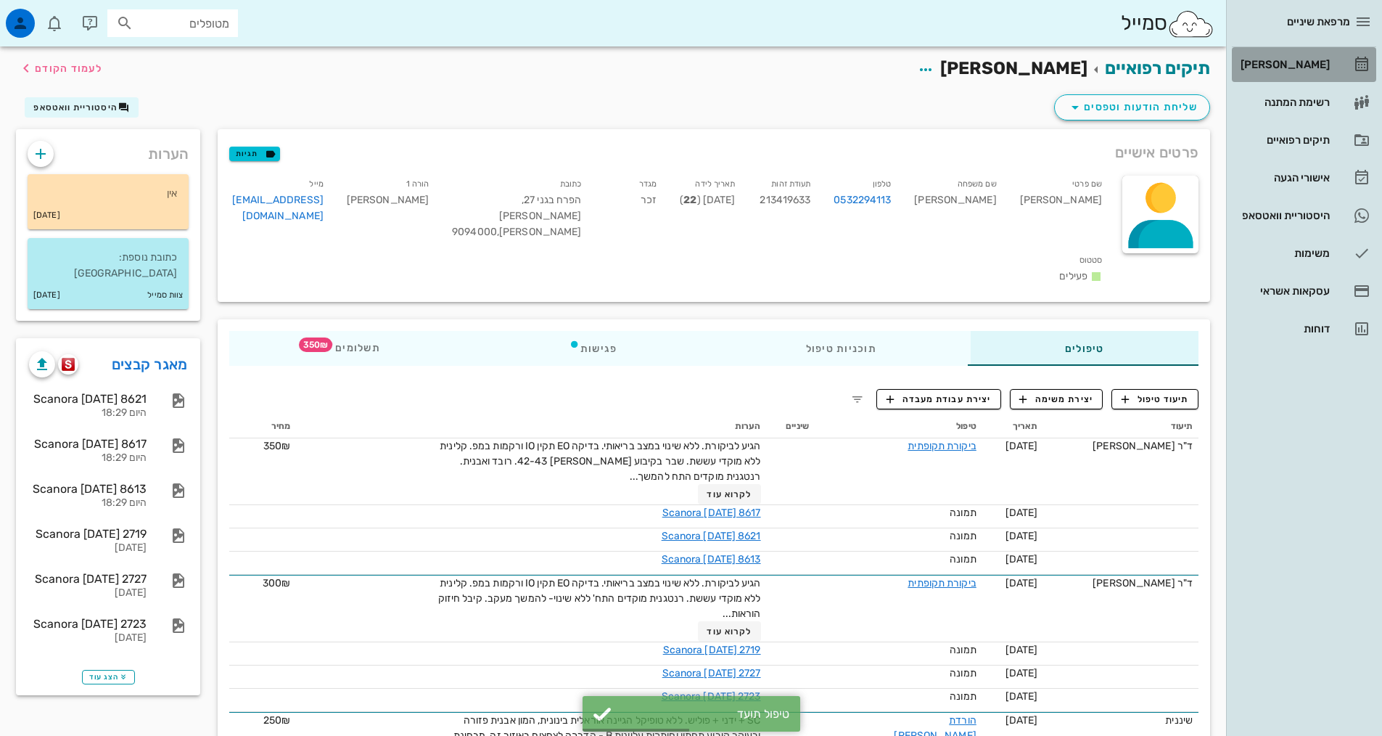
click at [1314, 68] on div "[PERSON_NAME]" at bounding box center [1284, 65] width 92 height 12
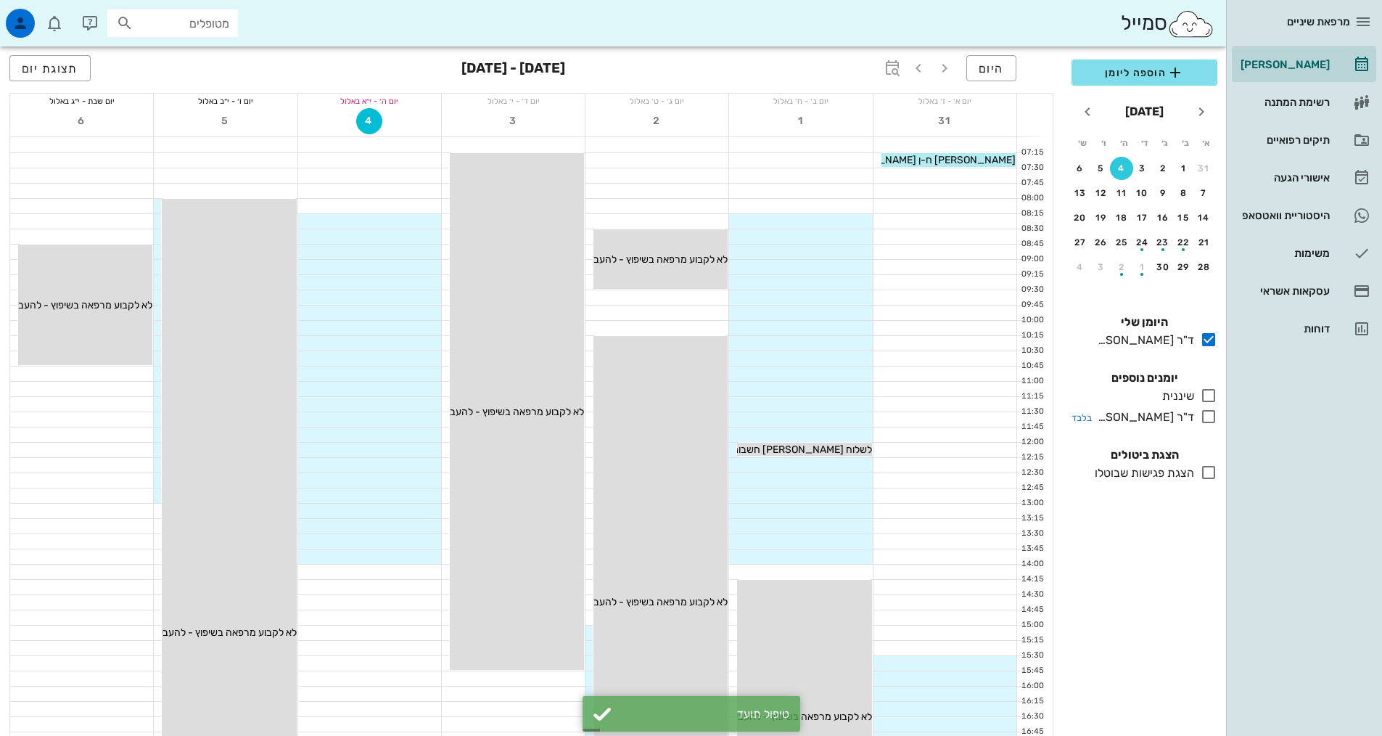
click at [1202, 418] on icon at bounding box center [1208, 416] width 17 height 17
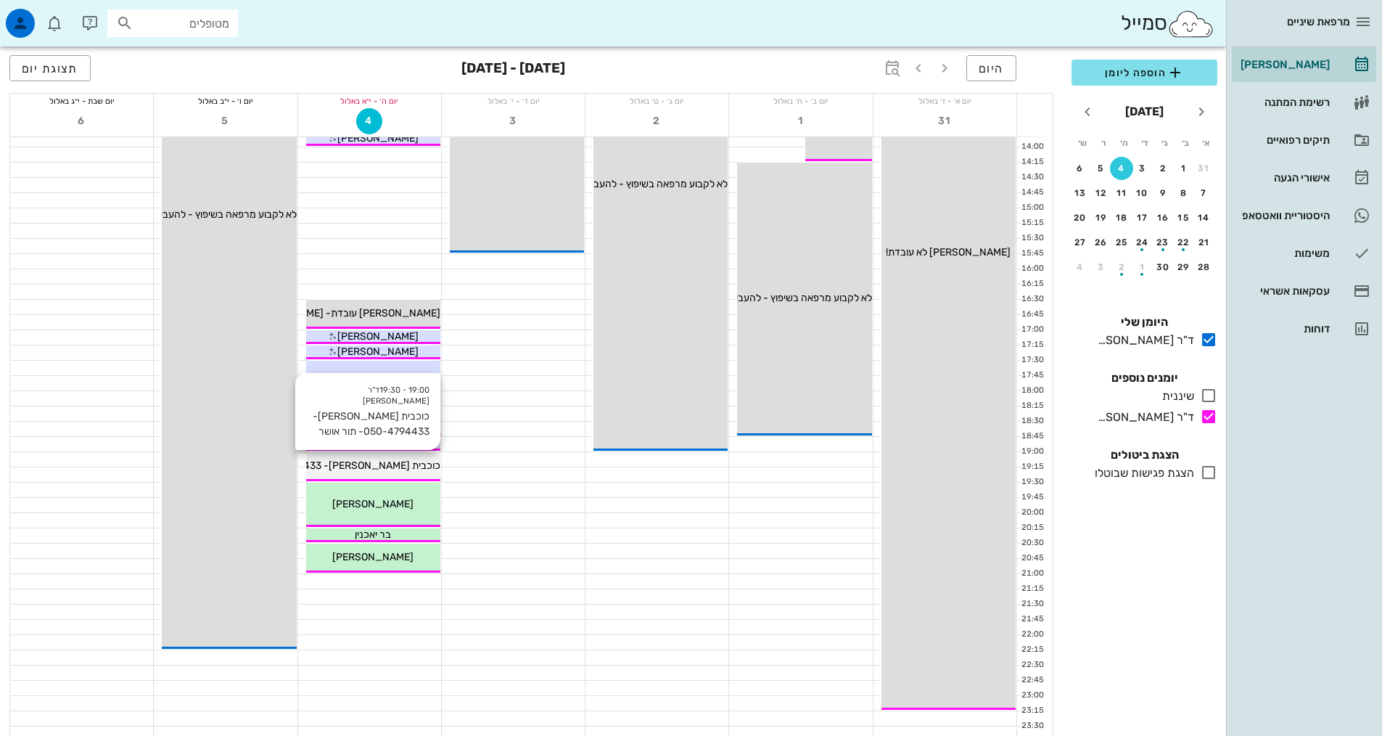
scroll to position [435, 0]
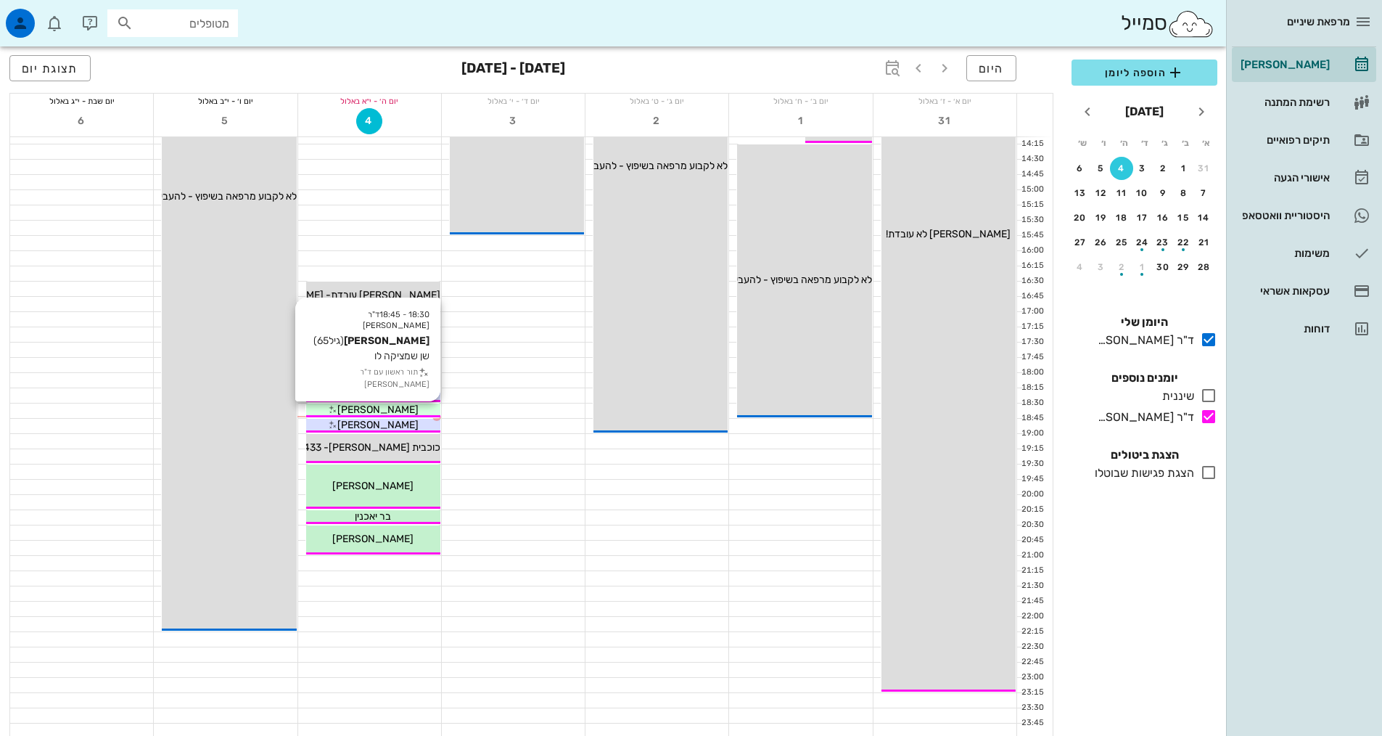
click at [340, 415] on div "18:30 - 18:45 ד"ר [PERSON_NAME] [PERSON_NAME] (גיל 65 ) שן שמציקה לו תור ראשון …" at bounding box center [373, 410] width 134 height 14
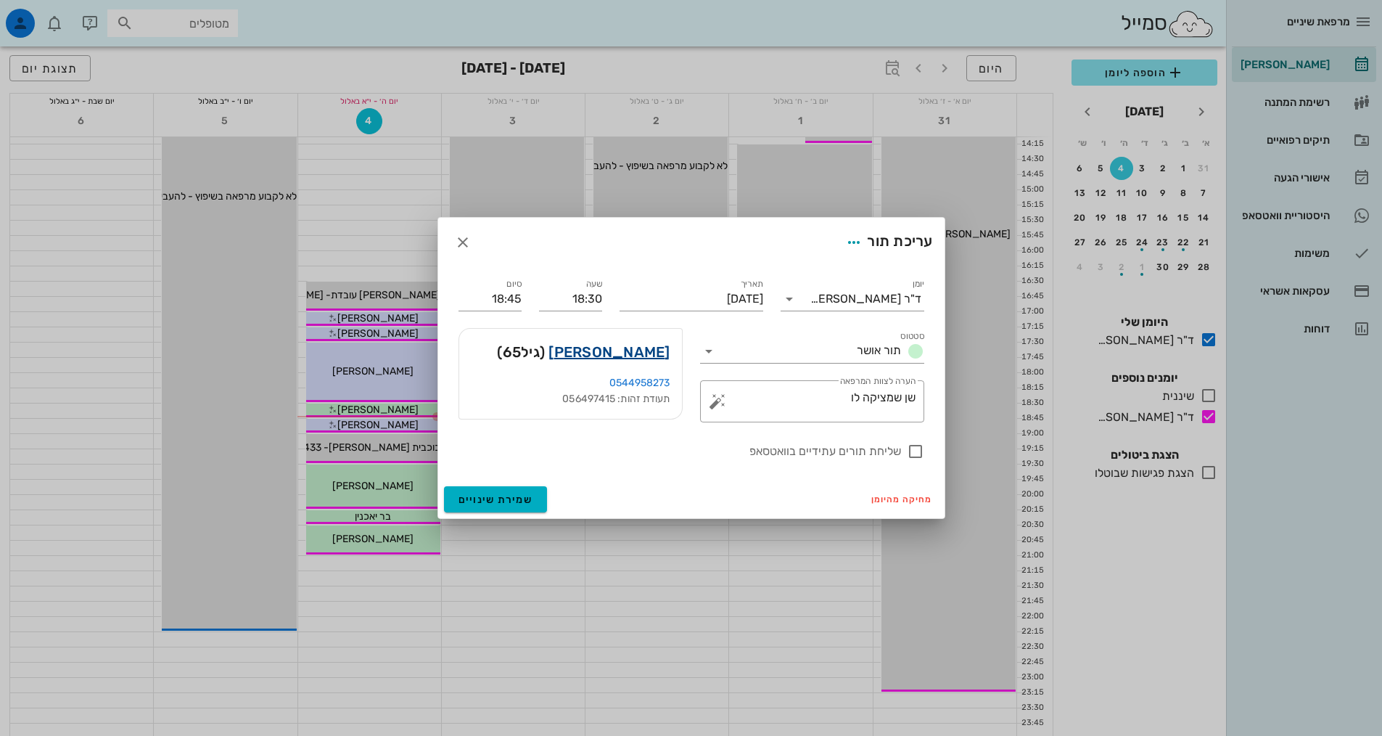
click at [619, 356] on link "[PERSON_NAME]" at bounding box center [609, 351] width 121 height 23
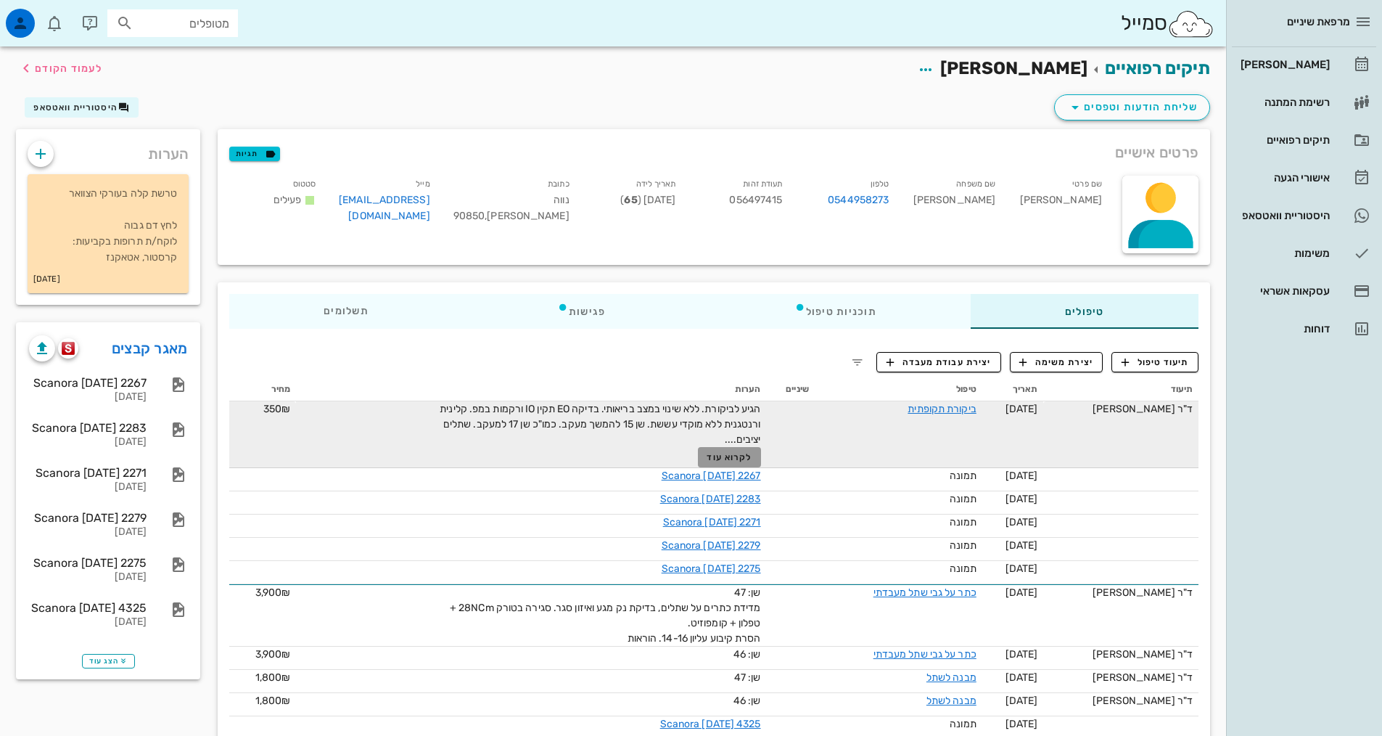
click at [723, 464] on button "לקרוא עוד" at bounding box center [729, 457] width 63 height 20
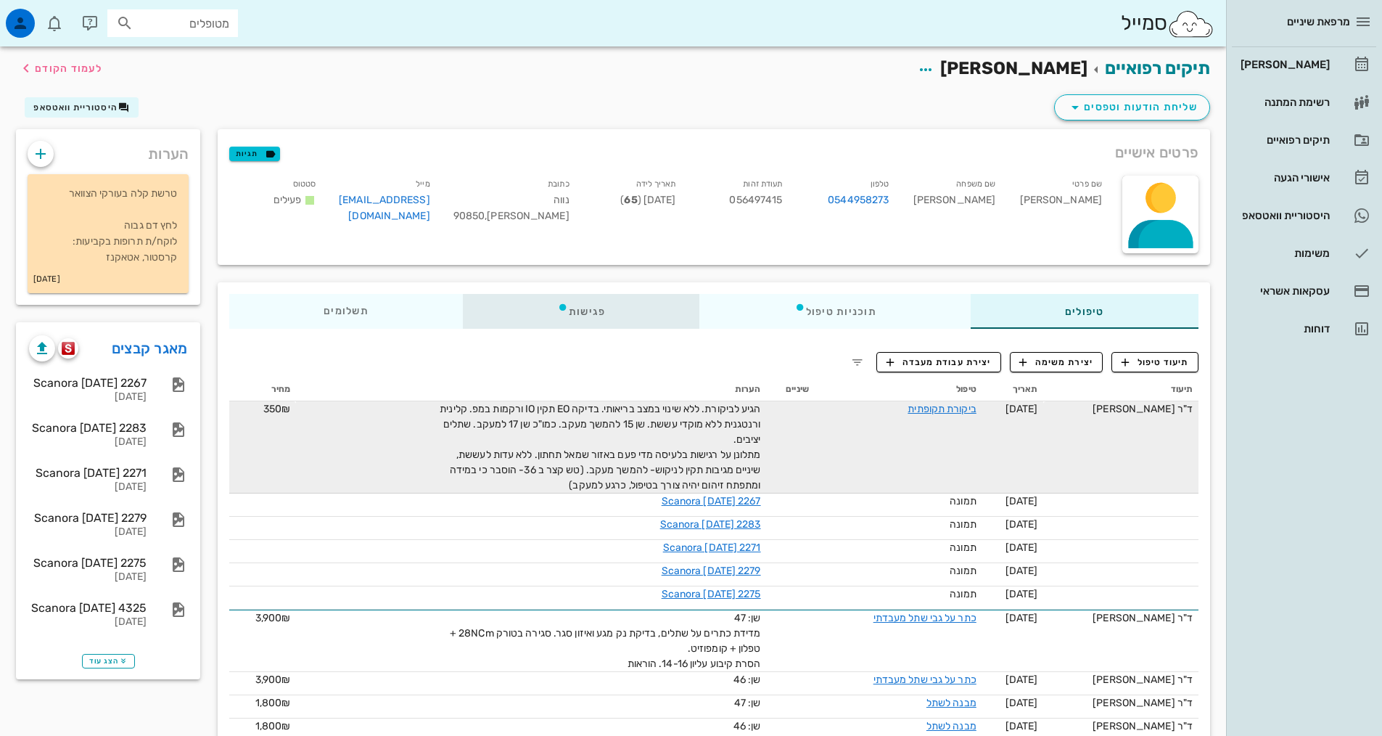
click at [568, 316] on div "פגישות" at bounding box center [581, 311] width 237 height 35
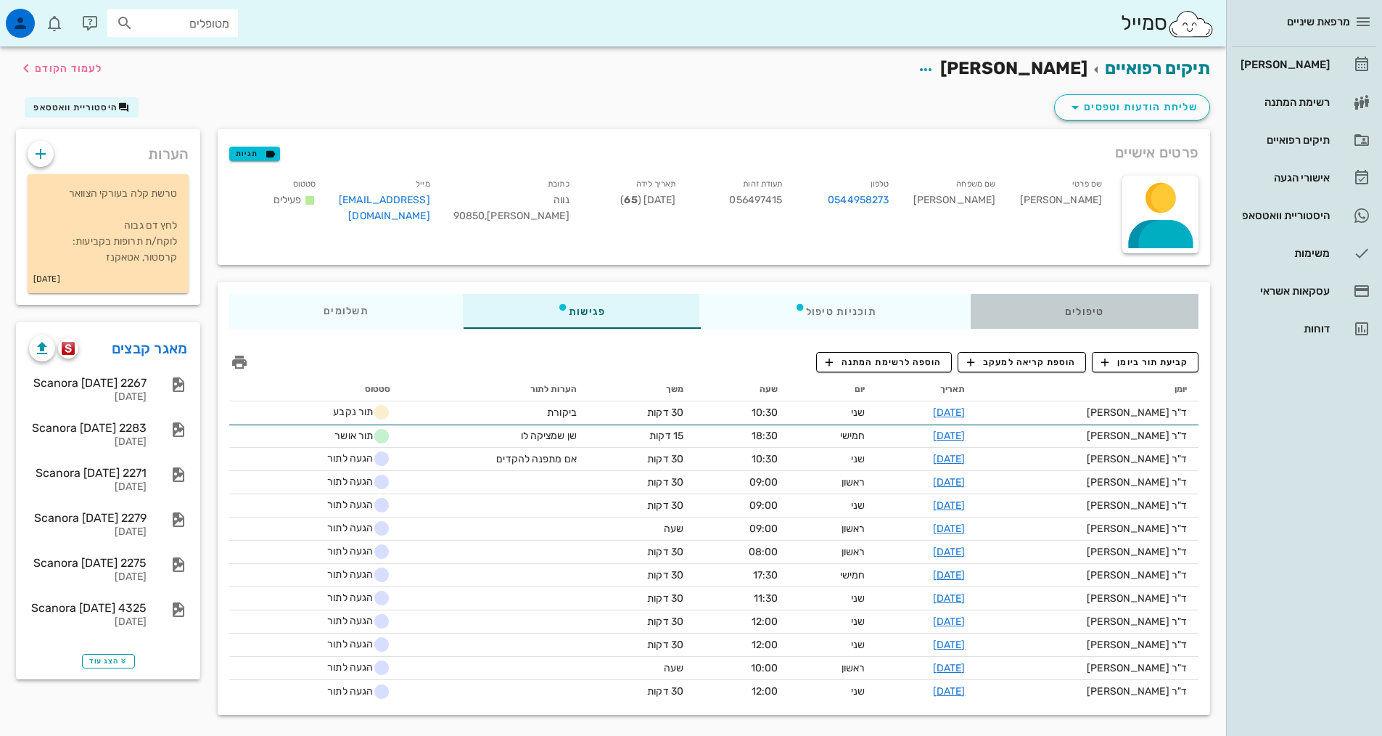
click at [1038, 300] on div "טיפולים" at bounding box center [1085, 311] width 228 height 35
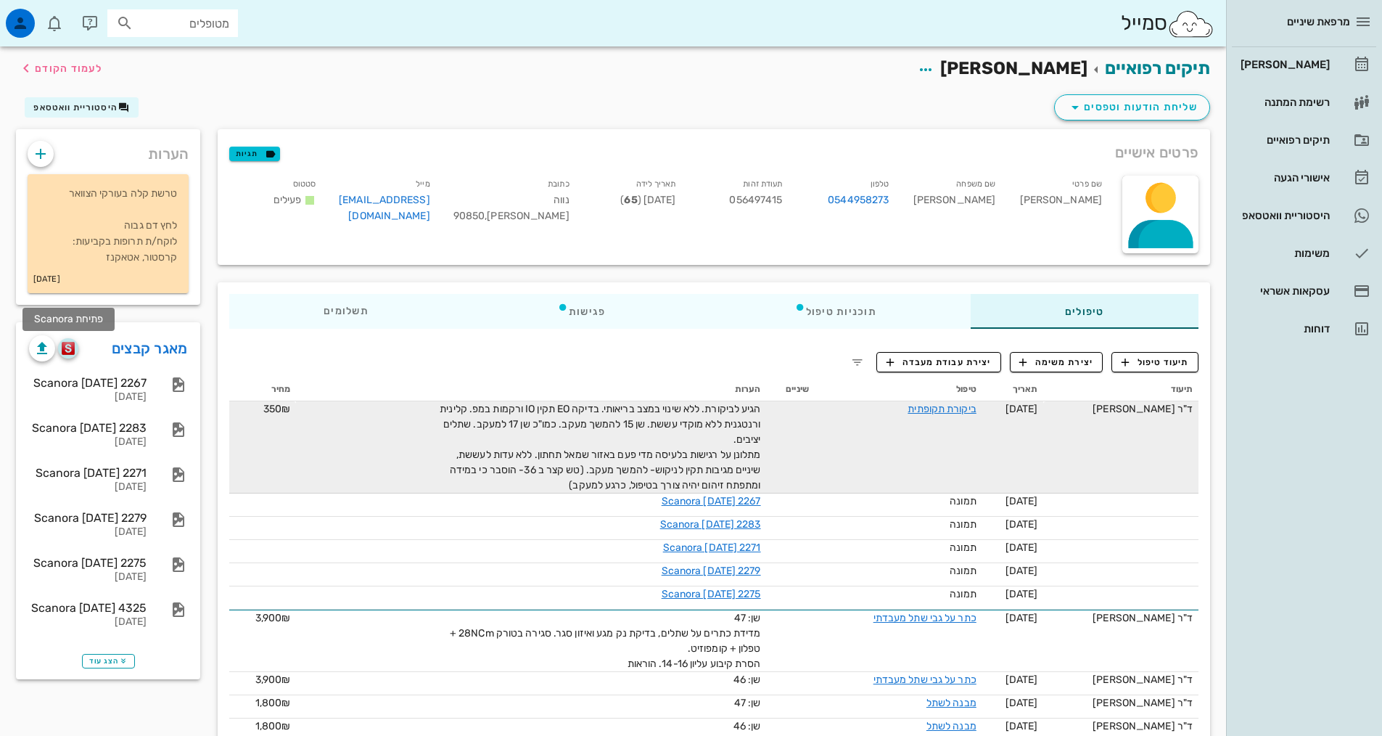
click at [67, 353] on img "button" at bounding box center [69, 348] width 14 height 13
click at [1281, 65] on div "[PERSON_NAME]" at bounding box center [1284, 65] width 92 height 12
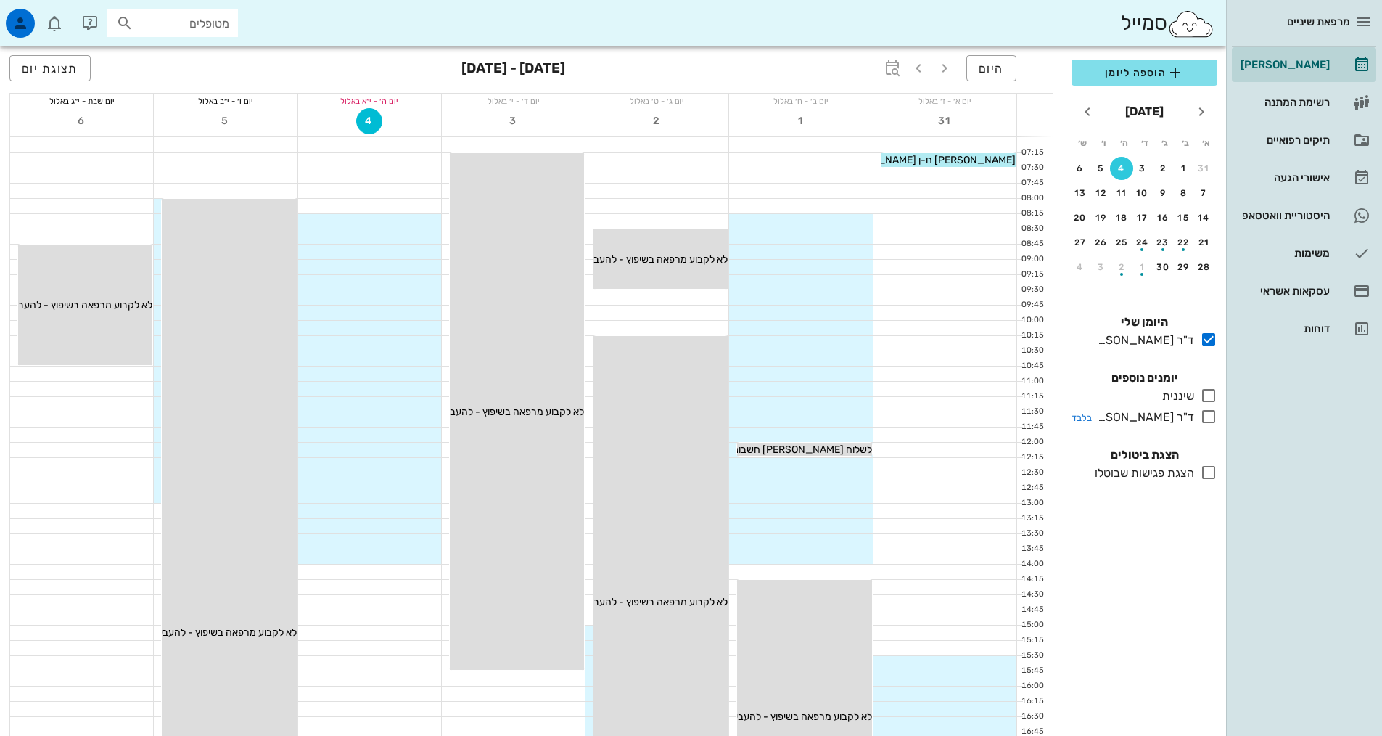
click at [1202, 416] on icon at bounding box center [1208, 416] width 17 height 17
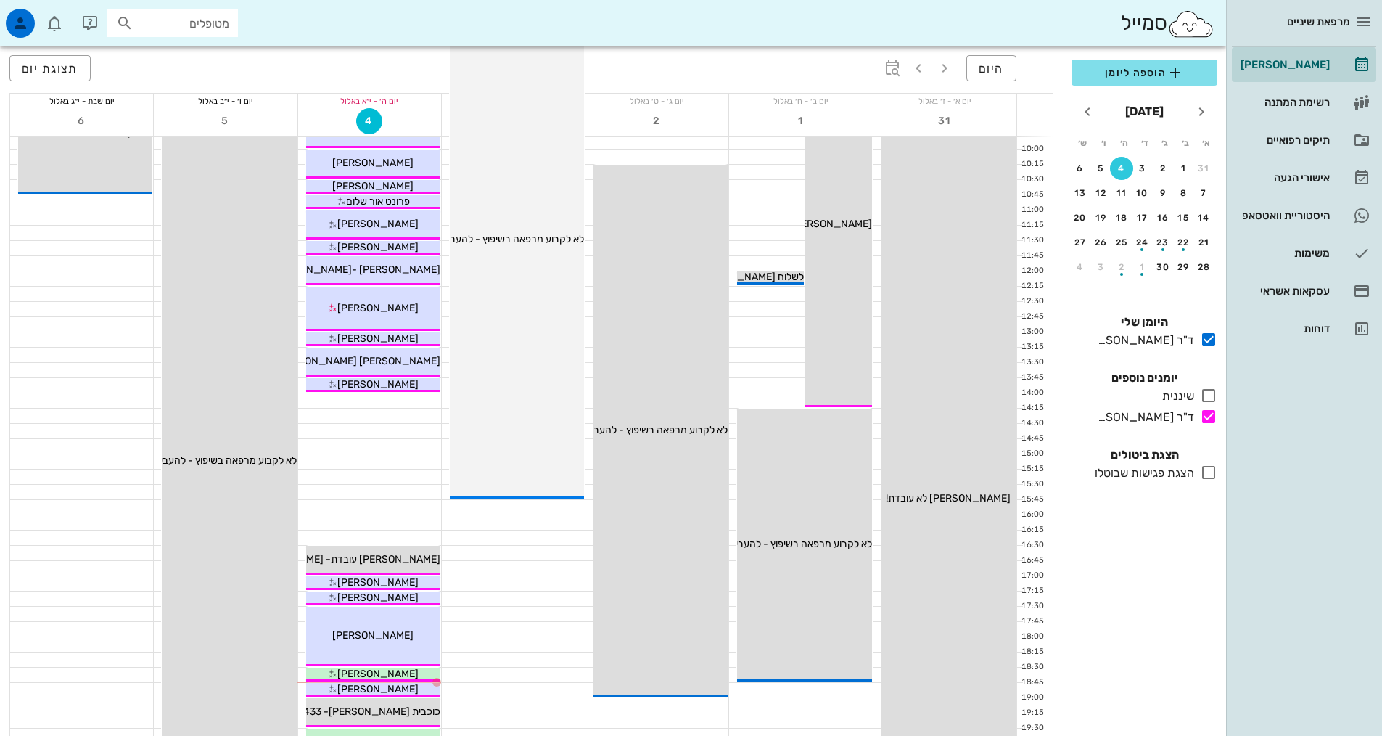
scroll to position [218, 0]
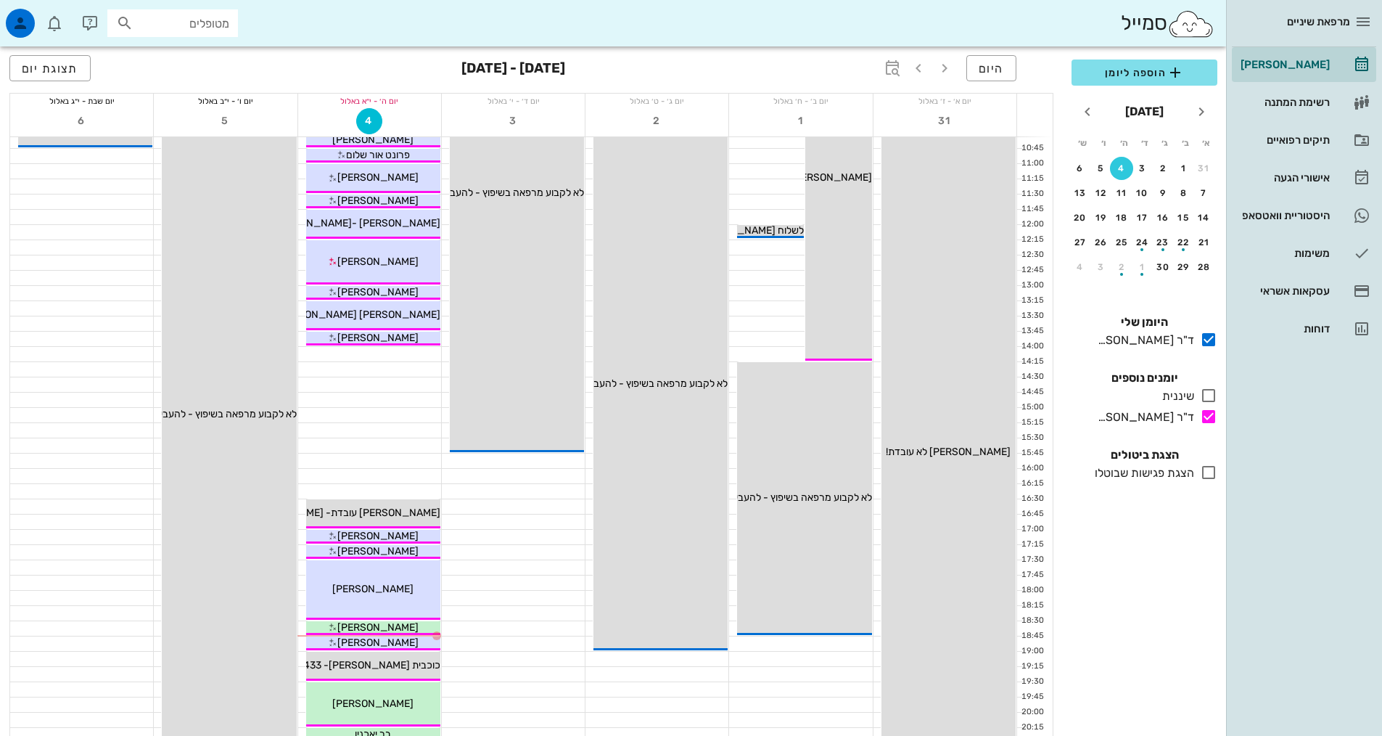
click at [430, 440] on div at bounding box center [369, 445] width 143 height 15
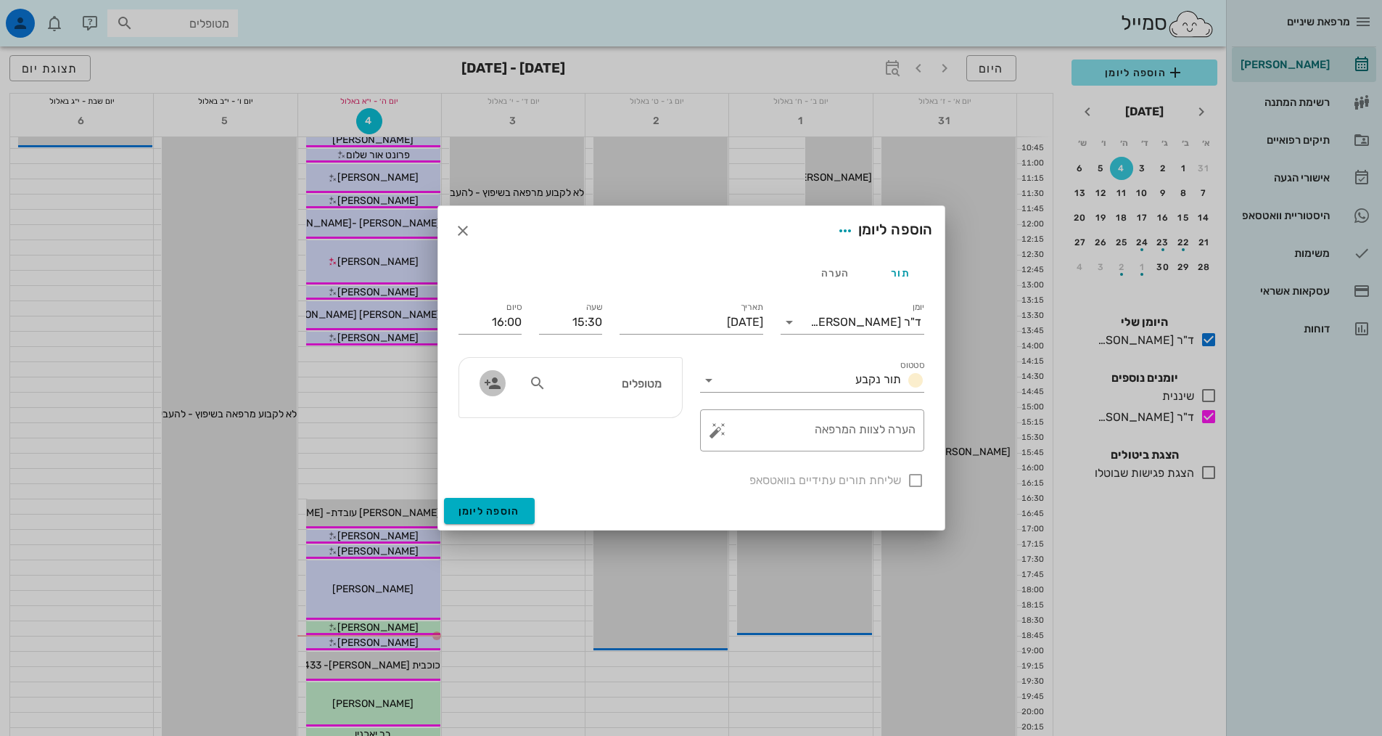
click at [497, 383] on icon "button" at bounding box center [492, 382] width 17 height 17
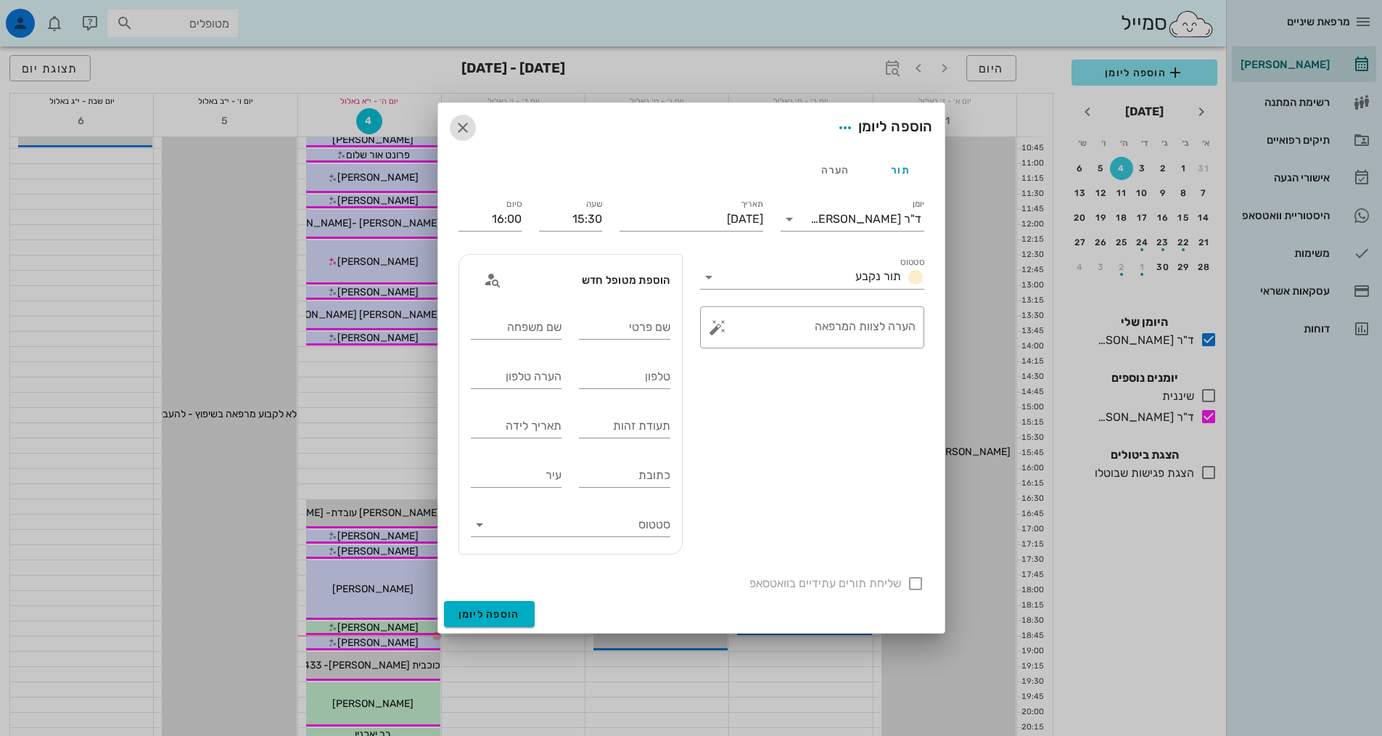
click at [468, 126] on icon "button" at bounding box center [462, 127] width 17 height 17
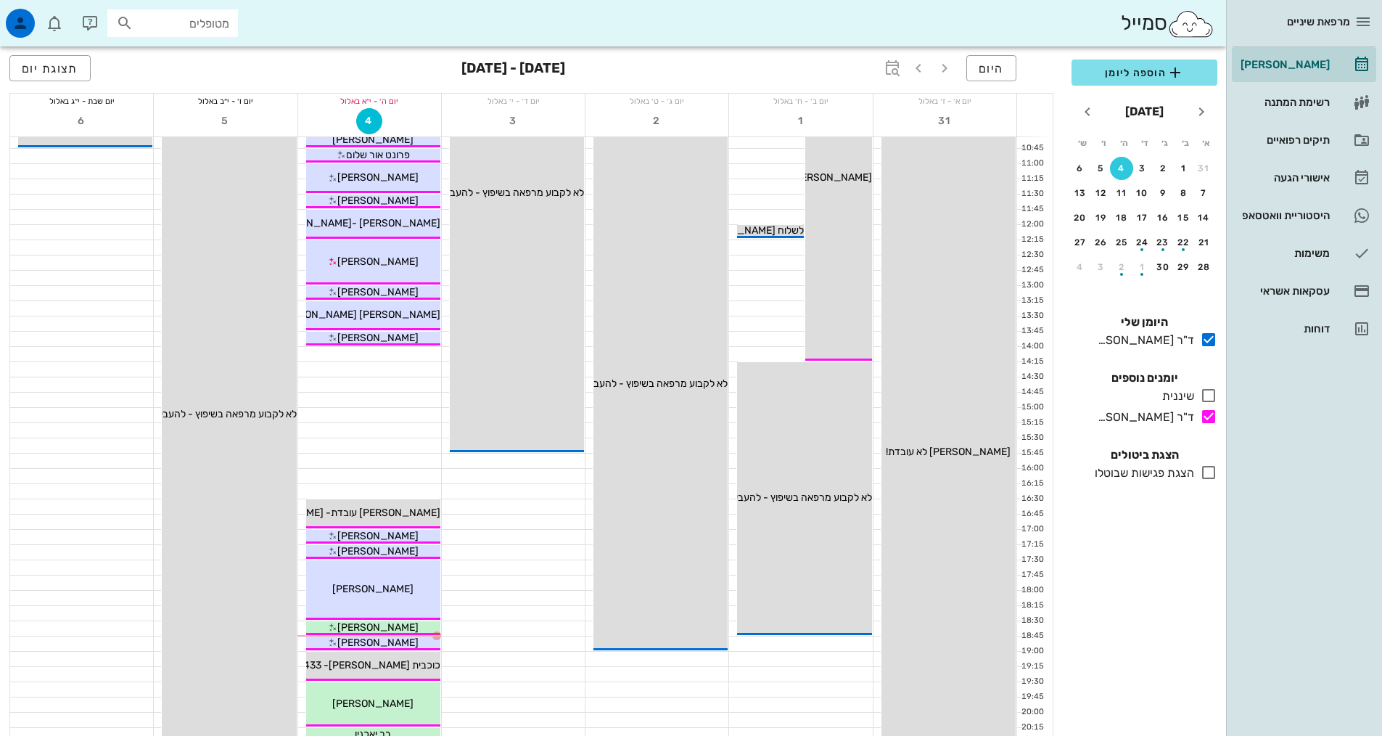
click at [468, 126] on div "3" at bounding box center [513, 122] width 143 height 28
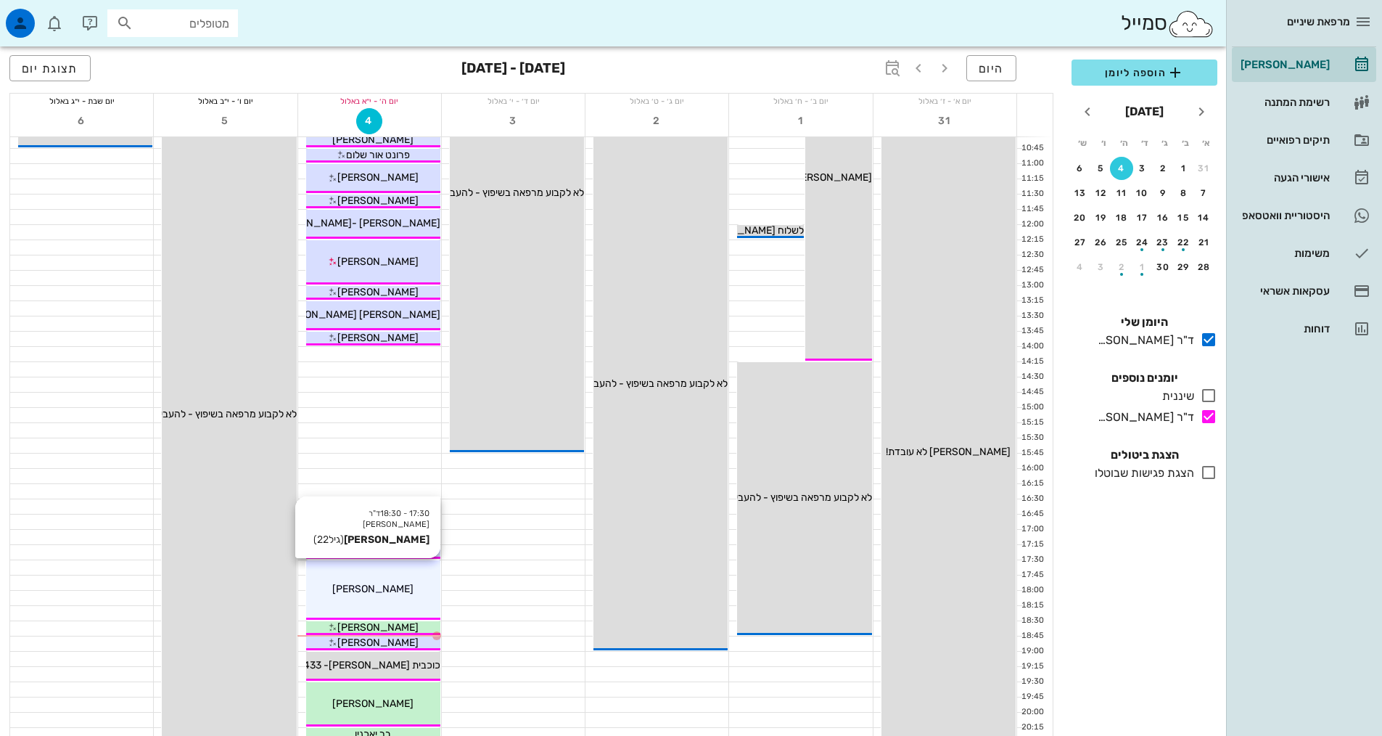
click at [411, 617] on div "17:30 - 18:30 ד"ר [PERSON_NAME] [PERSON_NAME] (גיל 22 ) [PERSON_NAME]" at bounding box center [373, 589] width 134 height 59
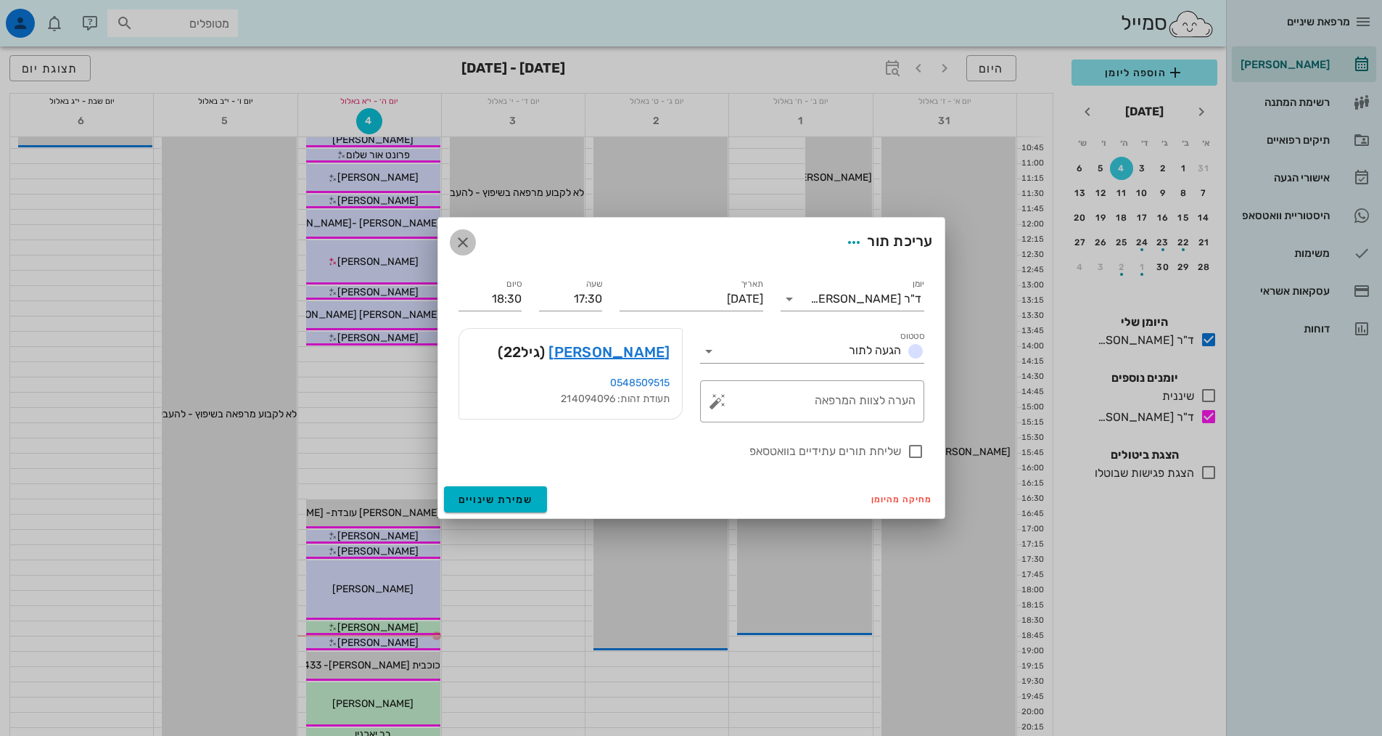
click at [470, 247] on icon "button" at bounding box center [462, 242] width 17 height 17
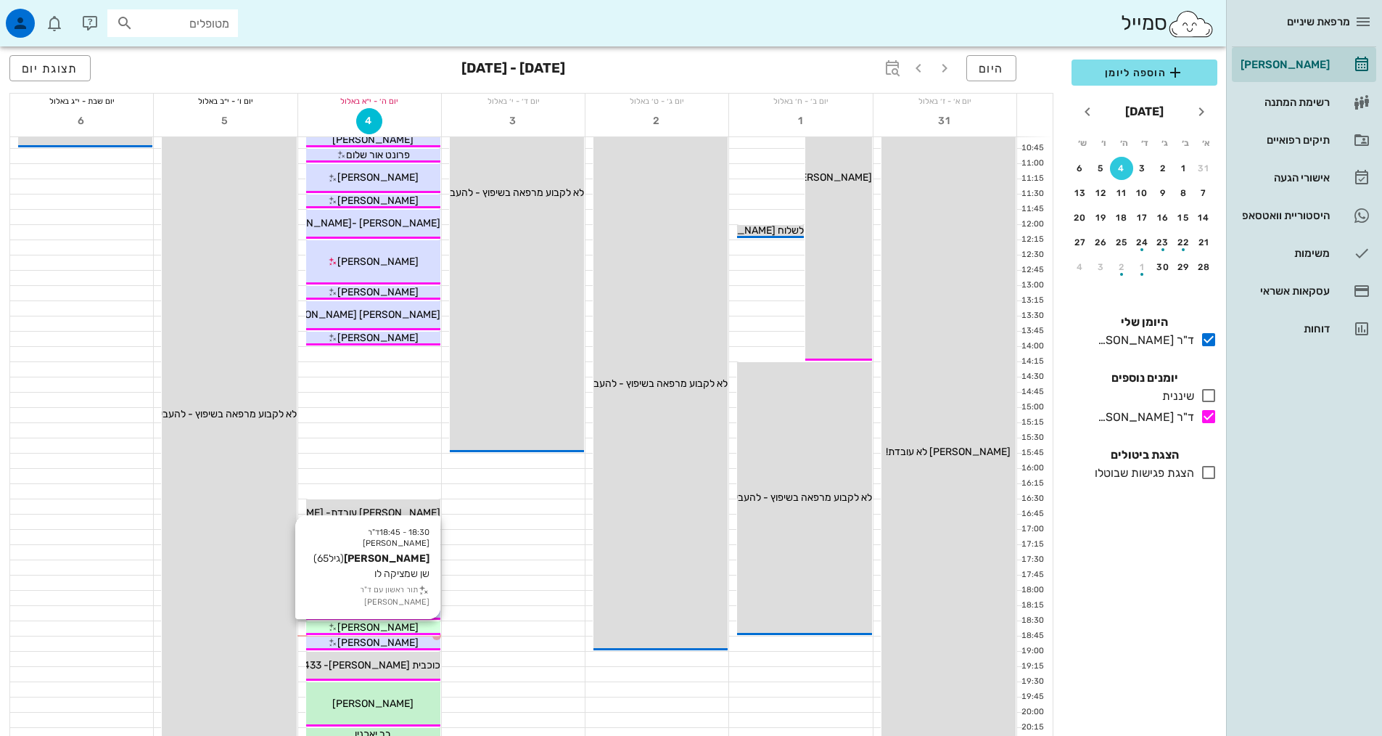
click at [404, 625] on div "[PERSON_NAME]" at bounding box center [373, 627] width 134 height 15
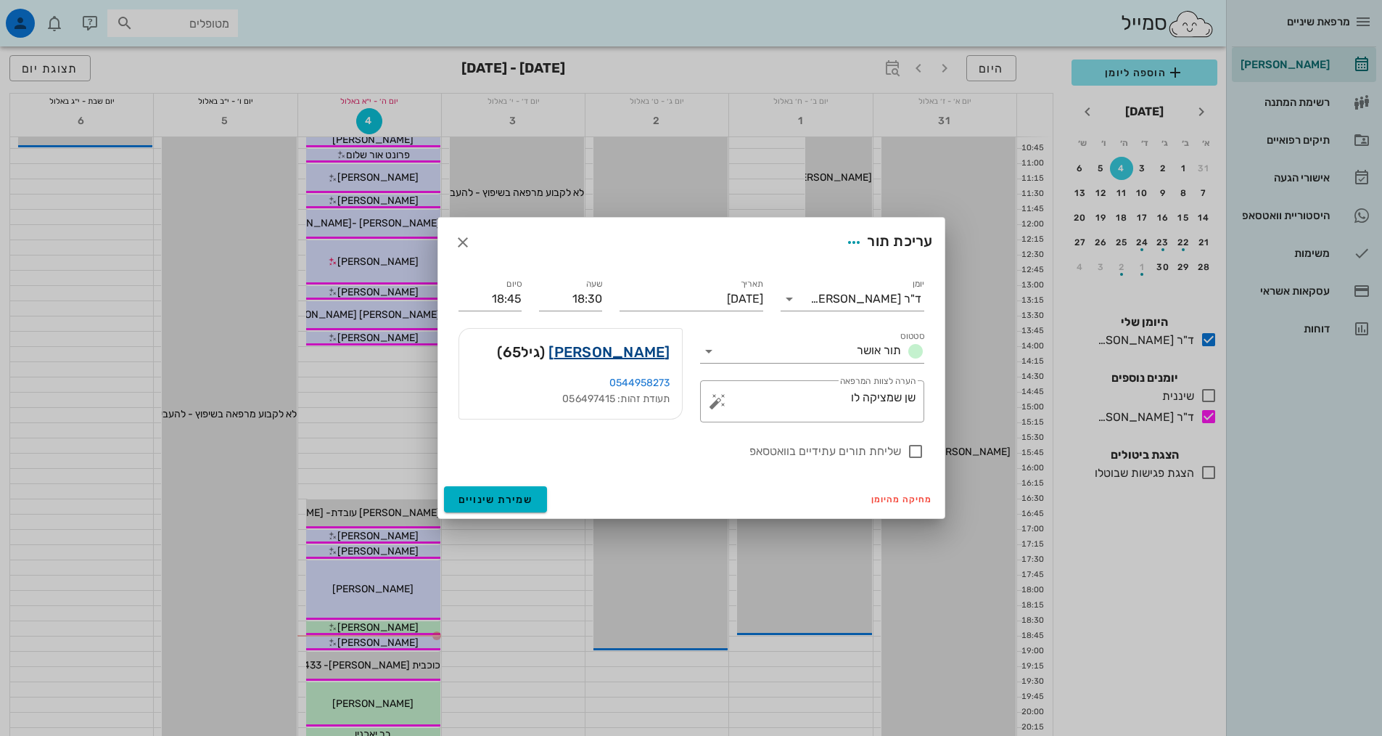
click at [631, 354] on link "[PERSON_NAME]" at bounding box center [609, 351] width 121 height 23
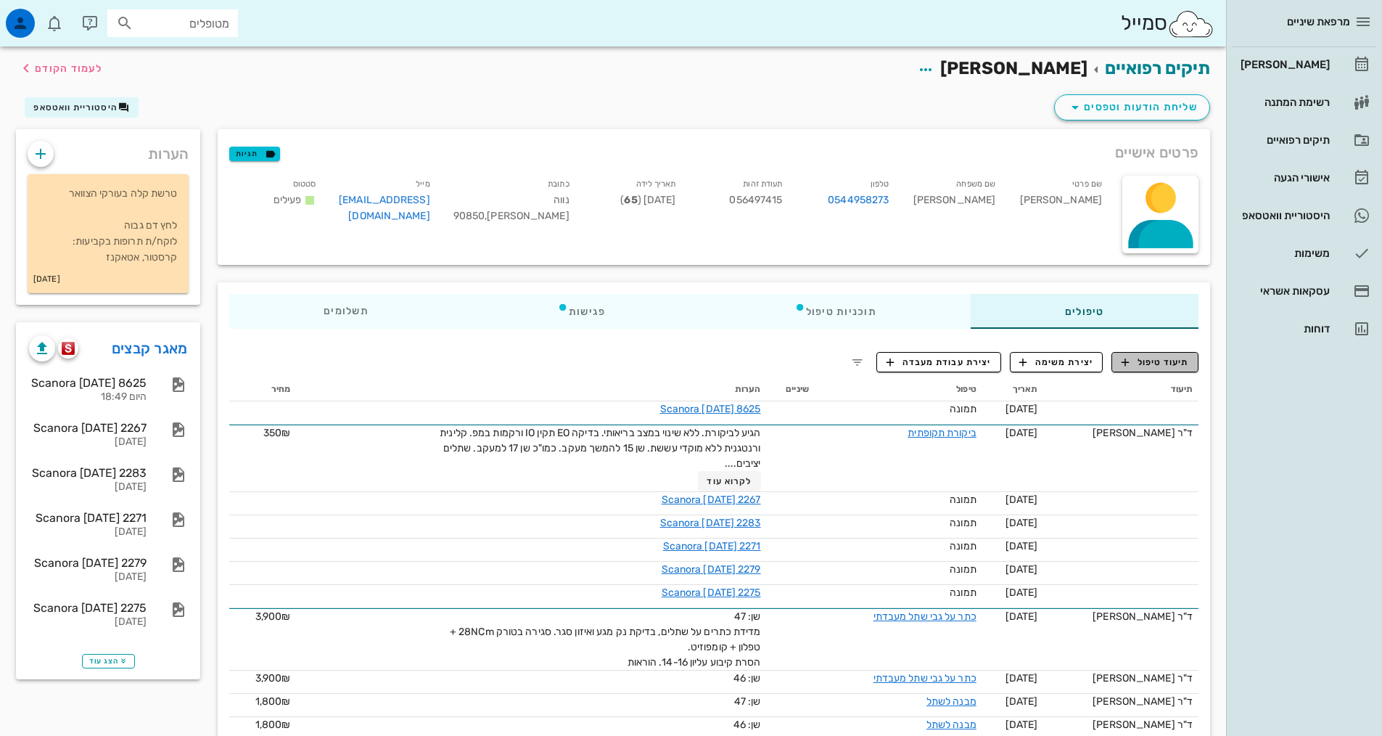
click at [1162, 362] on span "תיעוד טיפול" at bounding box center [1155, 362] width 67 height 13
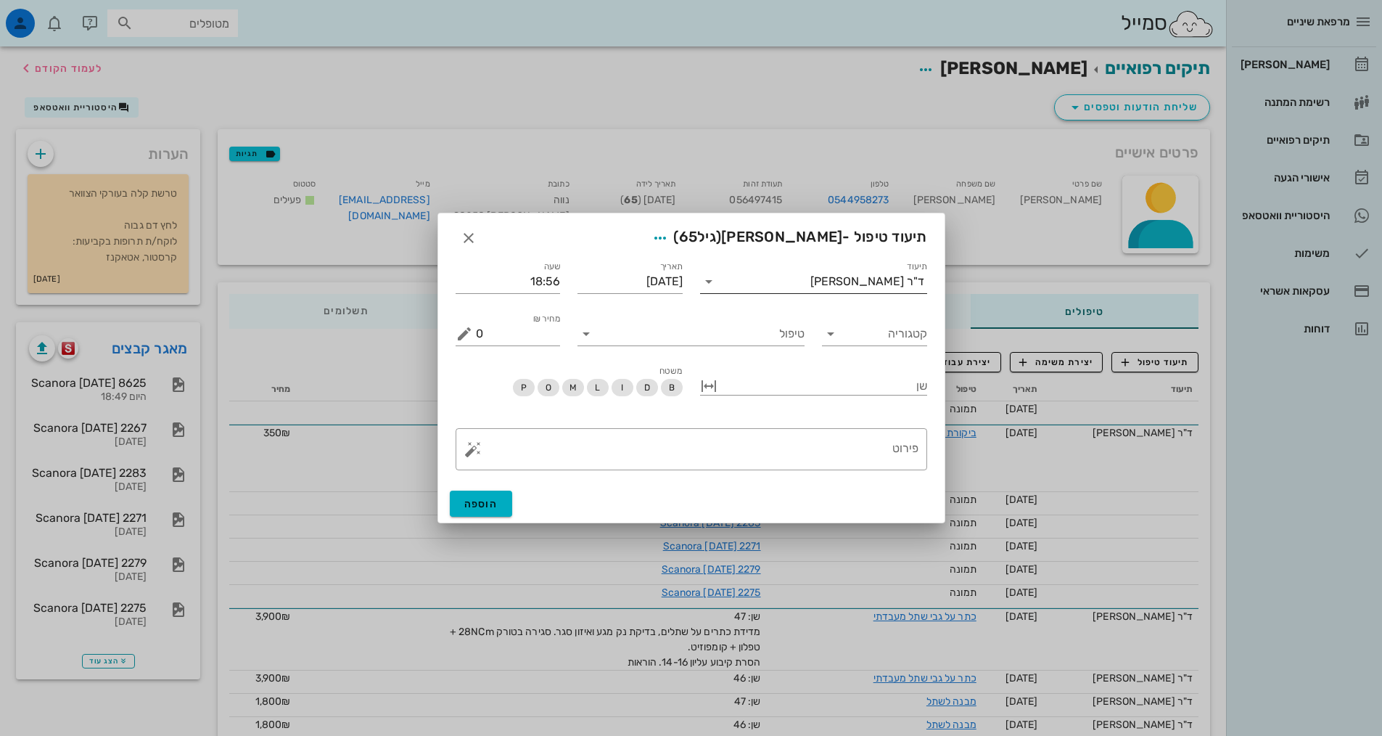
click at [865, 278] on div "ד"ר [PERSON_NAME]" at bounding box center [867, 281] width 114 height 13
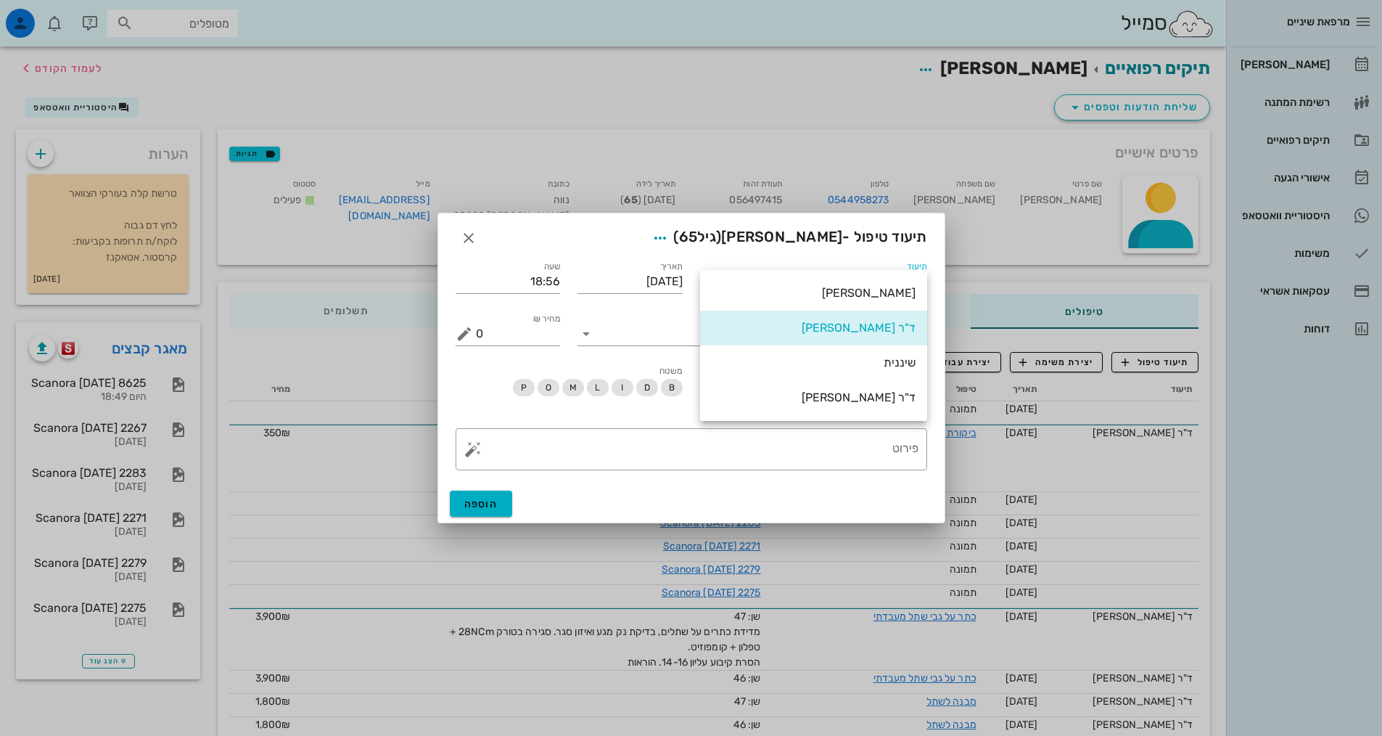
click at [850, 391] on div "ד"ר [PERSON_NAME]" at bounding box center [814, 397] width 204 height 14
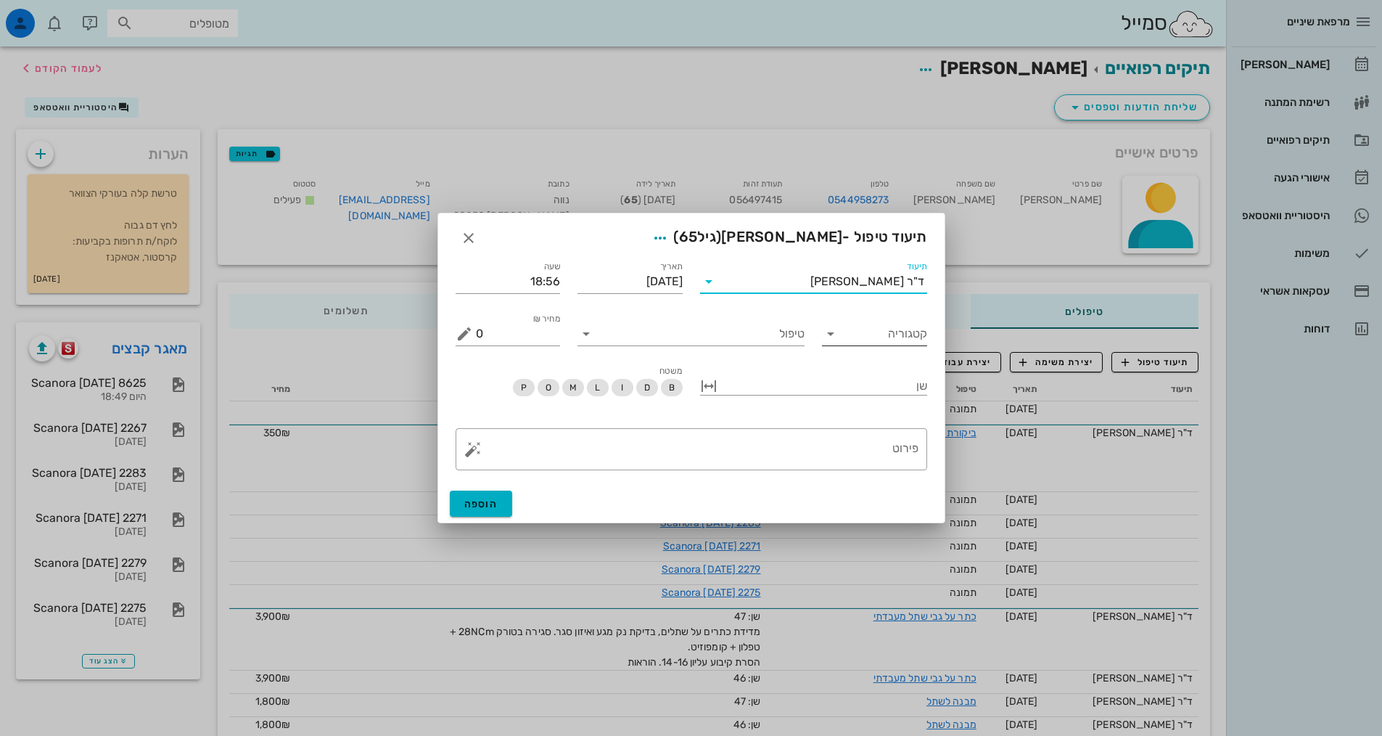
click at [887, 340] on input "קטגוריה" at bounding box center [886, 333] width 82 height 23
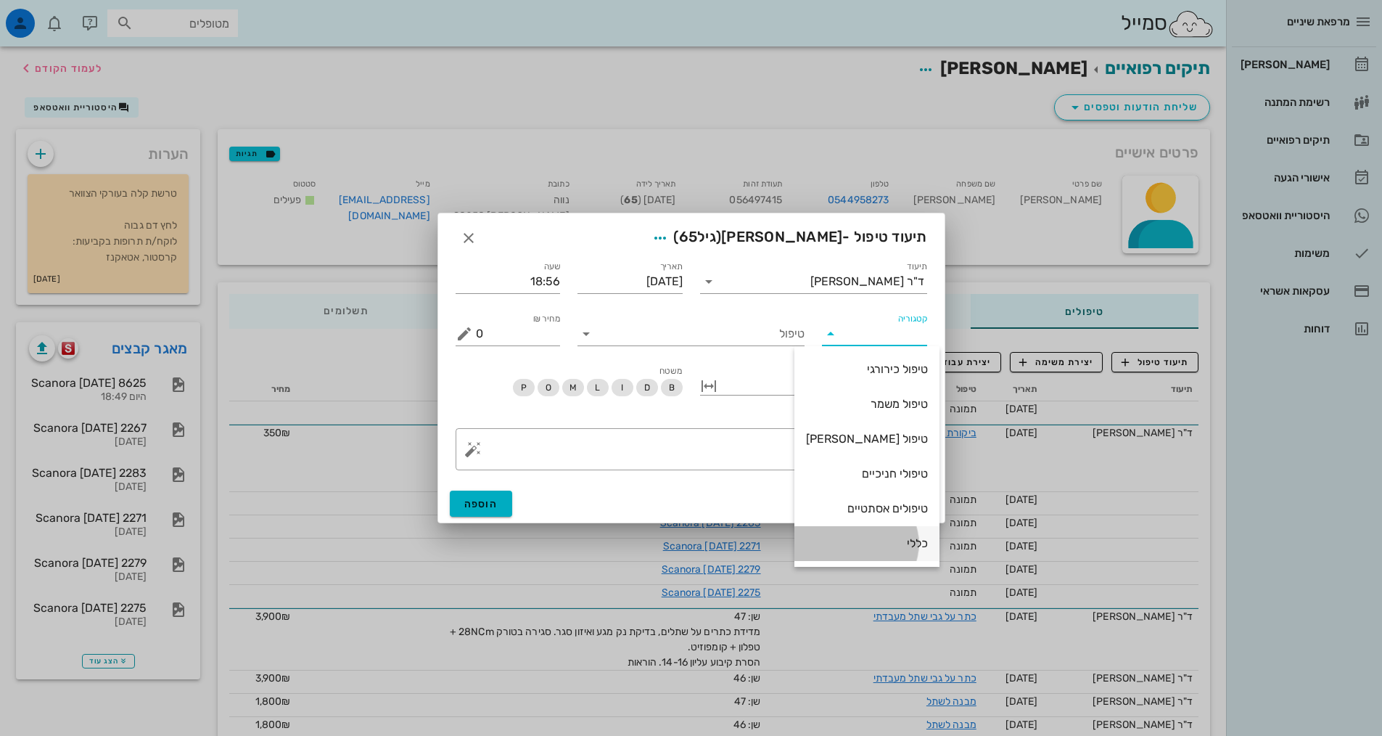
click at [887, 538] on div "כללי" at bounding box center [867, 543] width 122 height 14
type input "כללי"
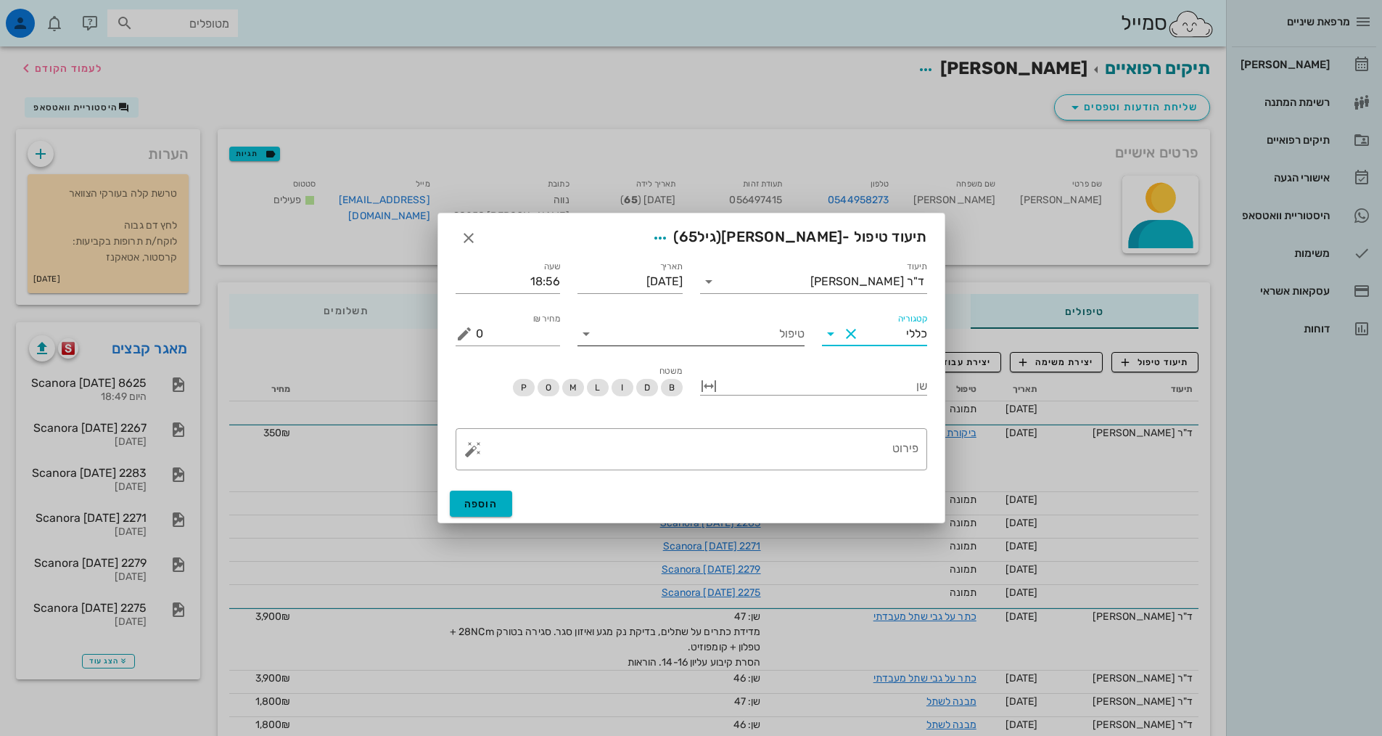
click at [703, 340] on input "טיפול" at bounding box center [701, 333] width 207 height 23
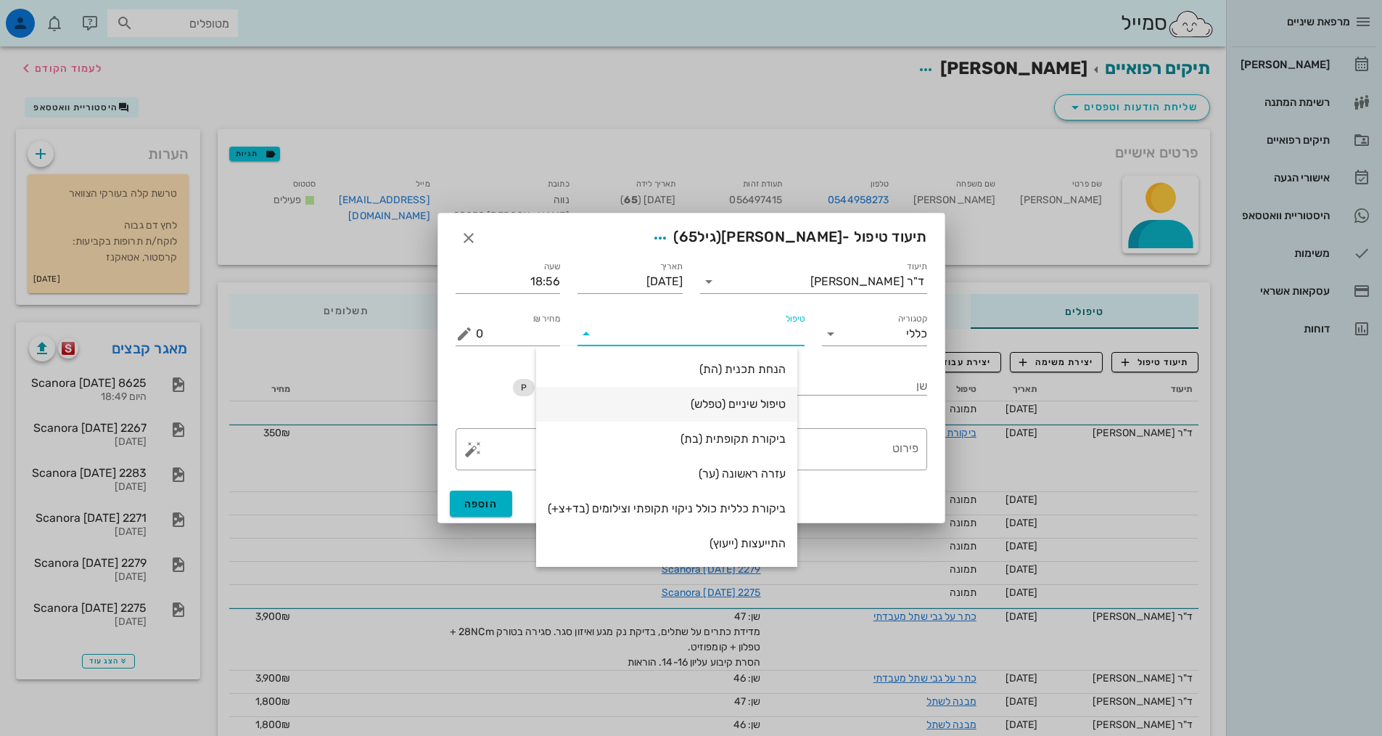
click at [749, 398] on div "טיפול שיניים (טפלש)" at bounding box center [667, 404] width 238 height 14
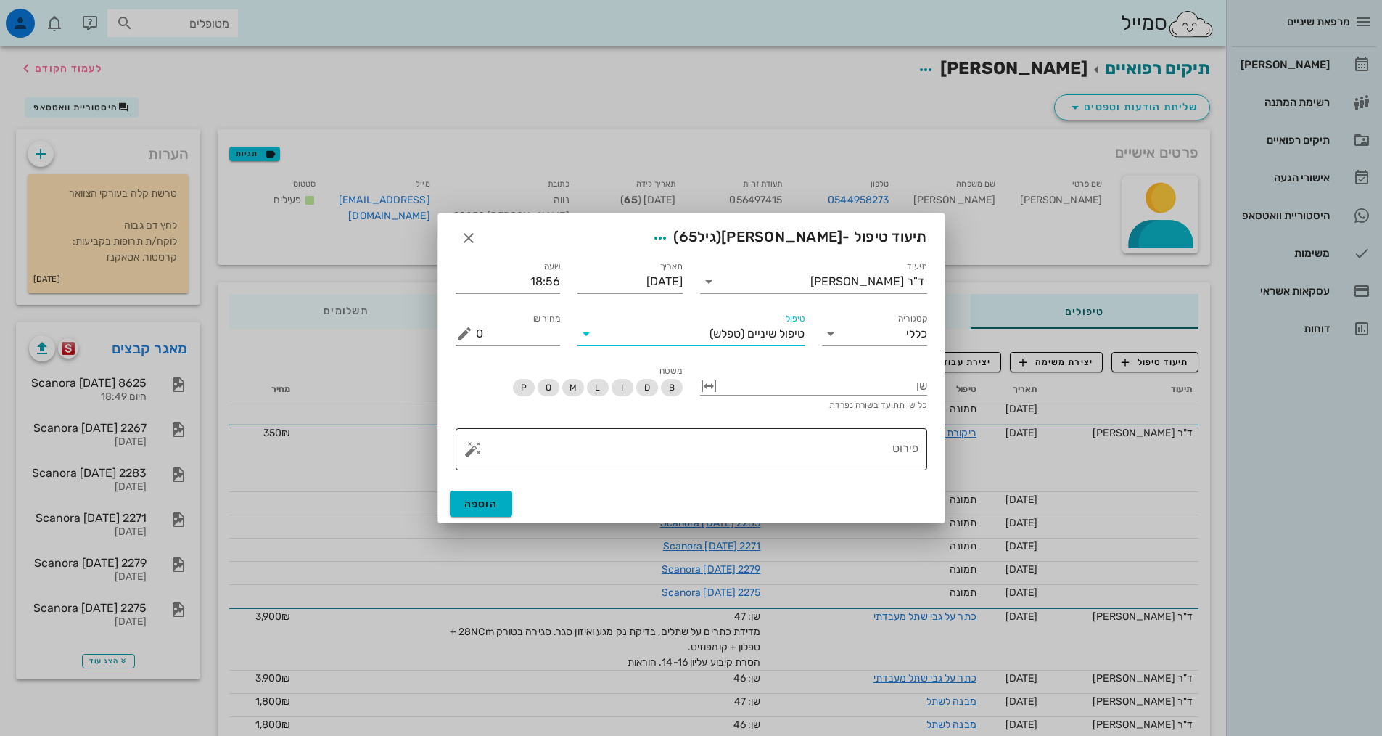
click at [821, 452] on textarea "פירוט" at bounding box center [697, 452] width 443 height 35
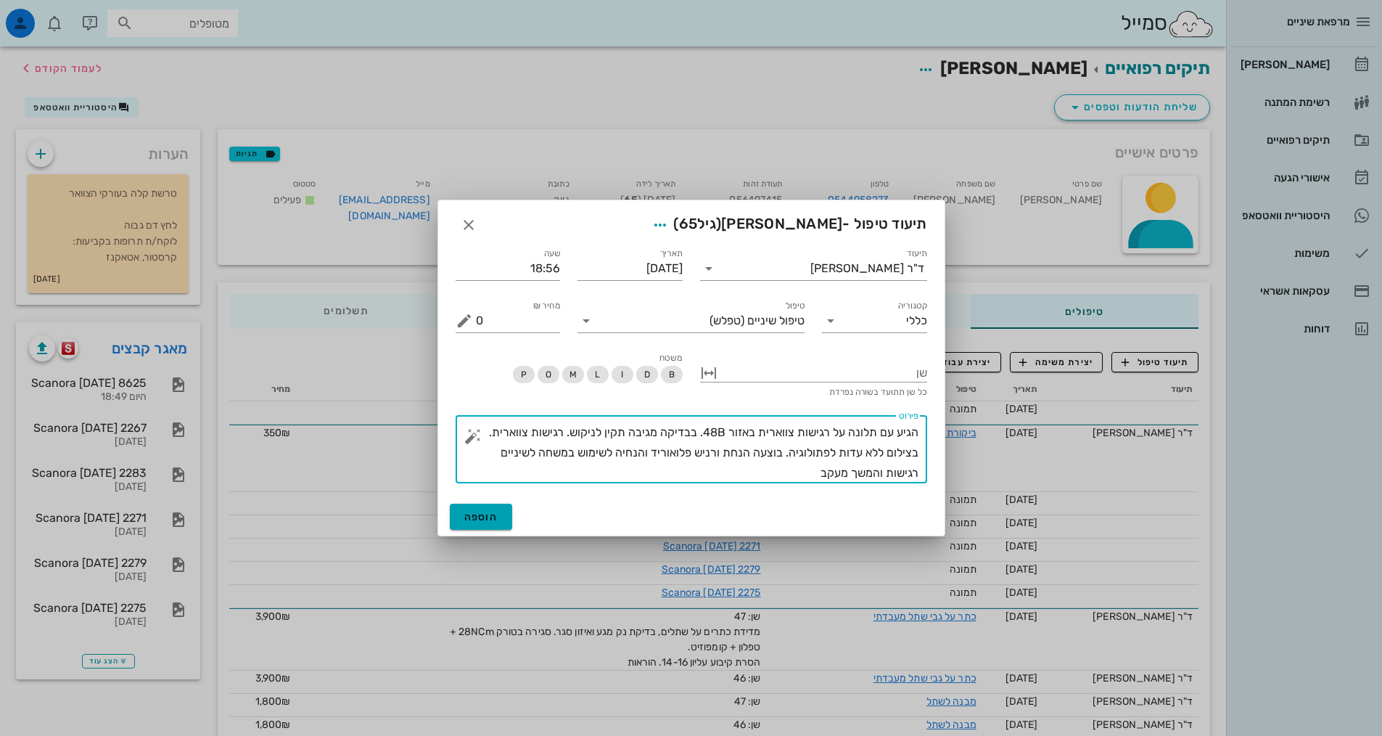
type textarea "הגיע עם תלונה על רגישות צווארית באזור 48B. בבדיקה מגיבה תקין לניקוש. רגישות צוו…"
click at [480, 515] on span "הוספה" at bounding box center [481, 517] width 34 height 12
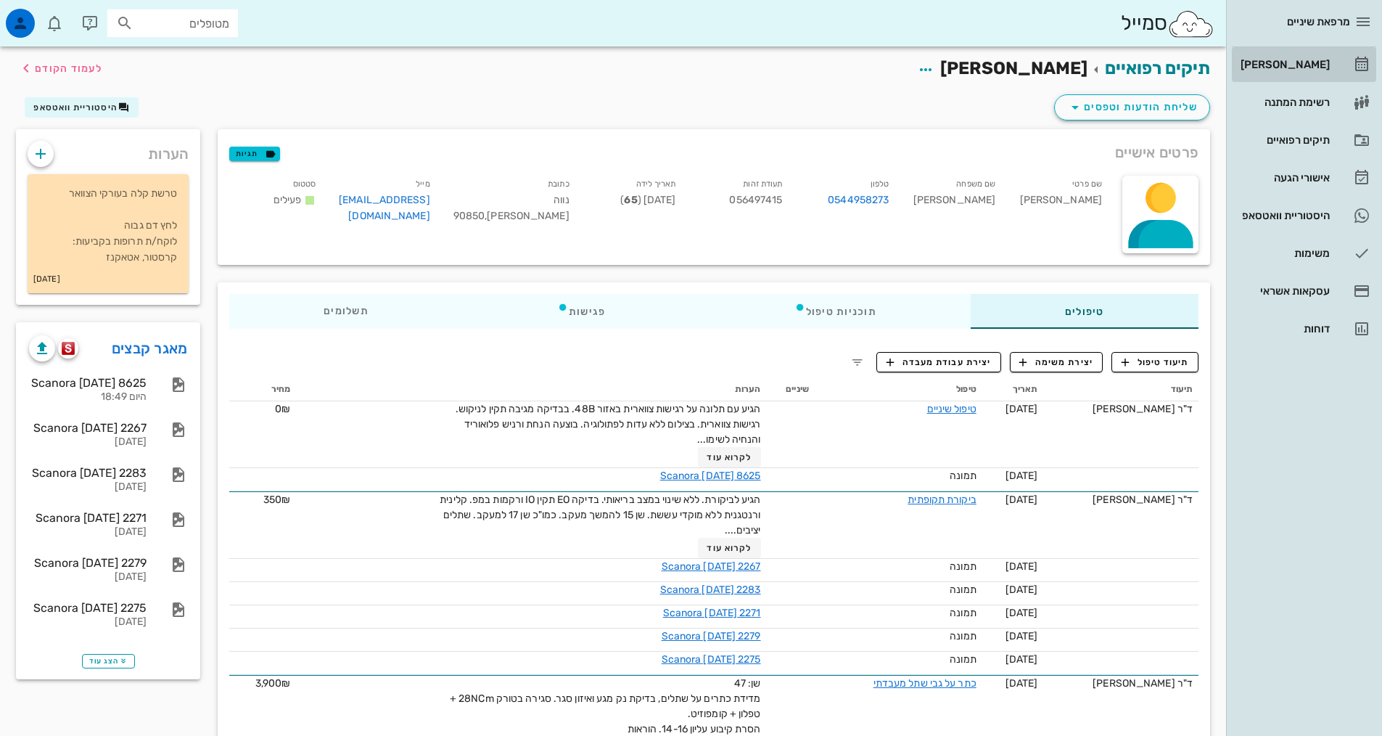
click at [1317, 71] on div "[PERSON_NAME]" at bounding box center [1284, 64] width 92 height 23
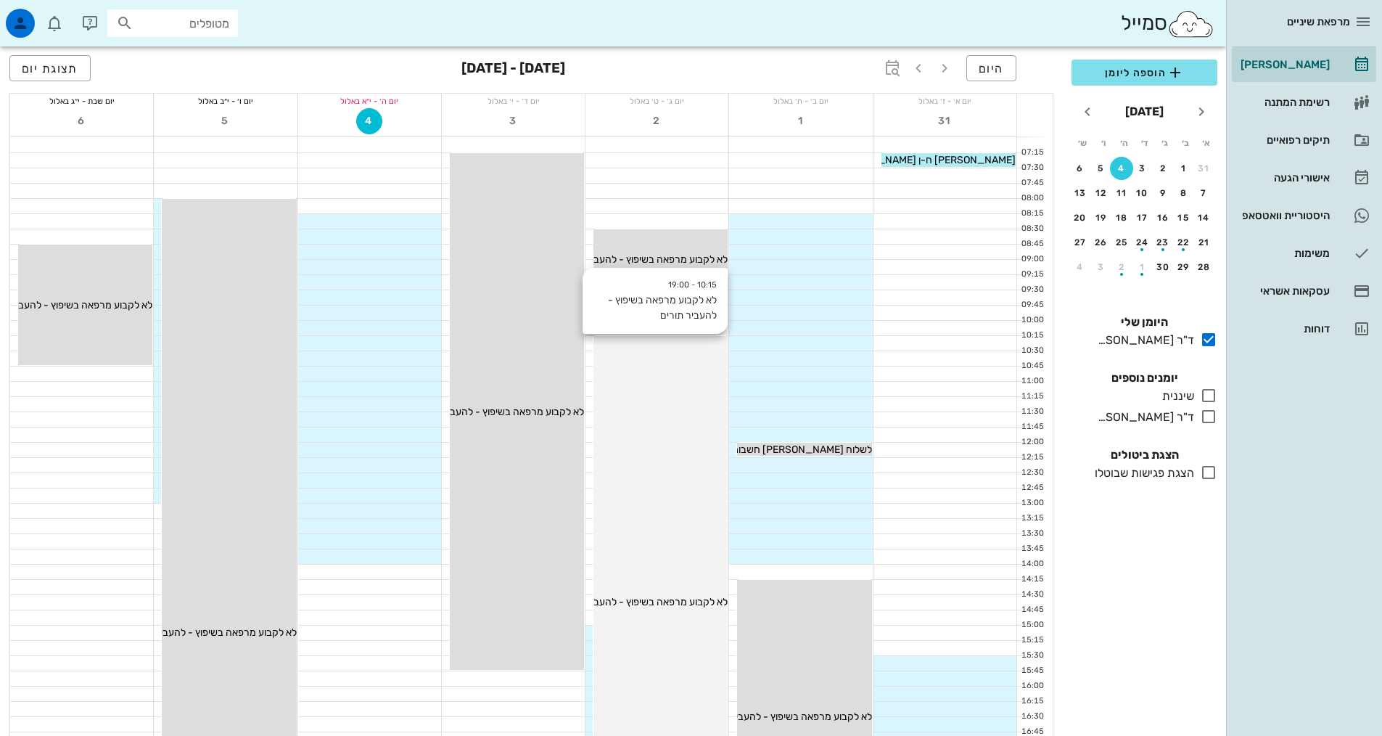
click at [1210, 417] on icon at bounding box center [1208, 416] width 17 height 17
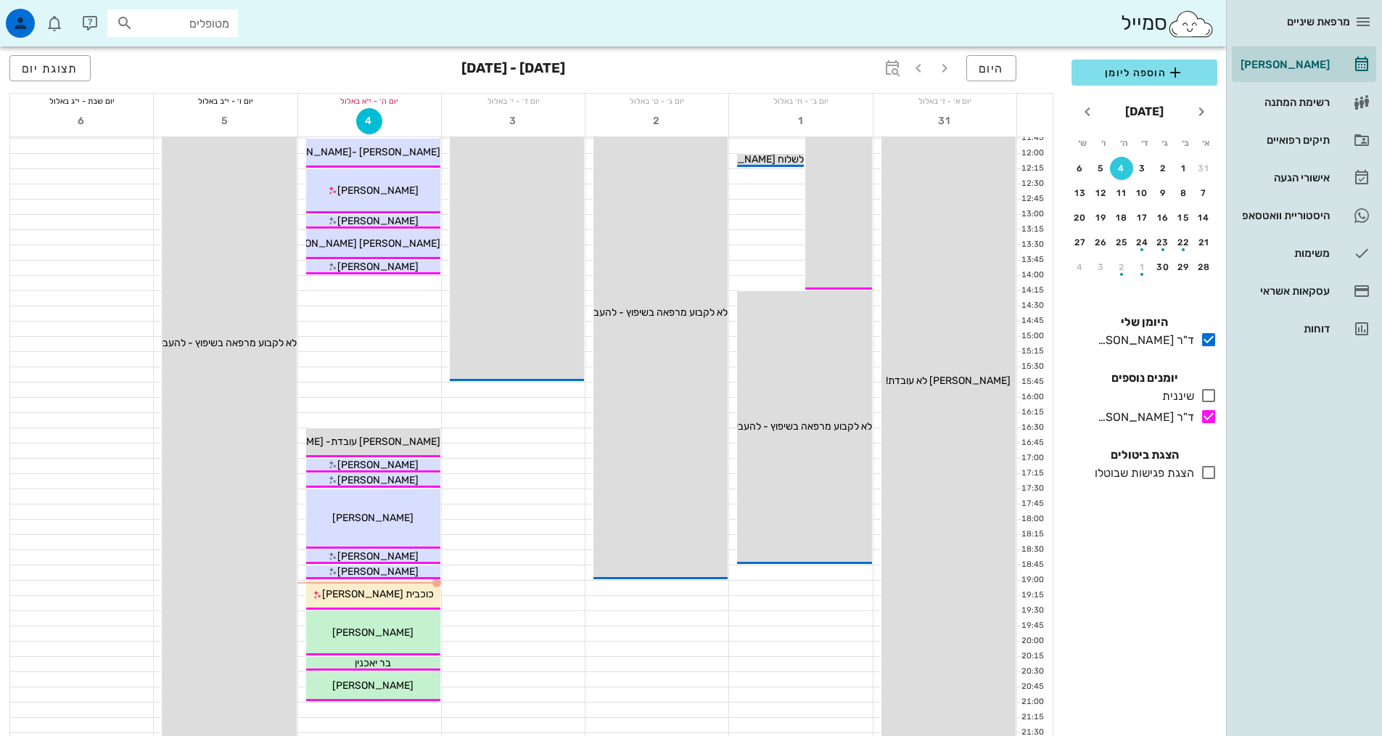
scroll to position [290, 0]
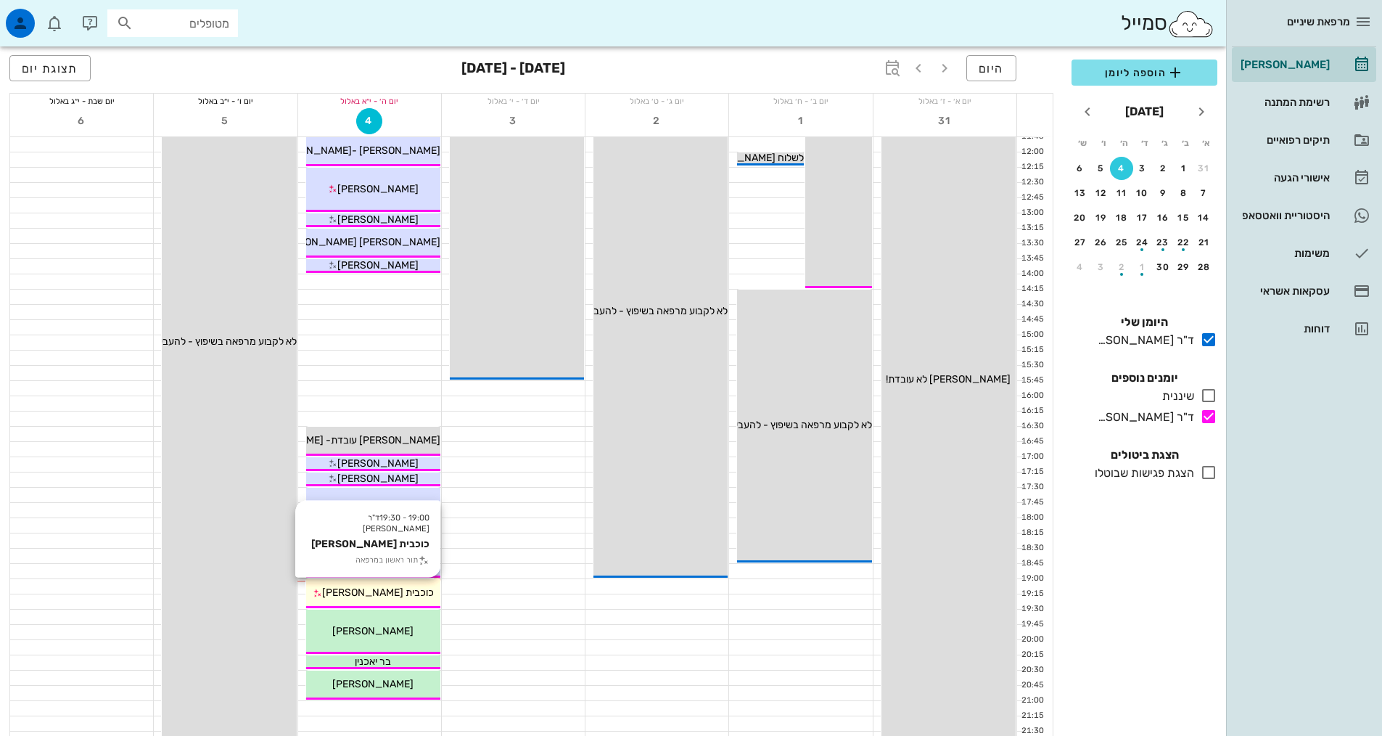
click at [396, 591] on span "כוכבית [PERSON_NAME]" at bounding box center [378, 592] width 112 height 12
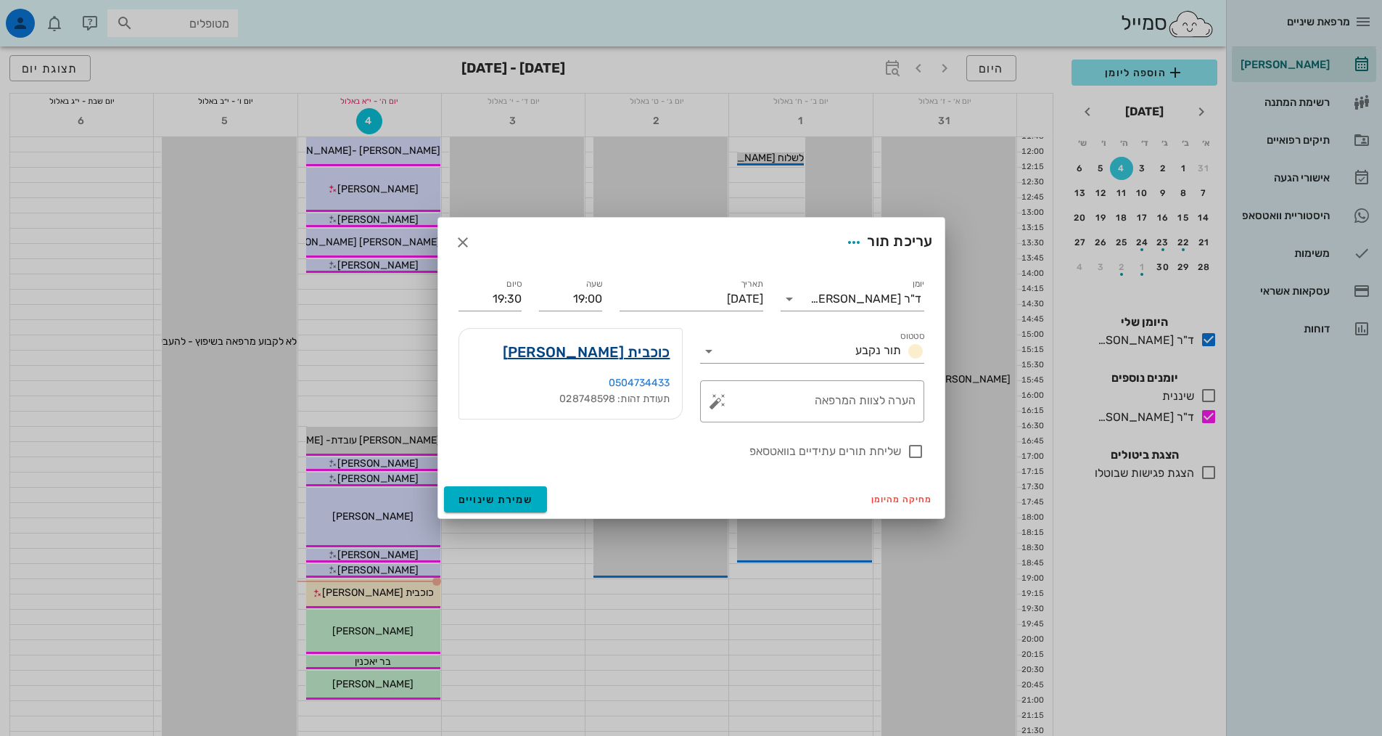
click at [629, 348] on link "כוכבית [PERSON_NAME]" at bounding box center [587, 351] width 168 height 23
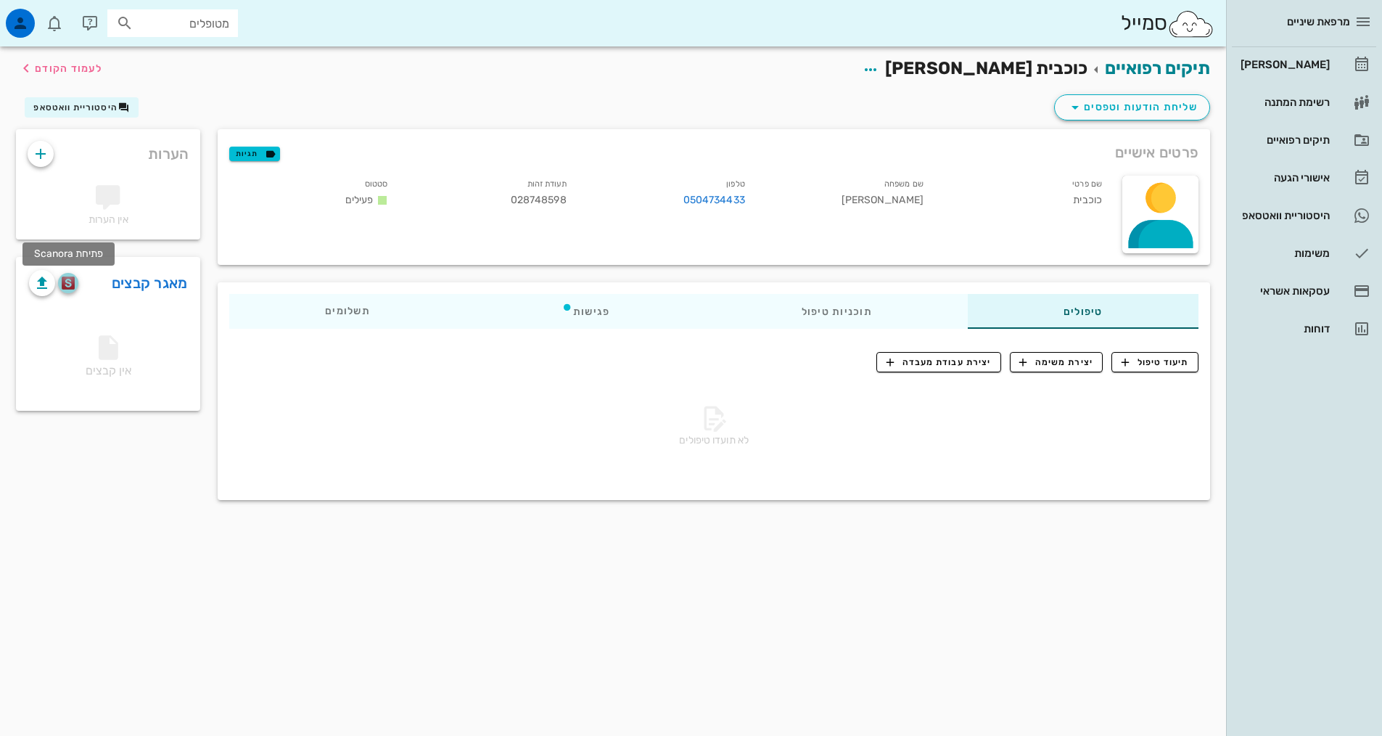
click at [70, 284] on img "button" at bounding box center [69, 282] width 14 height 13
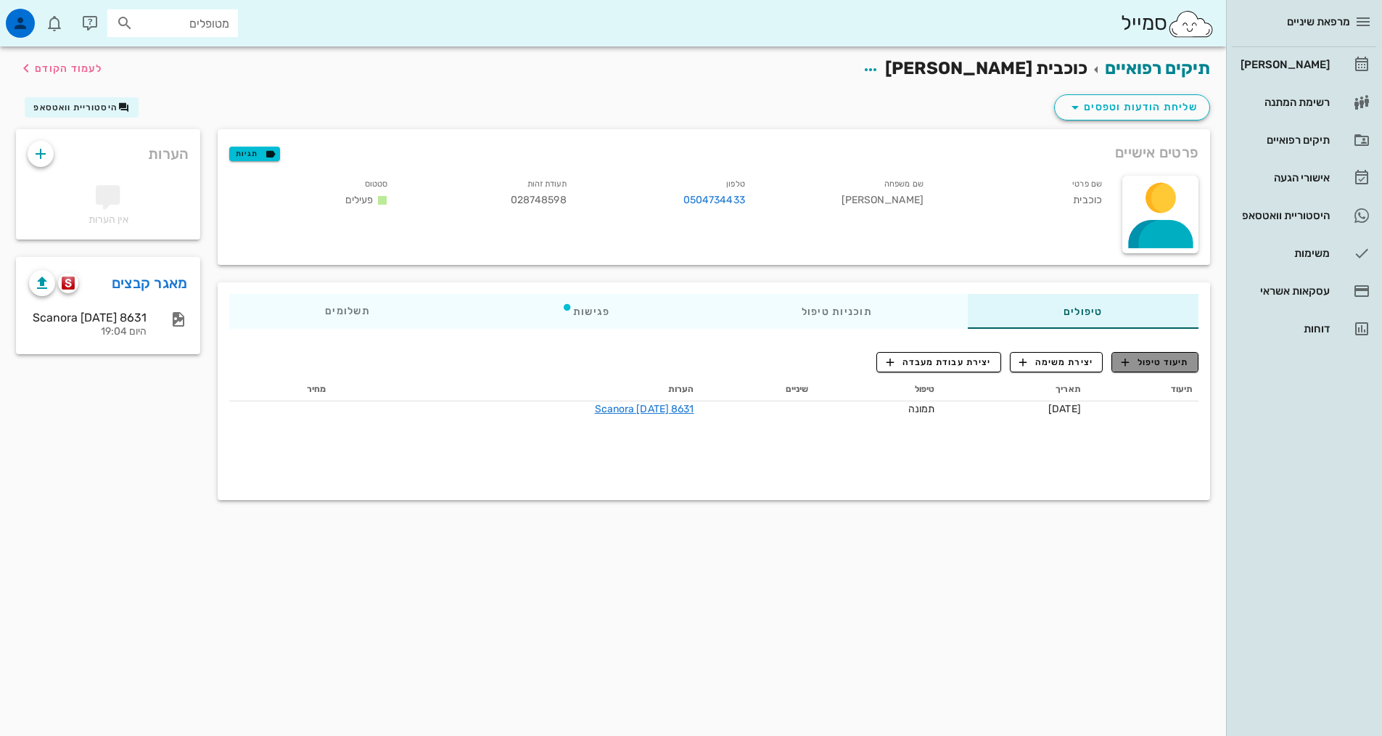
click at [1163, 356] on span "תיעוד טיפול" at bounding box center [1155, 362] width 67 height 13
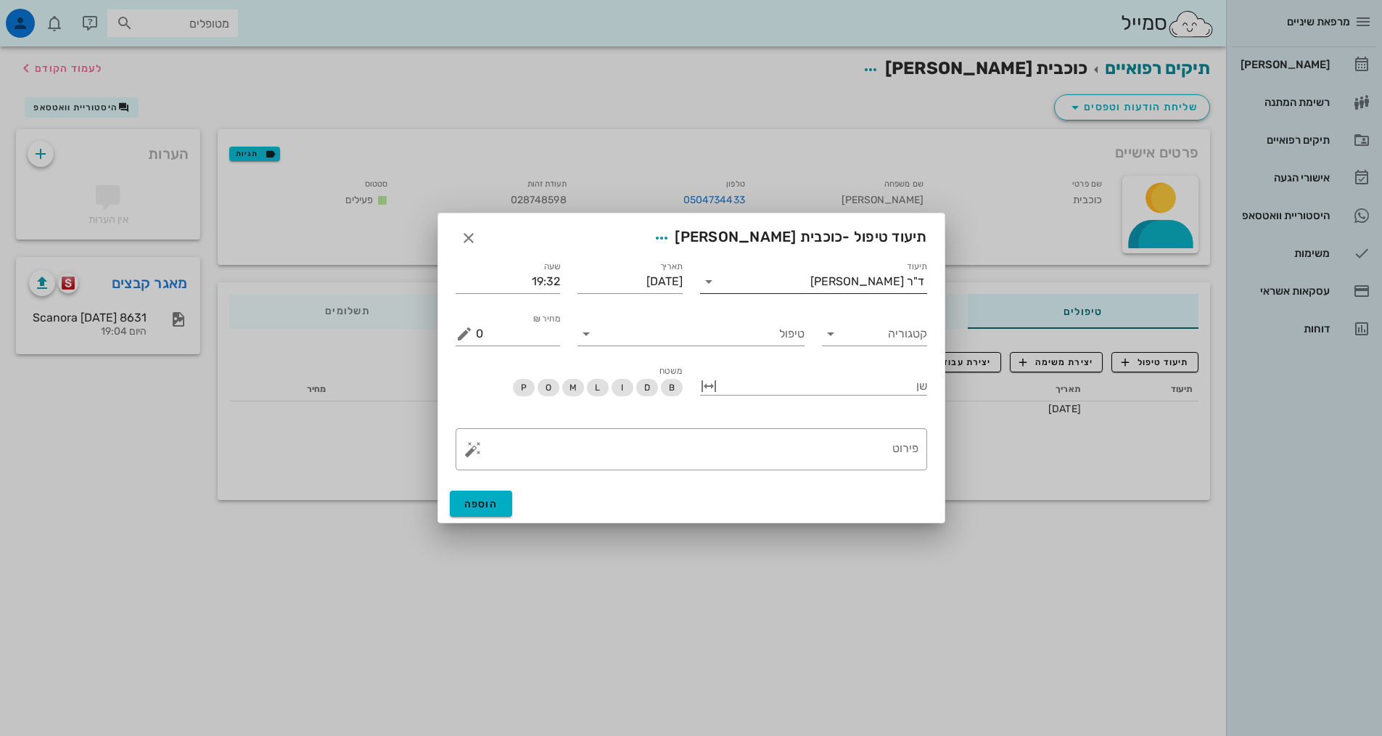
click at [803, 292] on input "תיעוד" at bounding box center [765, 281] width 90 height 23
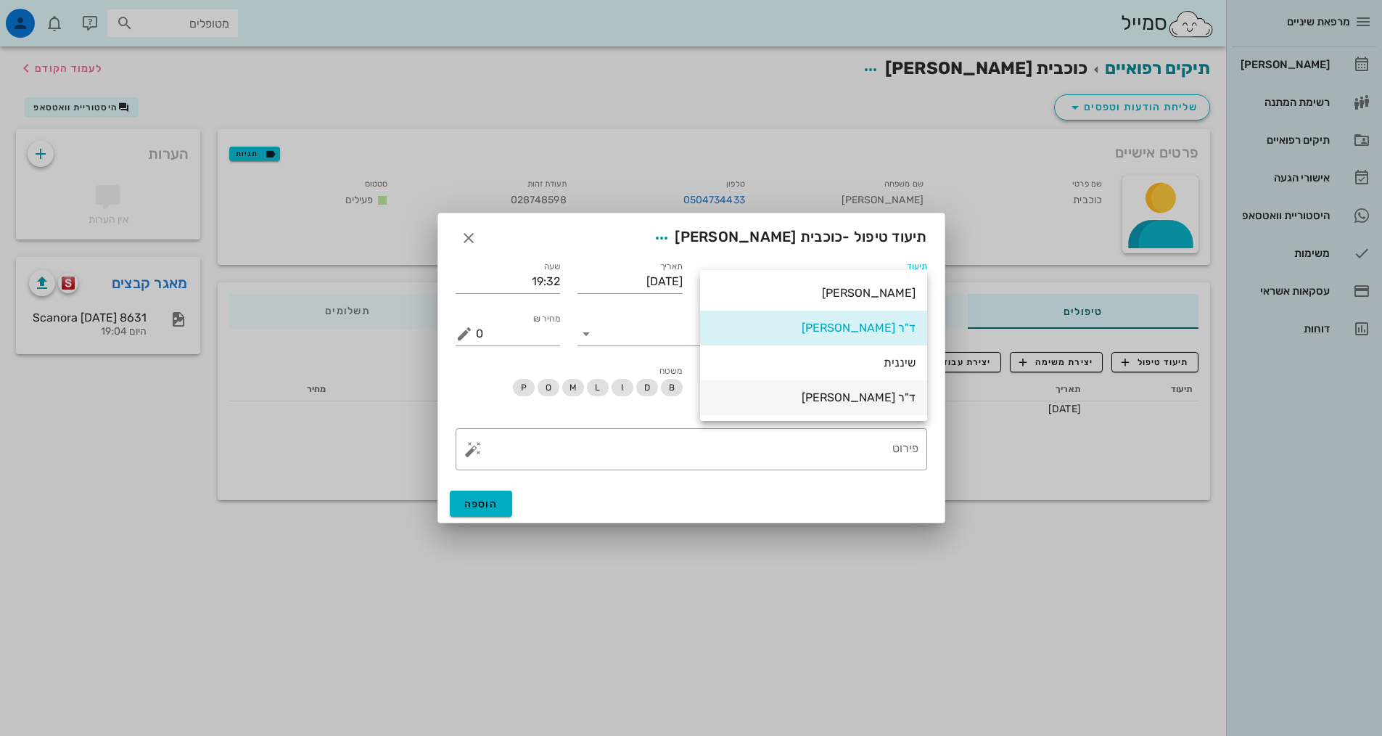
click at [850, 401] on div "ד"ר [PERSON_NAME]" at bounding box center [814, 397] width 204 height 14
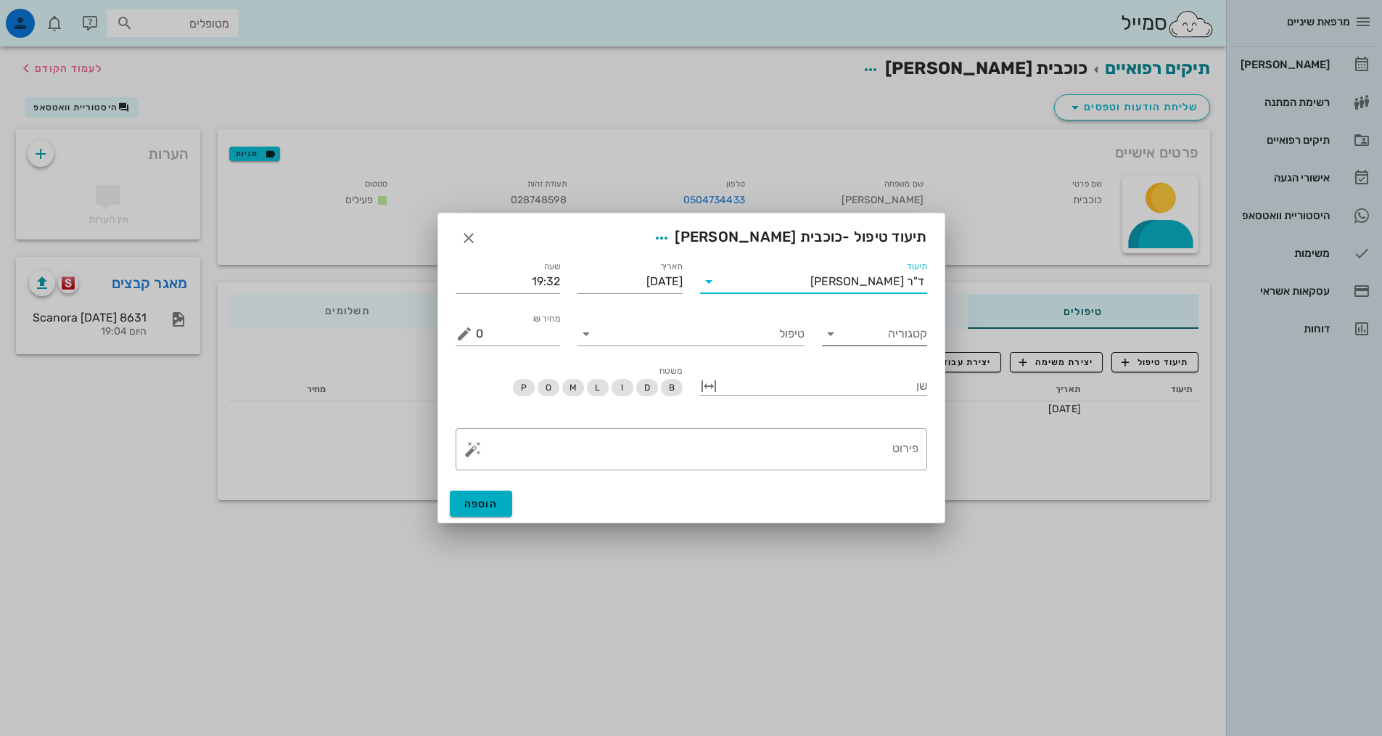
click at [888, 340] on input "קטגוריה" at bounding box center [886, 333] width 82 height 23
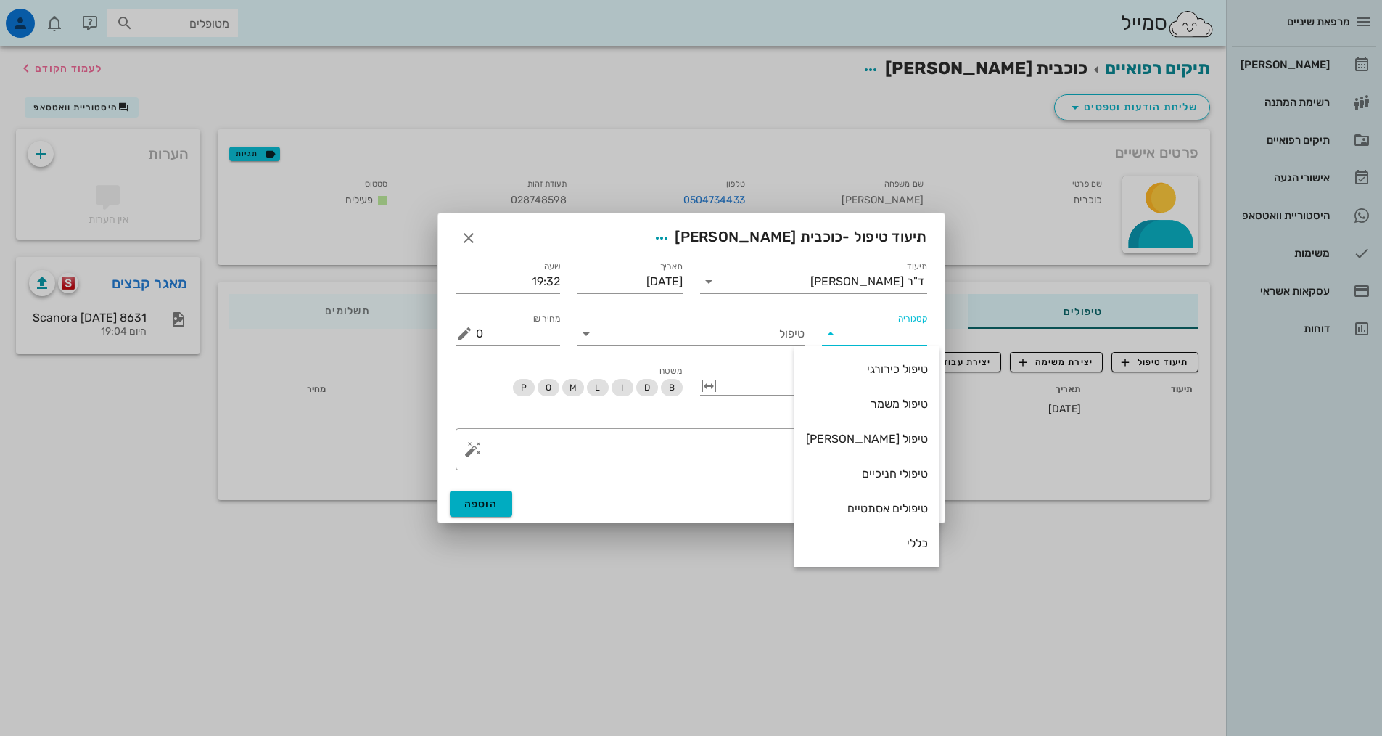
click at [895, 544] on div "כללי" at bounding box center [867, 543] width 122 height 14
type input "כללי"
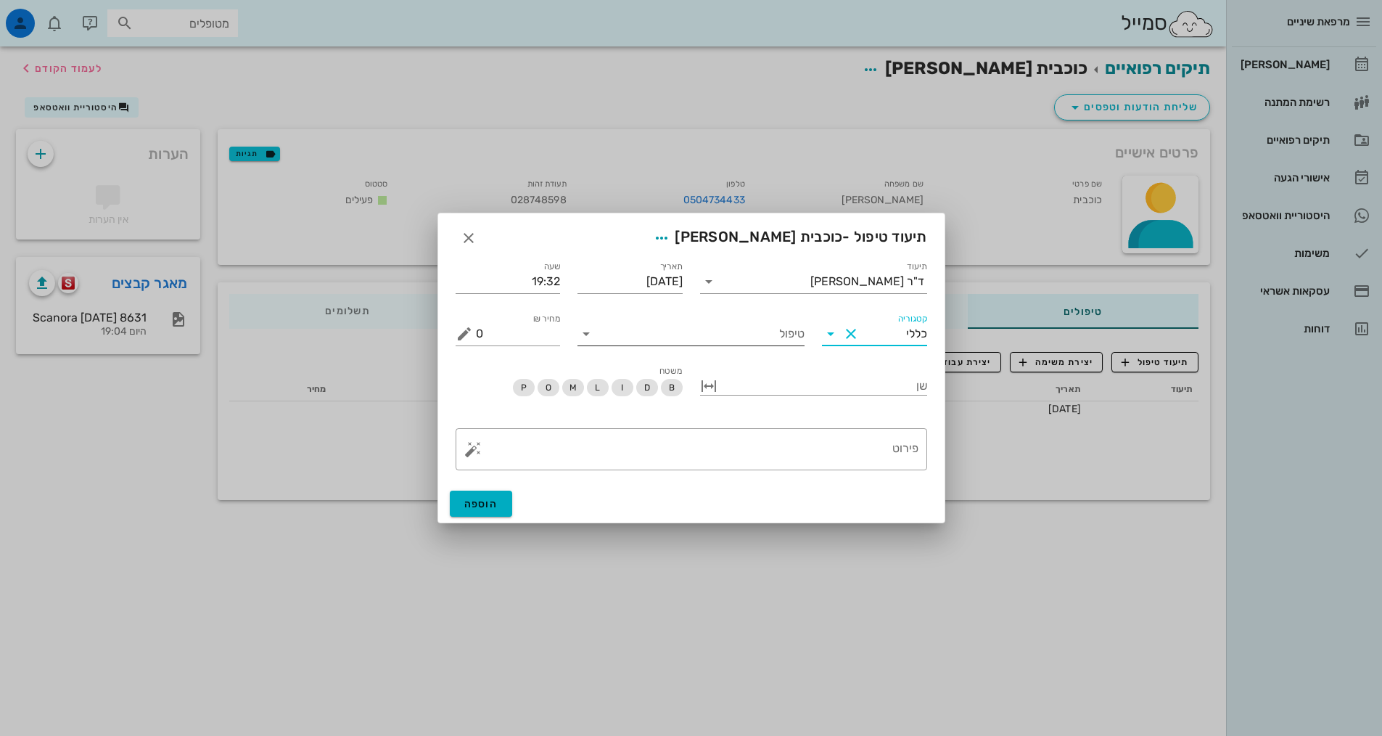
click at [760, 334] on input "טיפול" at bounding box center [701, 333] width 207 height 23
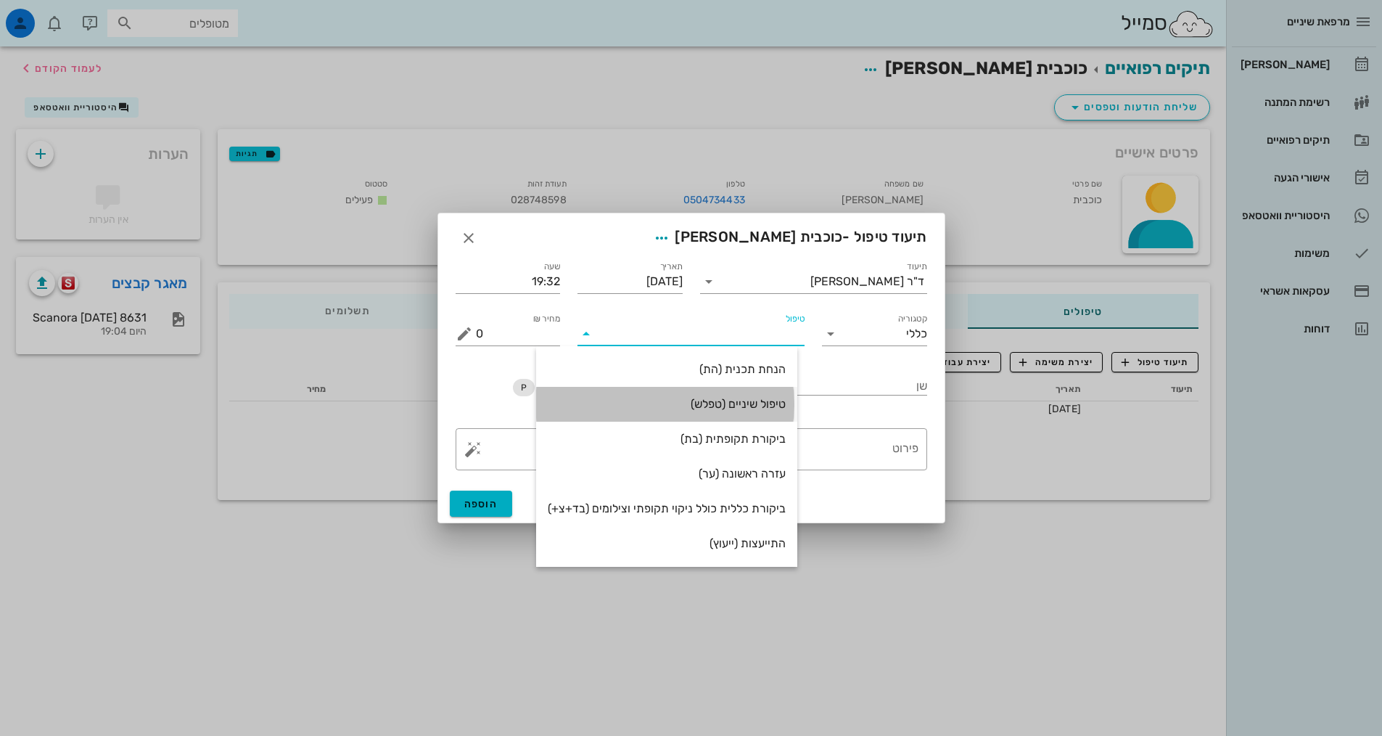
click at [731, 414] on div "טיפול שיניים (טפלש)" at bounding box center [667, 403] width 238 height 31
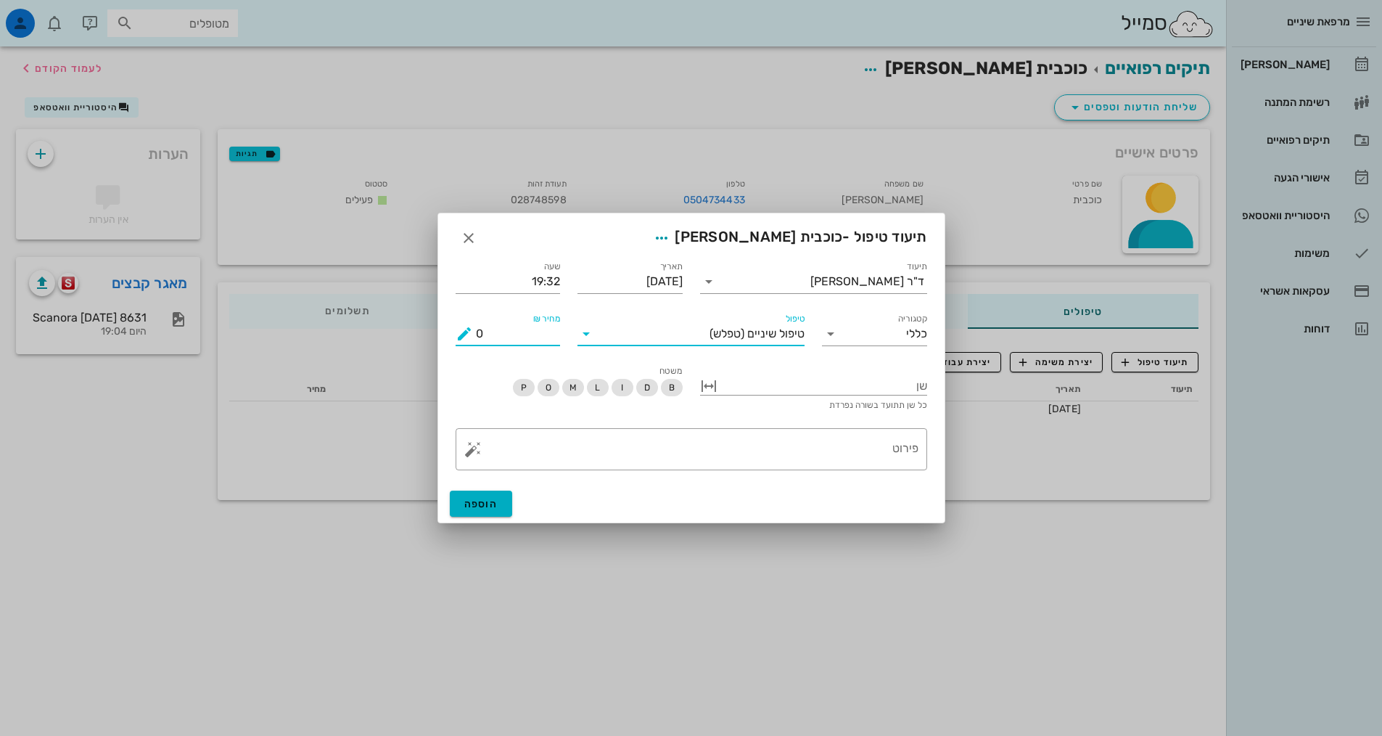
drag, startPoint x: 496, startPoint y: 334, endPoint x: 443, endPoint y: 334, distance: 53.7
click at [443, 334] on div "תיעוד ד"ר [PERSON_NAME] תאריך [DATE] שעה 19:32 קטגוריה כללי טיפול טיפול שיניים …" at bounding box center [691, 367] width 506 height 235
type input "350"
click at [803, 382] on div at bounding box center [823, 384] width 207 height 19
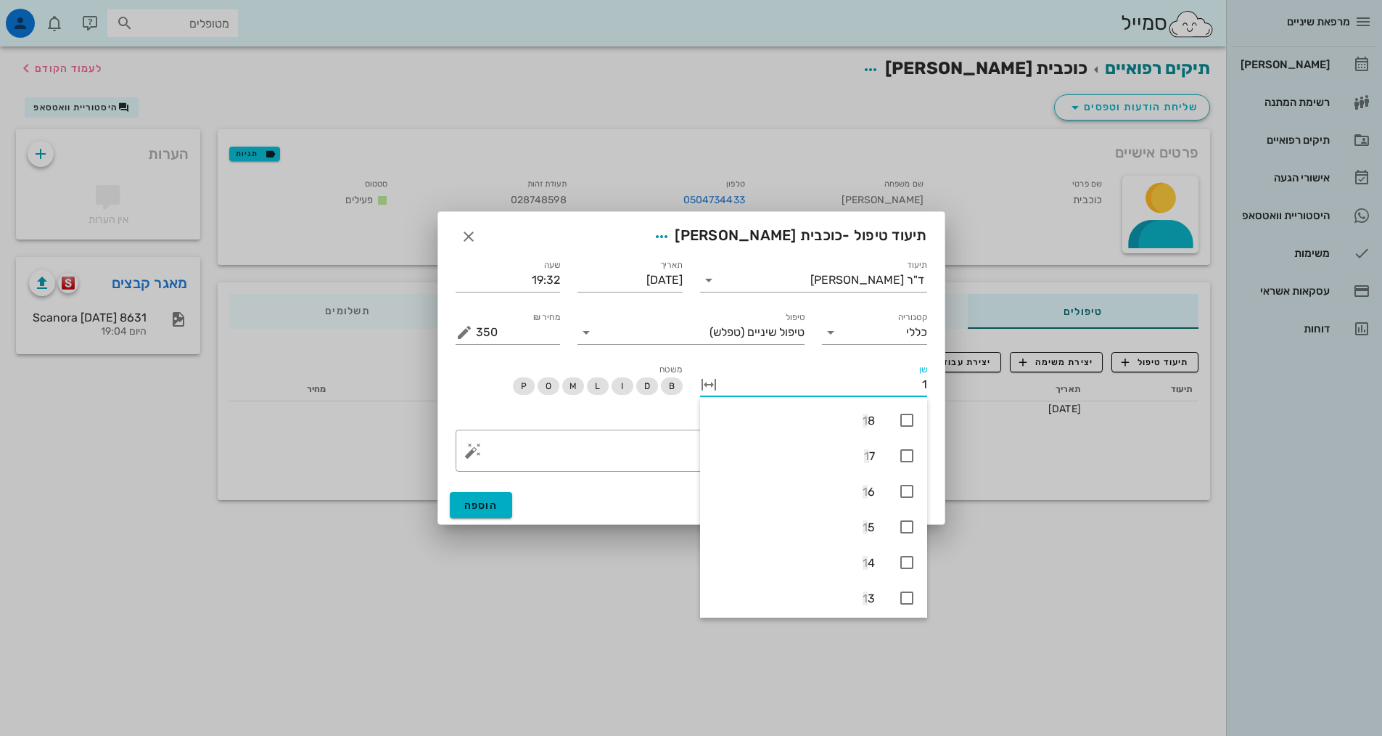
type input "17"
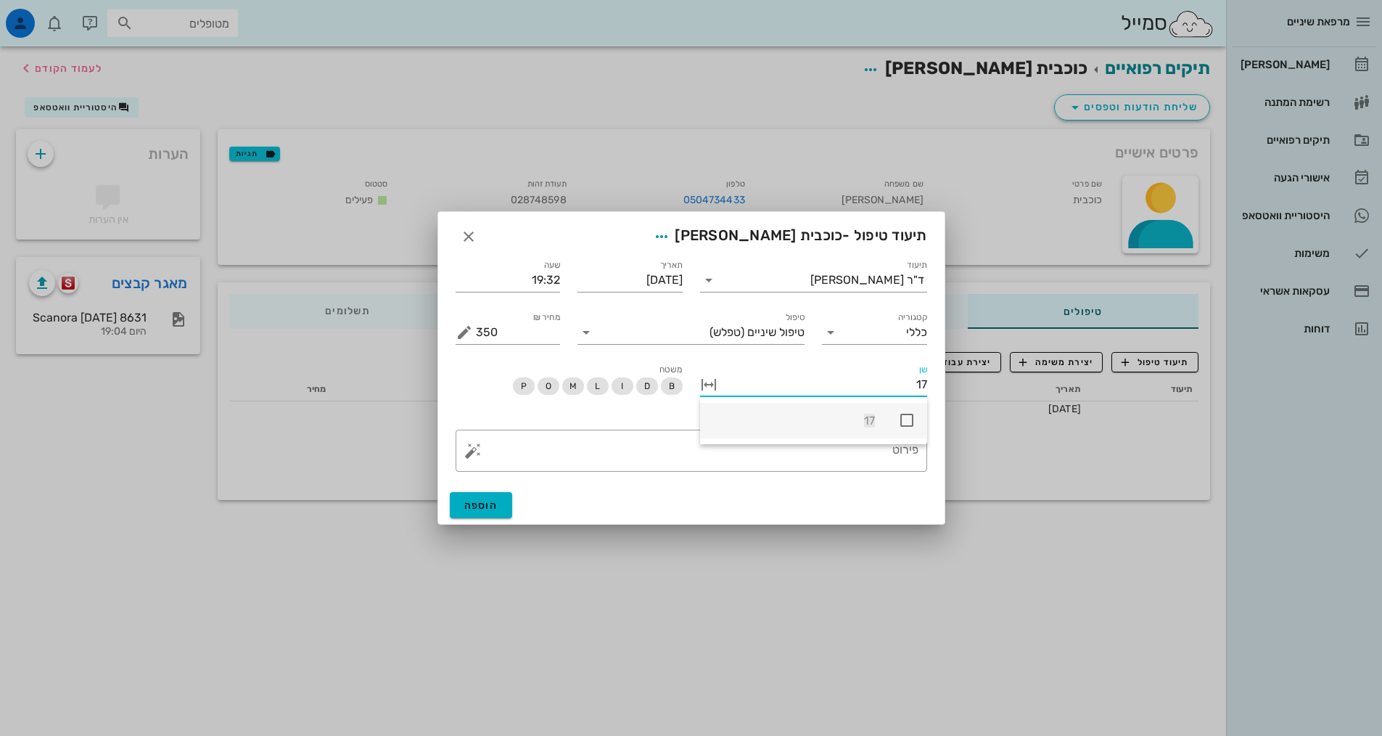
click at [910, 421] on icon at bounding box center [906, 419] width 17 height 17
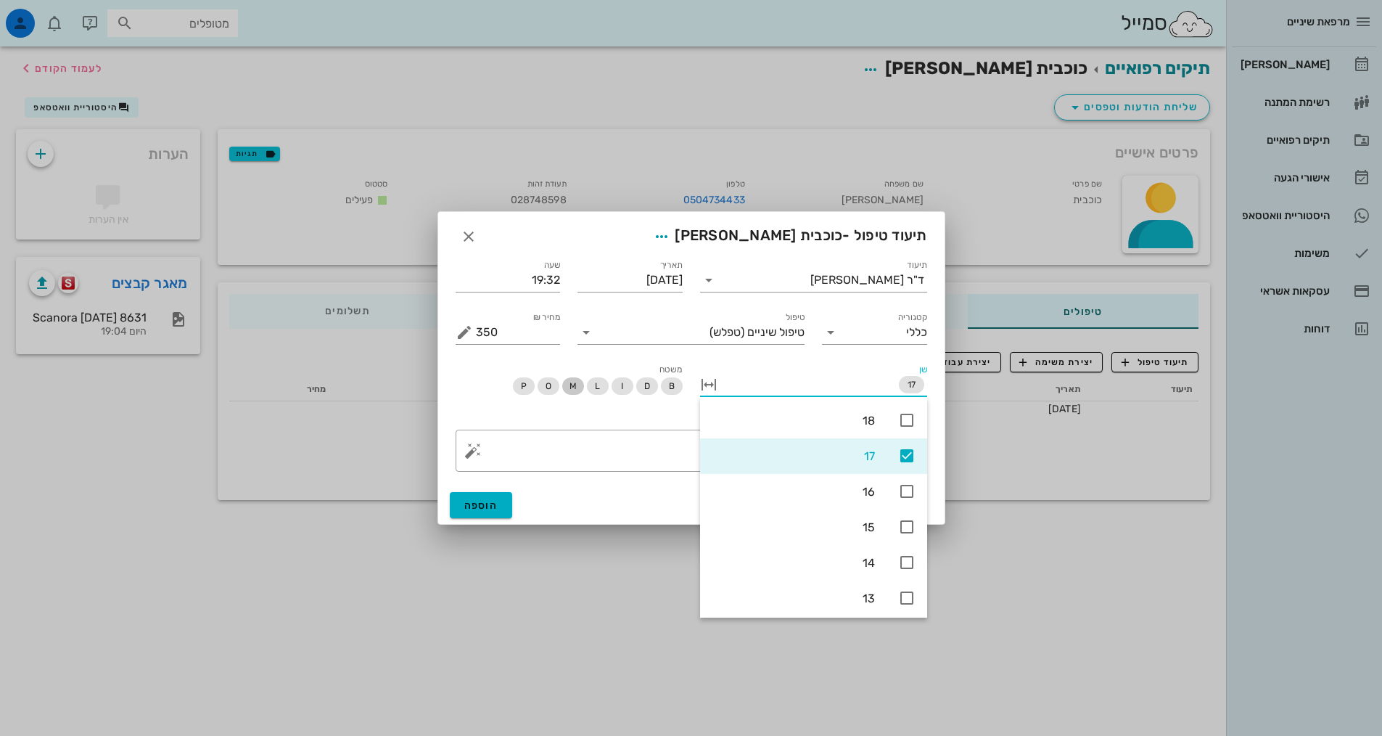
click at [568, 382] on span "M" at bounding box center [573, 385] width 22 height 17
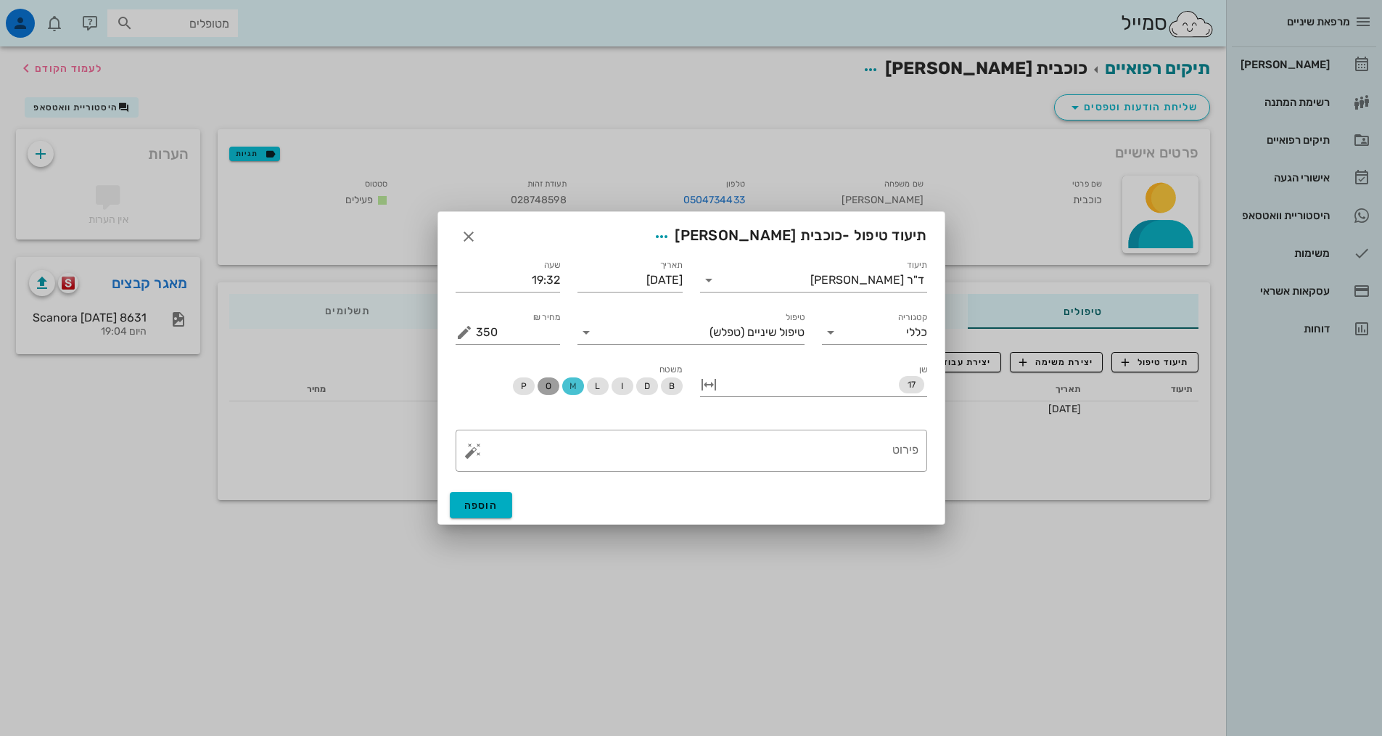
click at [544, 385] on span "O" at bounding box center [549, 385] width 22 height 17
click at [500, 514] on button "הוספה" at bounding box center [481, 505] width 63 height 26
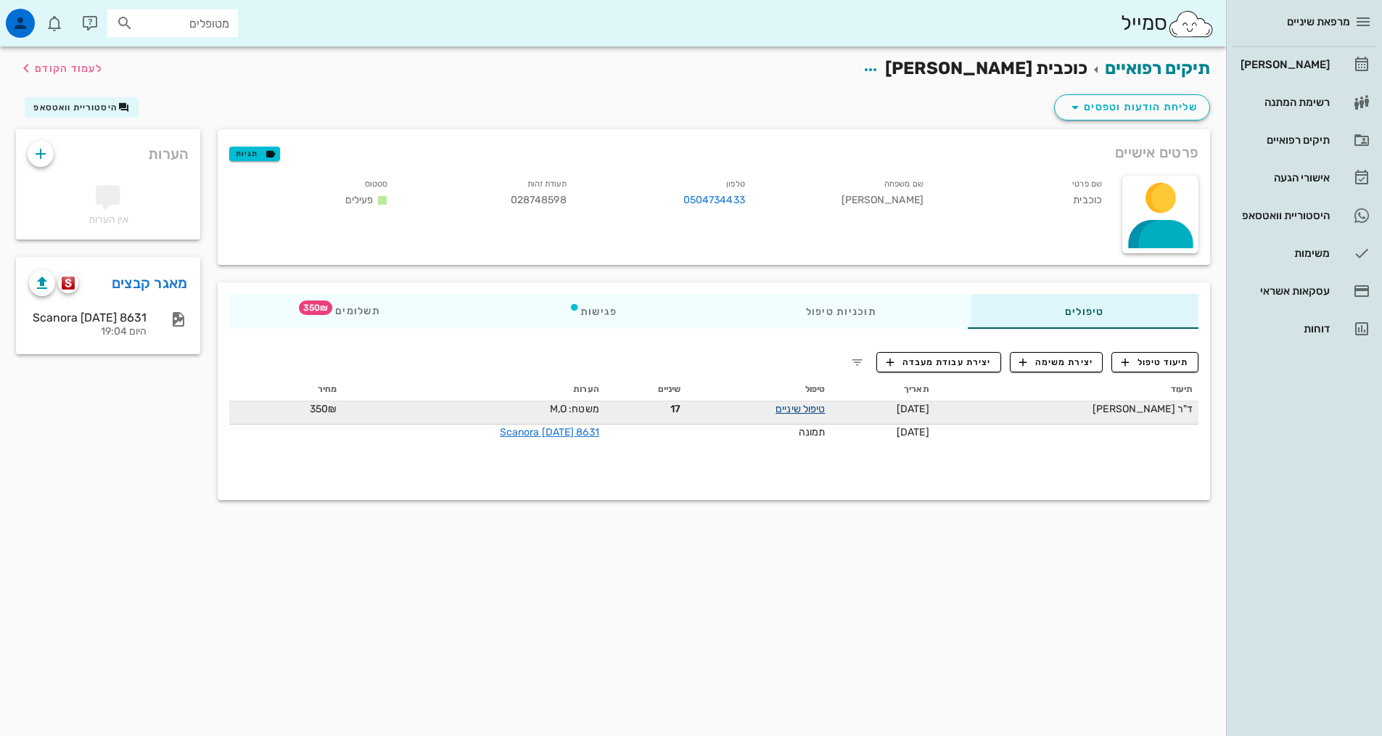
click at [825, 411] on link "טיפול שיניים" at bounding box center [800, 409] width 49 height 12
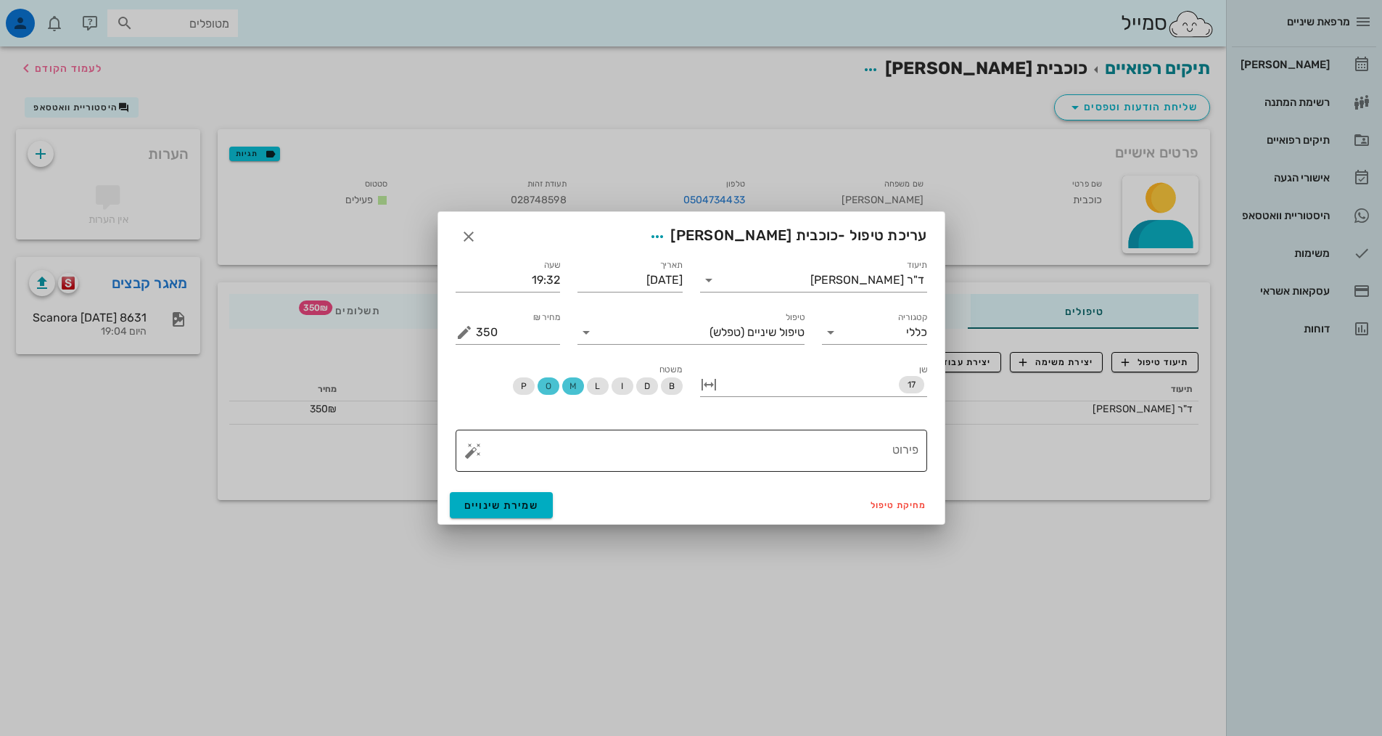
click at [873, 464] on textarea "פירוט" at bounding box center [697, 454] width 443 height 35
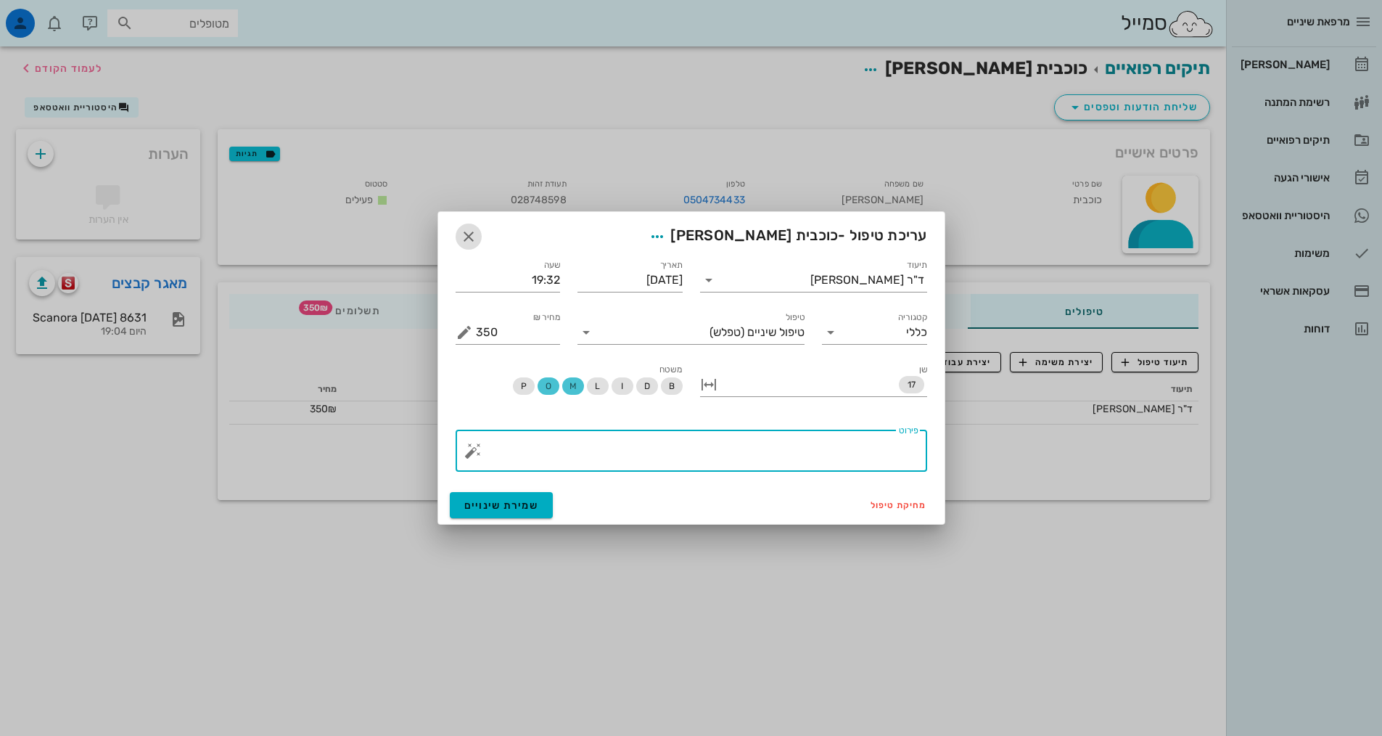
click at [470, 237] on icon "button" at bounding box center [468, 236] width 17 height 17
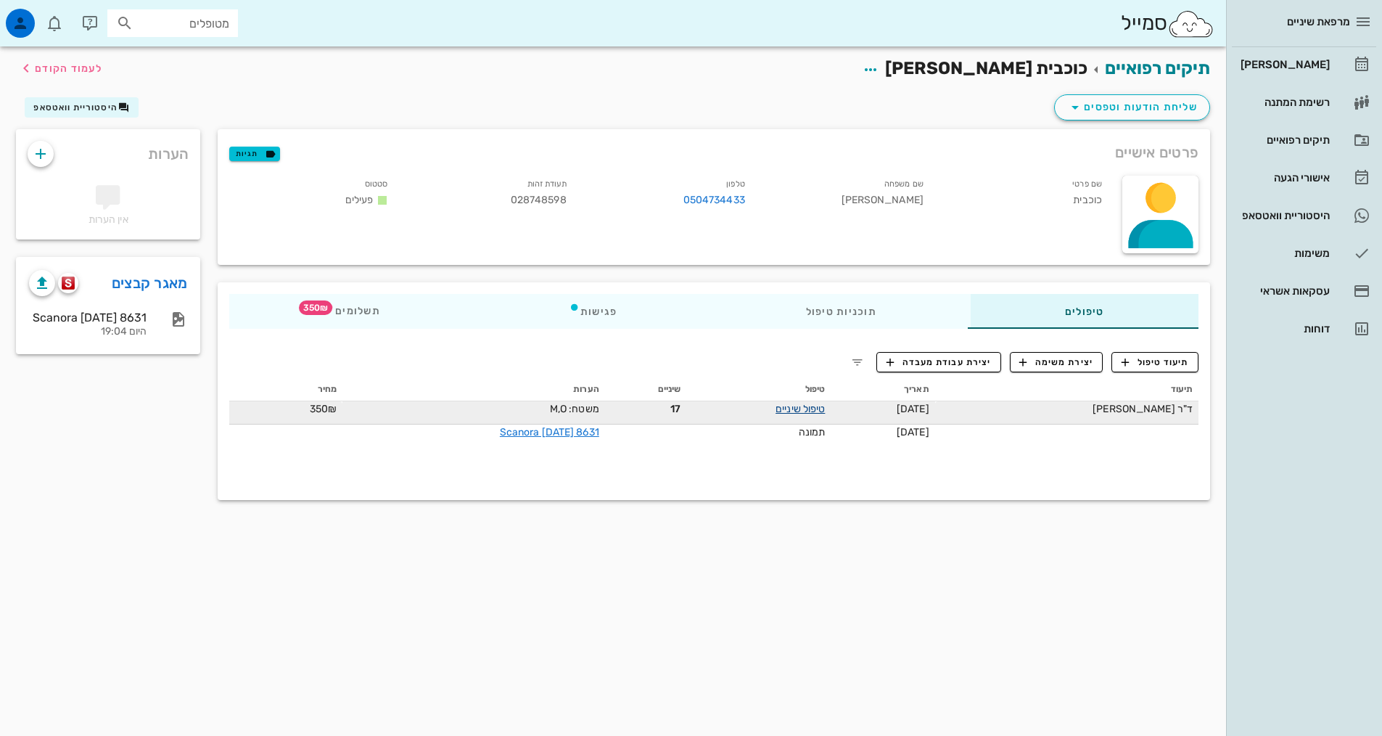
click at [825, 414] on link "טיפול שיניים" at bounding box center [800, 409] width 49 height 12
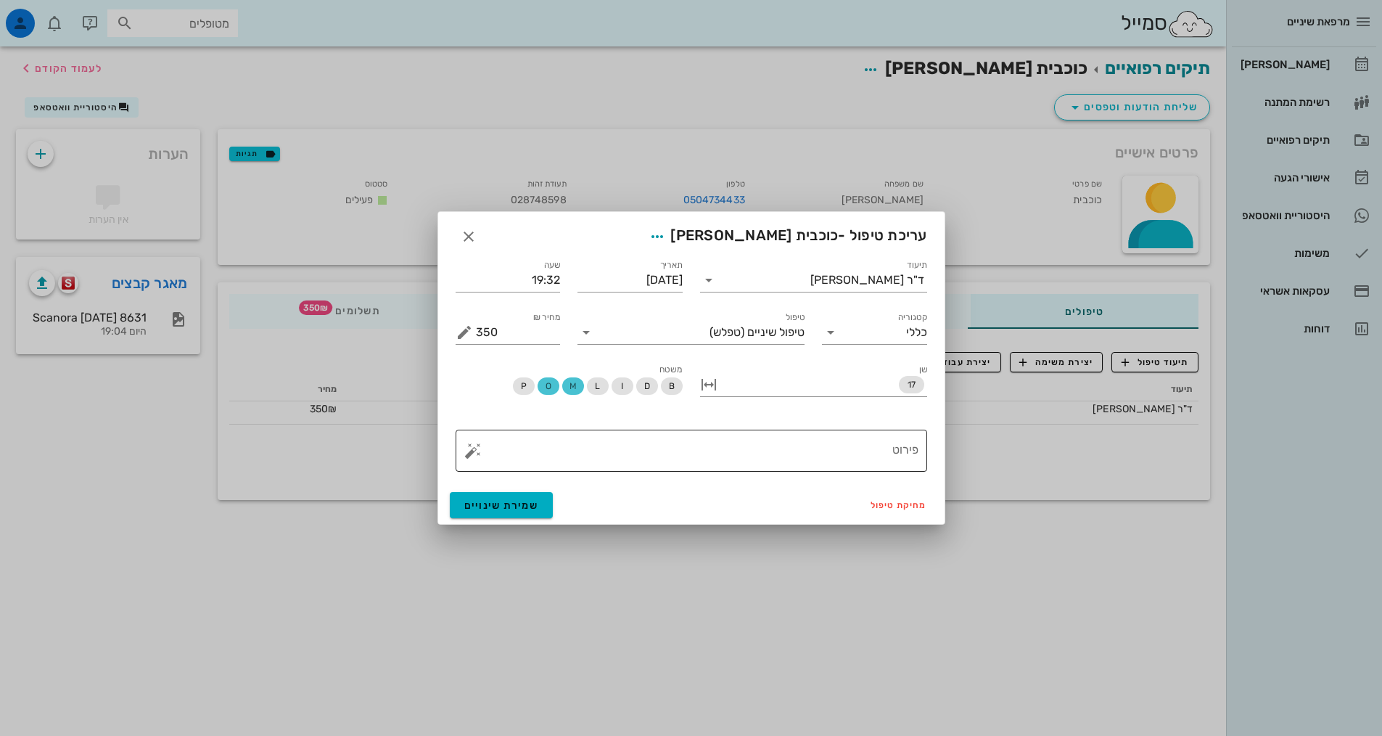
click at [855, 445] on textarea "פירוט" at bounding box center [697, 454] width 443 height 35
click at [818, 437] on textarea "פירוט" at bounding box center [697, 454] width 443 height 35
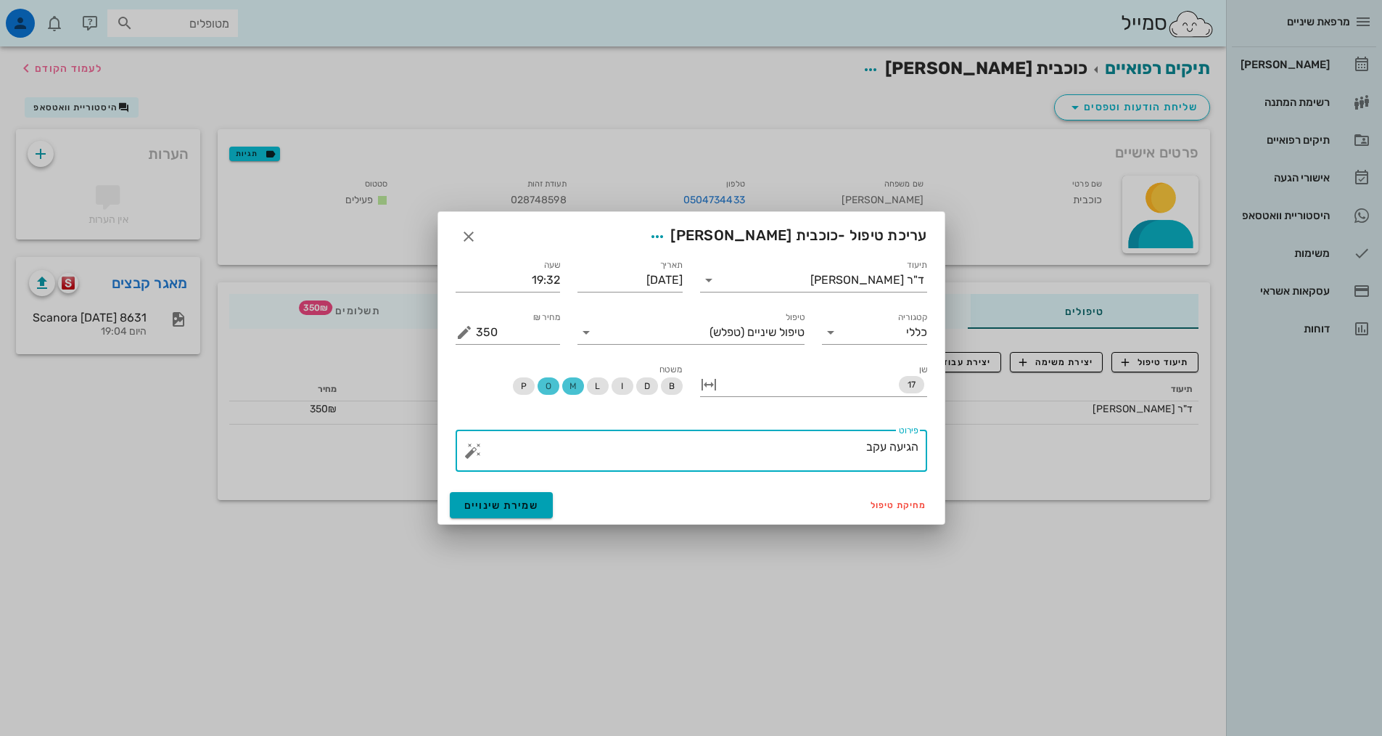
type textarea "הגיעה עקב"
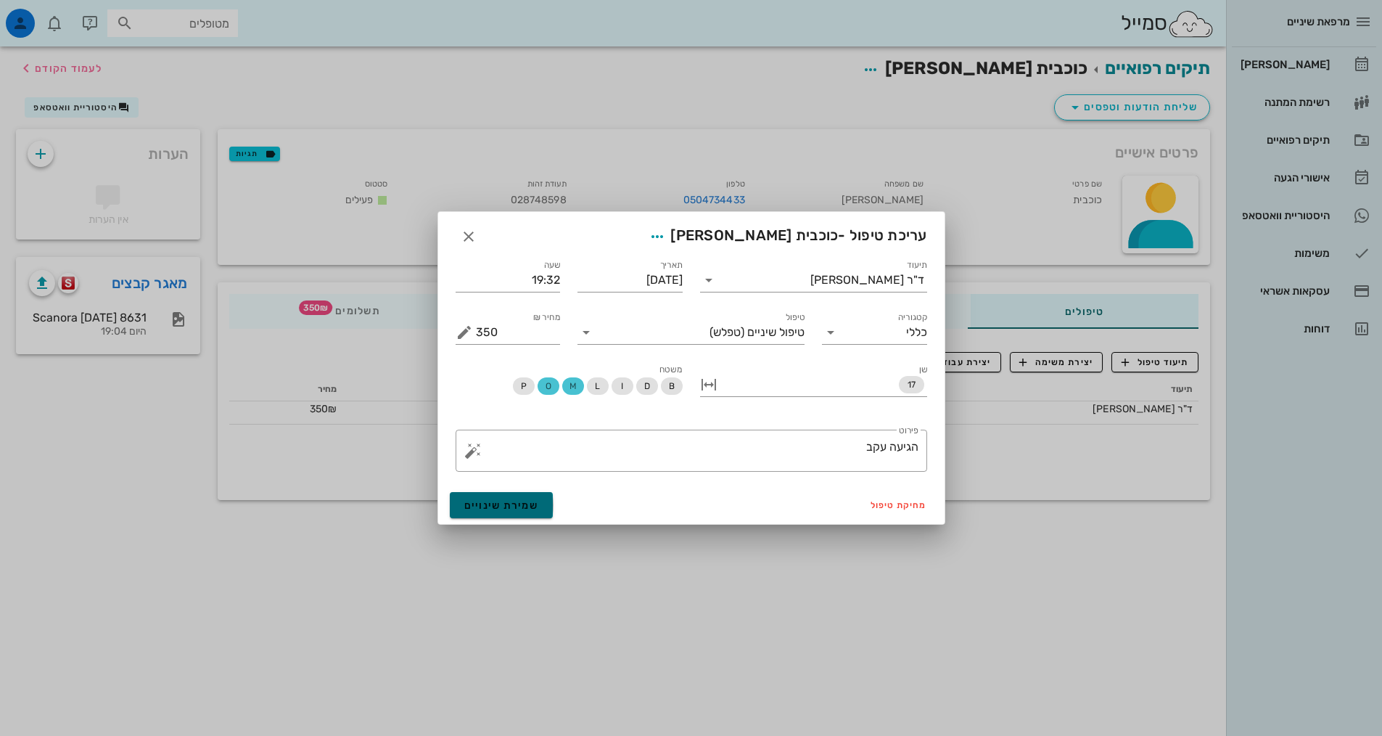
click at [512, 509] on span "שמירת שינויים" at bounding box center [501, 505] width 75 height 12
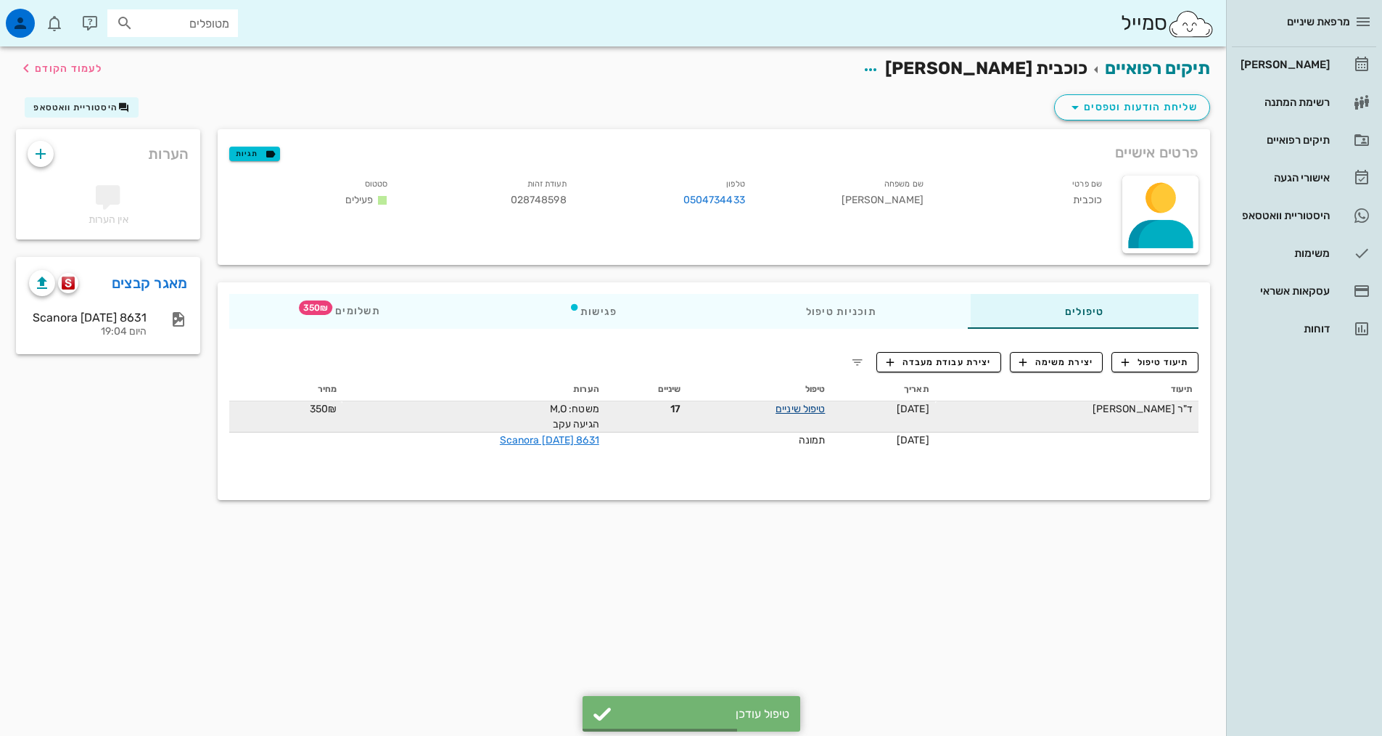
click at [820, 405] on link "טיפול שיניים" at bounding box center [800, 409] width 49 height 12
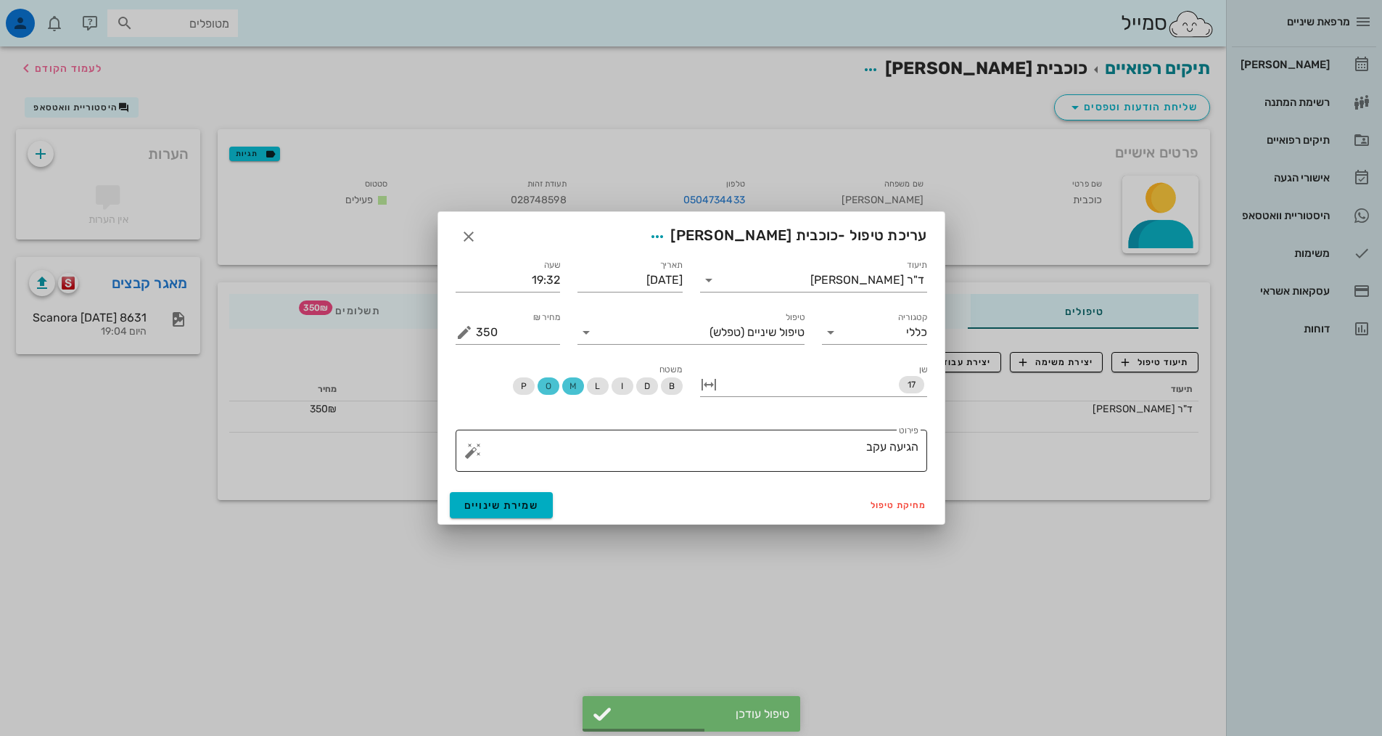
click at [812, 448] on textarea "הגיעה עקב" at bounding box center [697, 454] width 443 height 35
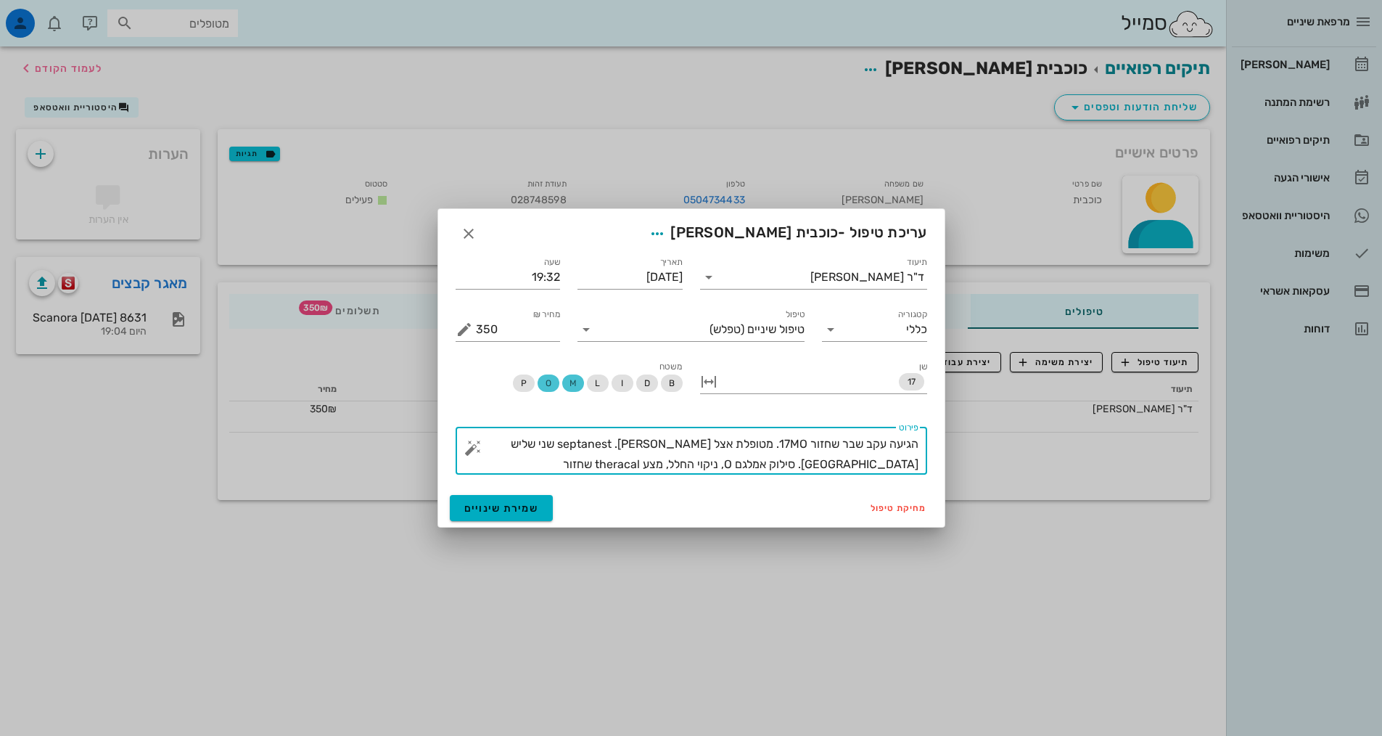
click at [702, 465] on textarea "הגיעה עקב שבר שחזור 17MO. מטופלת אצל [PERSON_NAME]. septanest שני שליש [GEOGRAP…" at bounding box center [697, 454] width 443 height 41
type textarea "הגיעה עקב שבר שחזור 17MO. מטופלת אצל [PERSON_NAME]. septanest שני שליש [GEOGRAP…"
click at [530, 489] on div "מחיקת טיפול שמירת שינויים" at bounding box center [691, 508] width 506 height 38
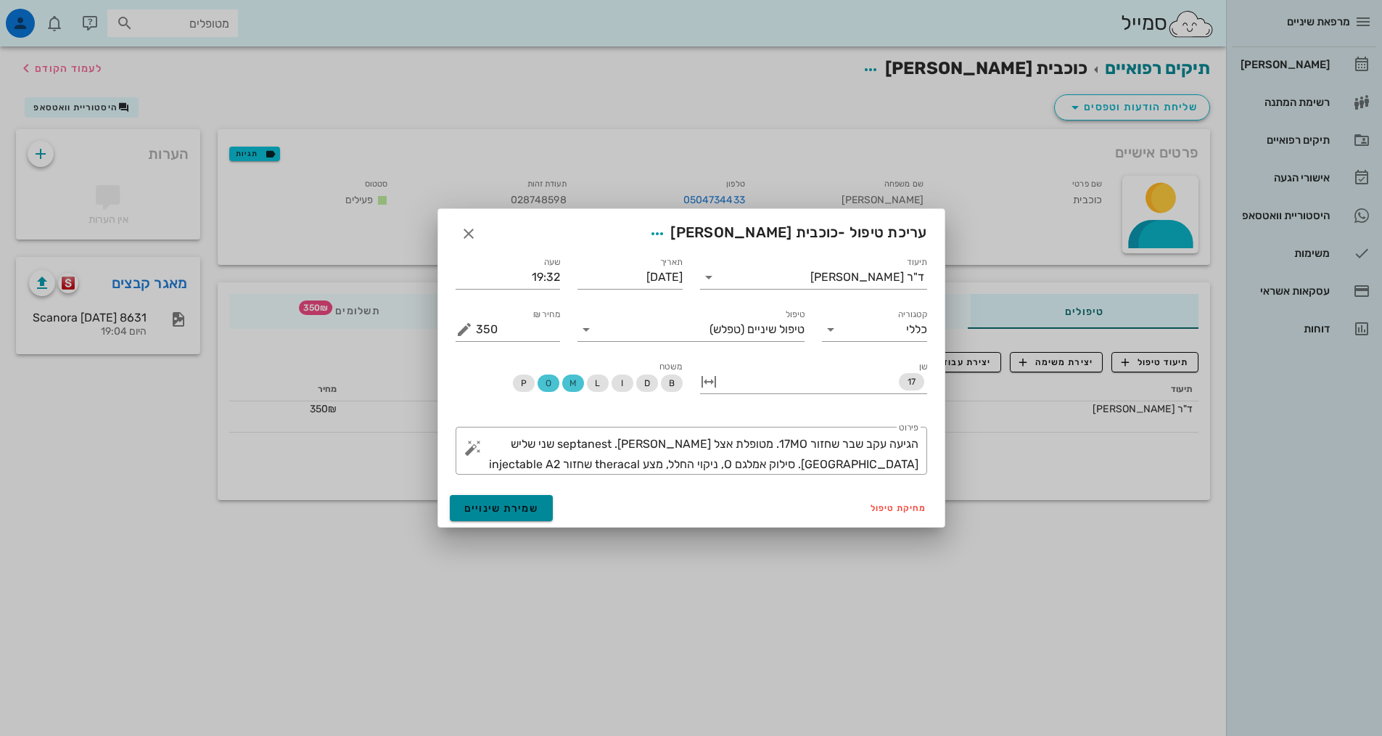
click at [535, 499] on button "שמירת שינויים" at bounding box center [502, 508] width 104 height 26
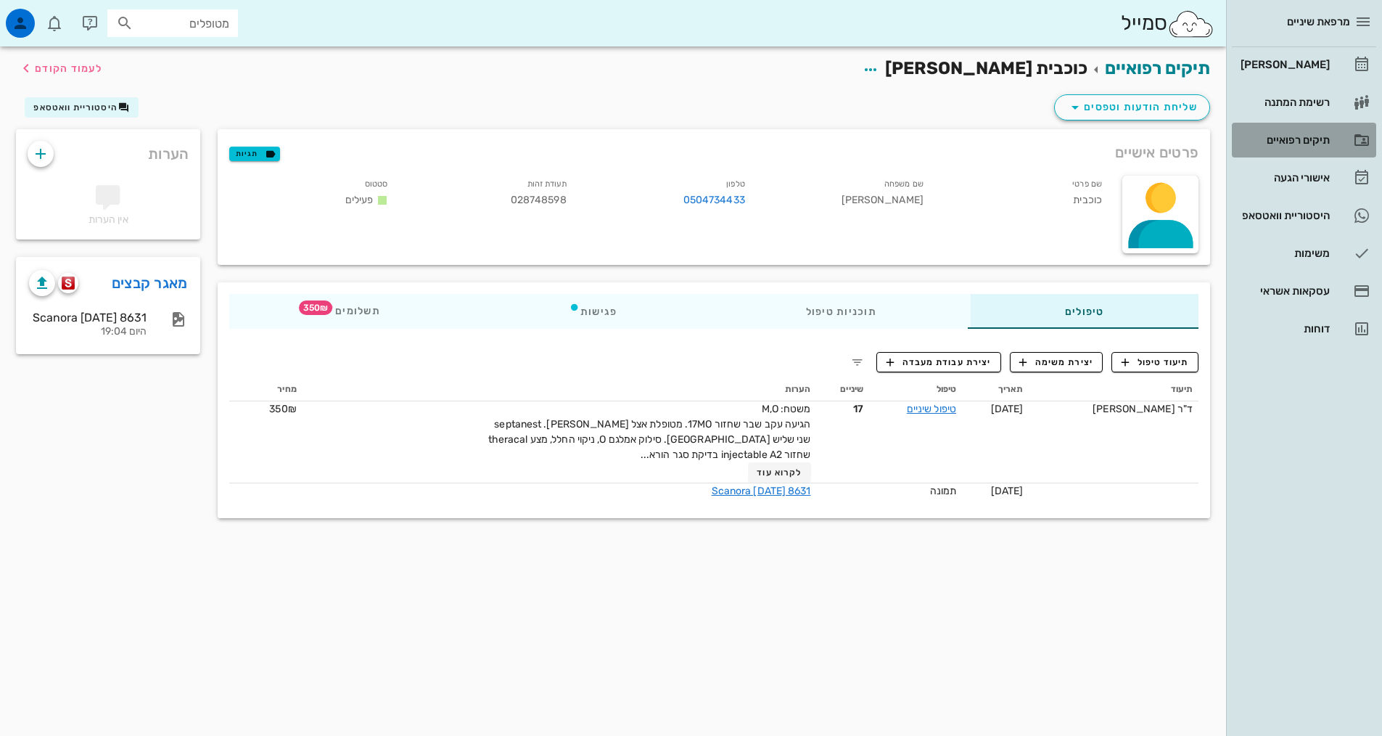
click at [1289, 140] on div "תיקים רפואיים" at bounding box center [1284, 140] width 92 height 12
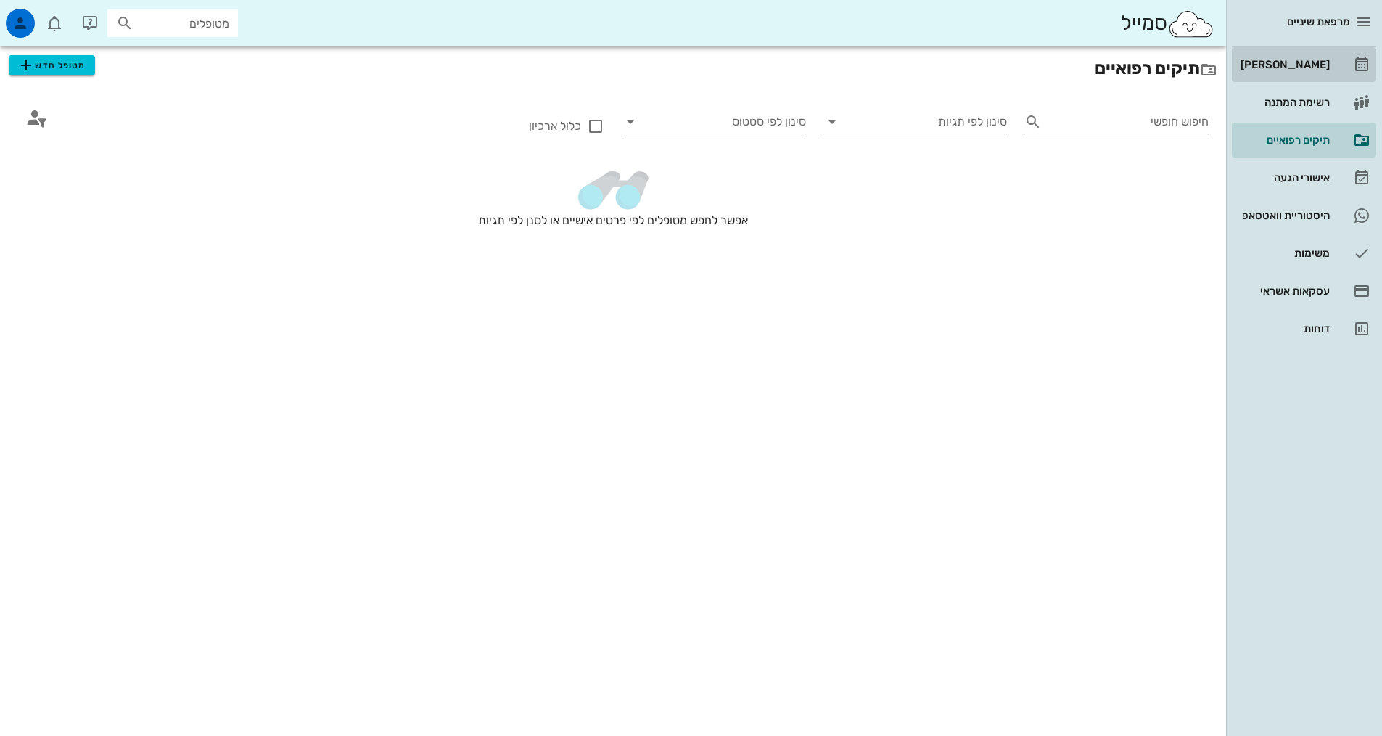
click at [1268, 67] on div "[PERSON_NAME]" at bounding box center [1284, 65] width 92 height 12
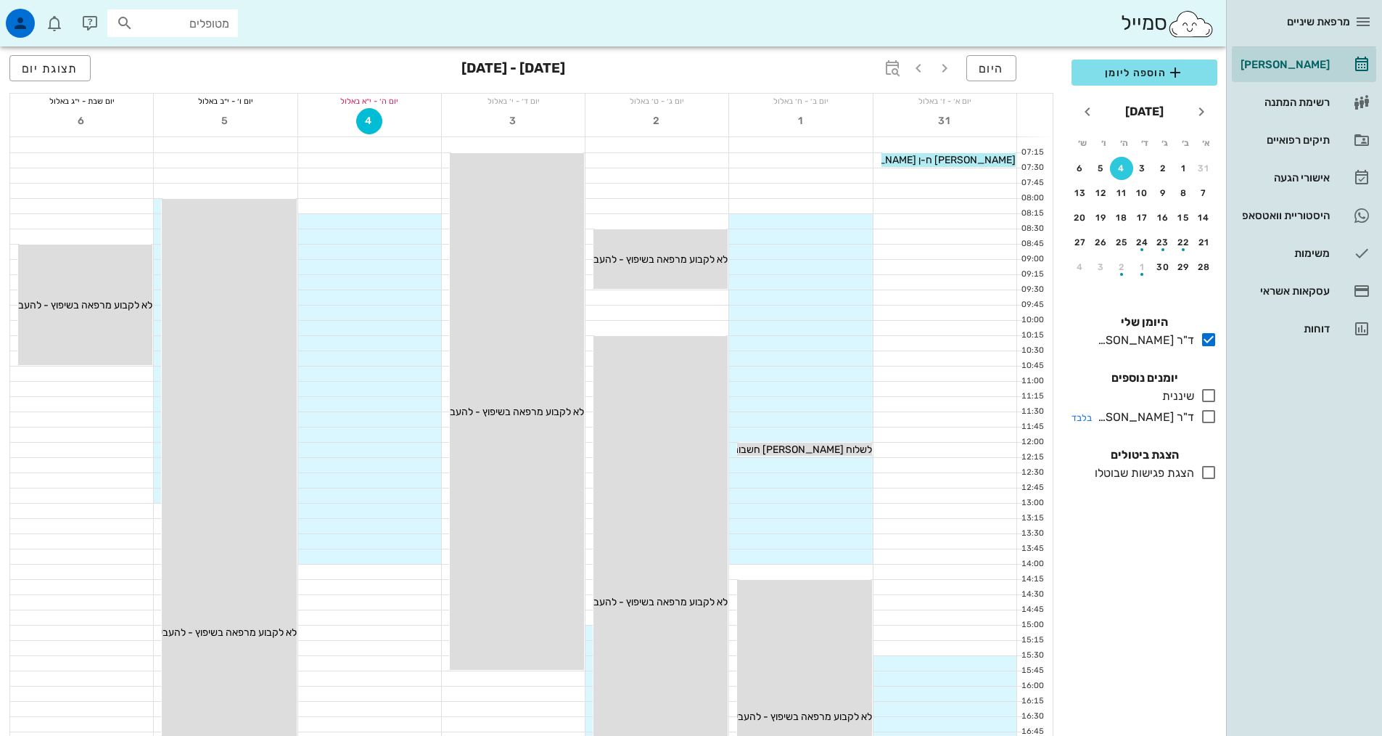
click at [1205, 419] on icon at bounding box center [1208, 416] width 17 height 17
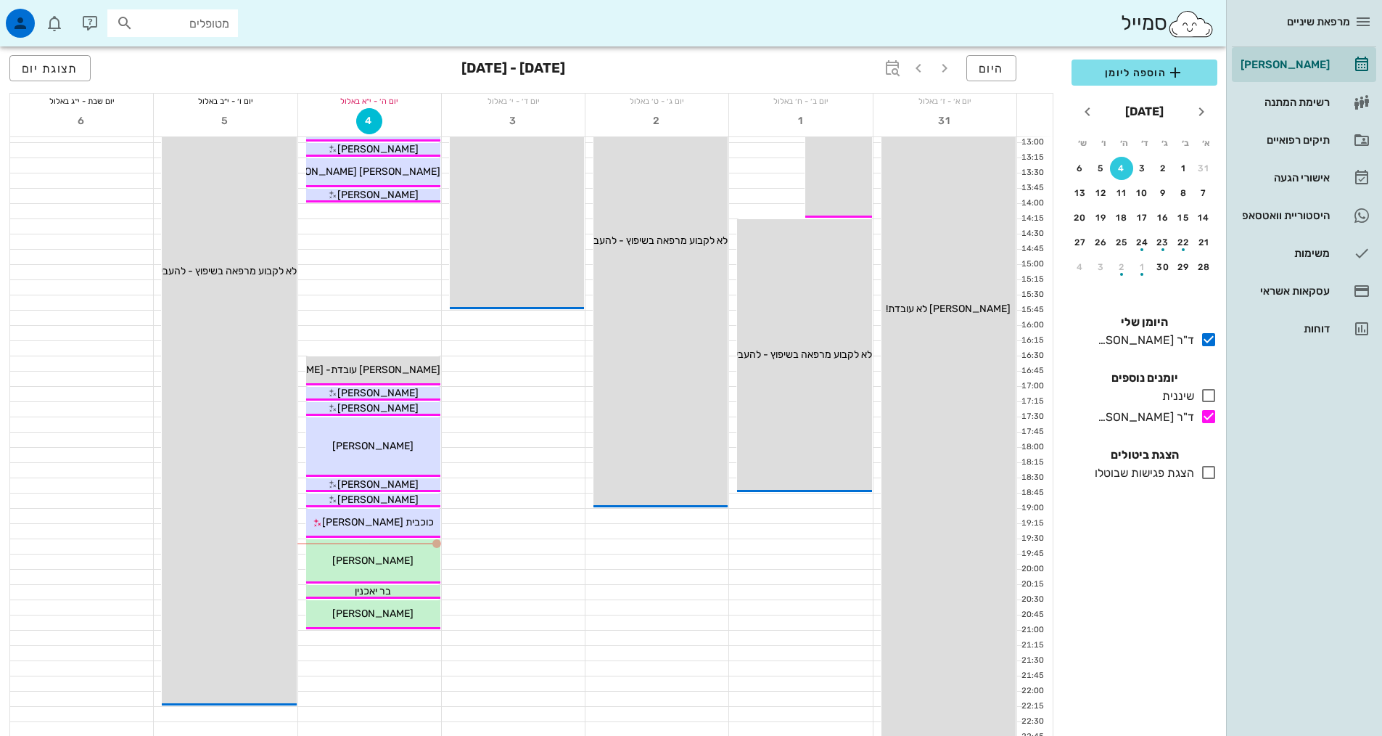
scroll to position [363, 0]
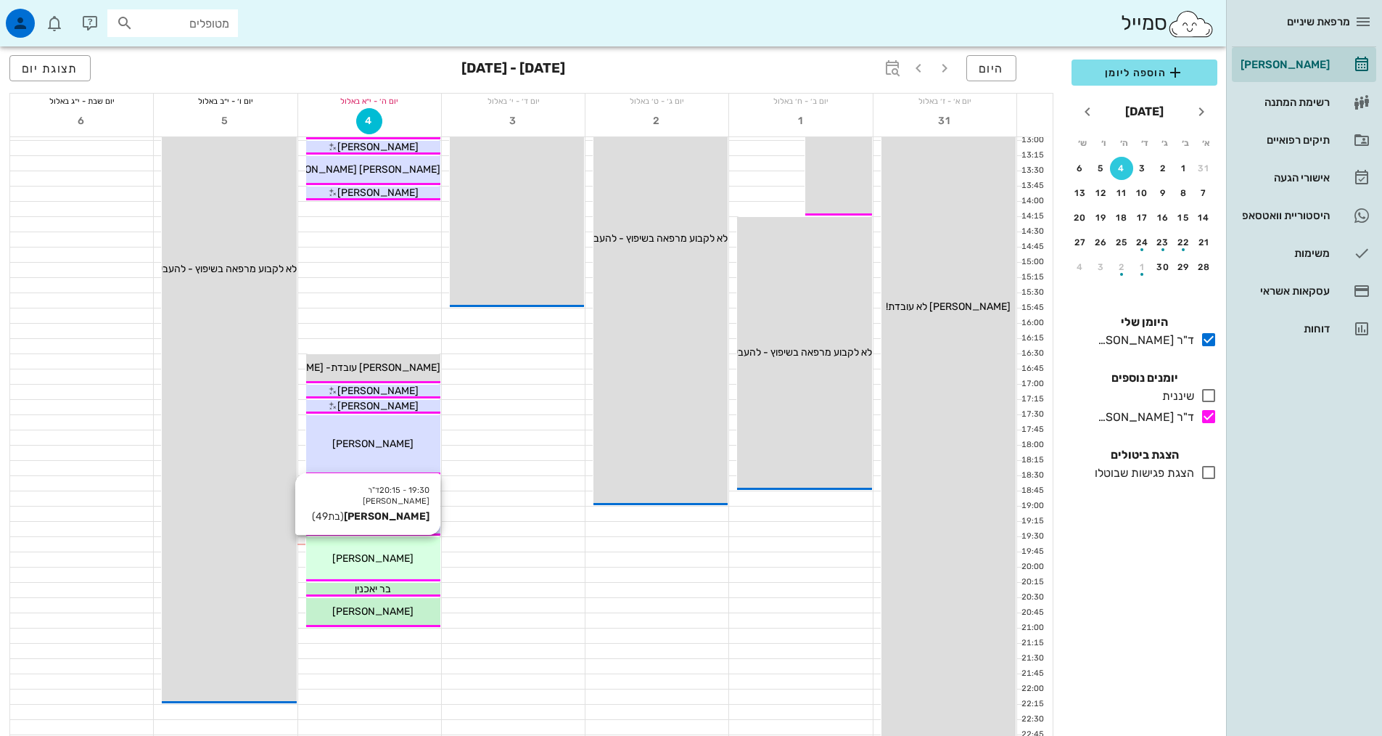
click at [390, 553] on span "[PERSON_NAME]" at bounding box center [372, 558] width 81 height 12
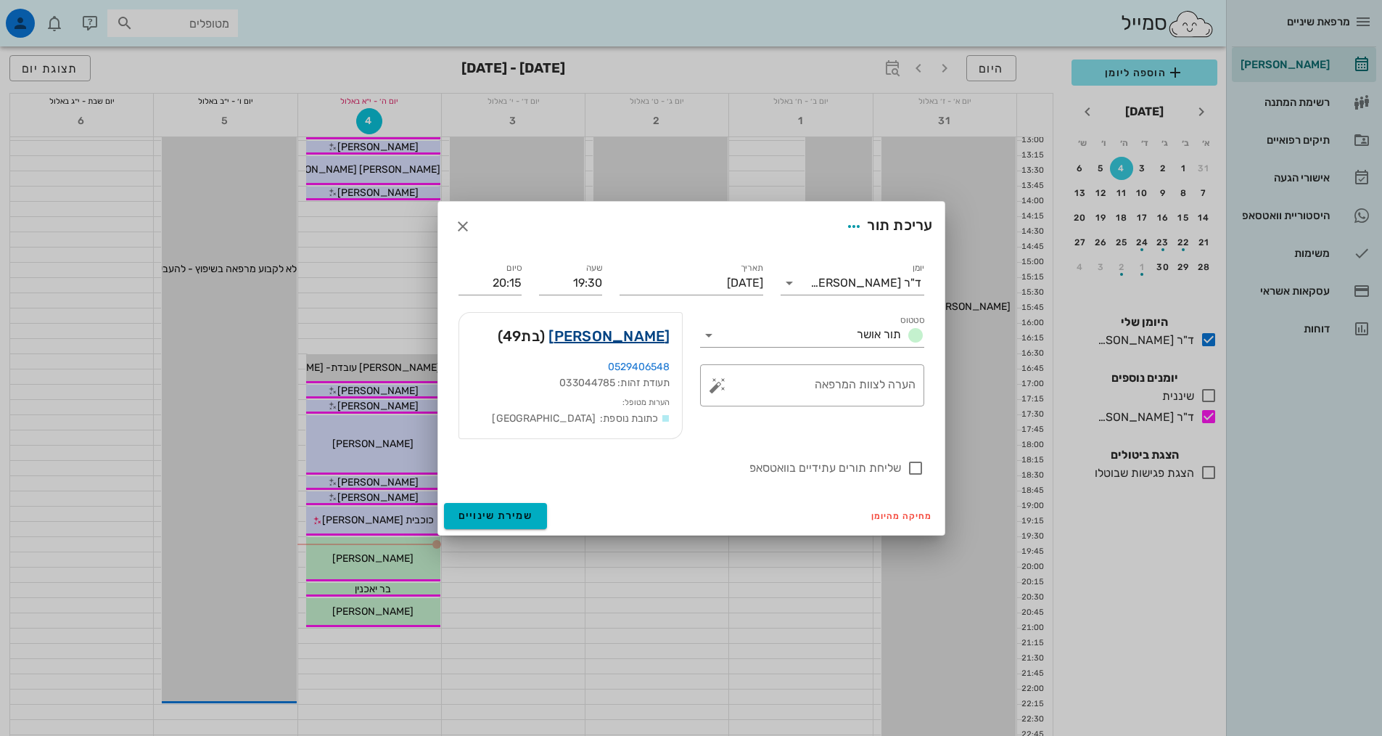
click at [647, 340] on link "[PERSON_NAME]" at bounding box center [609, 335] width 121 height 23
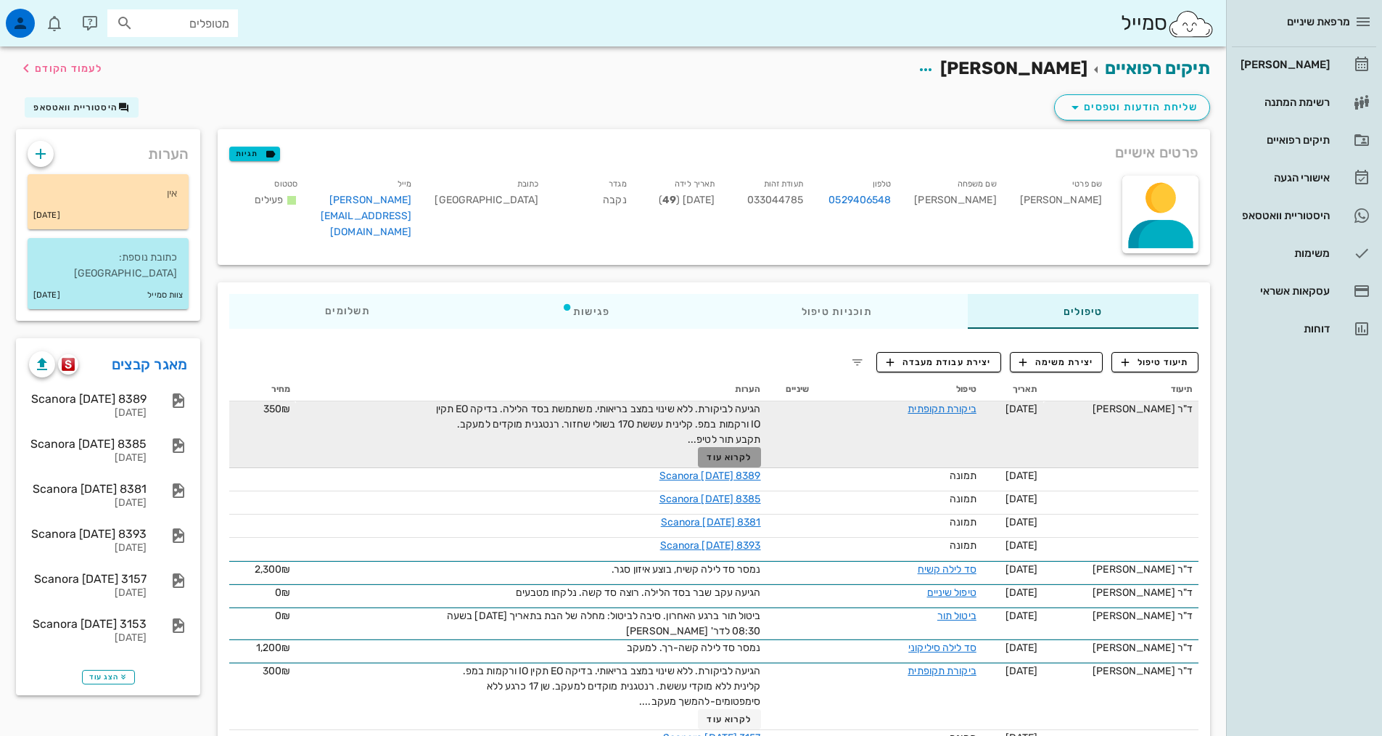
click at [728, 459] on span "לקרוא עוד" at bounding box center [729, 457] width 45 height 10
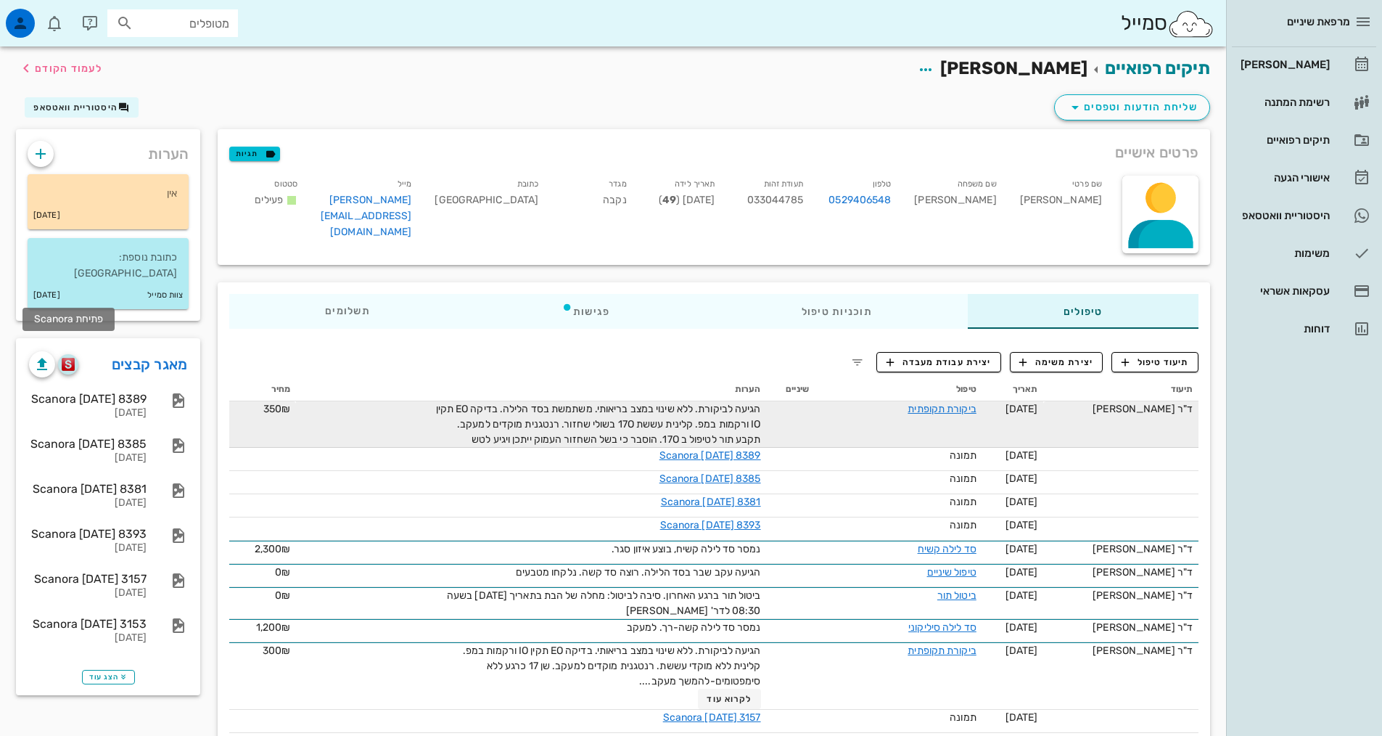
click at [73, 358] on img "button" at bounding box center [69, 364] width 14 height 13
click at [1300, 67] on div "[PERSON_NAME]" at bounding box center [1284, 65] width 92 height 12
click at [1271, 70] on div "[PERSON_NAME]" at bounding box center [1284, 65] width 92 height 12
click at [1286, 65] on div "[PERSON_NAME]" at bounding box center [1284, 65] width 92 height 12
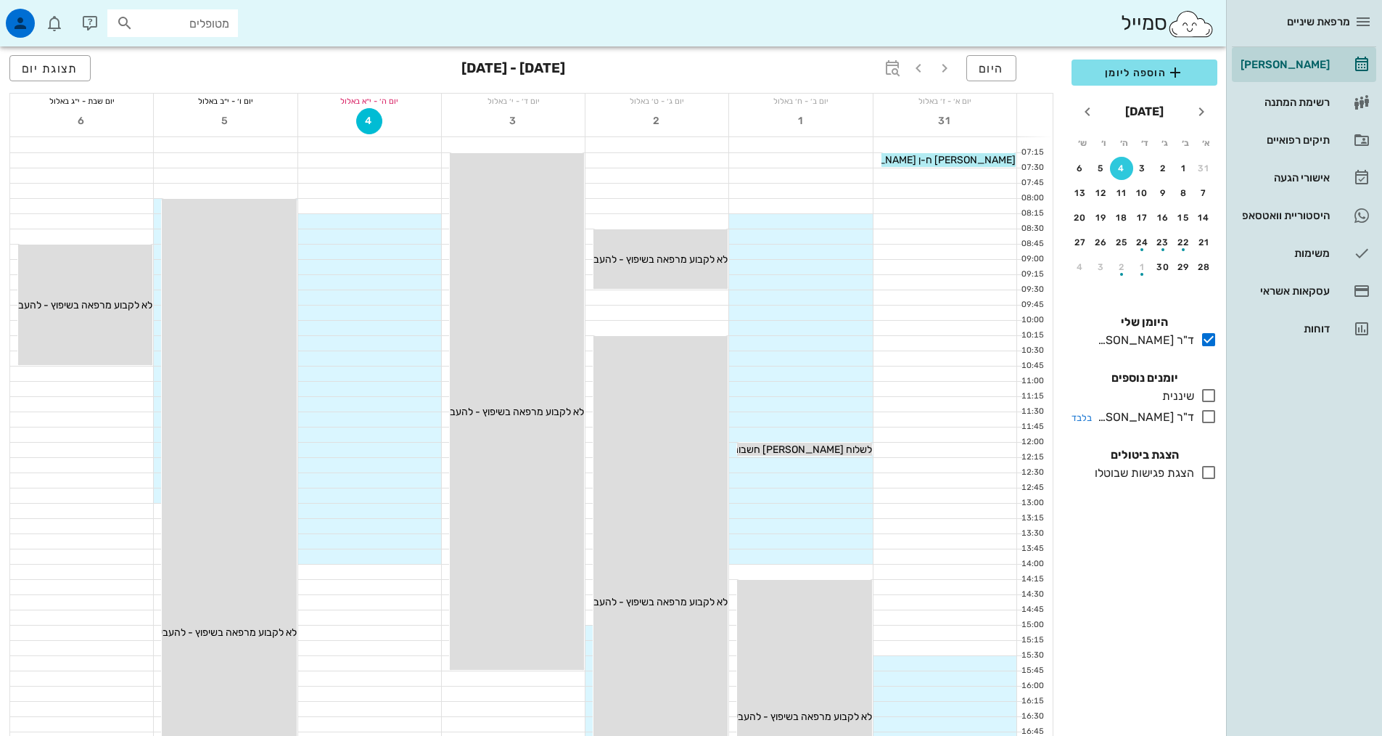
click at [1209, 419] on icon at bounding box center [1208, 416] width 17 height 17
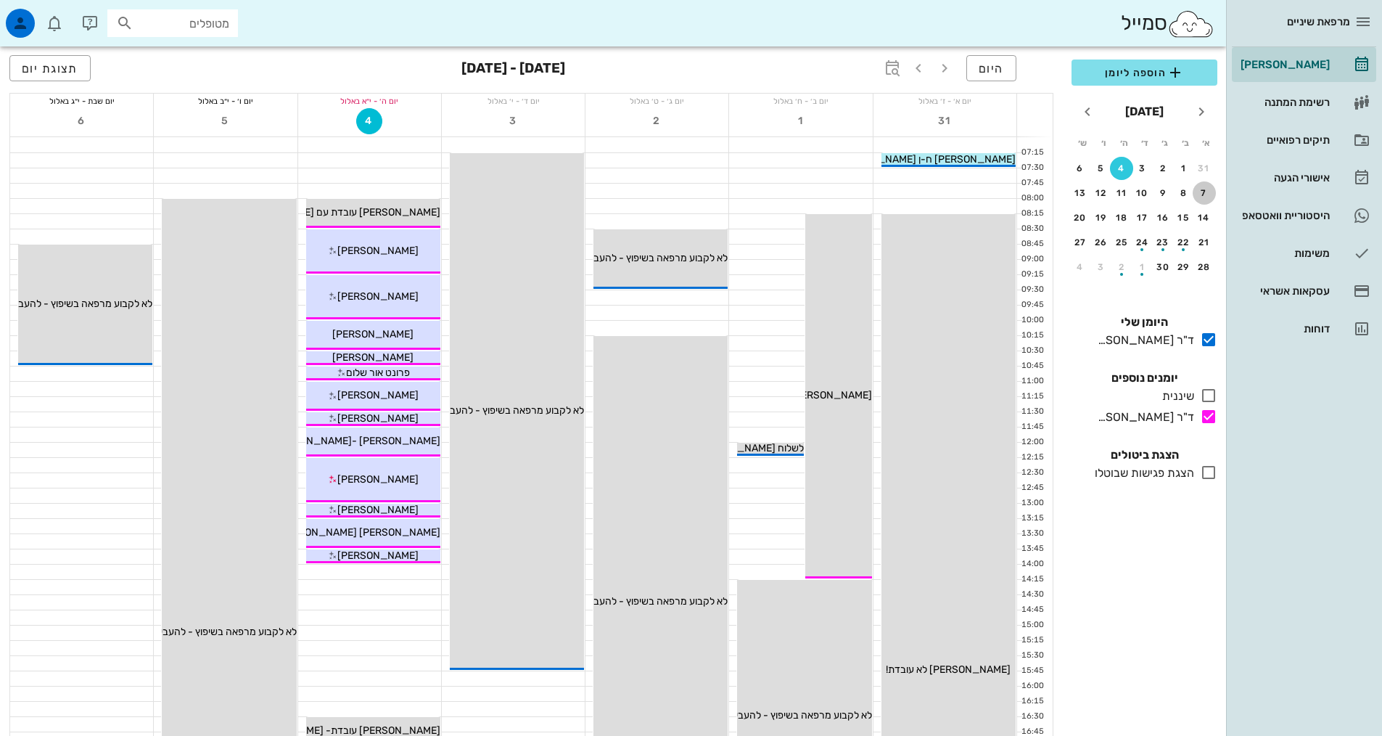
click at [1202, 193] on div "7" at bounding box center [1204, 193] width 23 height 10
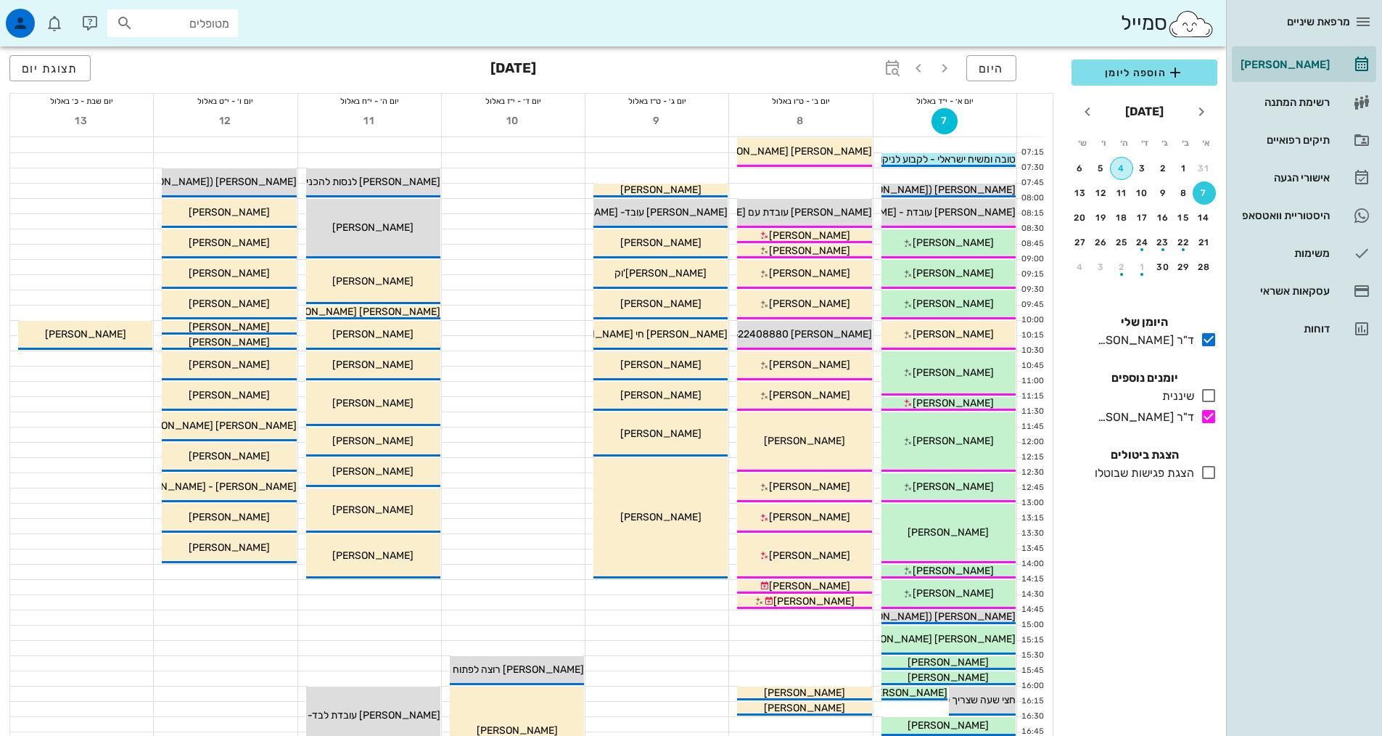
click at [1127, 171] on div "4" at bounding box center [1122, 168] width 22 height 10
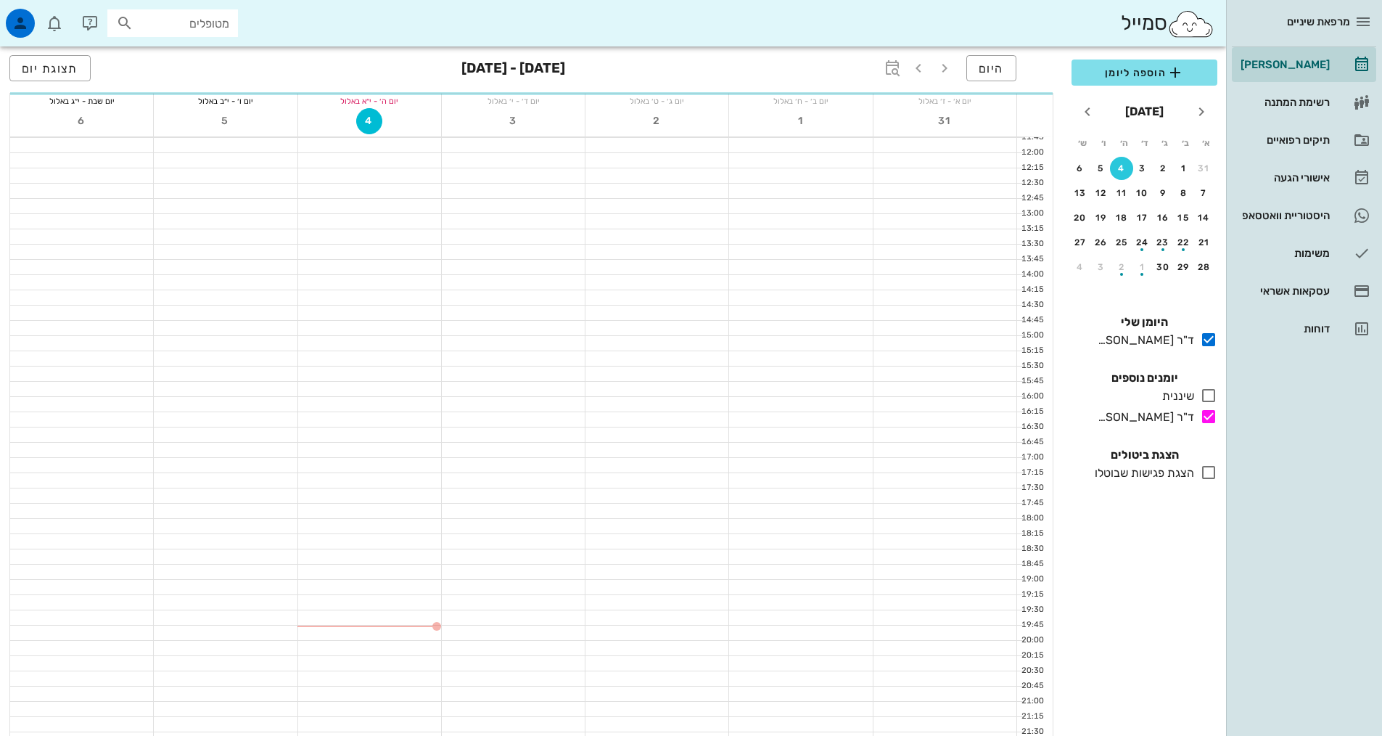
scroll to position [290, 0]
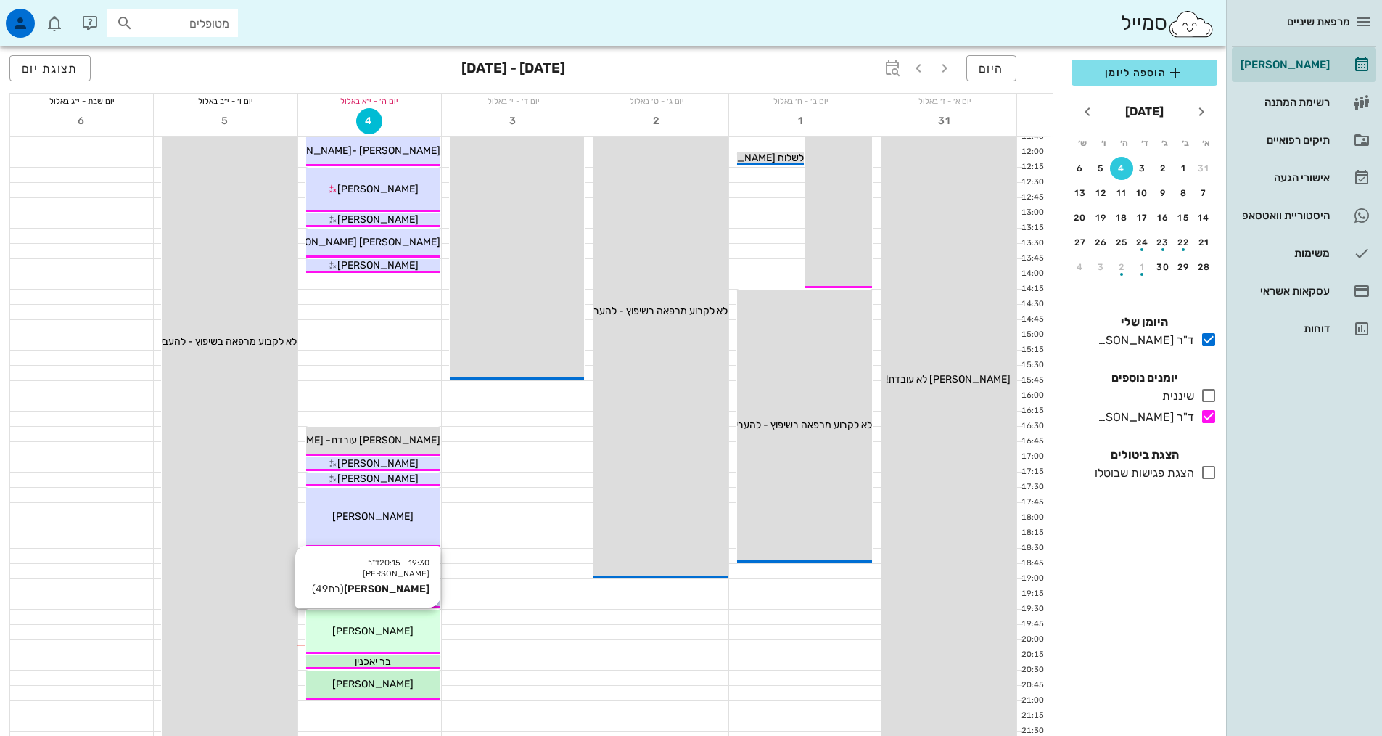
click at [400, 638] on div "[PERSON_NAME]" at bounding box center [373, 630] width 134 height 15
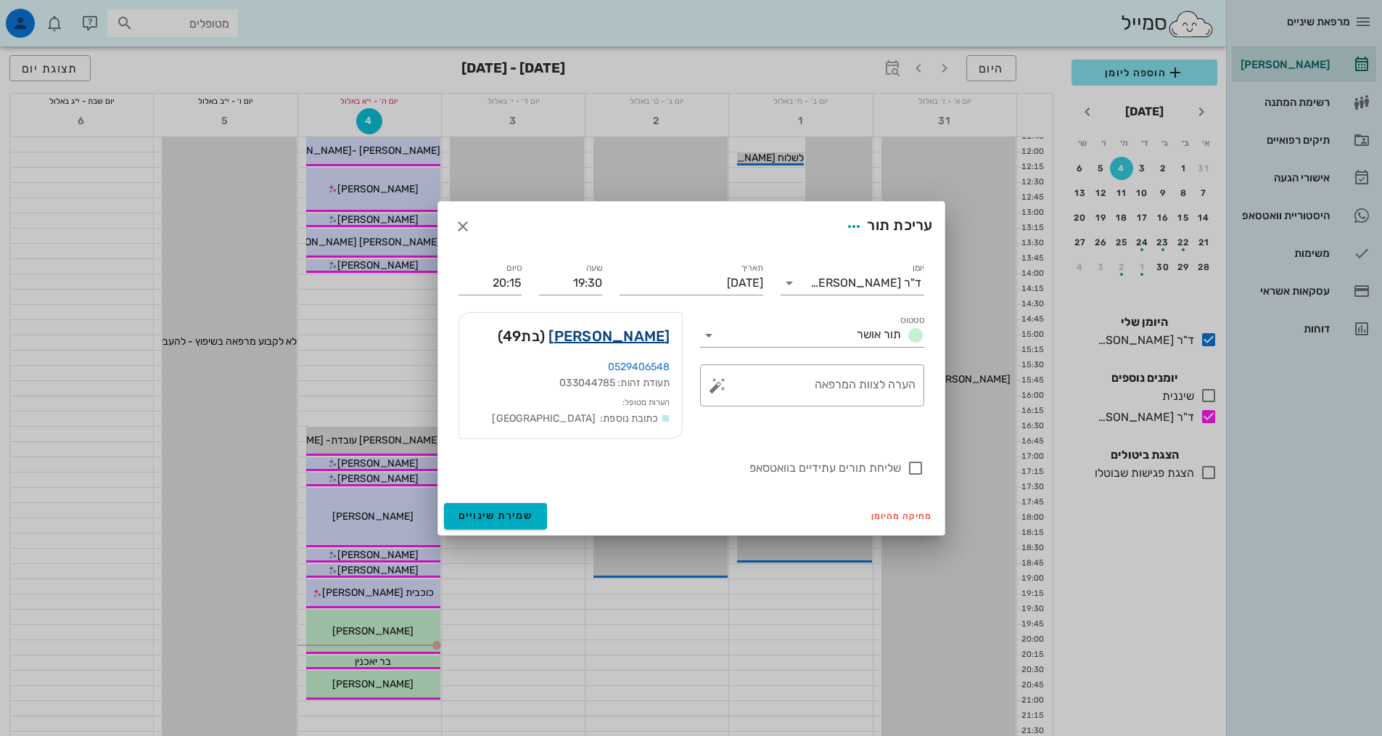
click at [645, 339] on link "[PERSON_NAME]" at bounding box center [609, 335] width 121 height 23
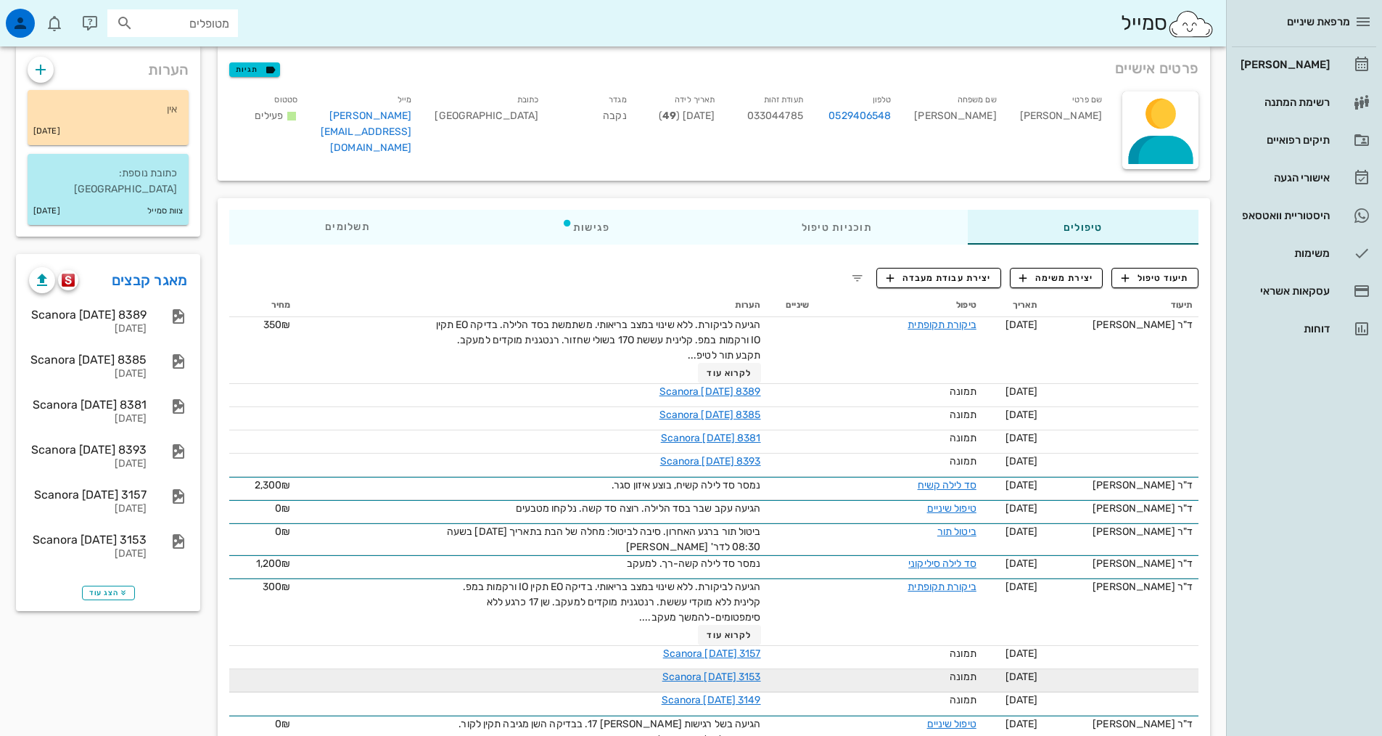
scroll to position [83, 0]
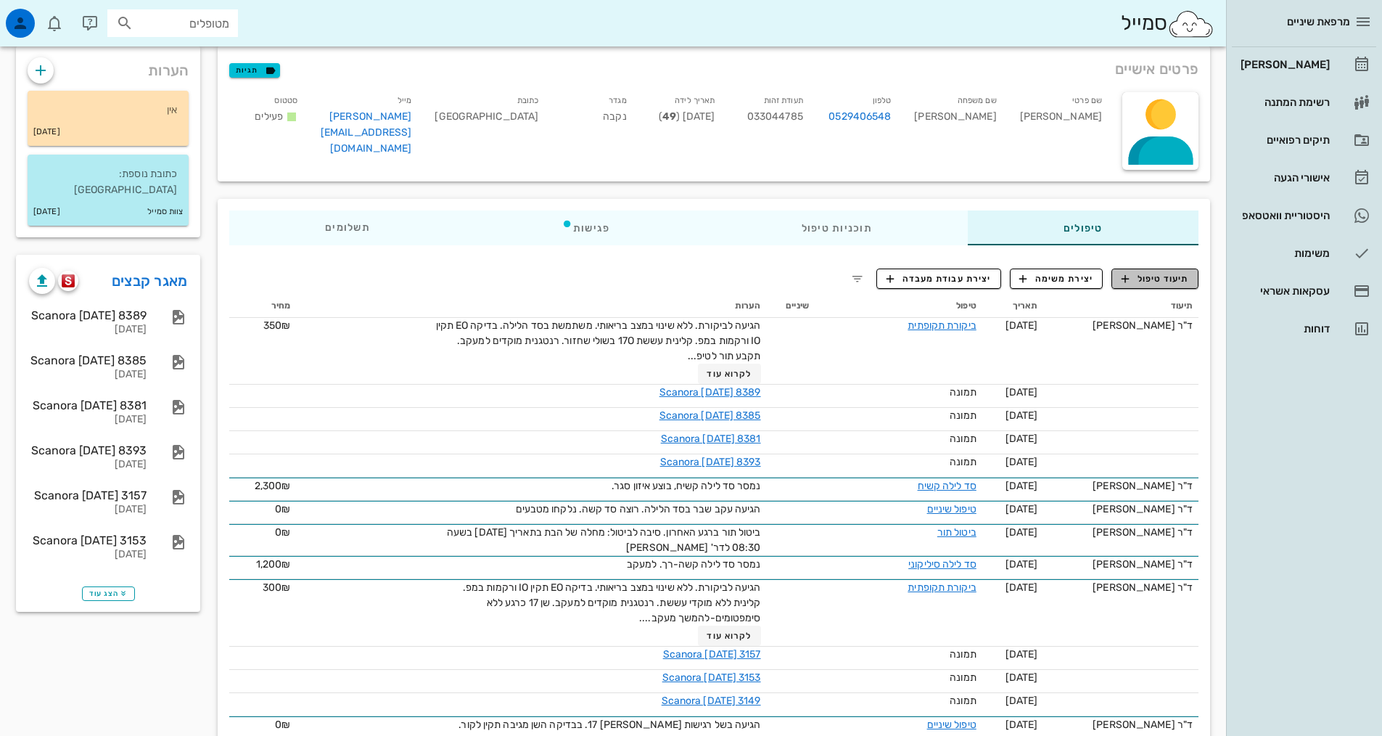
click at [1165, 279] on span "תיעוד טיפול" at bounding box center [1155, 278] width 67 height 13
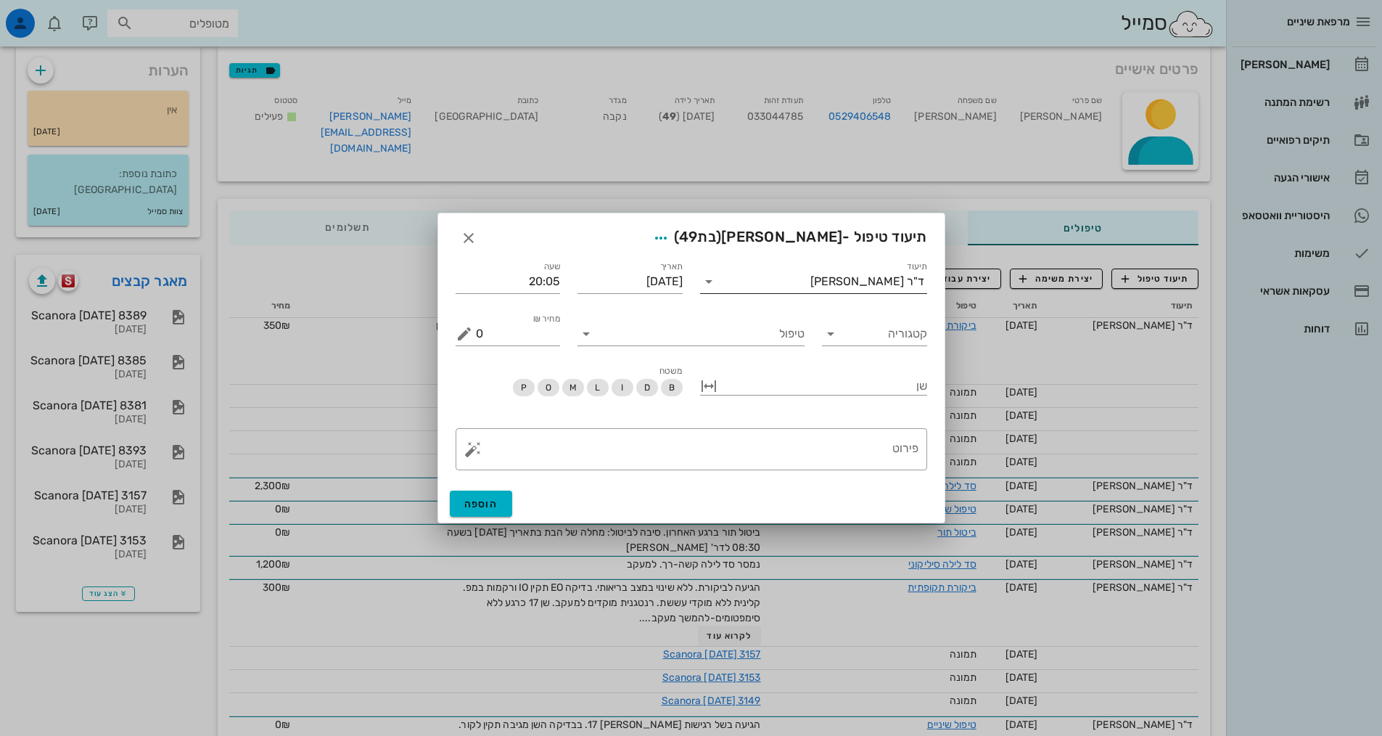
click at [805, 275] on input "תיעוד" at bounding box center [765, 281] width 90 height 23
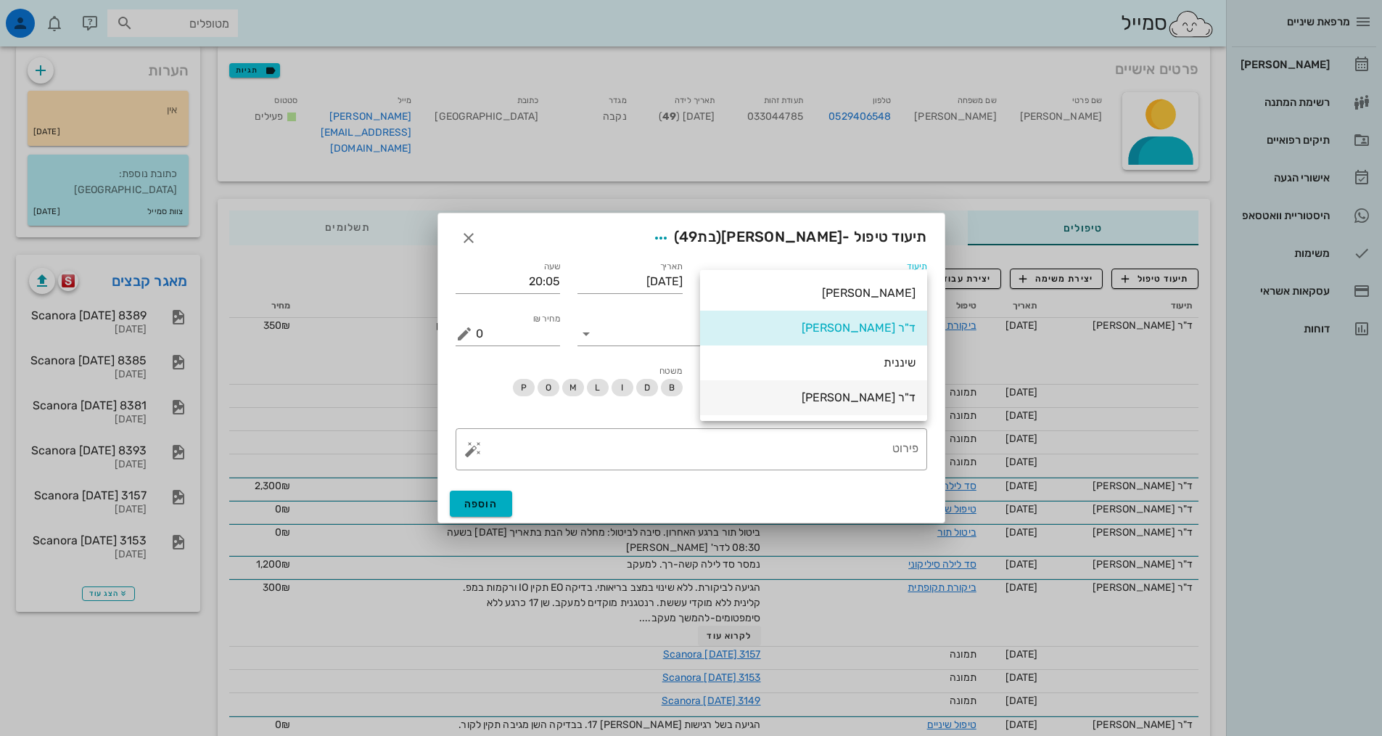
click at [861, 392] on div "ד"ר [PERSON_NAME]" at bounding box center [814, 397] width 204 height 14
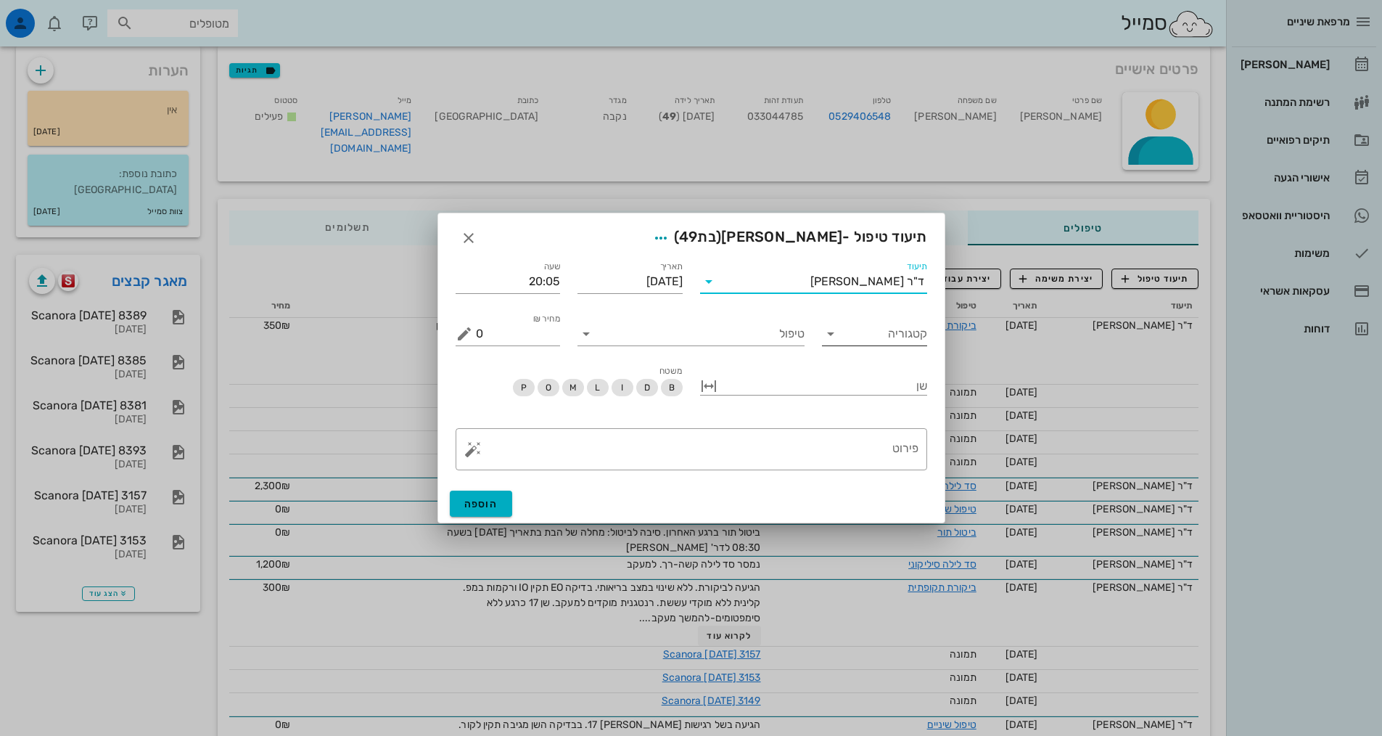
click at [851, 335] on input "קטגוריה" at bounding box center [886, 333] width 82 height 23
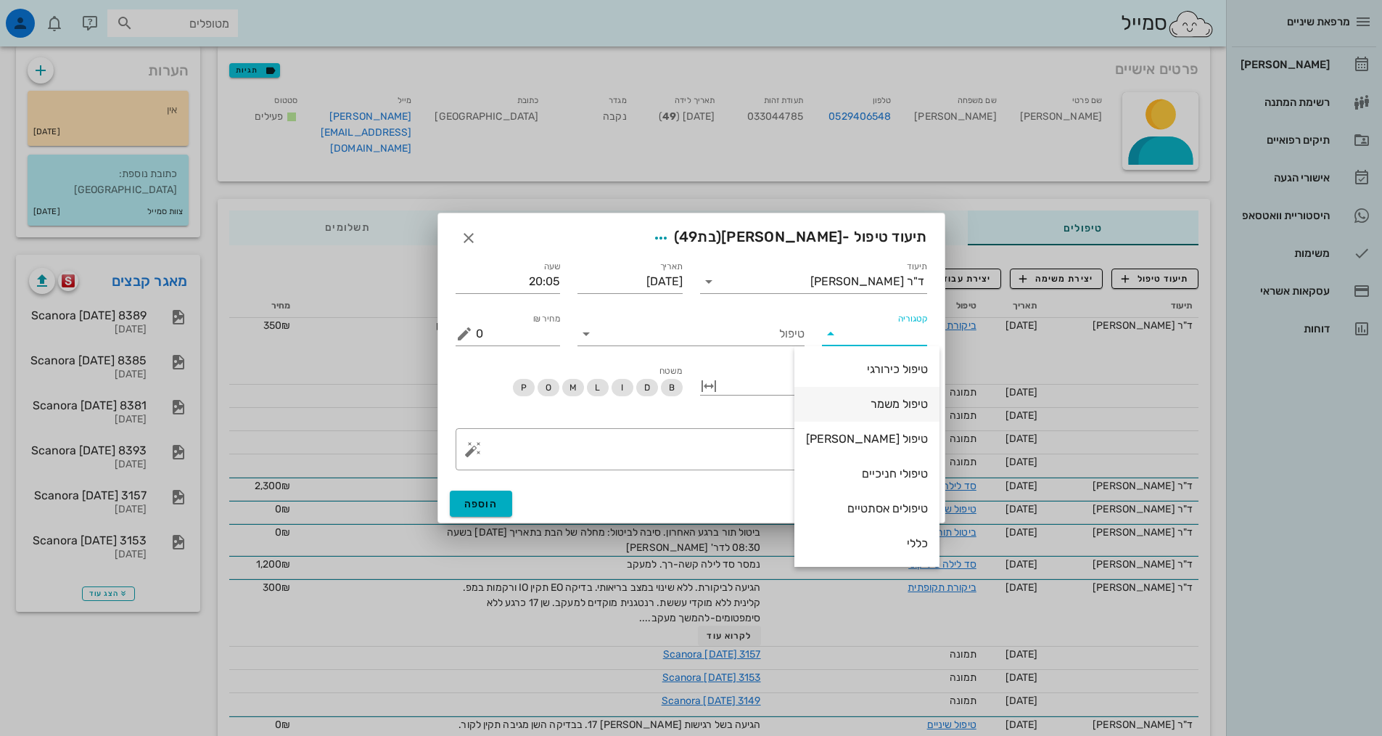
click at [886, 401] on div "טיפול משמר" at bounding box center [867, 404] width 122 height 14
type input "טיפול משמר"
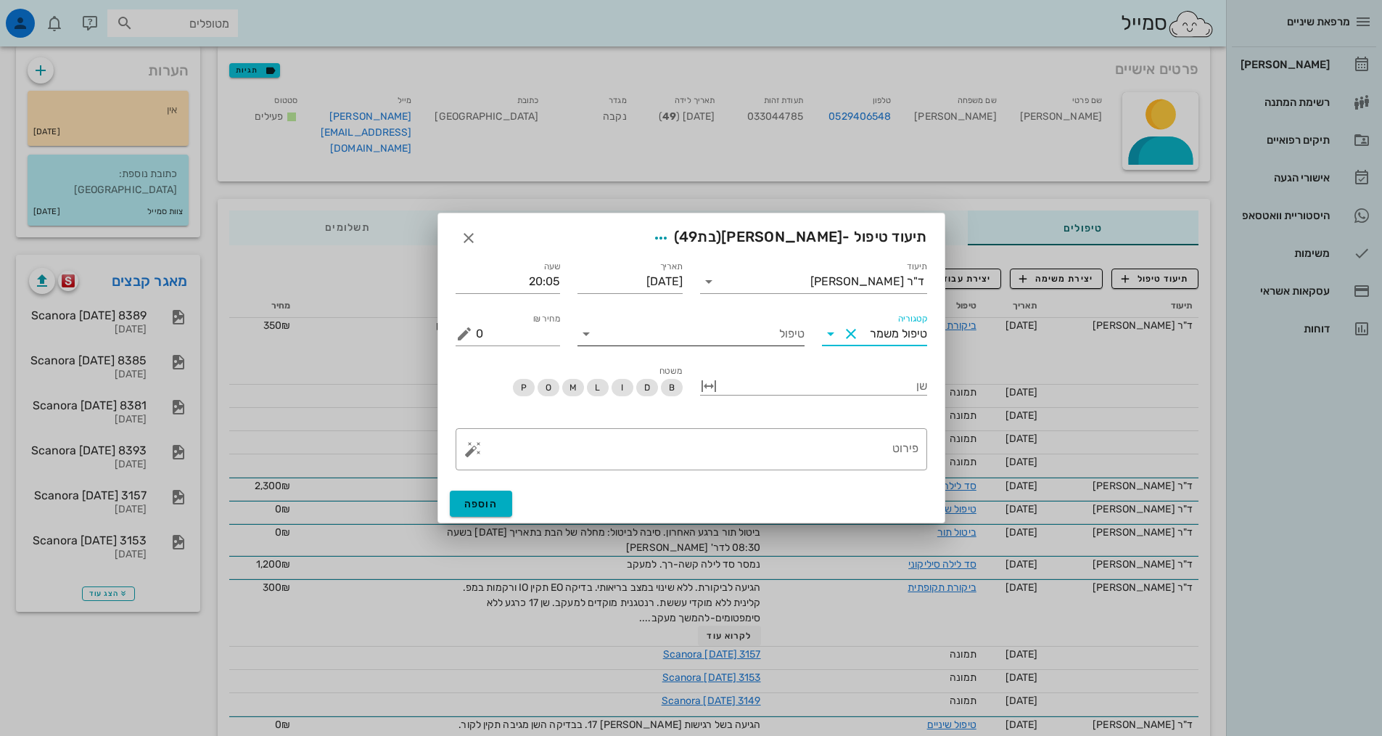
click at [793, 323] on input "טיפול" at bounding box center [701, 333] width 207 height 23
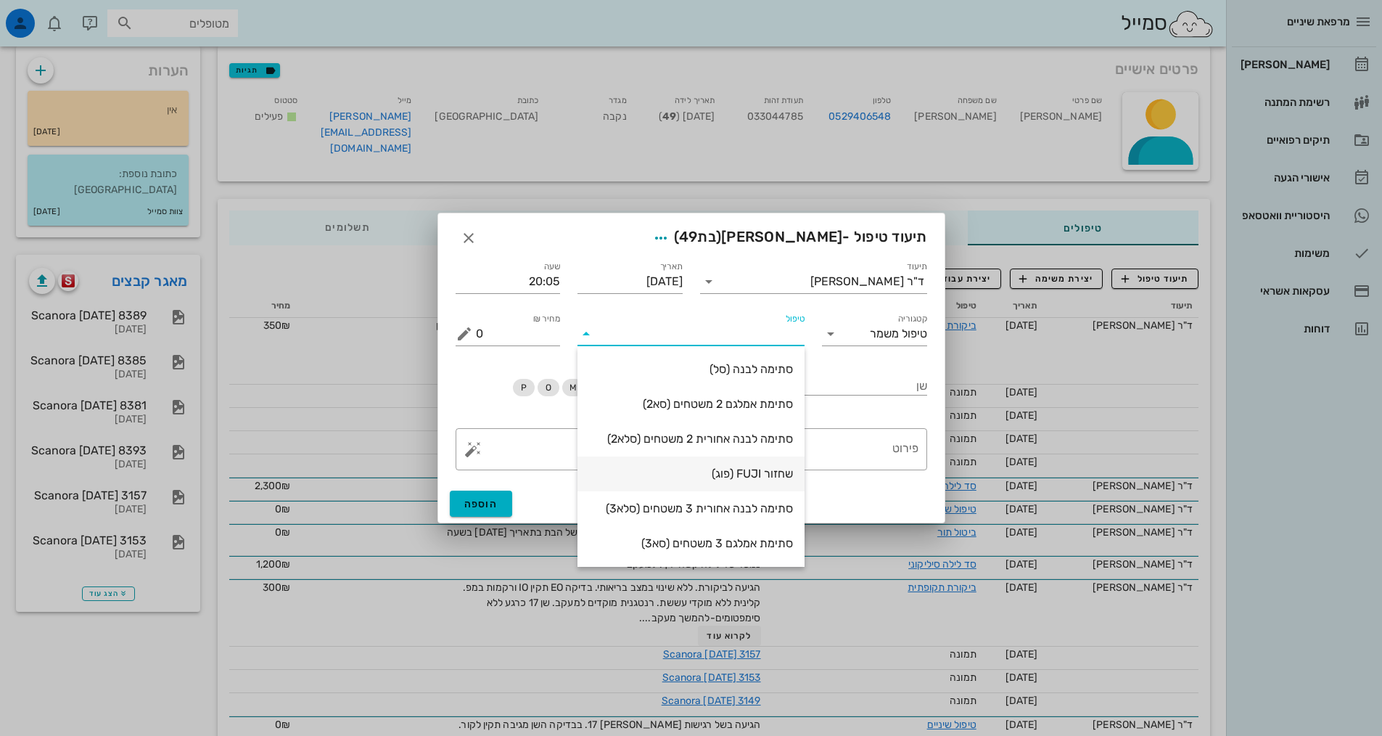
click at [747, 467] on div "שחזור FUJI (פוג)" at bounding box center [691, 474] width 204 height 14
type input "500"
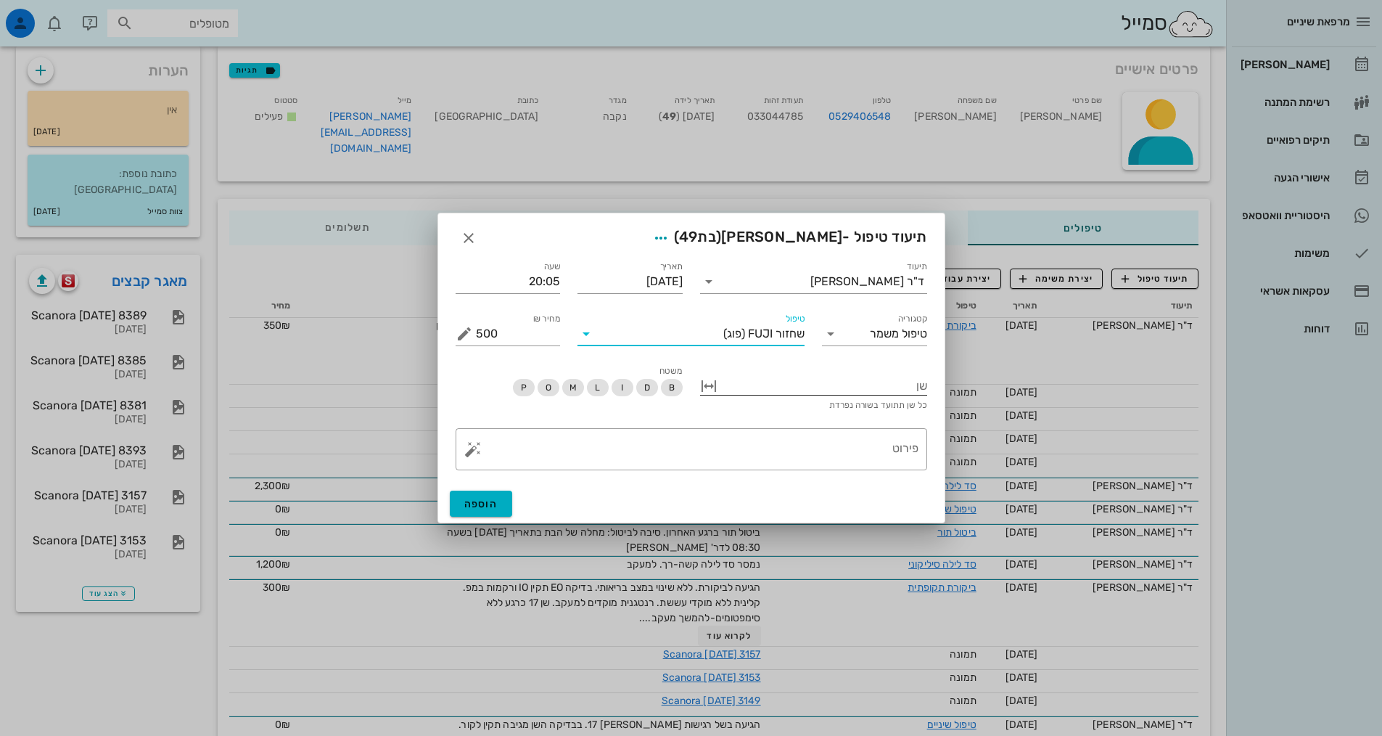
click at [893, 382] on div at bounding box center [823, 384] width 207 height 19
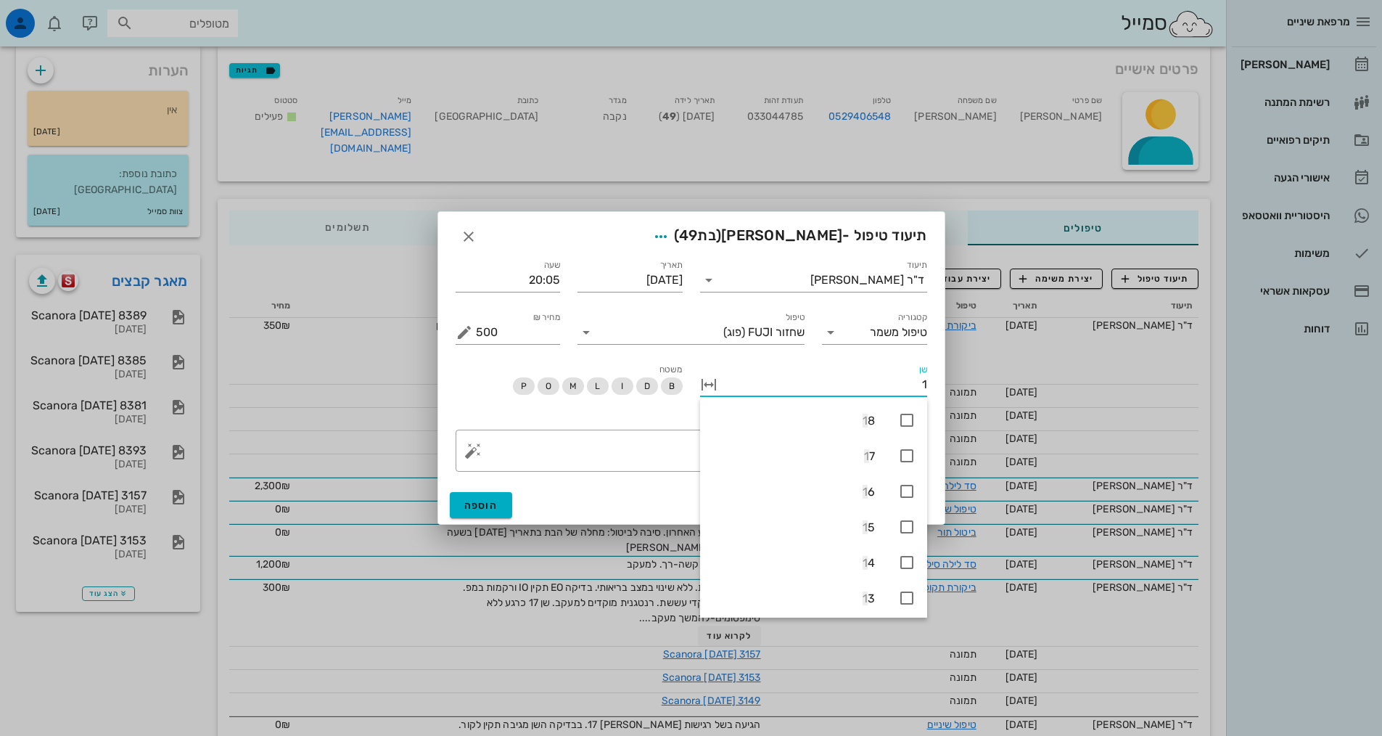
type input "17"
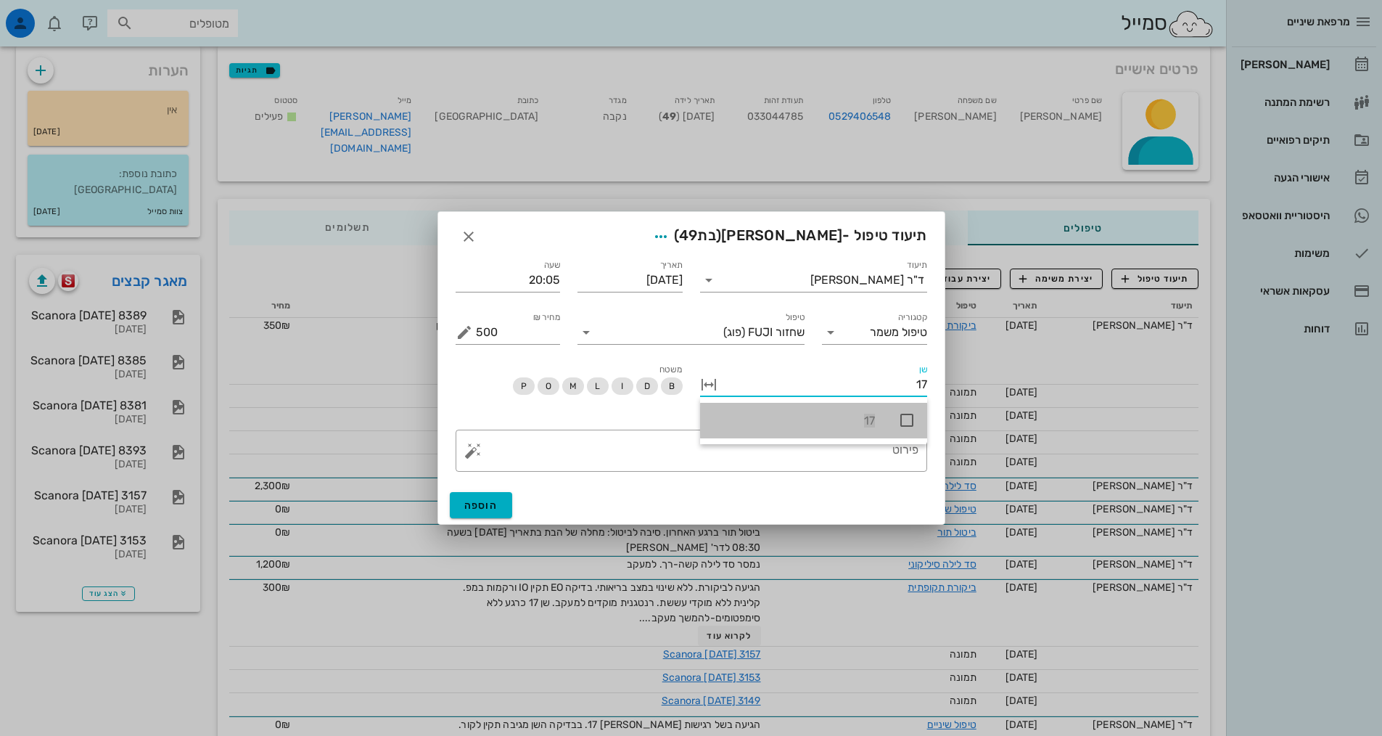
click at [905, 414] on icon at bounding box center [906, 419] width 17 height 17
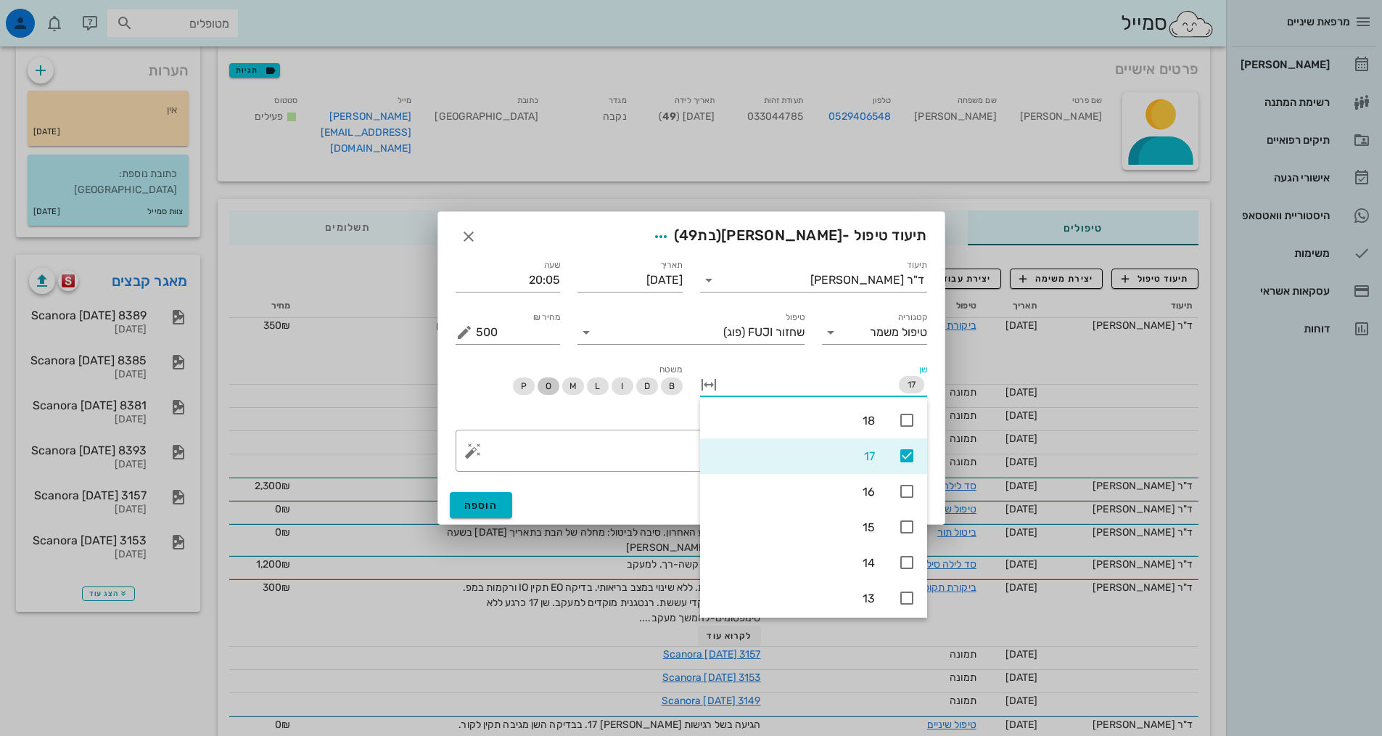
click at [554, 378] on span "O" at bounding box center [549, 385] width 22 height 17
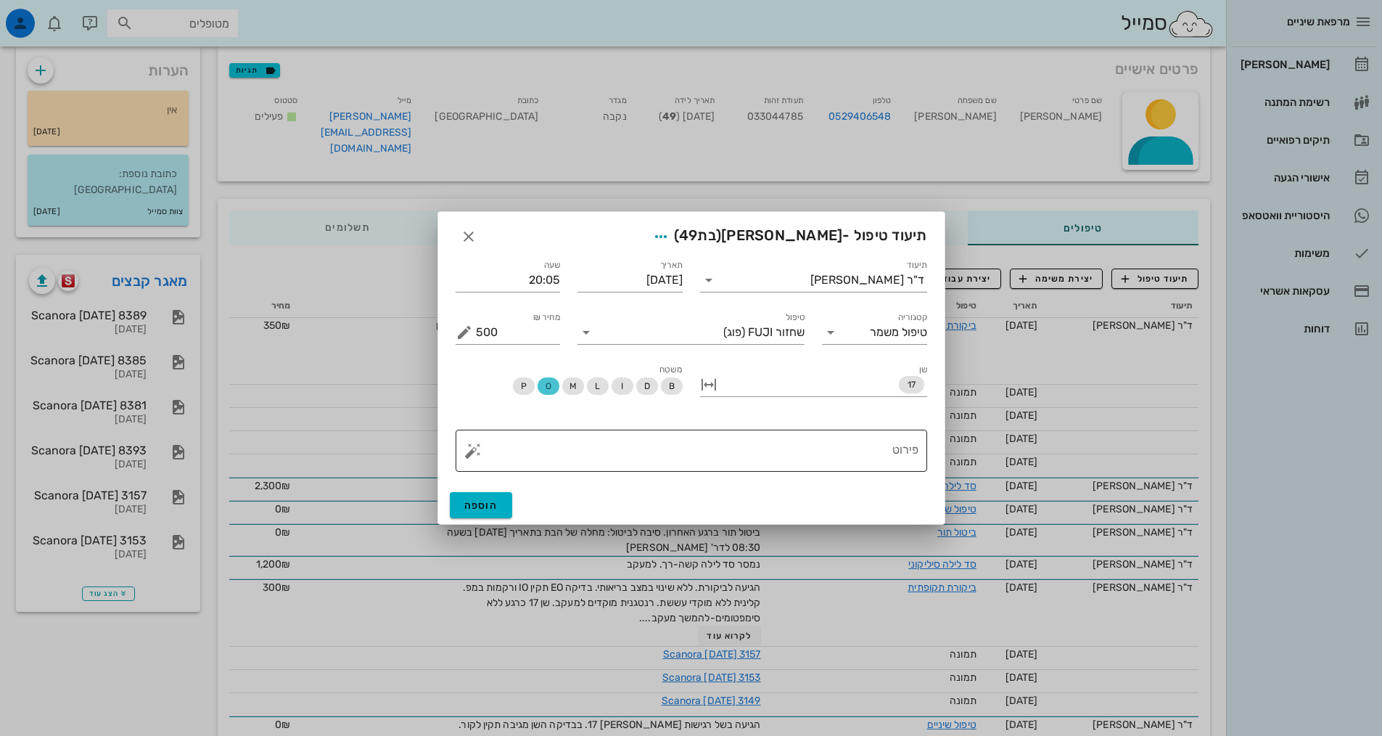
drag, startPoint x: 605, startPoint y: 451, endPoint x: 586, endPoint y: 439, distance: 22.5
click at [605, 451] on textarea "פירוט" at bounding box center [697, 454] width 443 height 35
type textarea "ד"
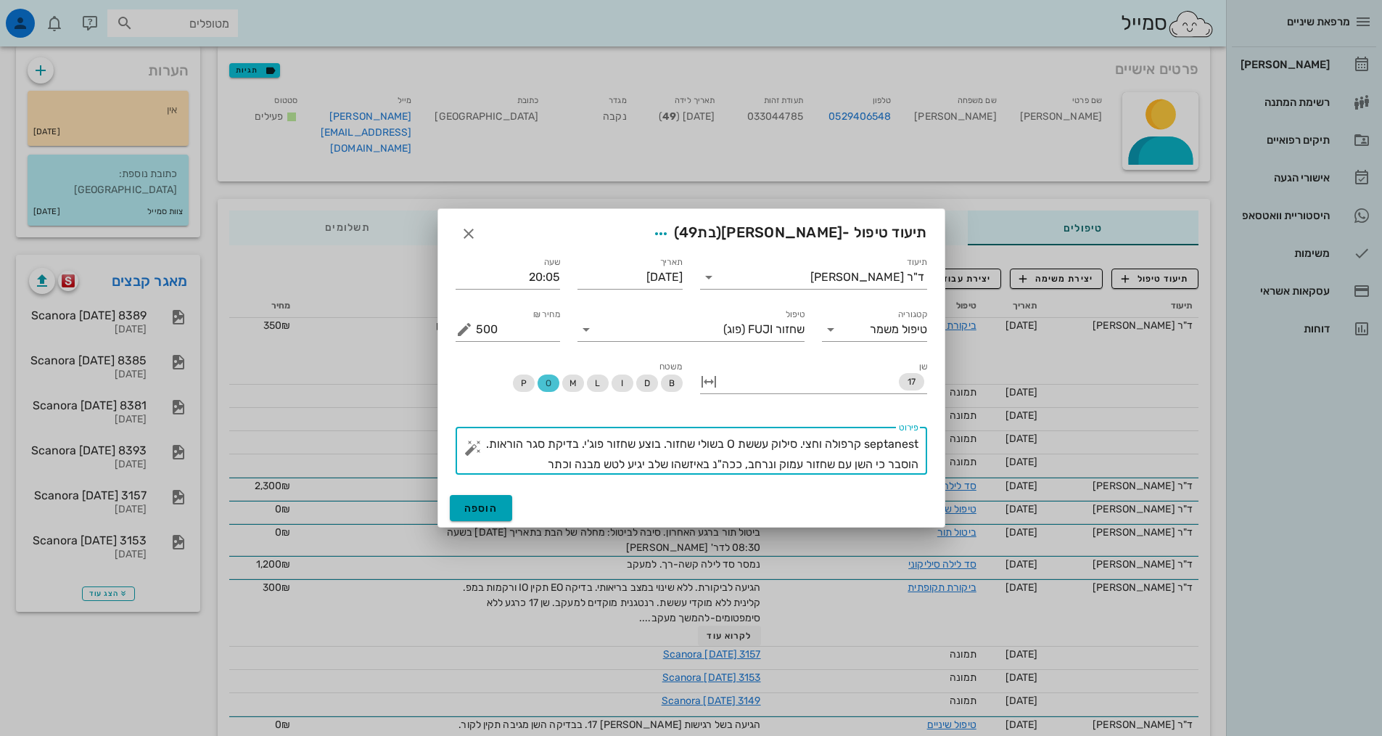
type textarea "septanest קרפולה וחצי. סילוק עששת O בשולי שחזור. בוצע שחזור פוג'י. בדיקת סגר הו…"
click at [485, 509] on span "הוספה" at bounding box center [481, 508] width 34 height 12
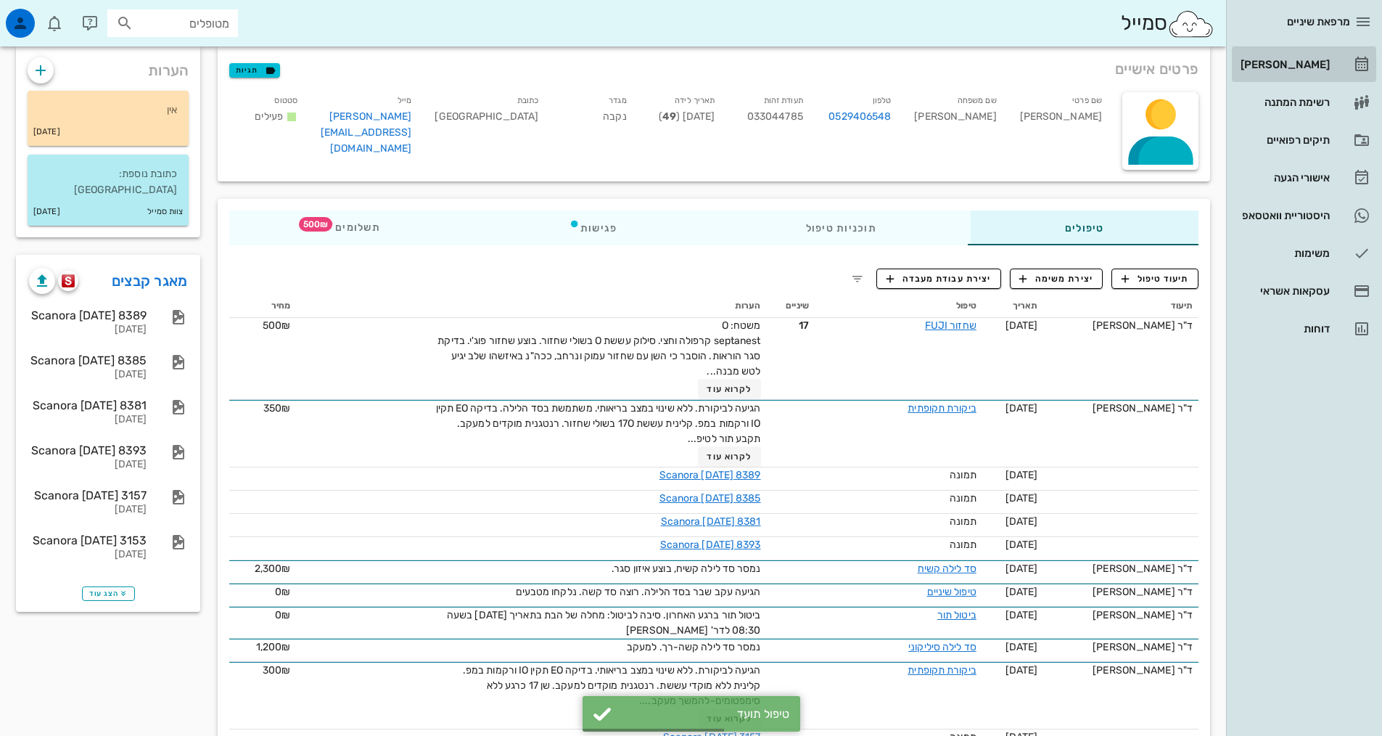
click at [1290, 73] on div "[PERSON_NAME]" at bounding box center [1284, 64] width 92 height 23
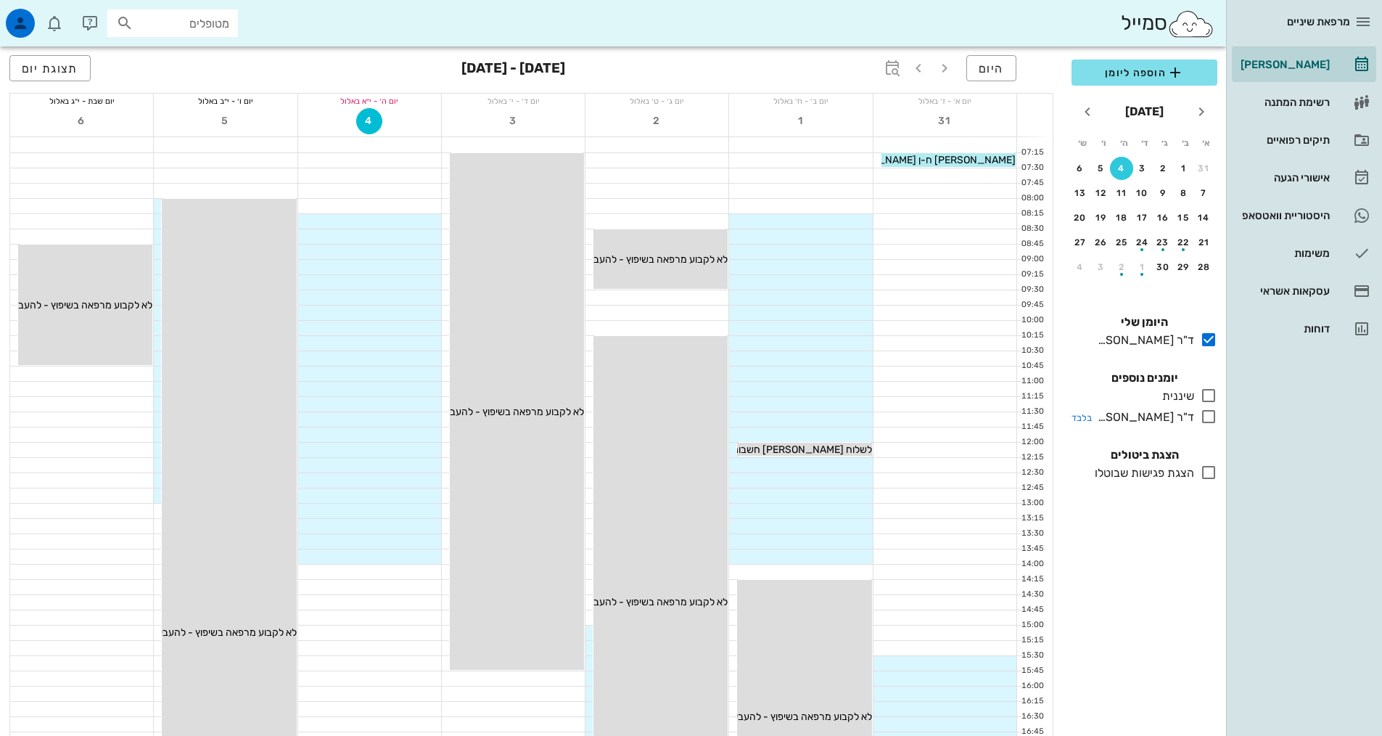
click at [1215, 416] on icon at bounding box center [1208, 416] width 17 height 17
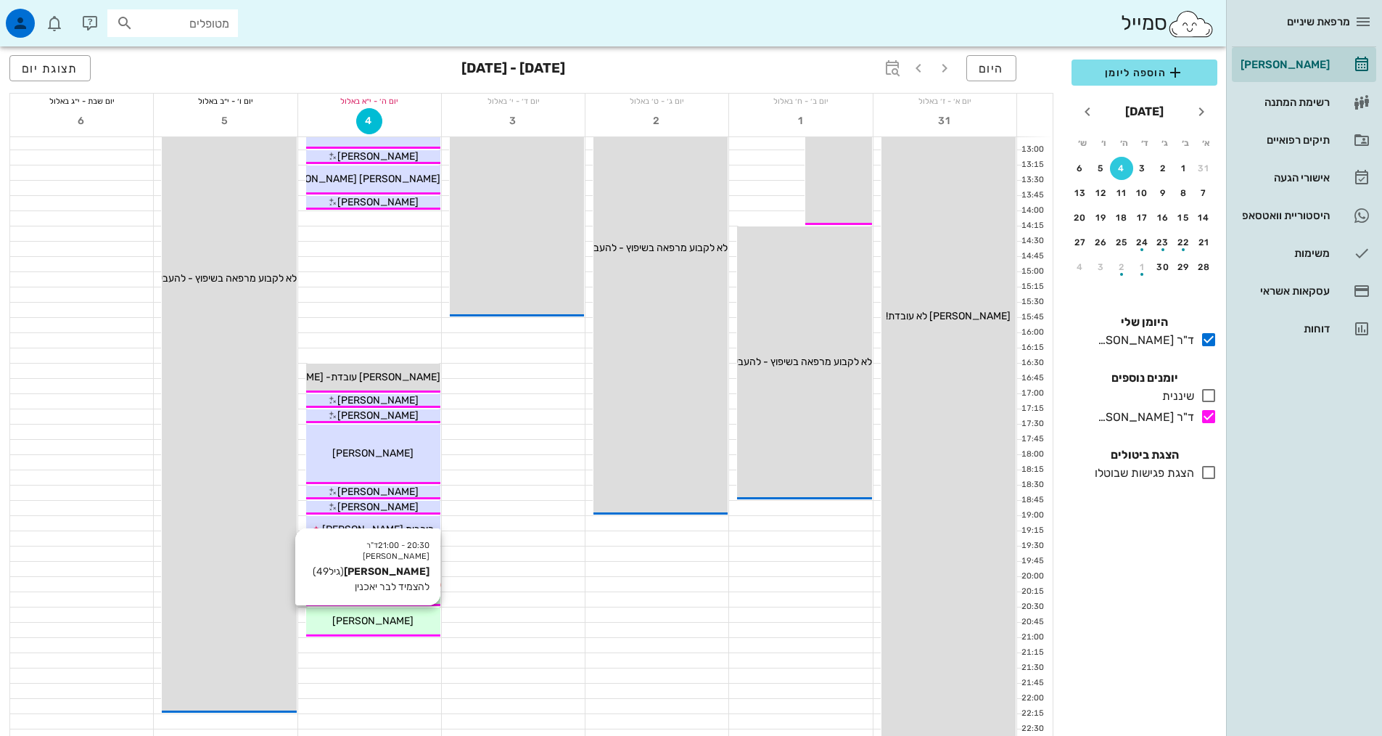
scroll to position [363, 0]
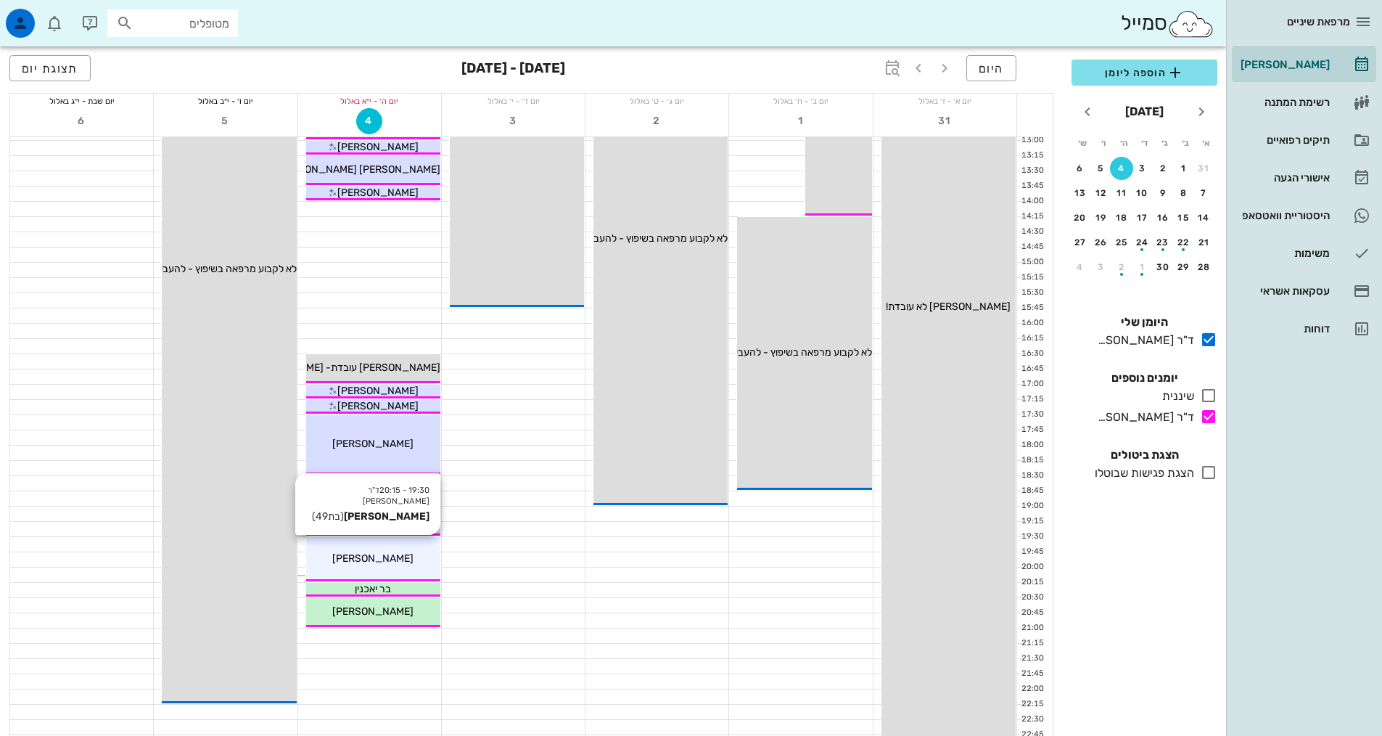
click at [387, 572] on div "19:30 - 20:15 ד"ר [PERSON_NAME] [PERSON_NAME] (בת 49 ) [PERSON_NAME]" at bounding box center [373, 559] width 134 height 44
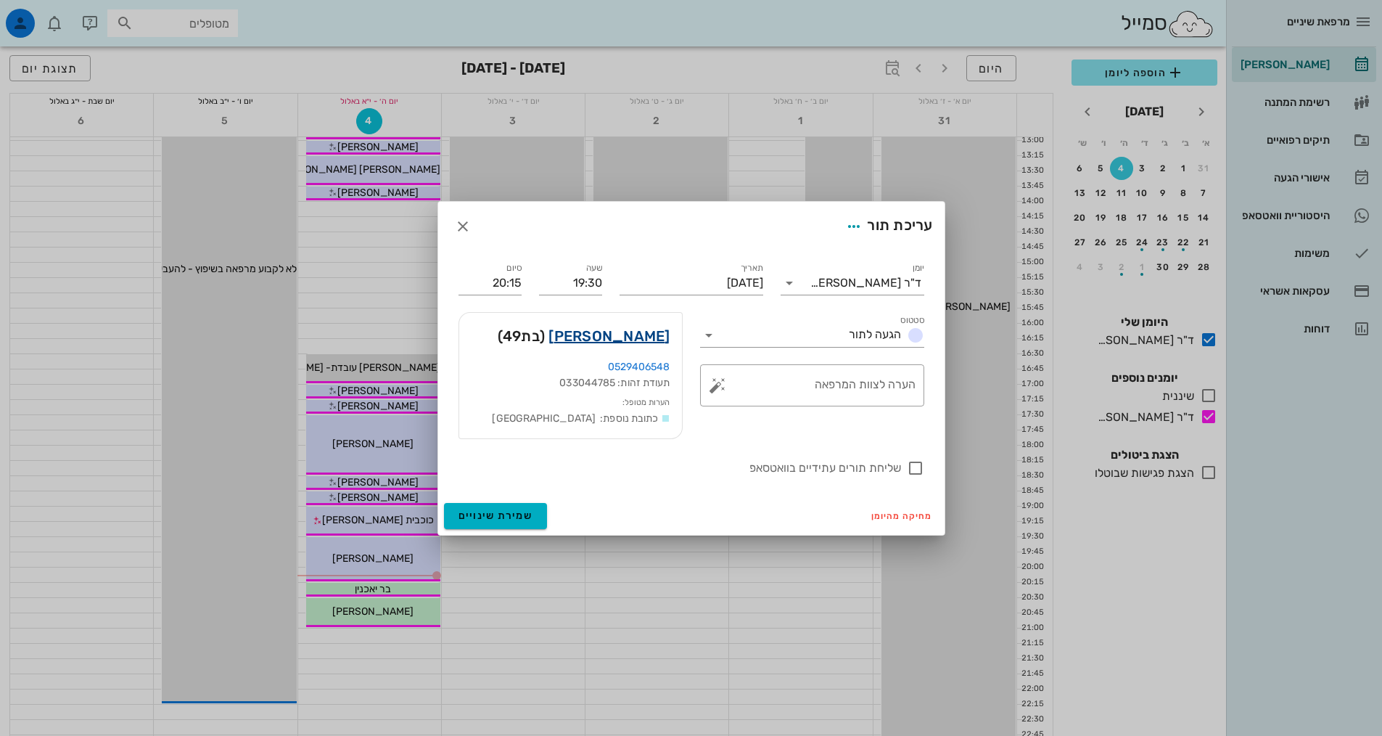
click at [633, 333] on link "[PERSON_NAME]" at bounding box center [609, 335] width 121 height 23
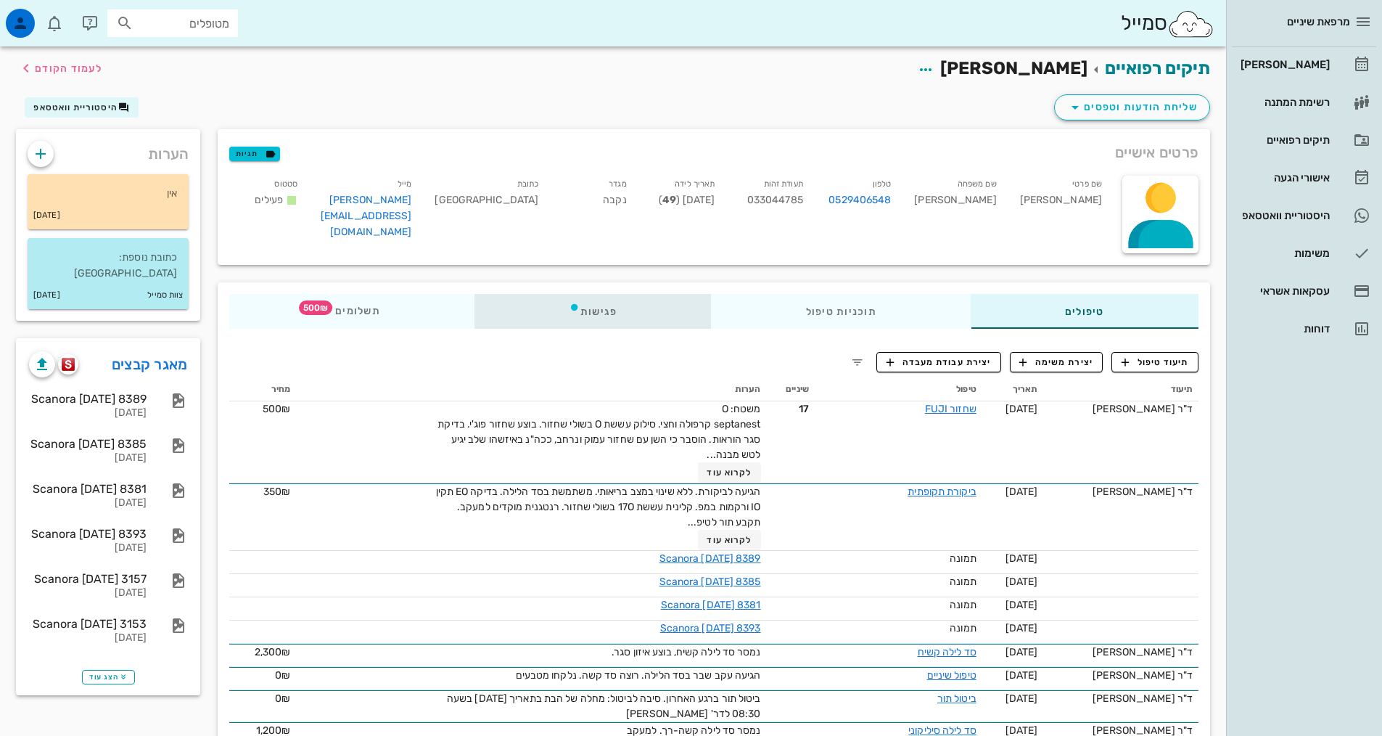
click at [604, 316] on div "פגישות" at bounding box center [593, 311] width 237 height 35
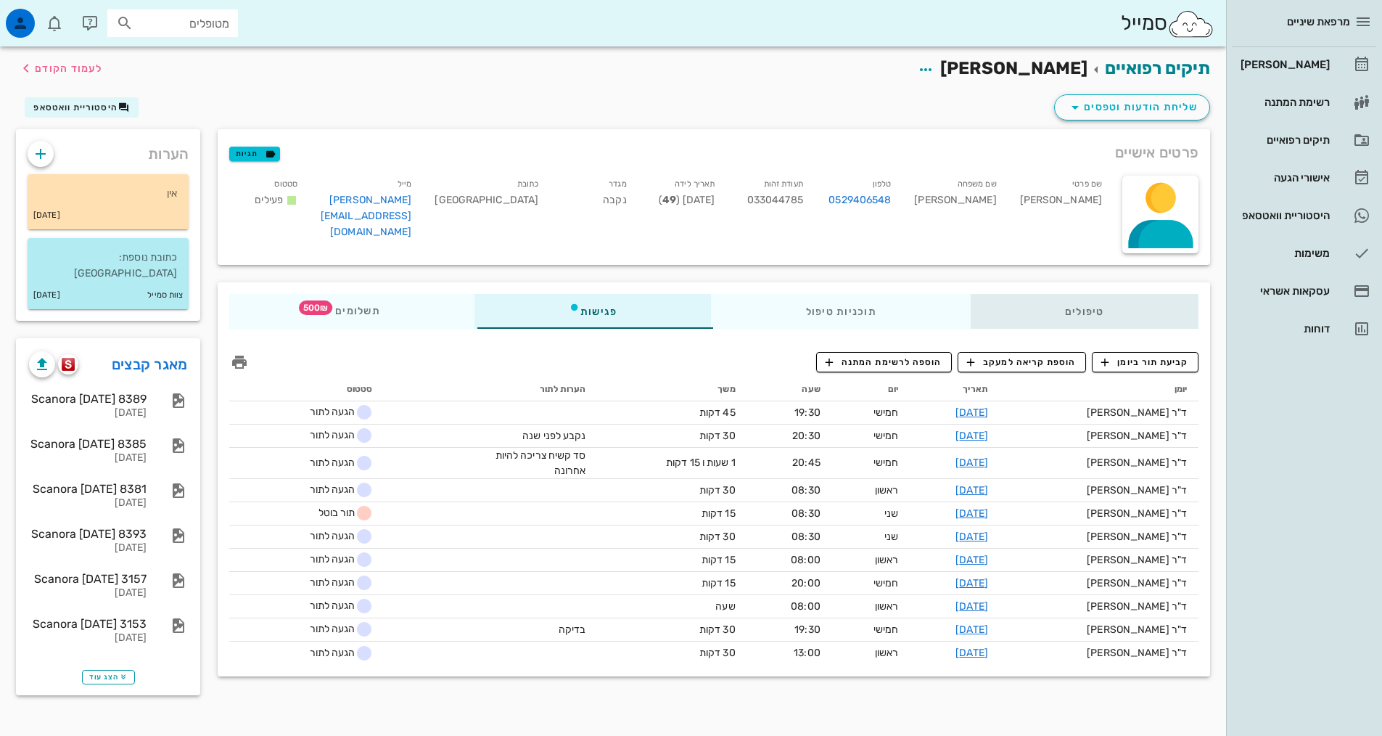
click at [1101, 310] on div "טיפולים" at bounding box center [1085, 311] width 228 height 35
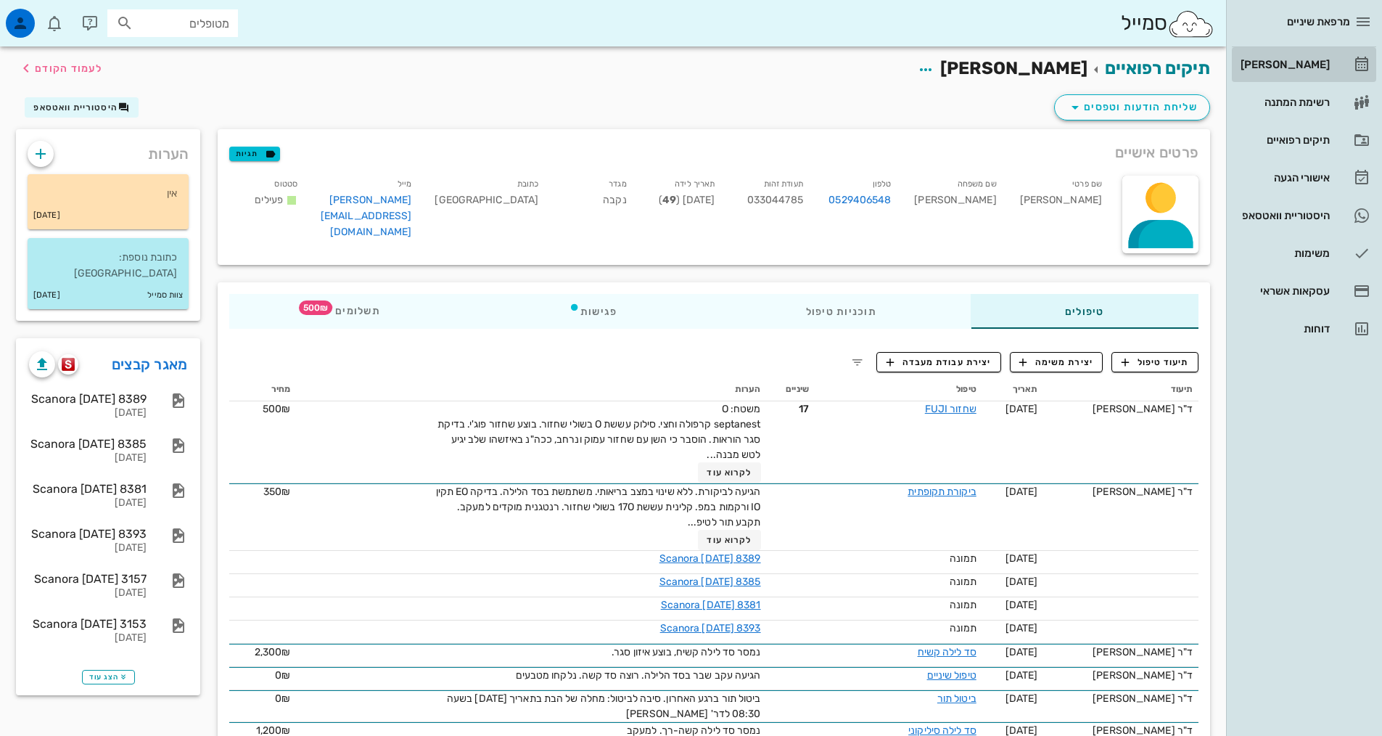
click at [1302, 56] on div "[PERSON_NAME]" at bounding box center [1284, 64] width 92 height 23
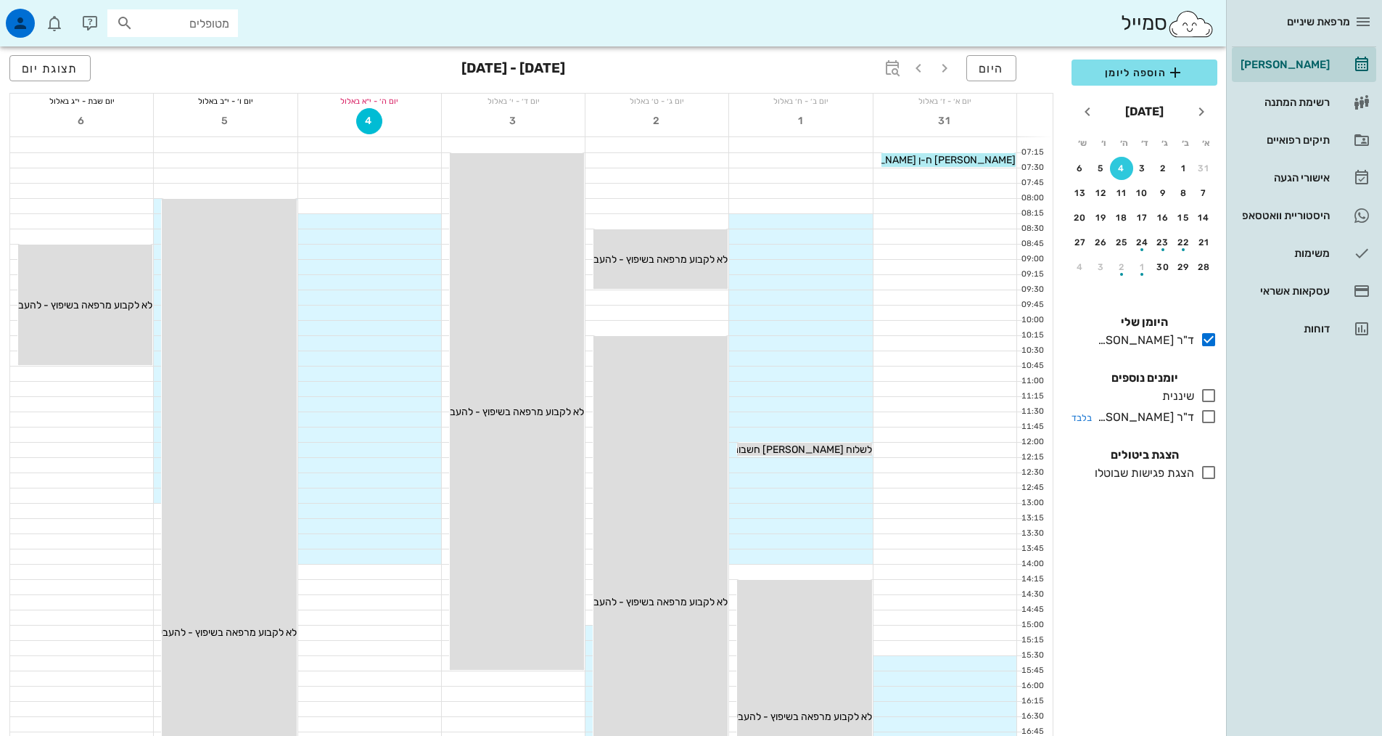
click at [1208, 419] on icon at bounding box center [1208, 416] width 17 height 17
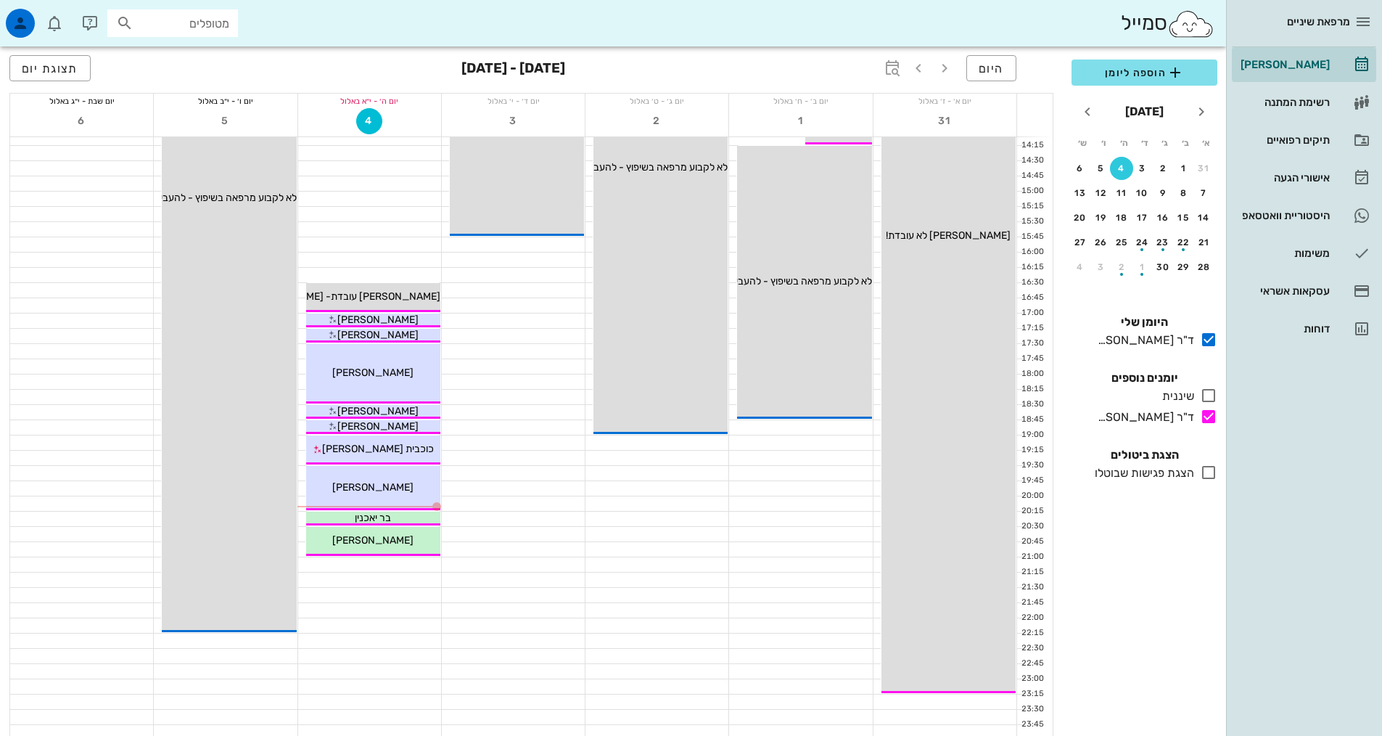
scroll to position [438, 0]
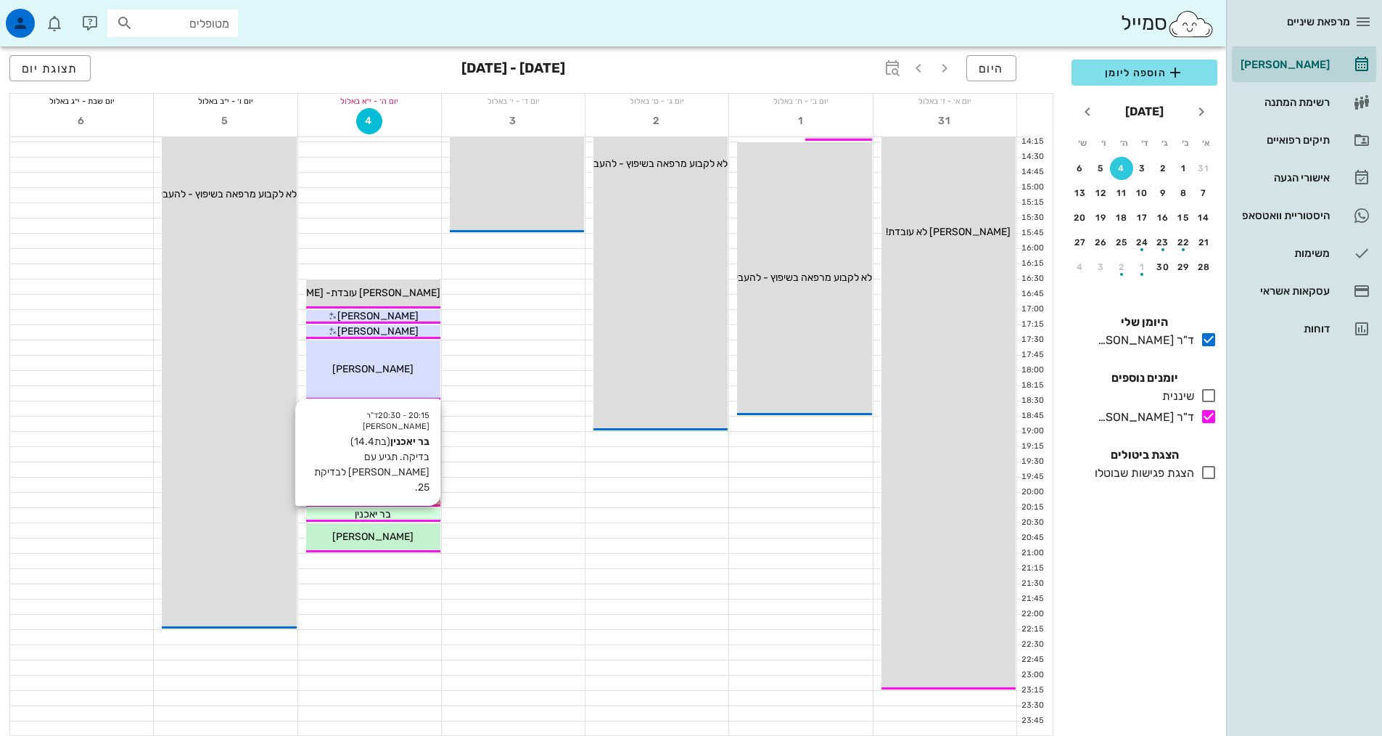
click at [344, 515] on div "בר יאכנין" at bounding box center [373, 513] width 134 height 15
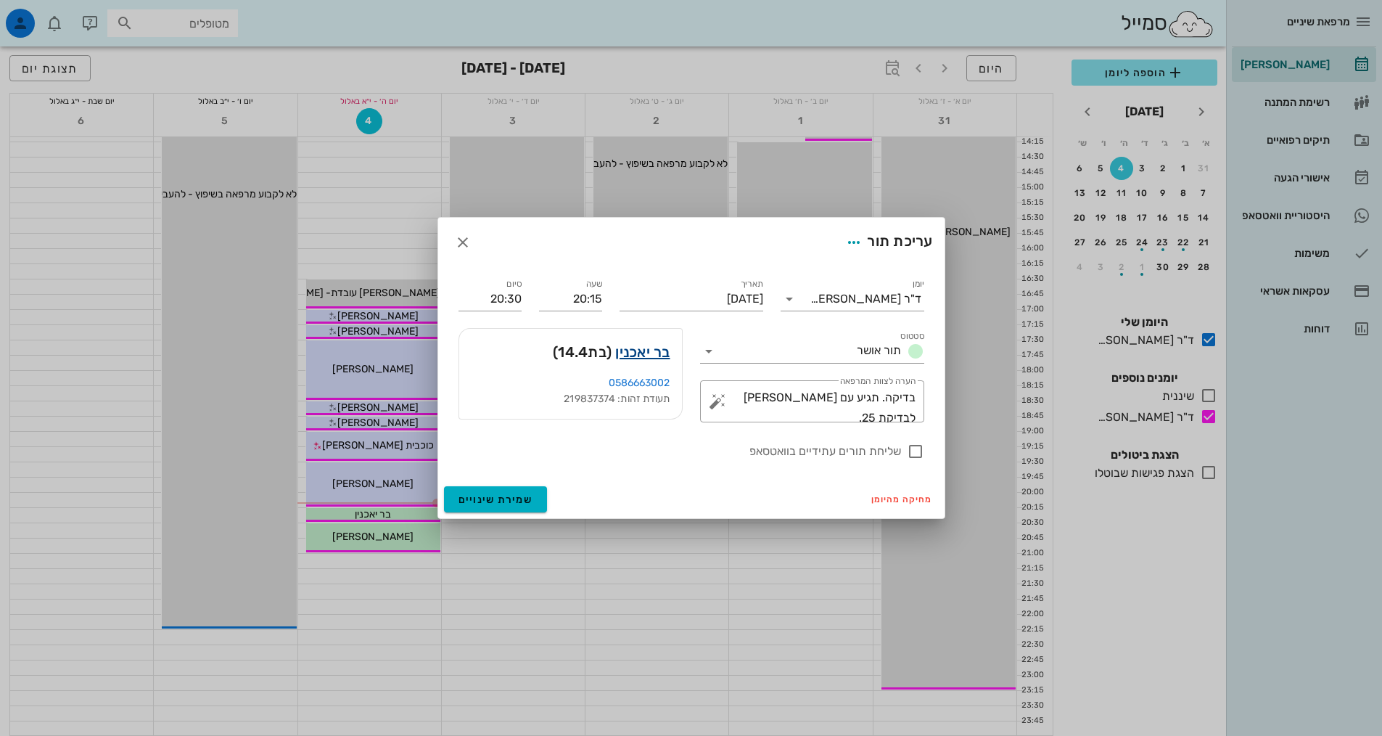
click at [642, 349] on link "בר יאכנין" at bounding box center [642, 351] width 54 height 23
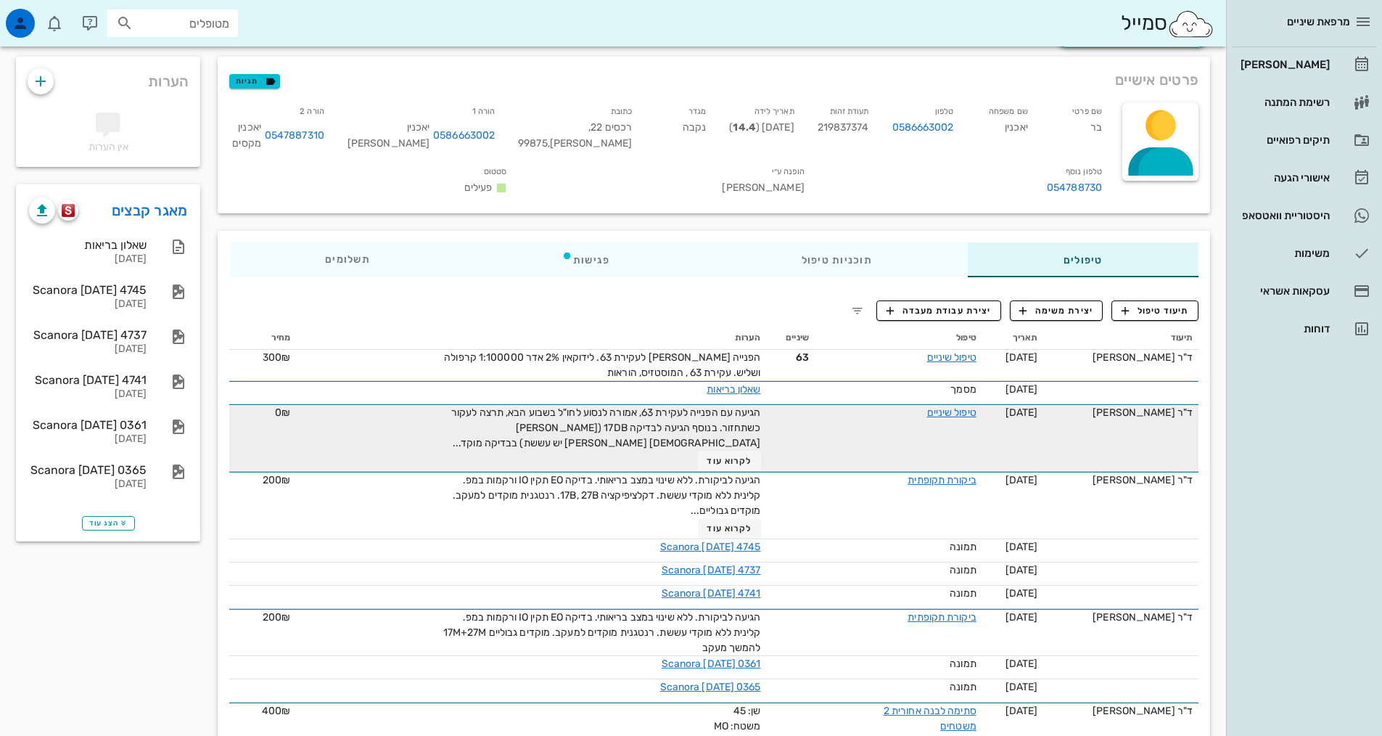
scroll to position [145, 0]
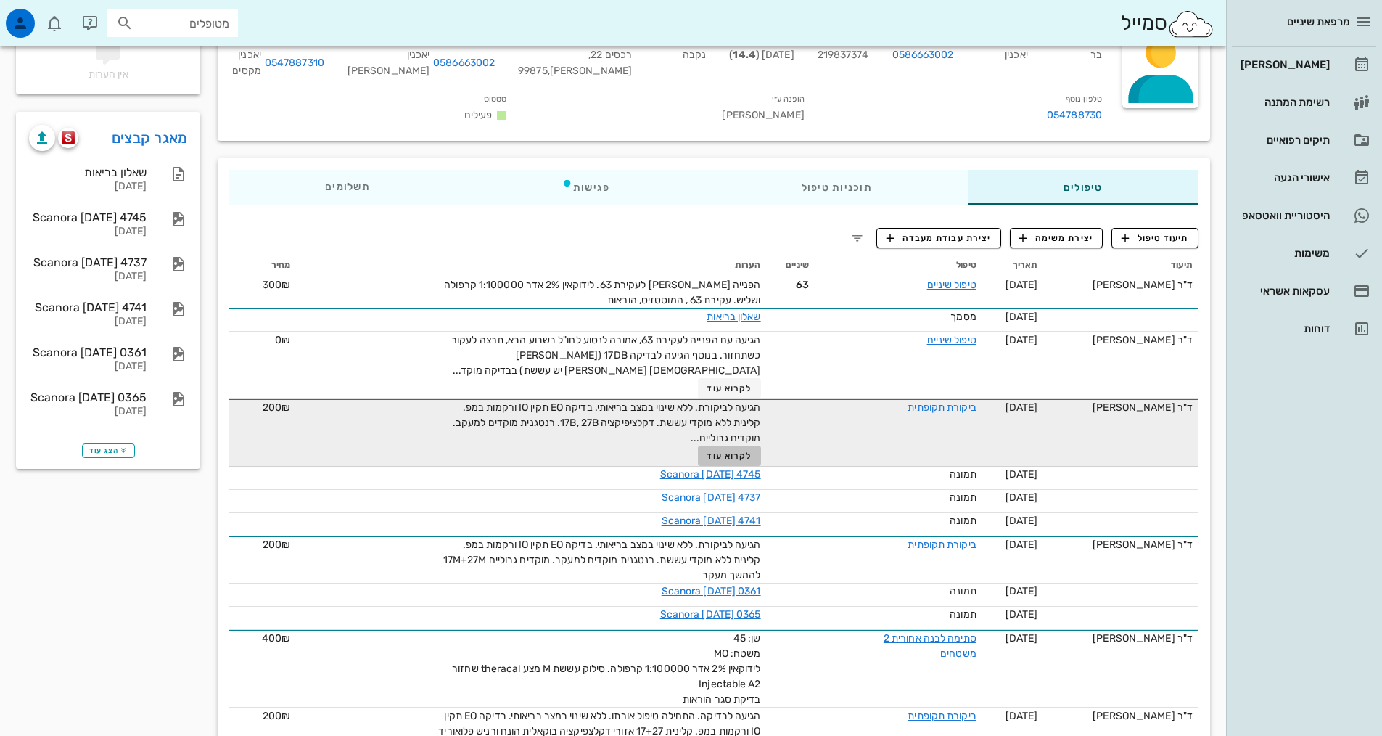
click at [717, 458] on span "לקרוא עוד" at bounding box center [729, 456] width 45 height 10
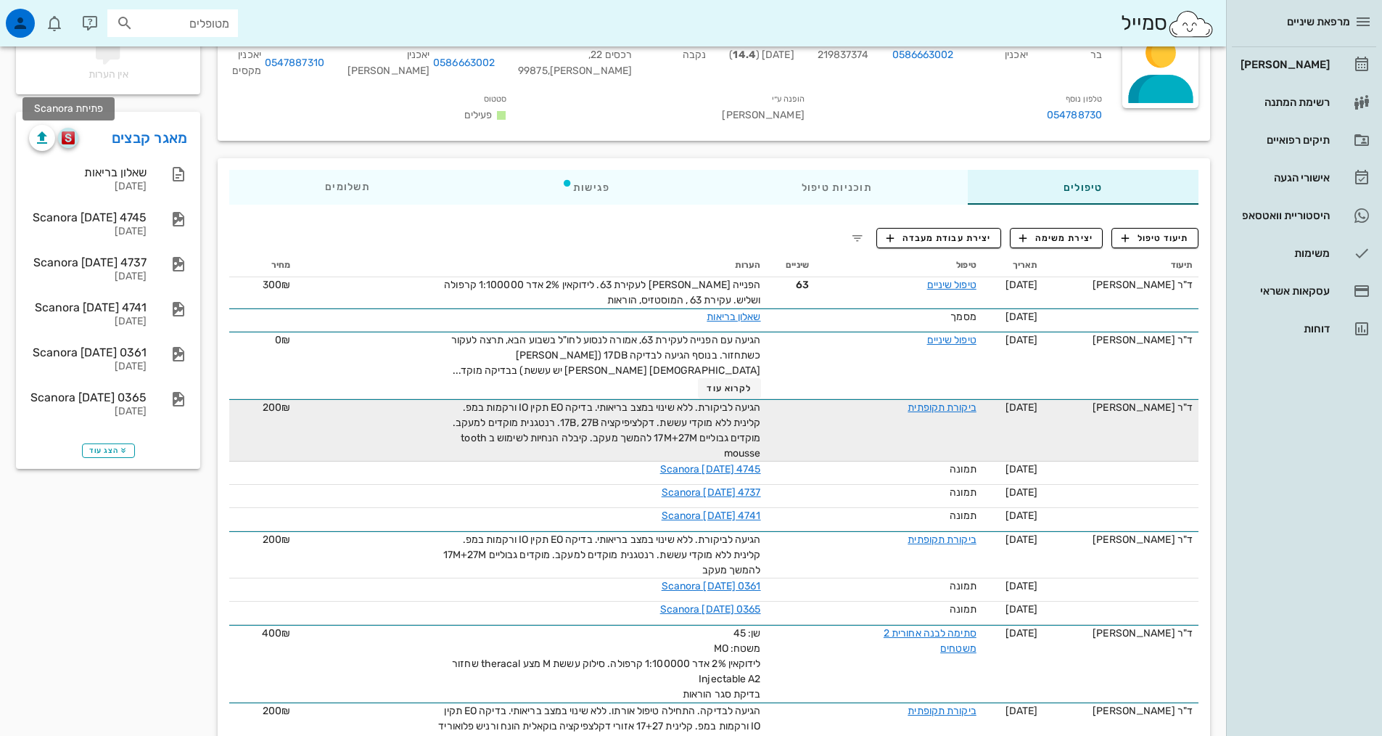
click at [75, 137] on img "button" at bounding box center [69, 137] width 14 height 13
click at [1144, 245] on button "תיעוד טיפול" at bounding box center [1155, 238] width 87 height 20
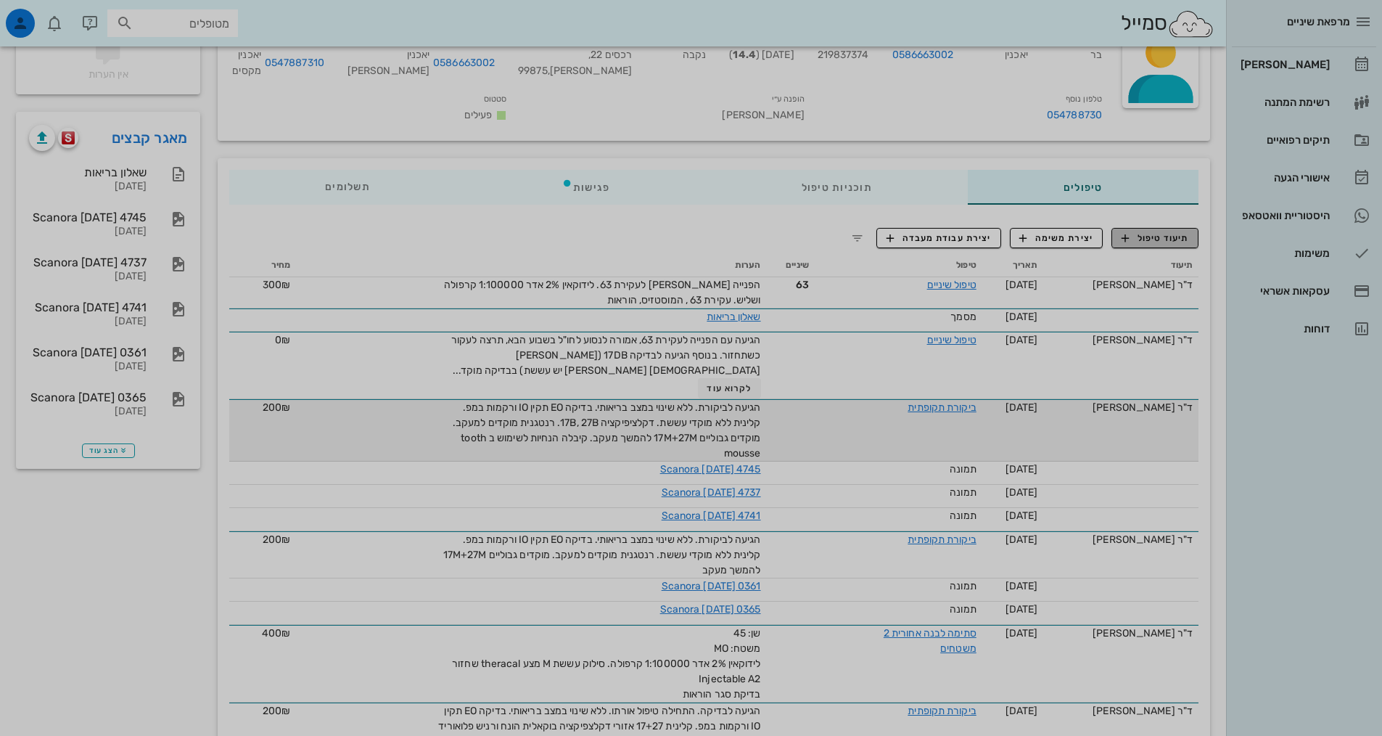
scroll to position [0, 0]
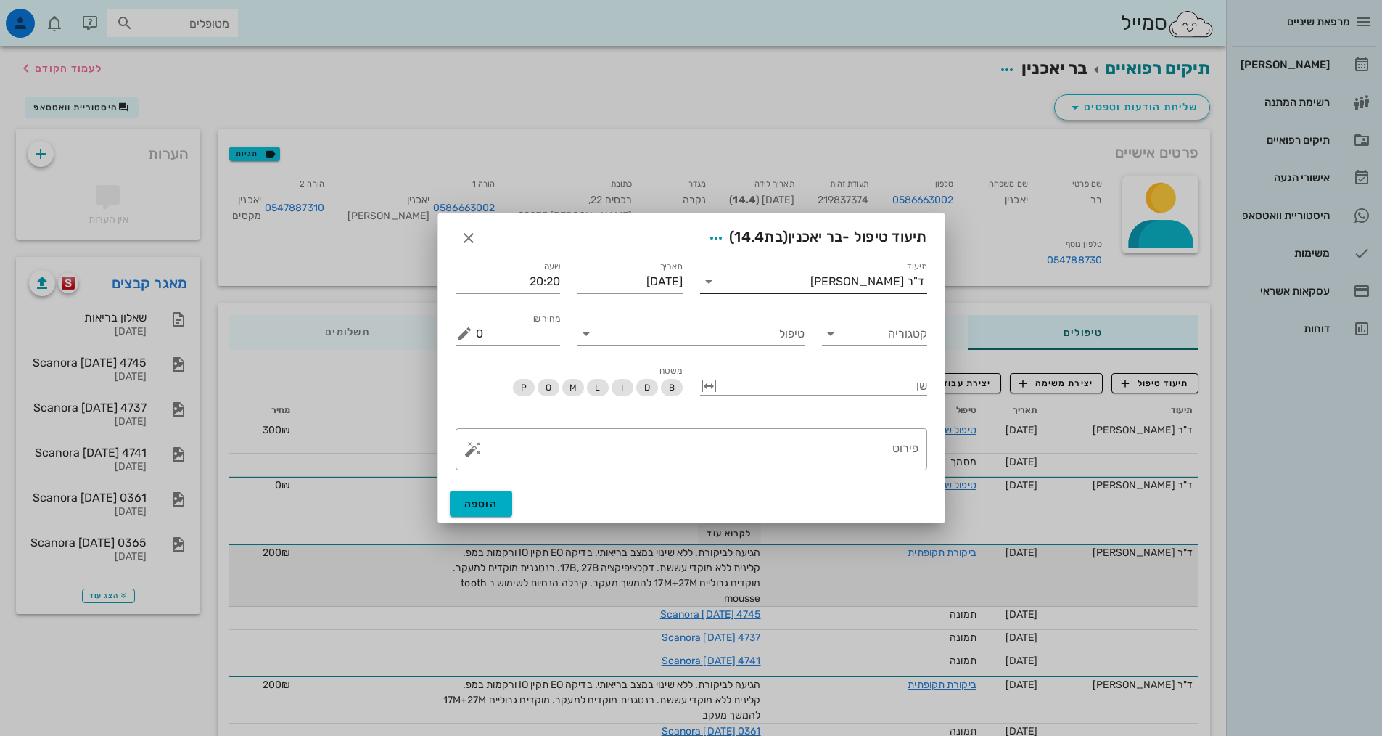
click at [866, 282] on div "ד"ר [PERSON_NAME]" at bounding box center [867, 281] width 114 height 13
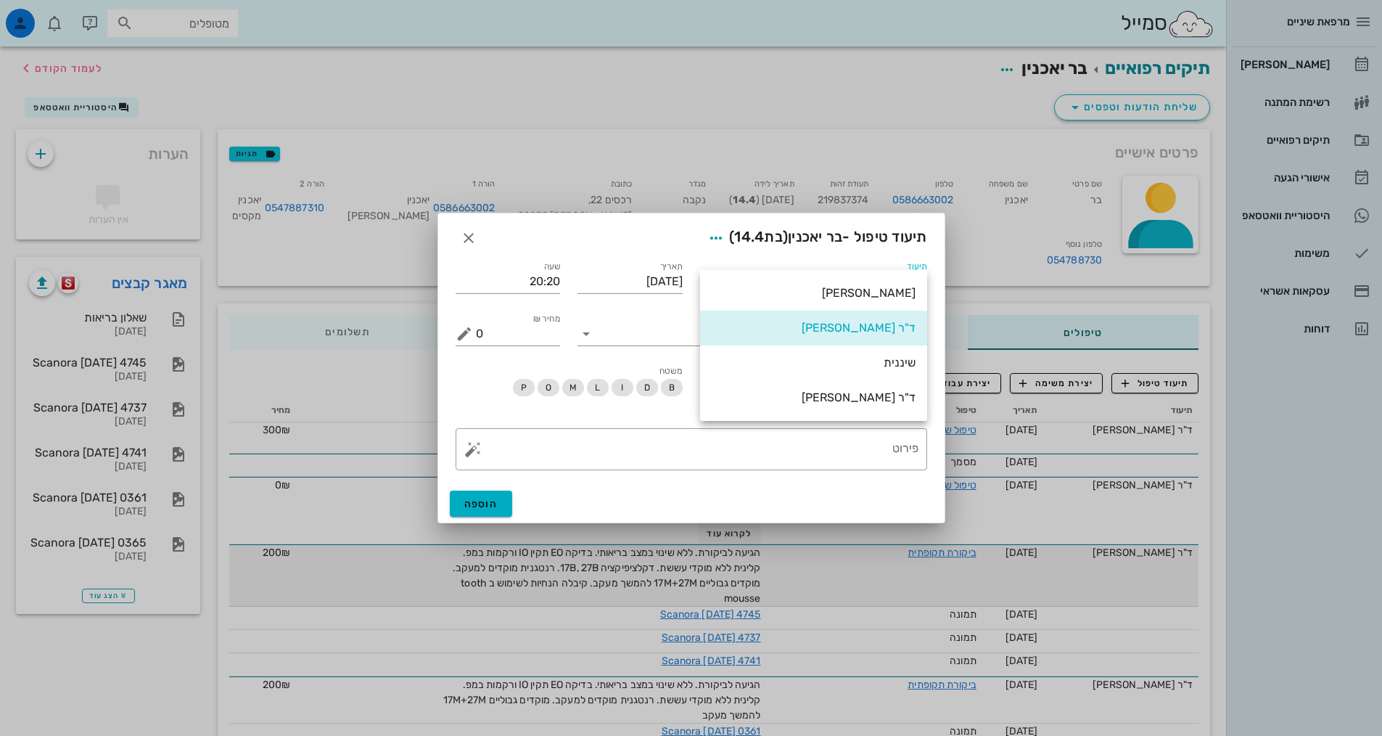
click at [873, 402] on div "ד"ר [PERSON_NAME]" at bounding box center [814, 397] width 204 height 14
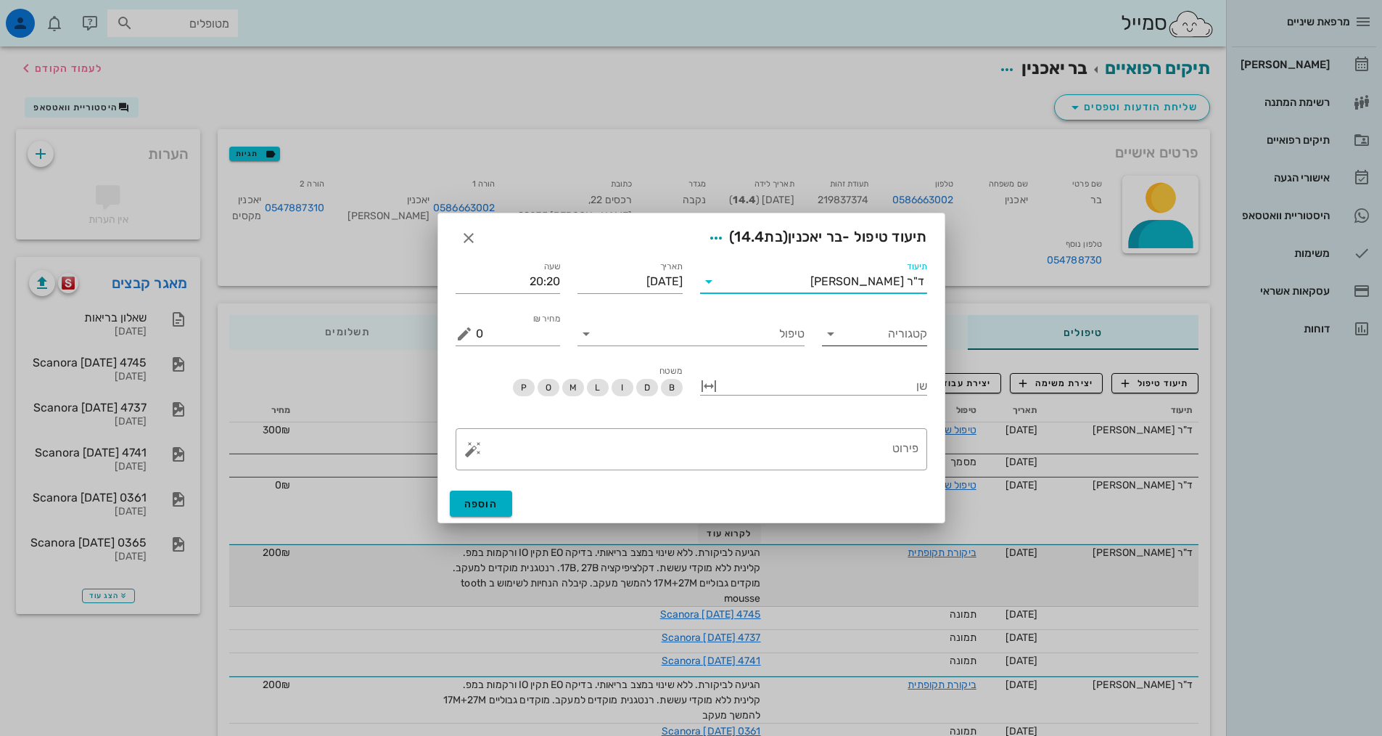
click at [895, 337] on input "קטגוריה" at bounding box center [886, 333] width 82 height 23
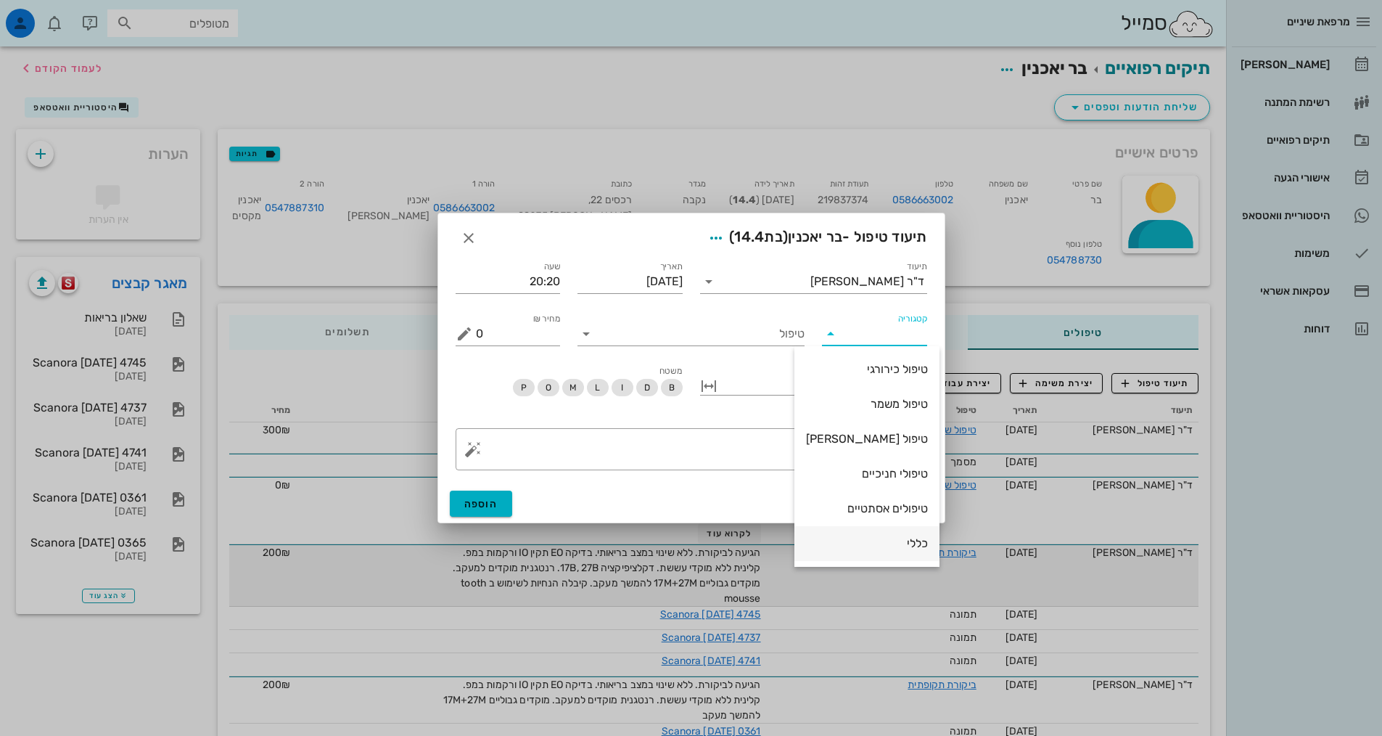
click at [900, 543] on div "כללי" at bounding box center [867, 543] width 122 height 14
type input "כללי"
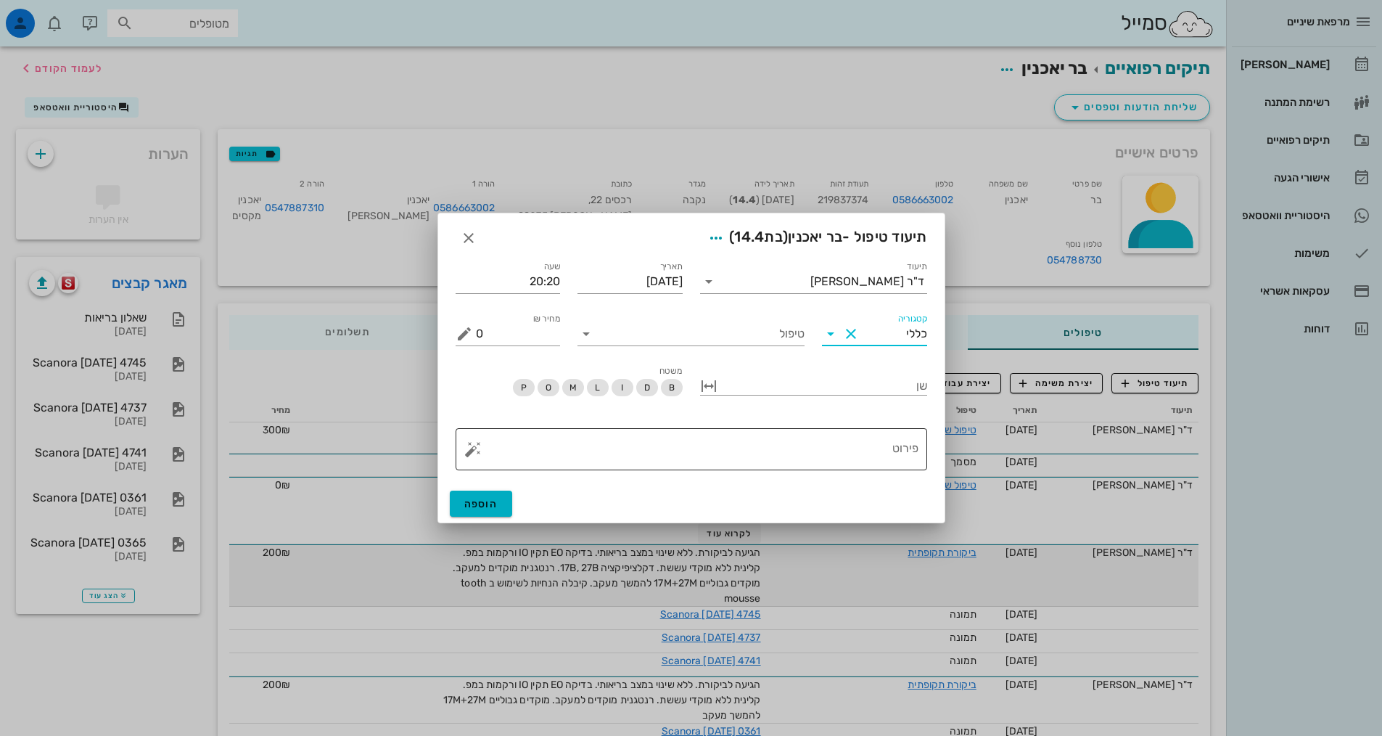
click at [847, 441] on textarea "פירוט" at bounding box center [697, 452] width 443 height 35
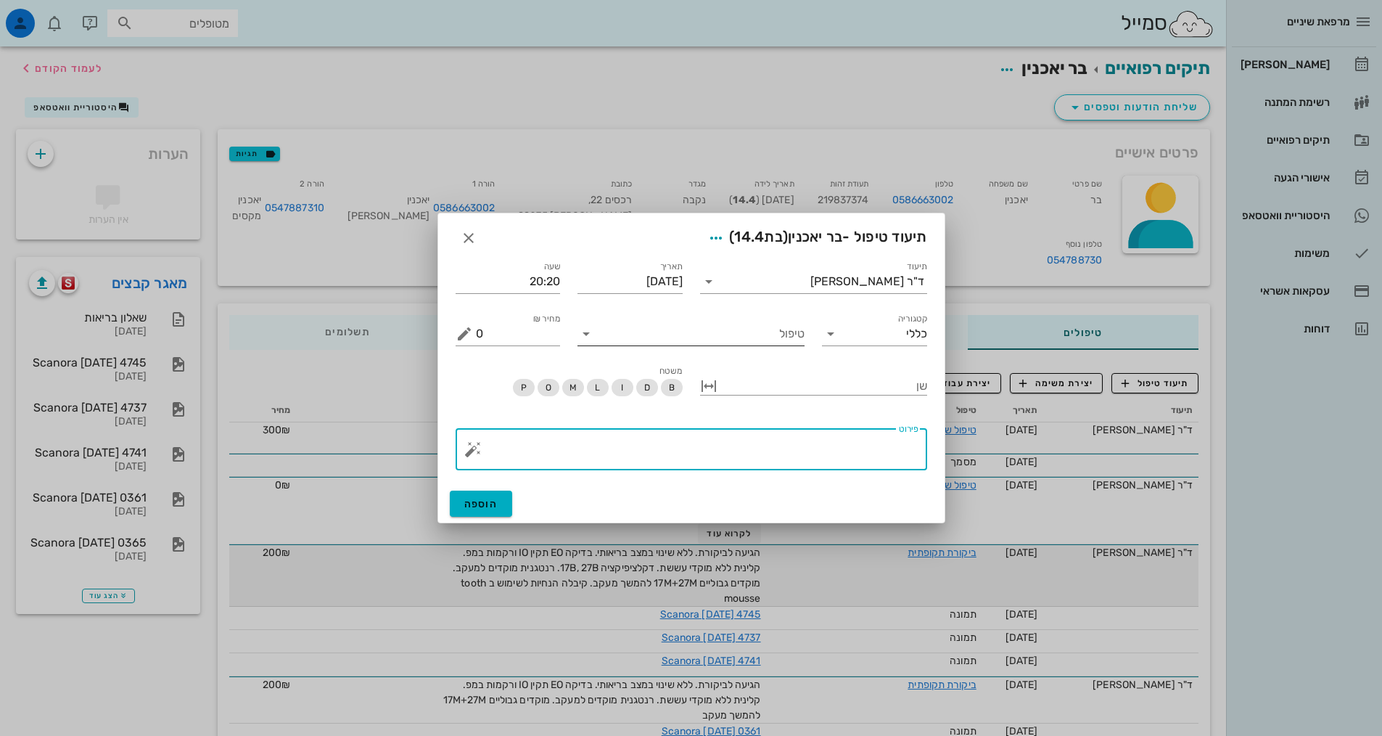
click at [788, 338] on input "טיפול" at bounding box center [701, 333] width 207 height 23
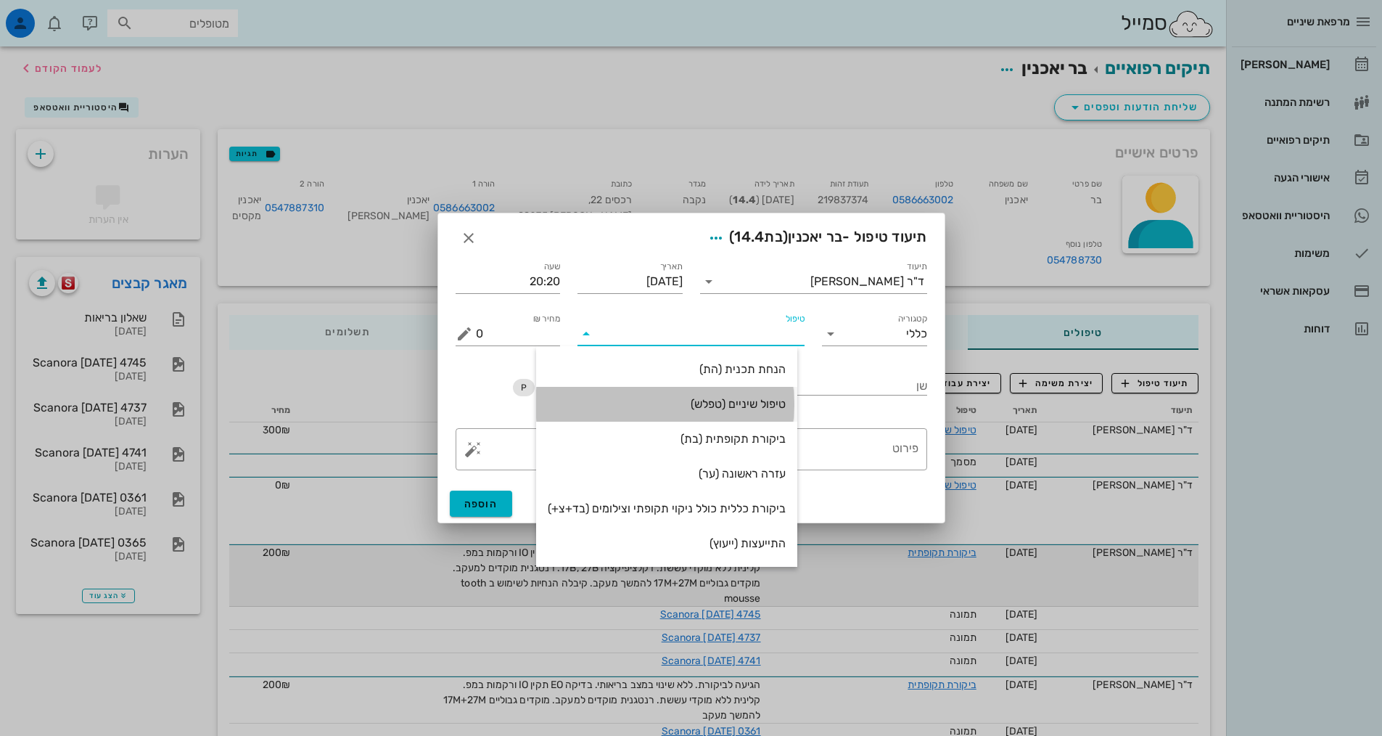
click at [746, 393] on div "טיפול שיניים (טפלש)" at bounding box center [667, 403] width 238 height 31
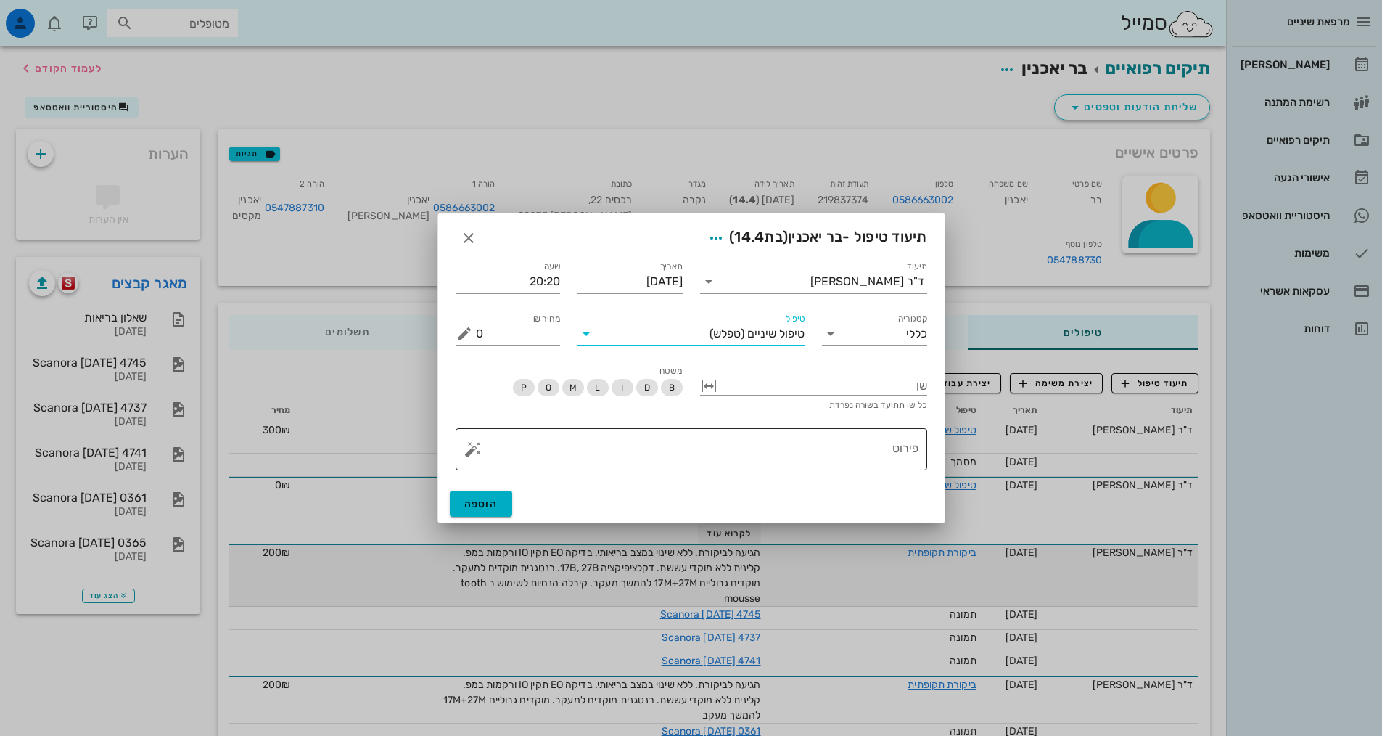
click at [798, 443] on textarea "פירוט" at bounding box center [697, 452] width 443 height 35
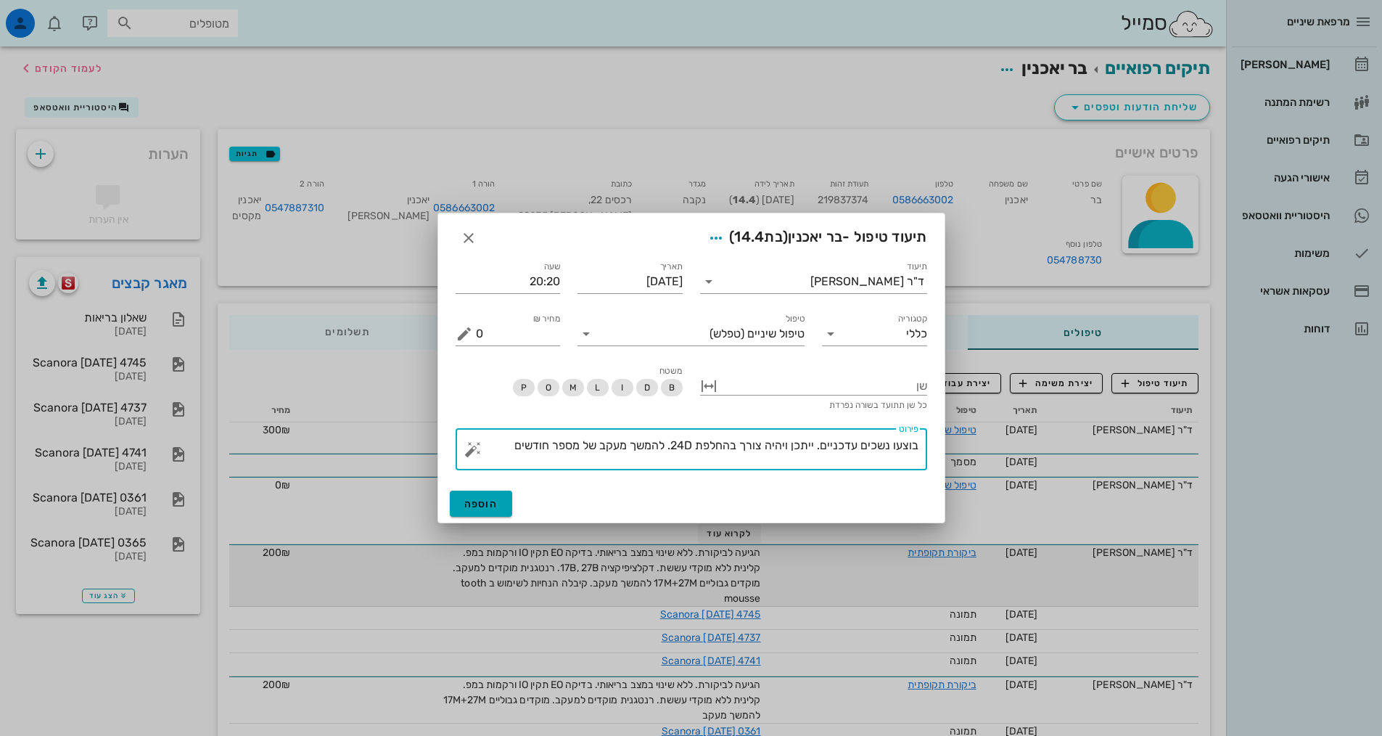
type textarea "בוצעו נשכים עדכניים. ייתכן ויהיה צורך בהחלפת 24D. להמשך מעקב של מספר חודשים"
click at [475, 515] on button "הוספה" at bounding box center [481, 503] width 63 height 26
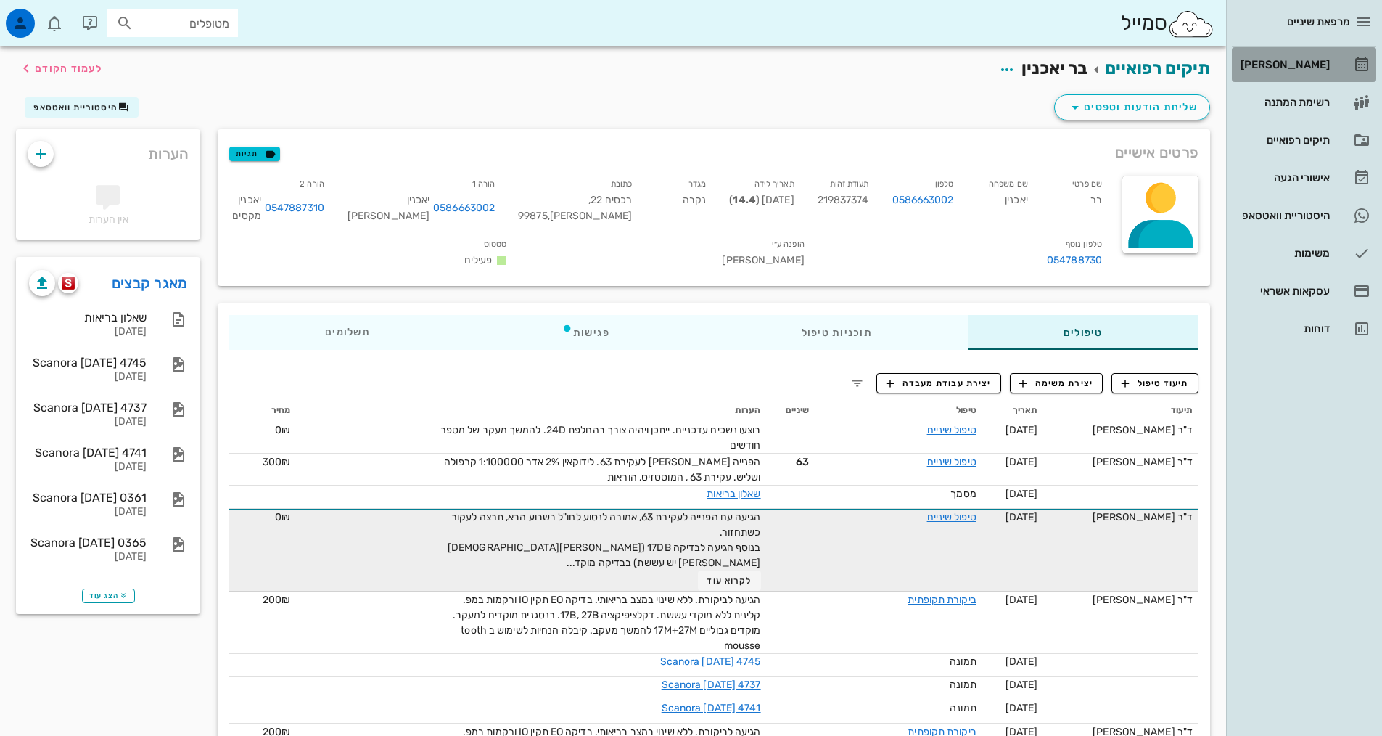
click at [1288, 50] on link "[PERSON_NAME]" at bounding box center [1304, 64] width 144 height 35
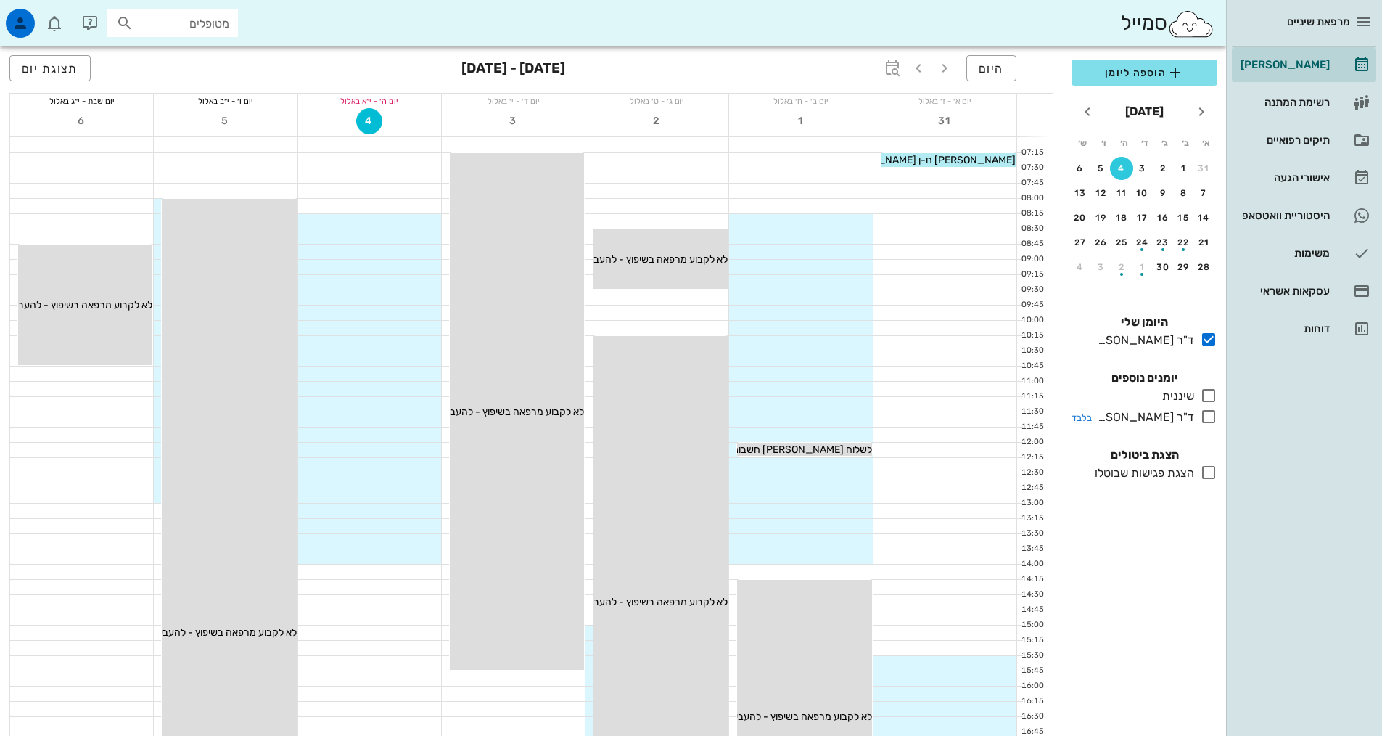
click at [1205, 420] on icon at bounding box center [1208, 416] width 17 height 17
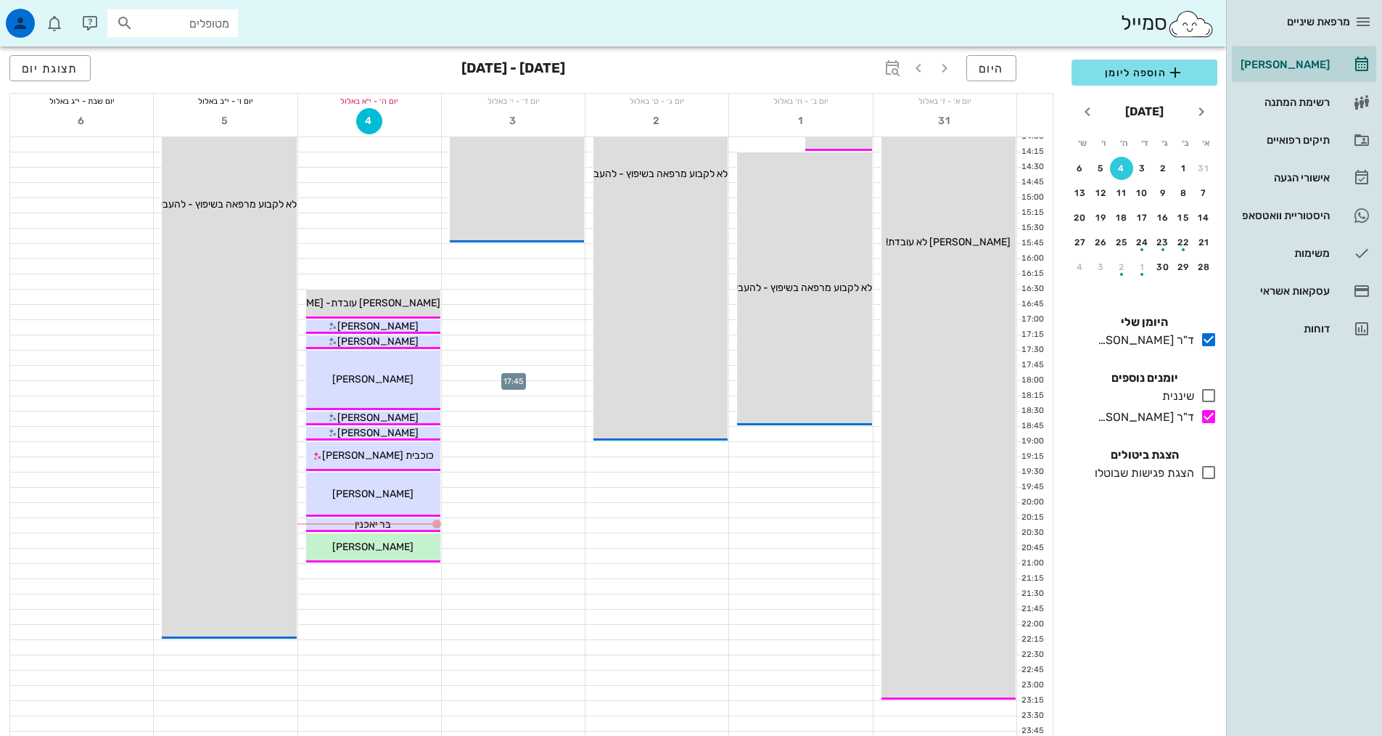
scroll to position [435, 0]
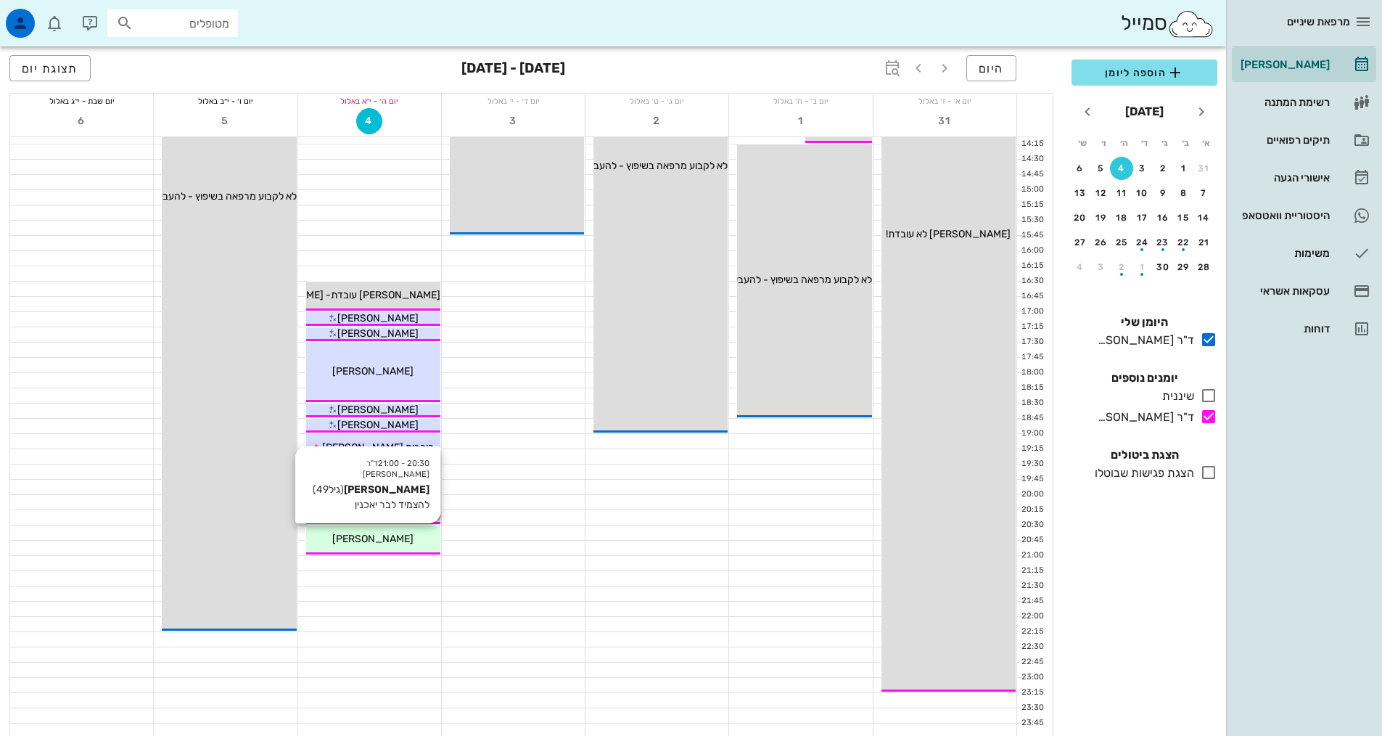
click at [374, 544] on span "[PERSON_NAME]" at bounding box center [372, 539] width 81 height 12
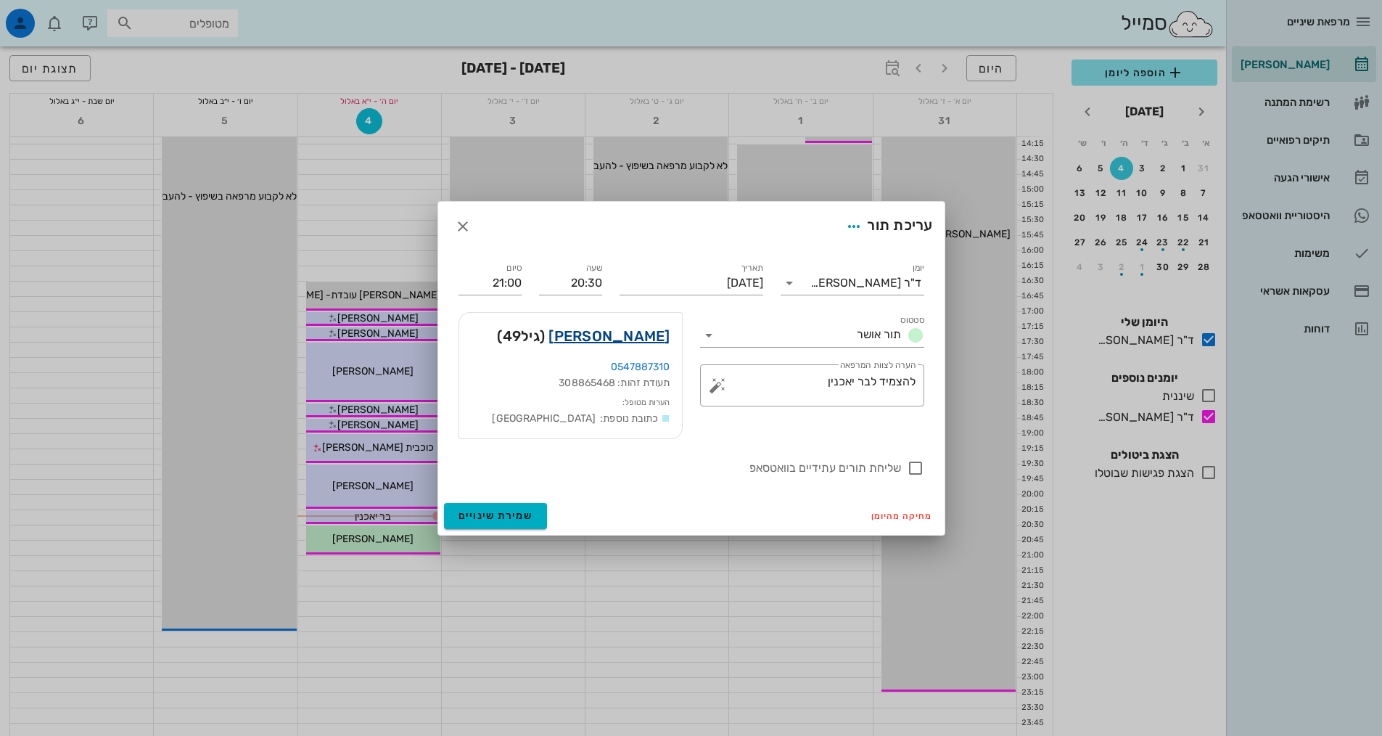
click at [646, 338] on link "[PERSON_NAME]" at bounding box center [609, 335] width 121 height 23
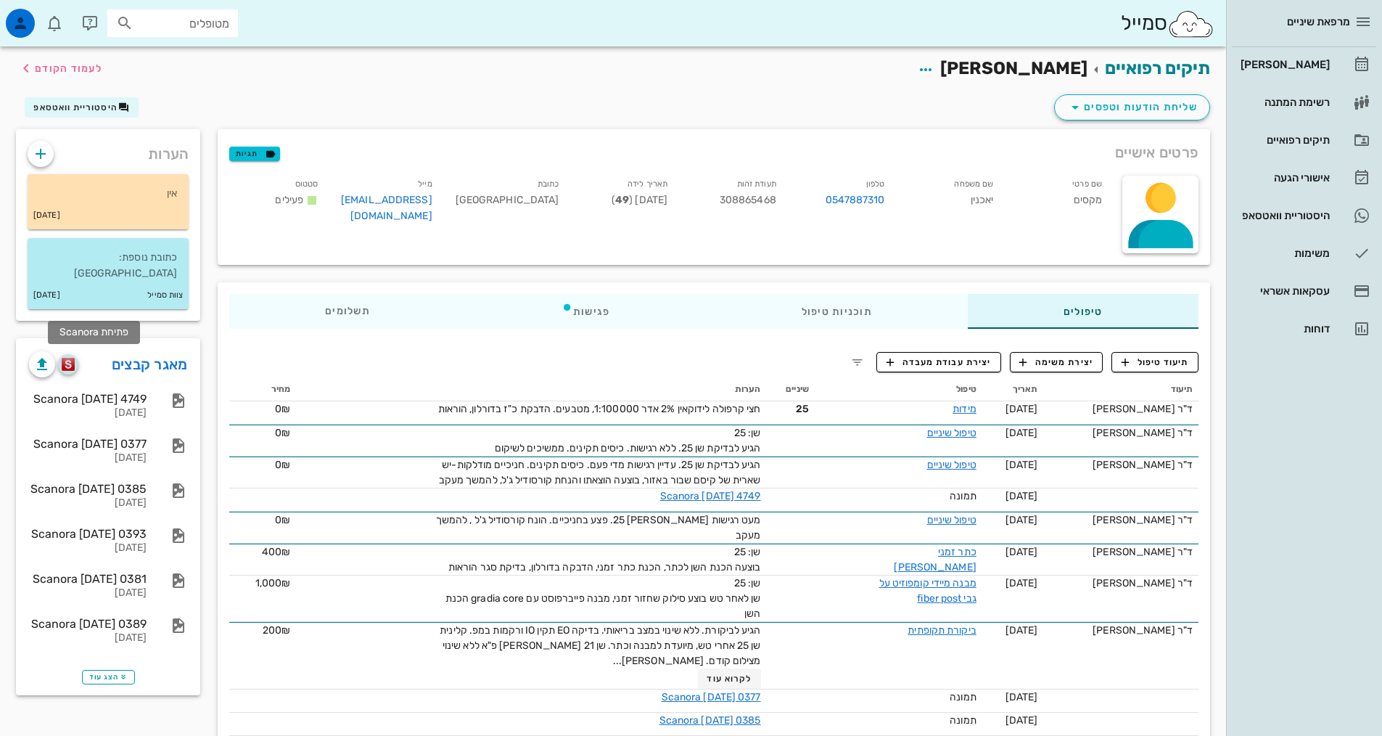
click at [70, 358] on img "button" at bounding box center [69, 364] width 14 height 13
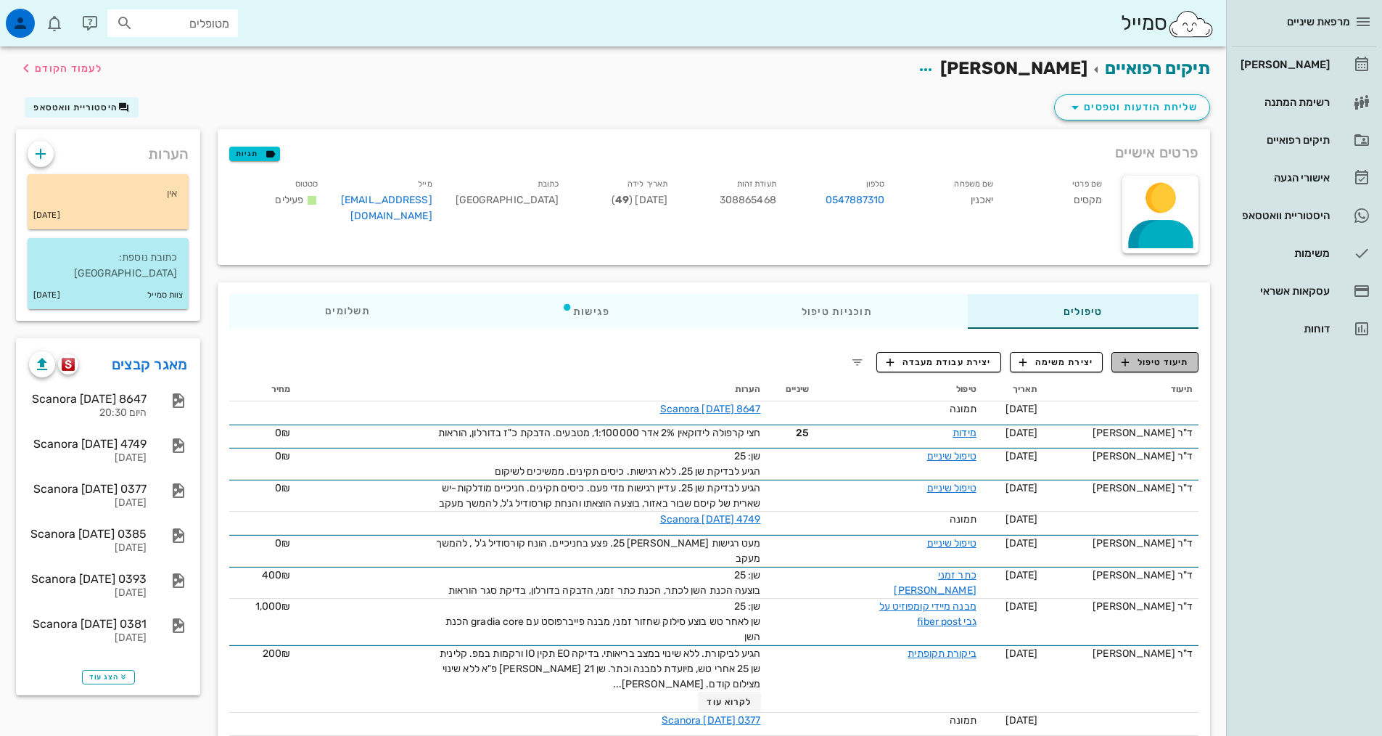
click at [1158, 357] on span "תיעוד טיפול" at bounding box center [1155, 362] width 67 height 13
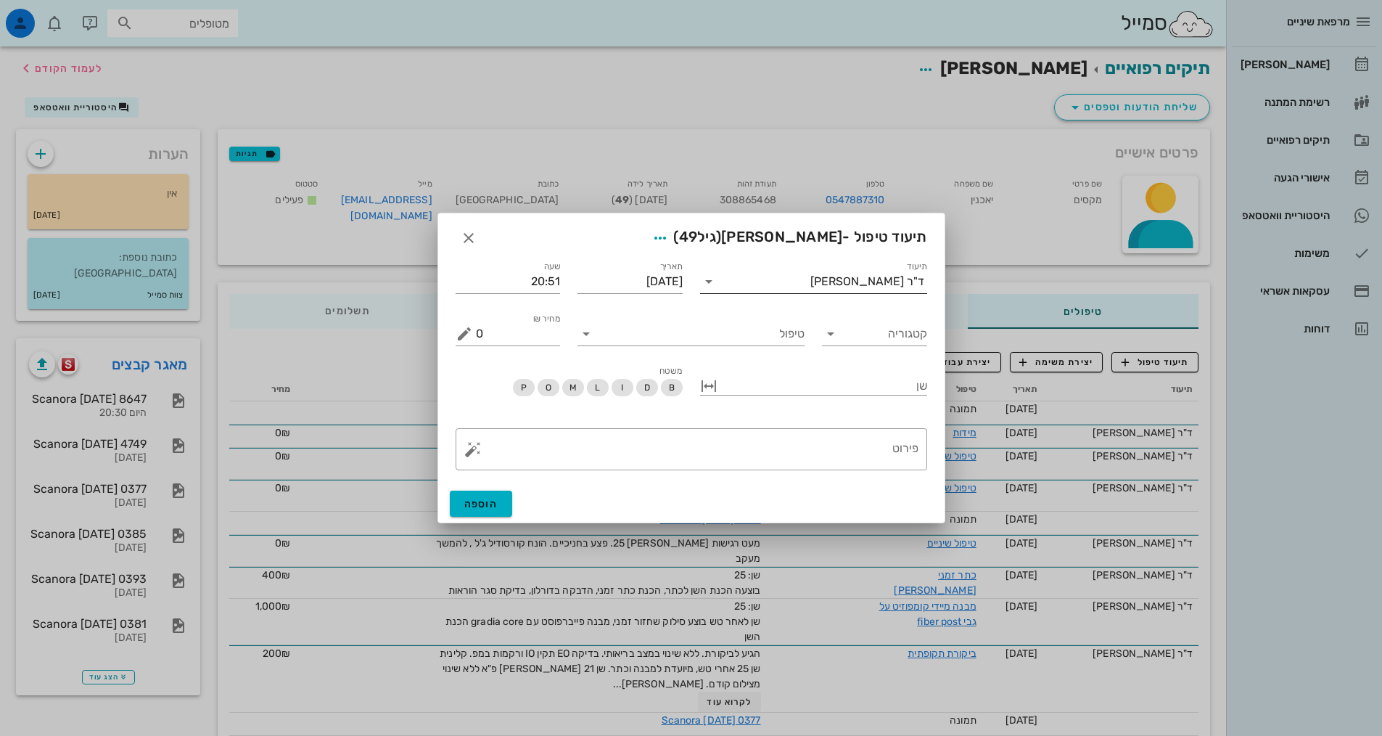
click at [810, 290] on input "תיעוד" at bounding box center [765, 281] width 90 height 23
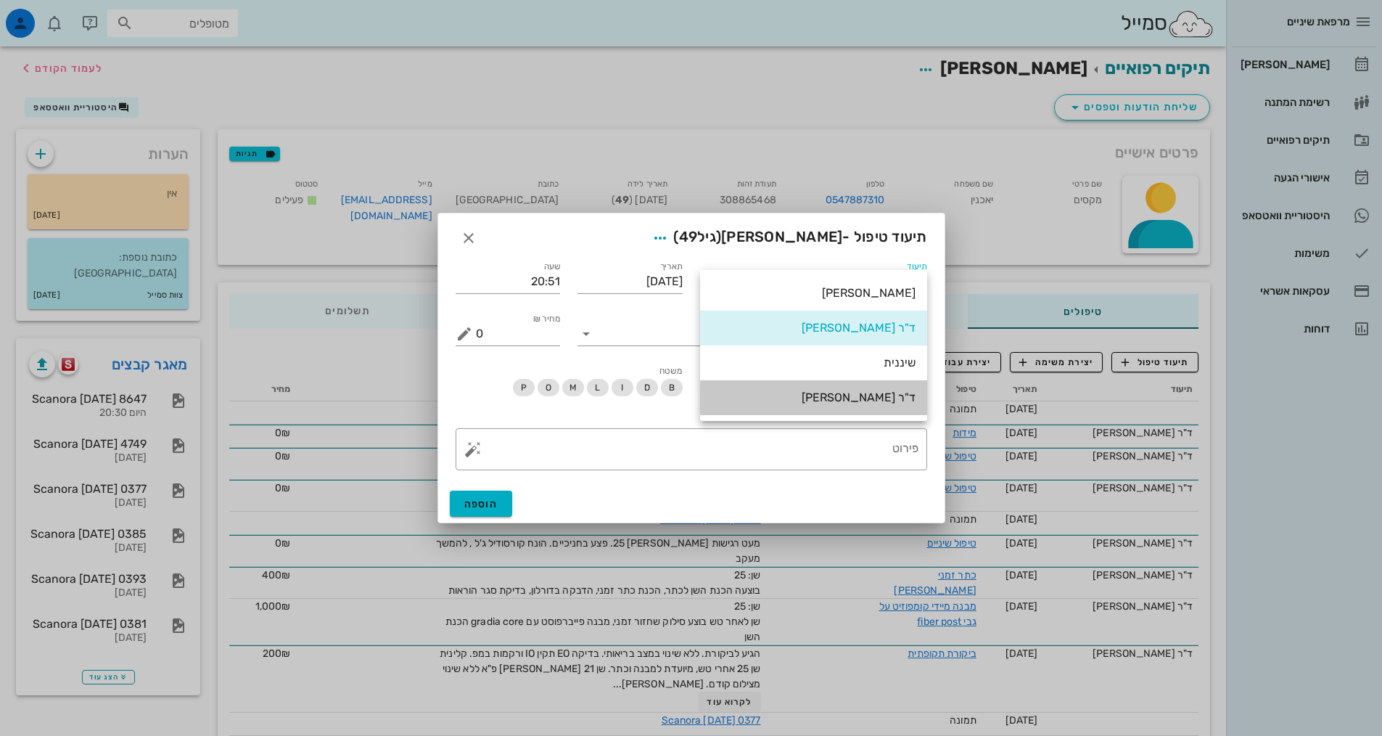
drag, startPoint x: 851, startPoint y: 408, endPoint x: 839, endPoint y: 387, distance: 23.4
click at [848, 408] on div "ד"ר [PERSON_NAME]" at bounding box center [814, 397] width 204 height 31
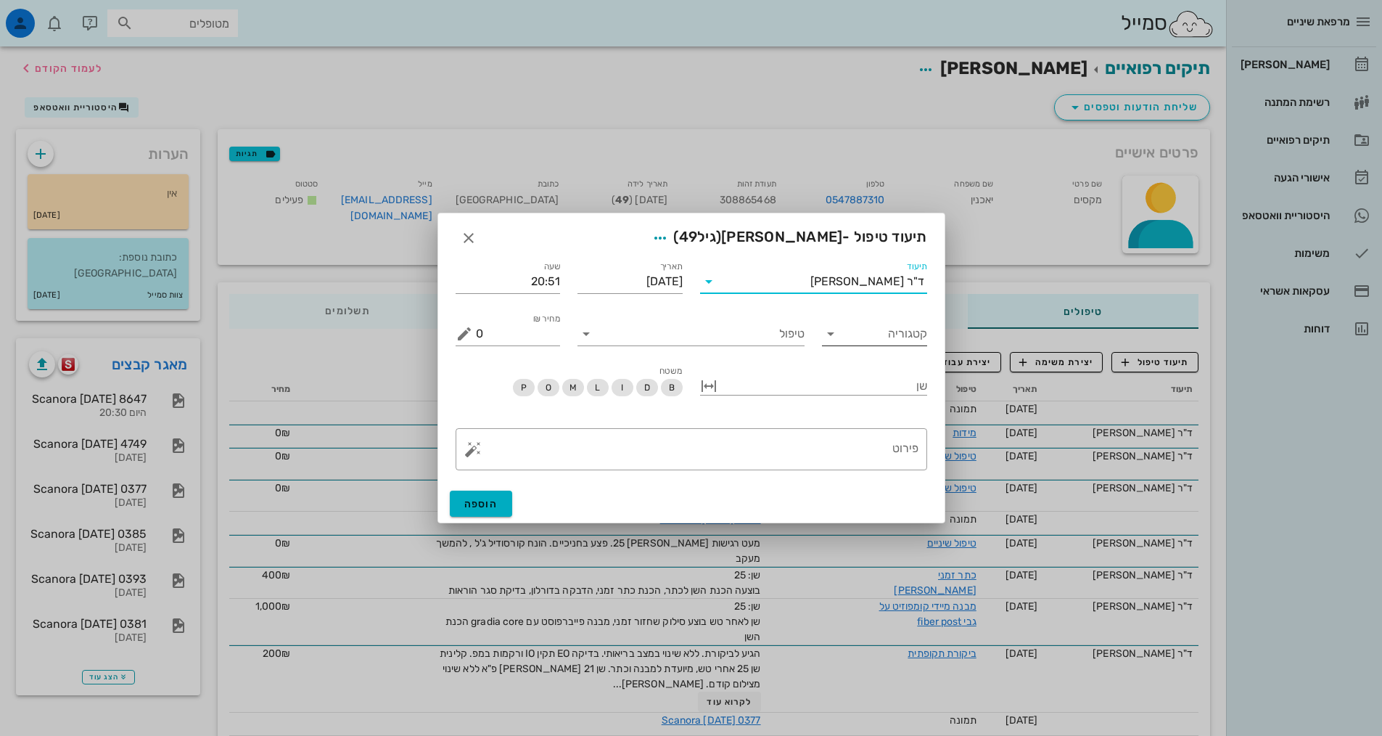
click at [842, 344] on div "קטגוריה" at bounding box center [874, 333] width 105 height 23
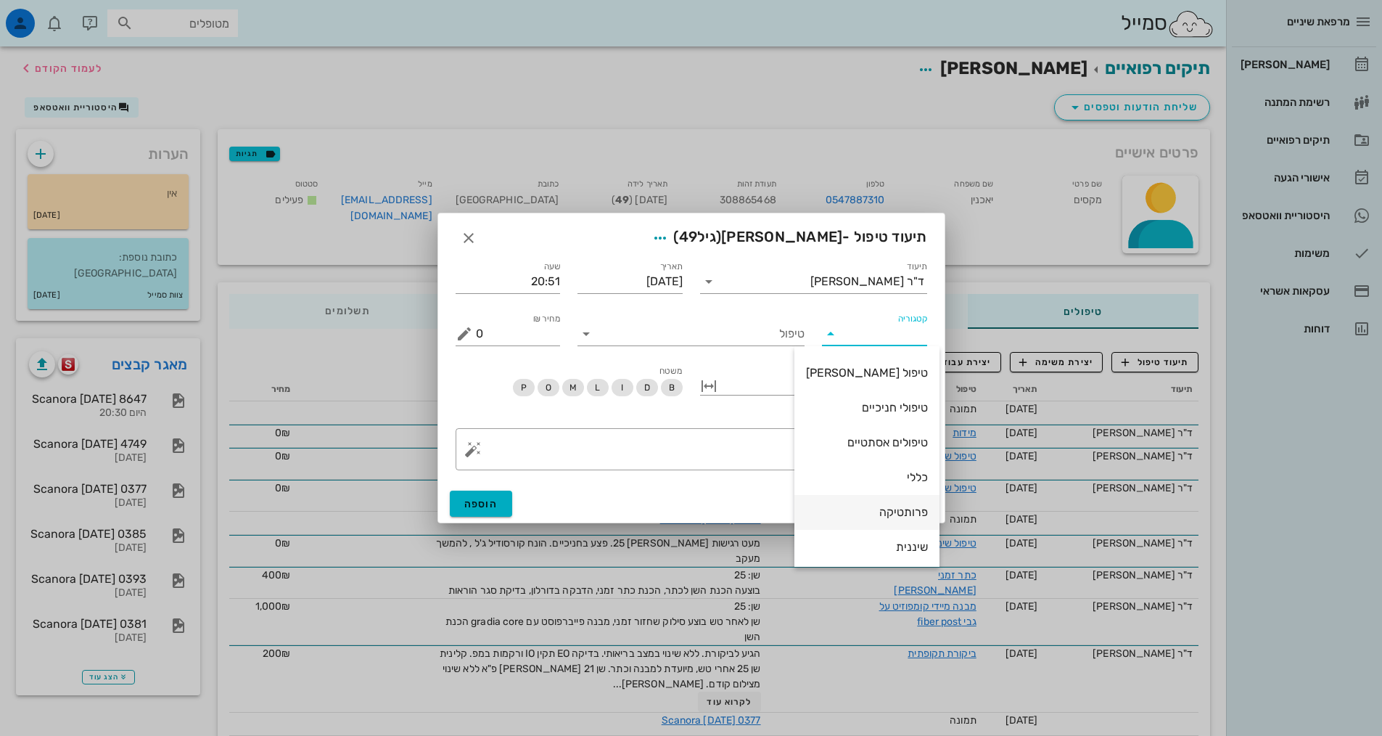
scroll to position [139, 0]
click at [876, 443] on div "פרותטיקה" at bounding box center [867, 439] width 122 height 14
type input "פרותטיקה"
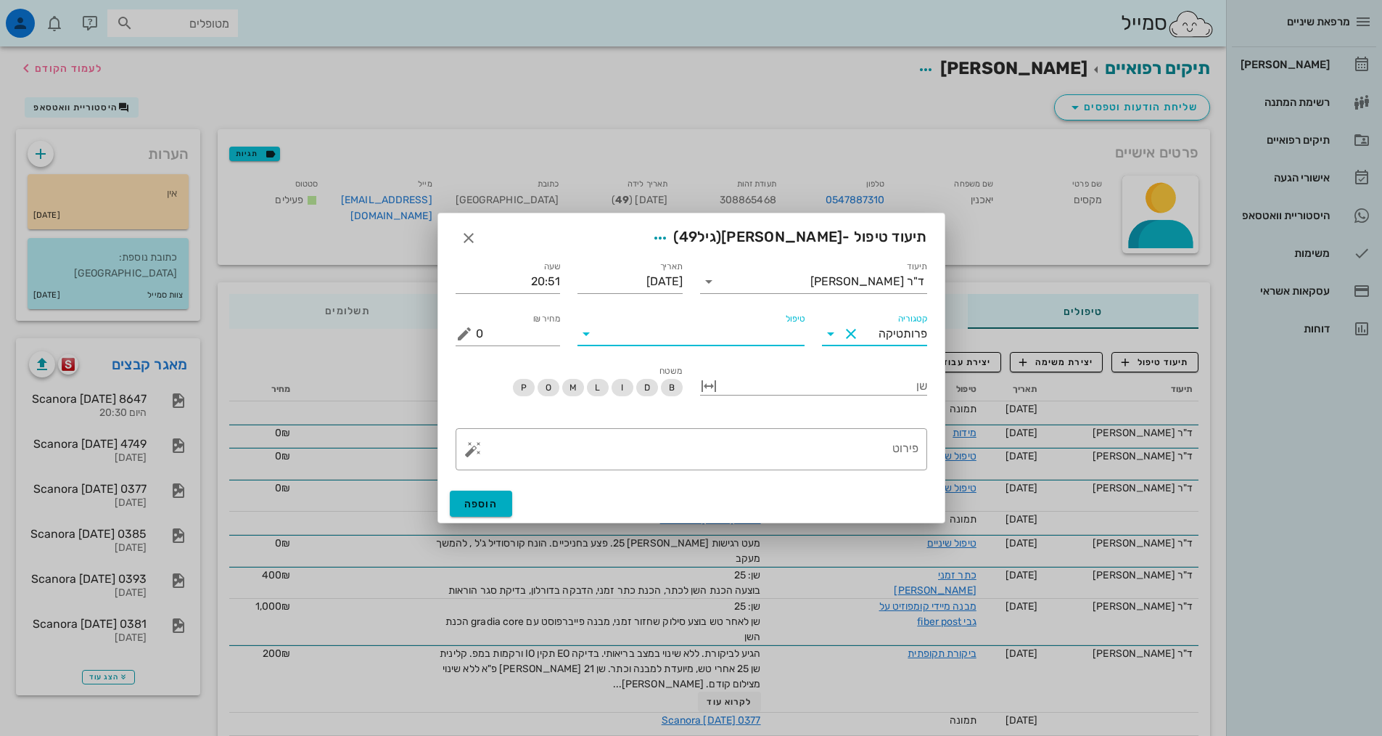
click at [768, 329] on input "טיפול" at bounding box center [701, 333] width 207 height 23
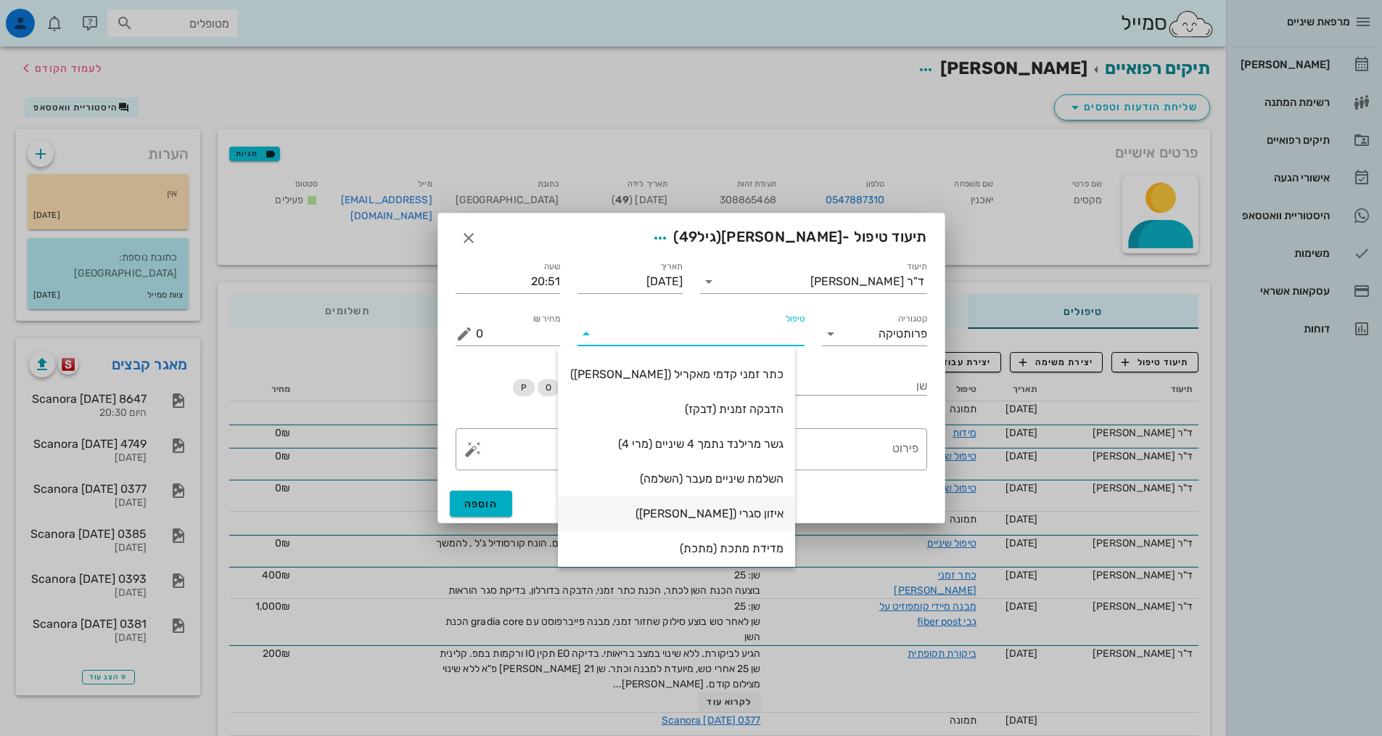
scroll to position [592, 0]
click at [761, 544] on div "מדידת מתכת (מתכת)" at bounding box center [677, 543] width 214 height 14
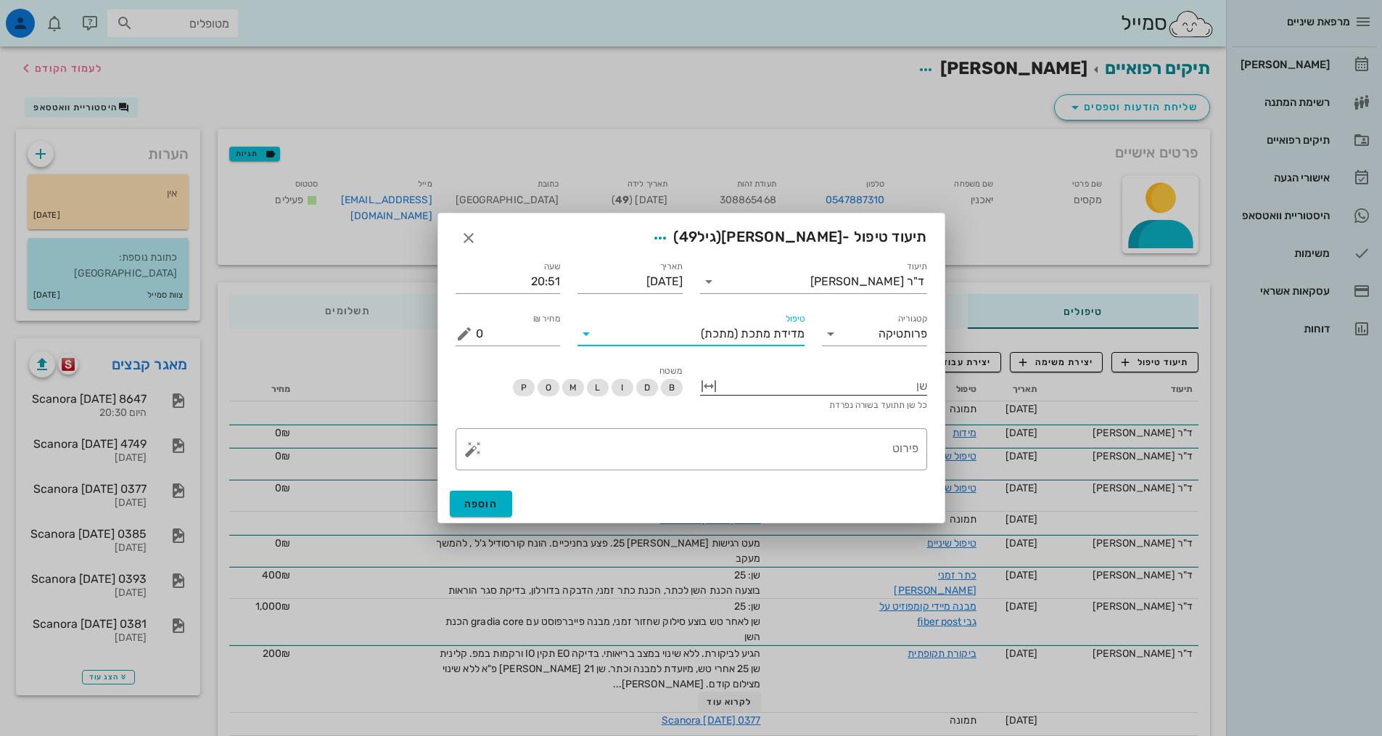
click at [813, 385] on div at bounding box center [823, 384] width 207 height 19
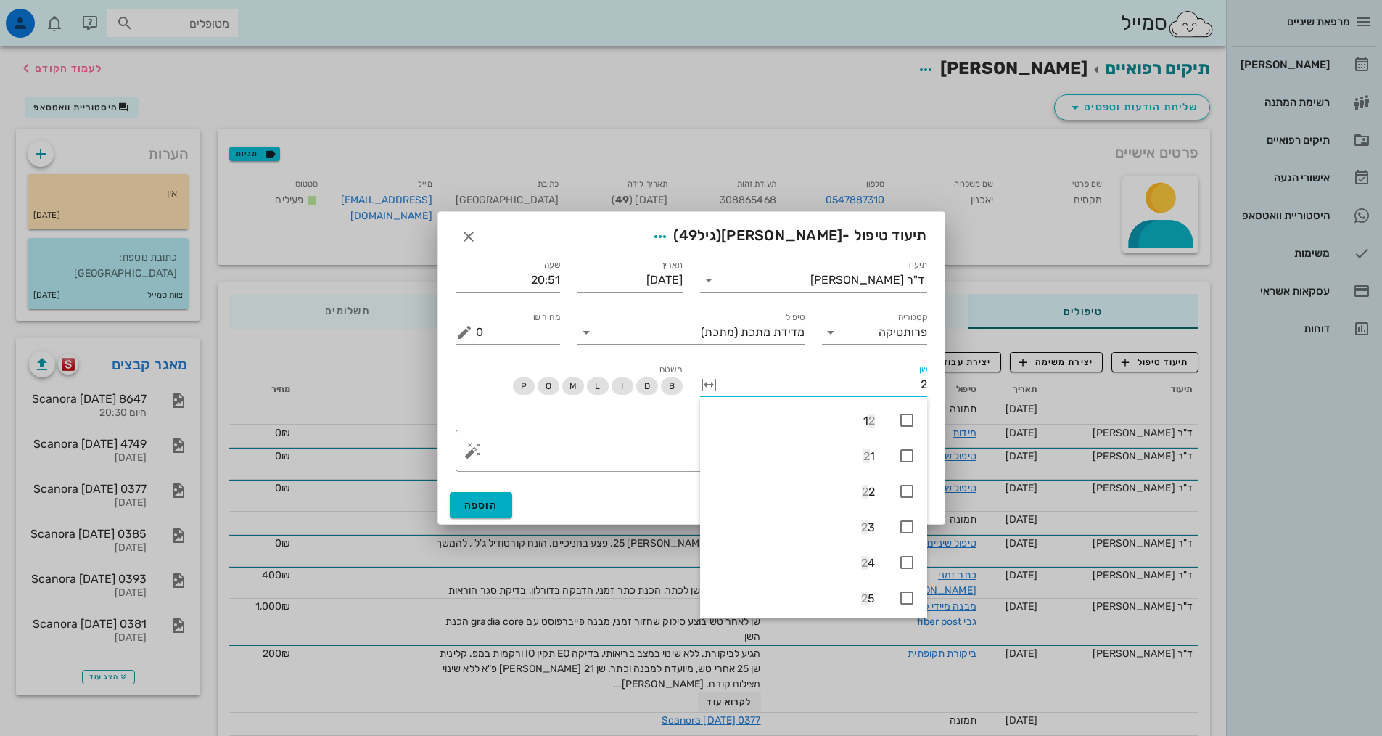
type input "25"
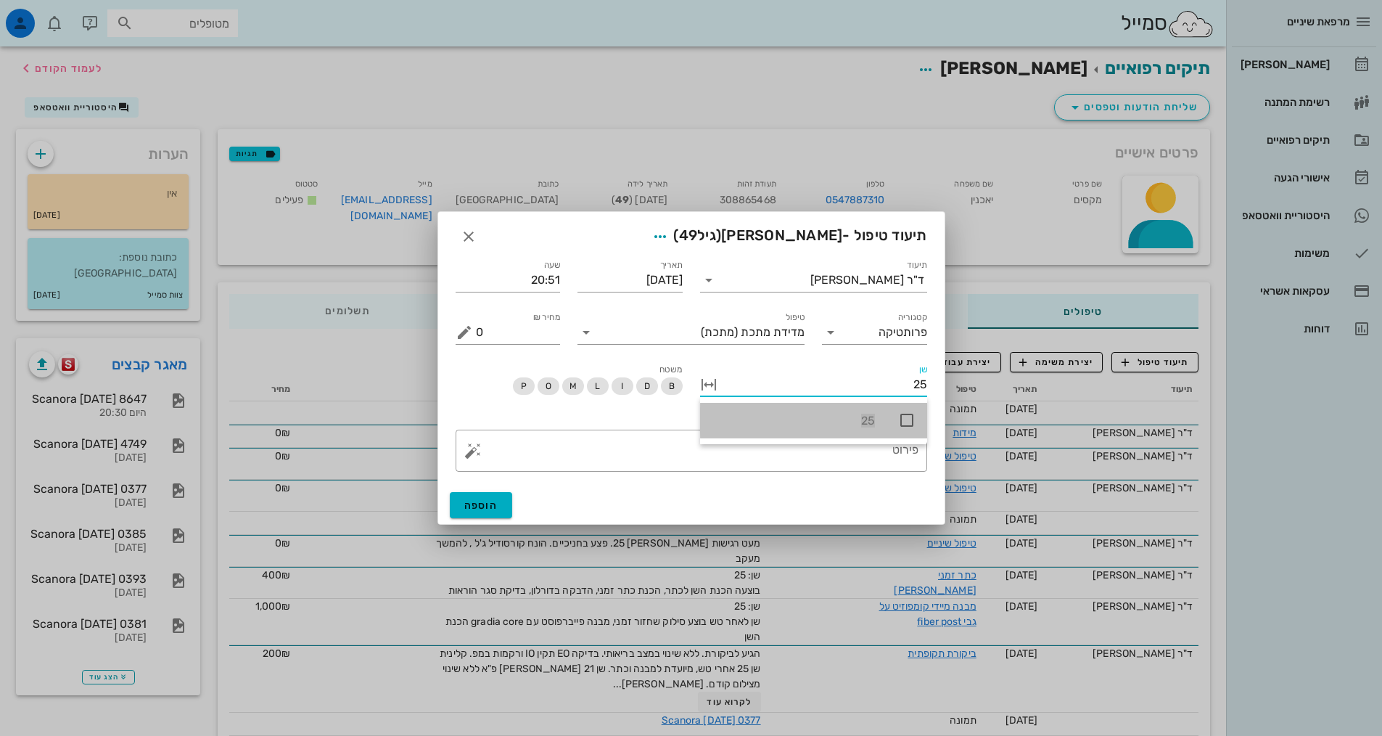
click at [910, 424] on icon at bounding box center [906, 419] width 17 height 17
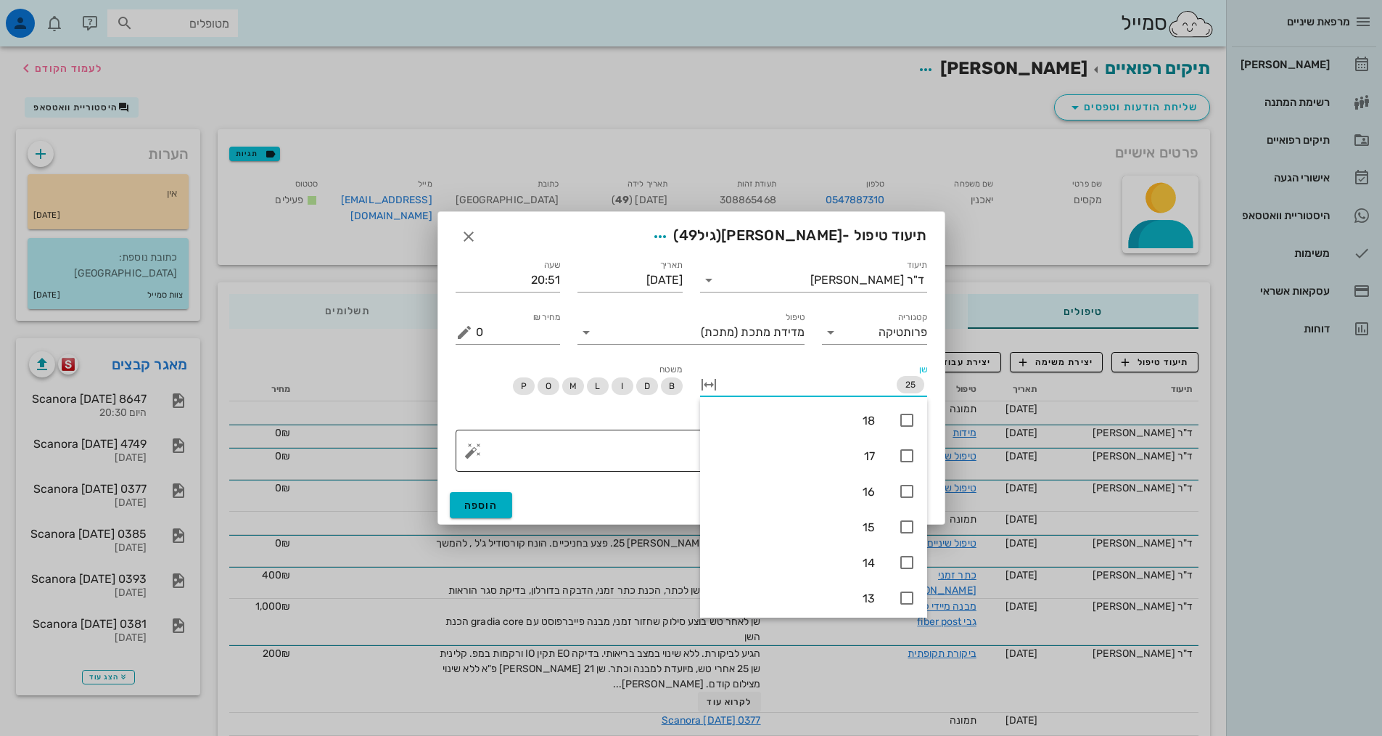
click at [665, 456] on textarea "פירוט" at bounding box center [697, 454] width 443 height 35
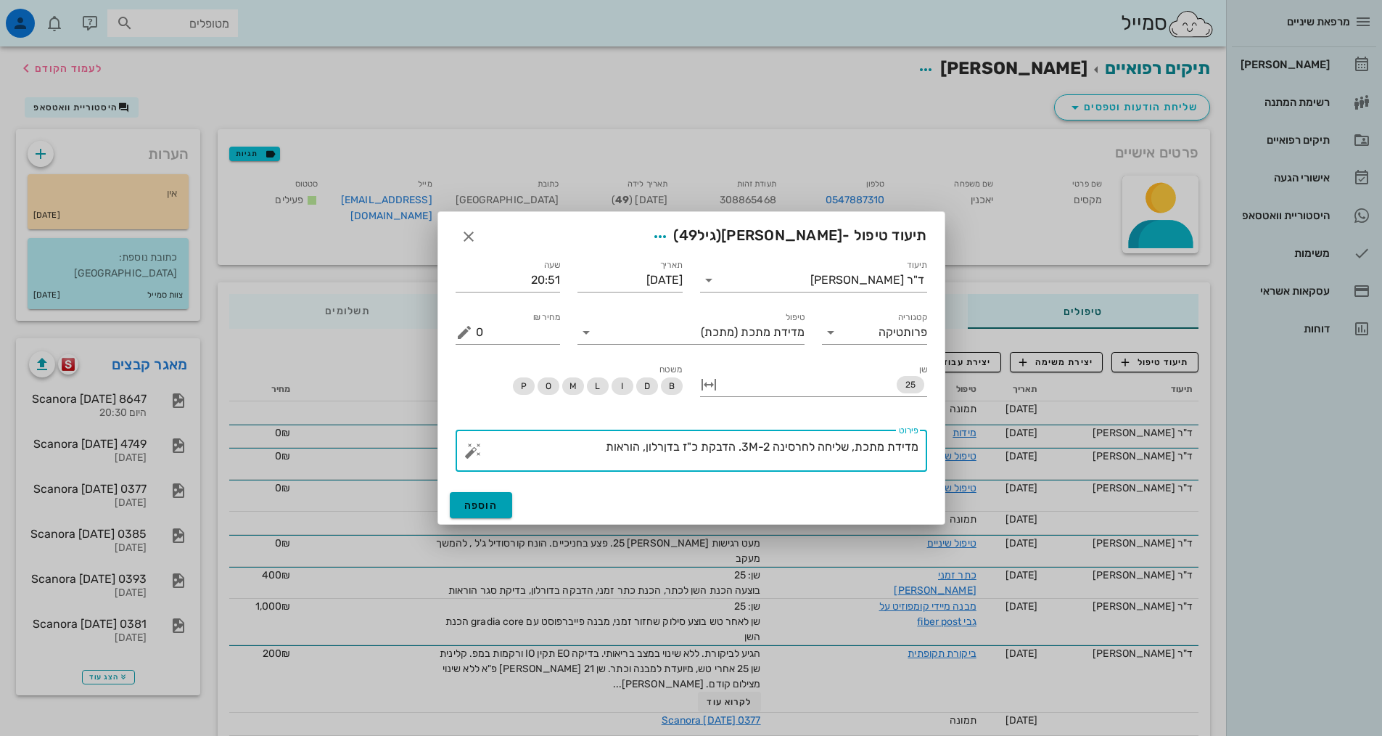
type textarea "מדידת מתכת, שליחה לחרסינה 3M-2. הדבקת כ"ז בדןרלון, הוראות"
click at [497, 506] on span "הוספה" at bounding box center [481, 505] width 34 height 12
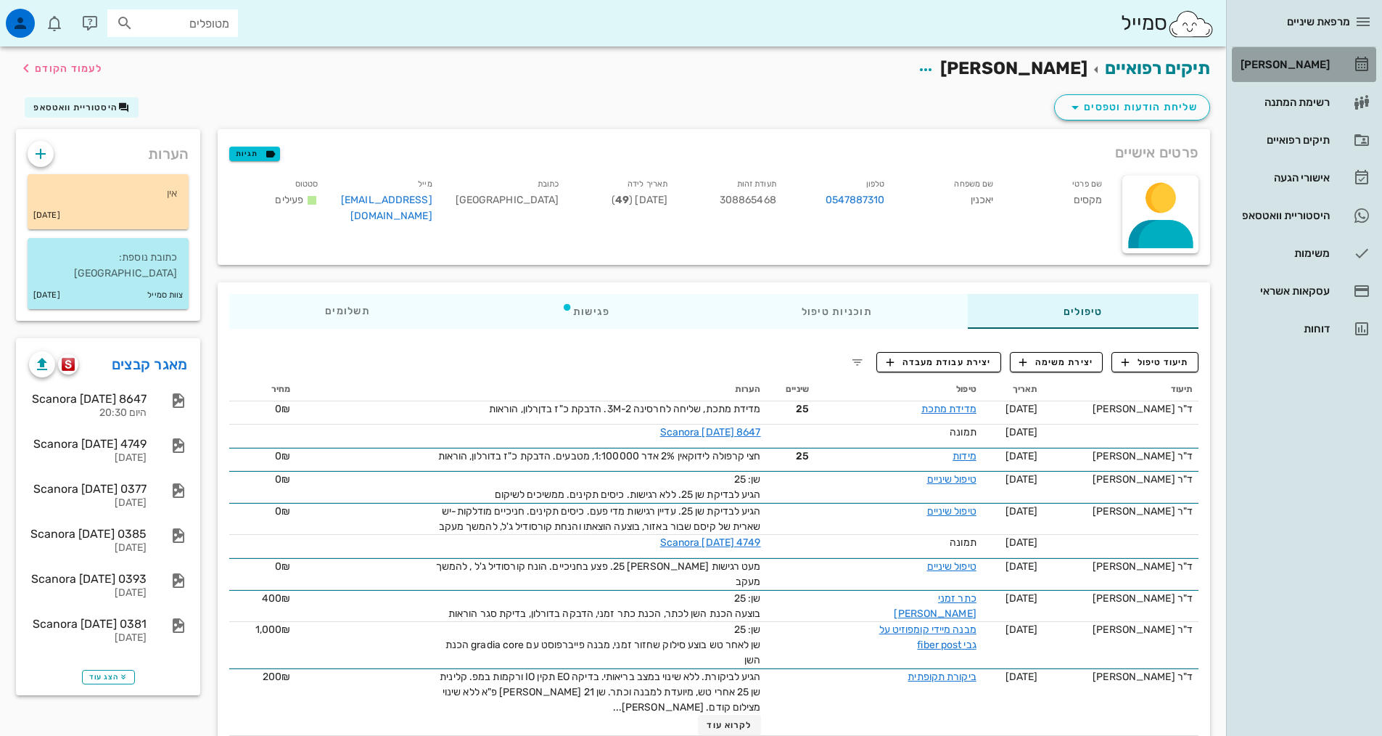
click at [1268, 65] on div "[PERSON_NAME]" at bounding box center [1284, 65] width 92 height 12
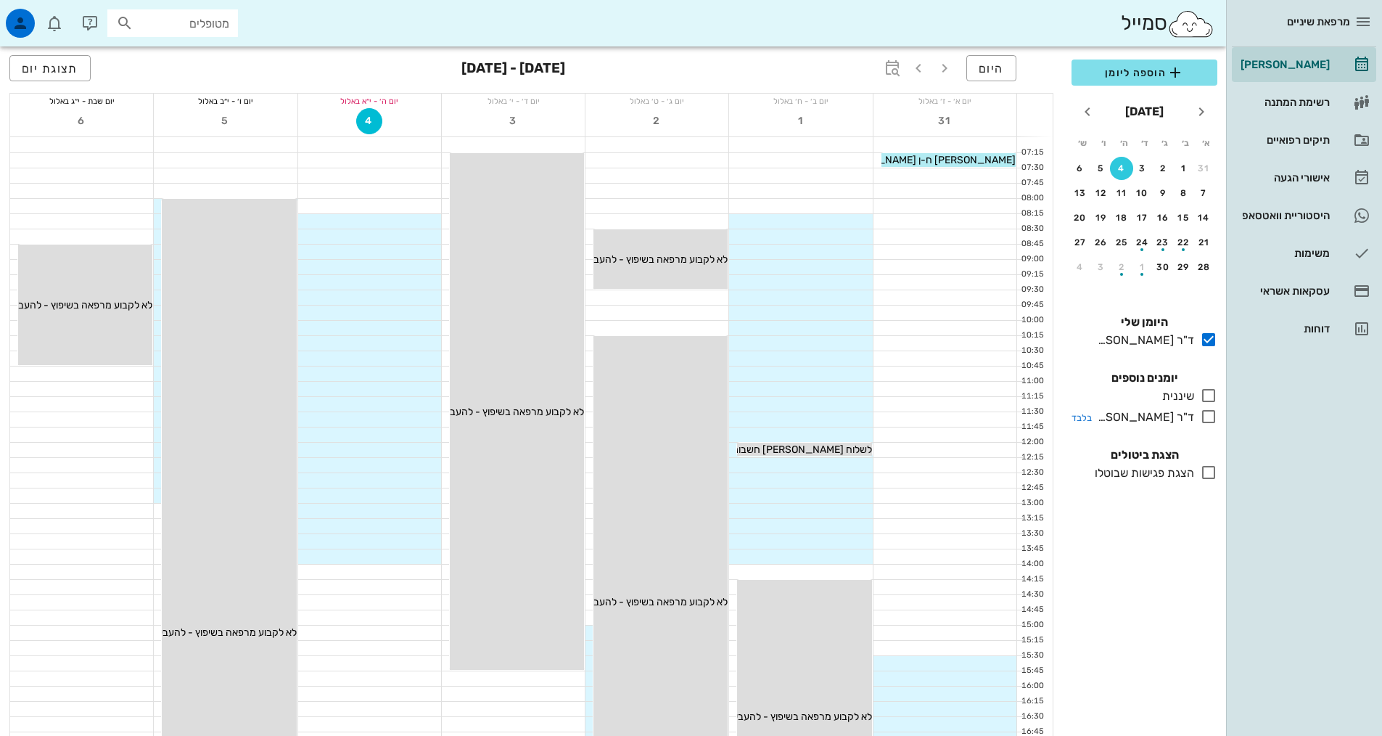
click at [1205, 425] on div at bounding box center [1205, 417] width 23 height 18
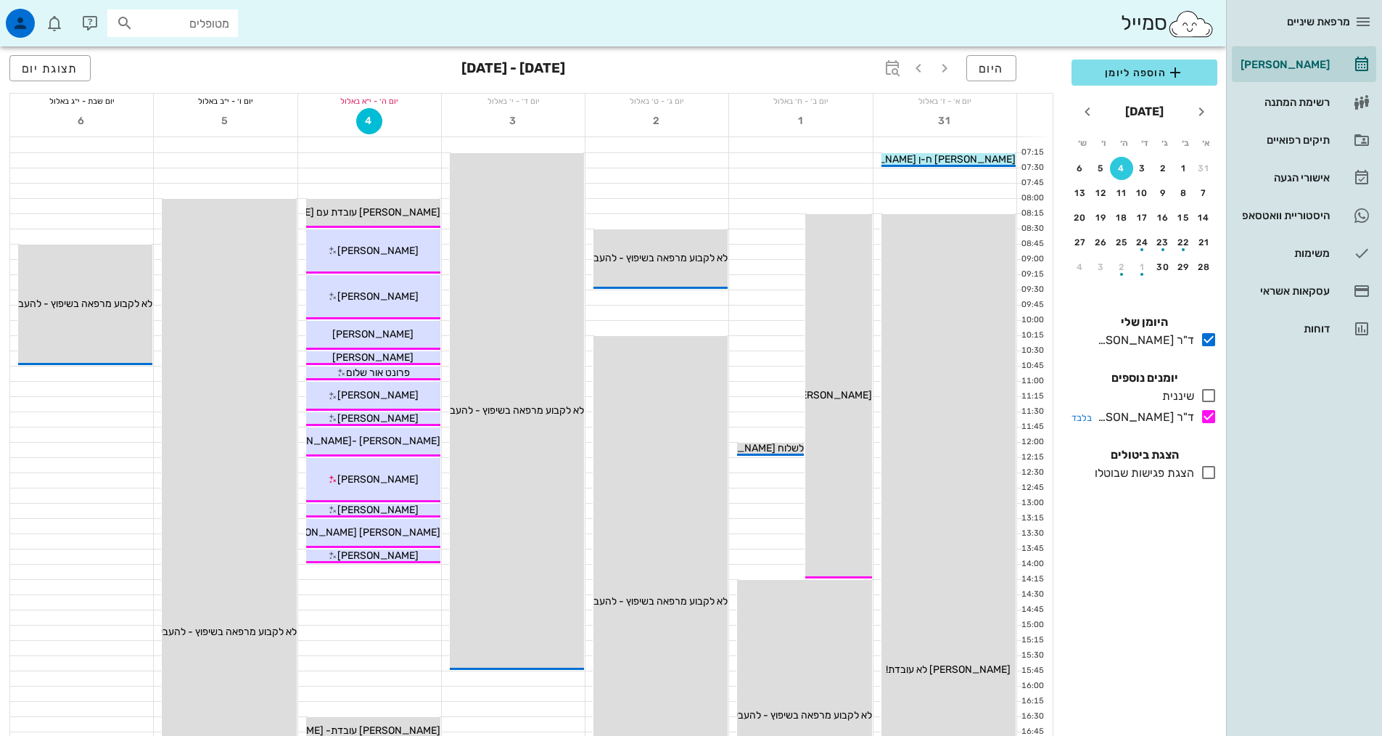
click at [1207, 422] on icon at bounding box center [1208, 416] width 17 height 17
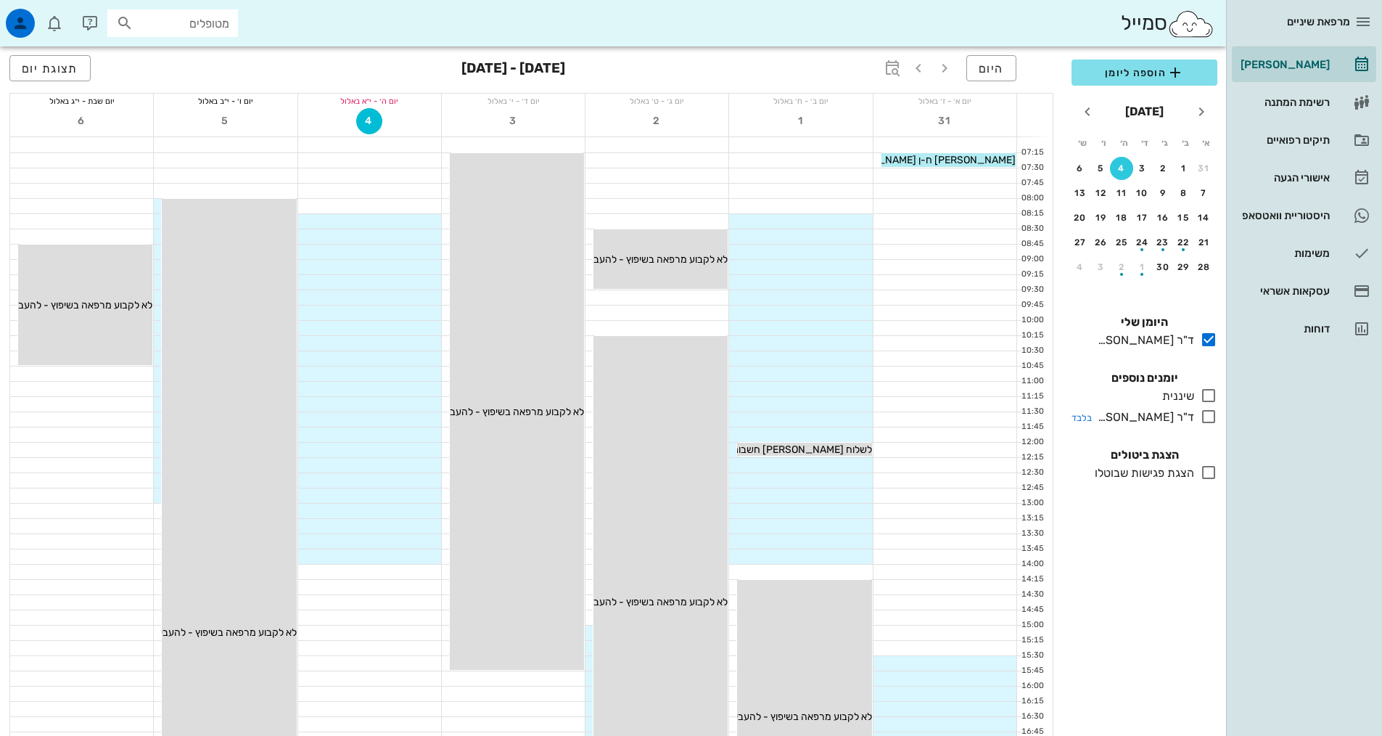
click at [1205, 419] on icon at bounding box center [1208, 416] width 17 height 17
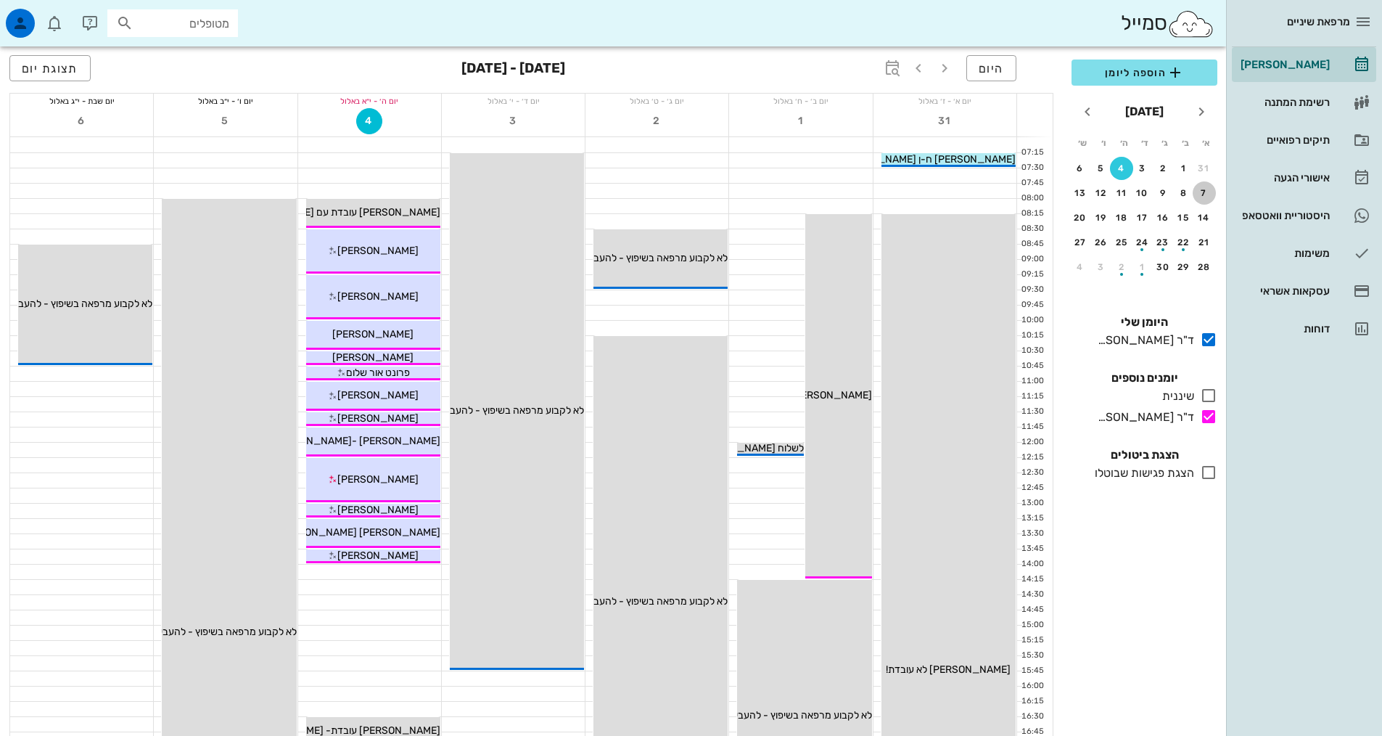
click at [1207, 183] on button "7" at bounding box center [1204, 192] width 23 height 23
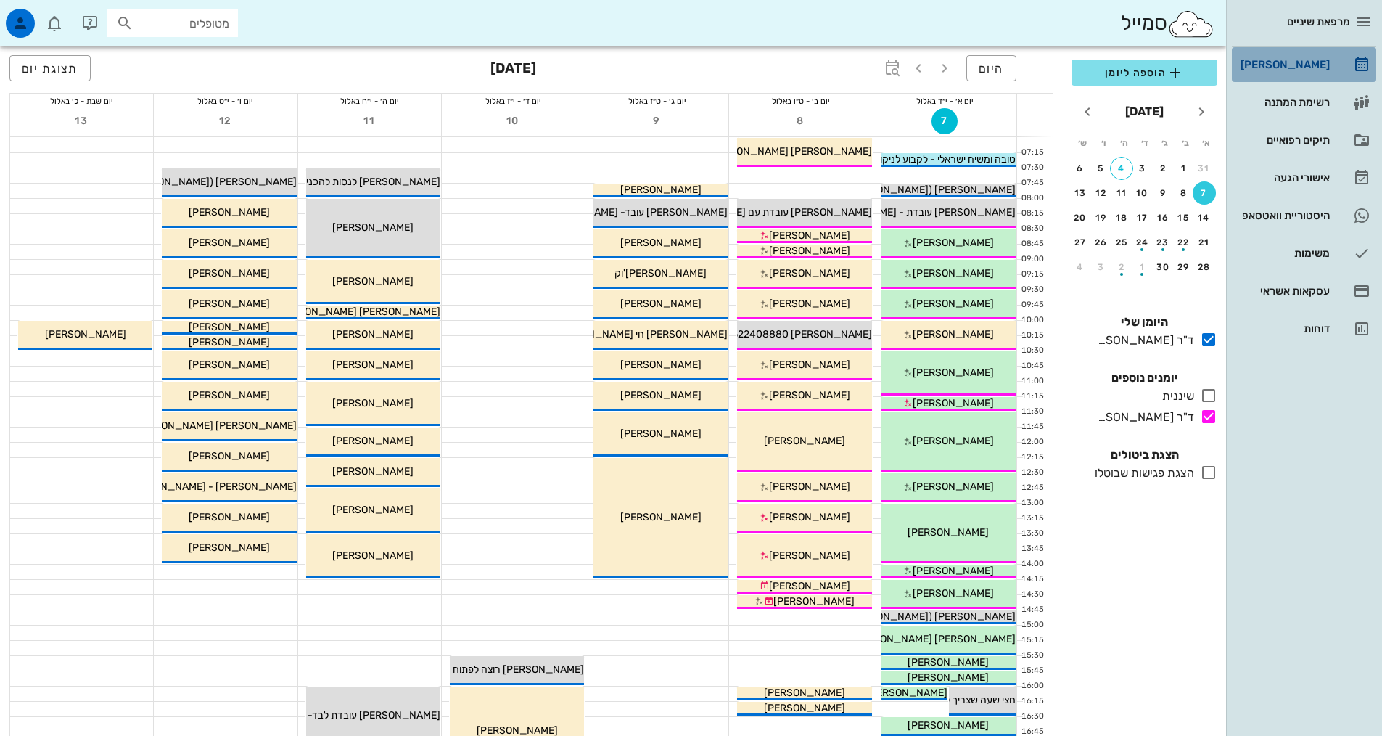
click at [1302, 65] on div "[PERSON_NAME]" at bounding box center [1284, 65] width 92 height 12
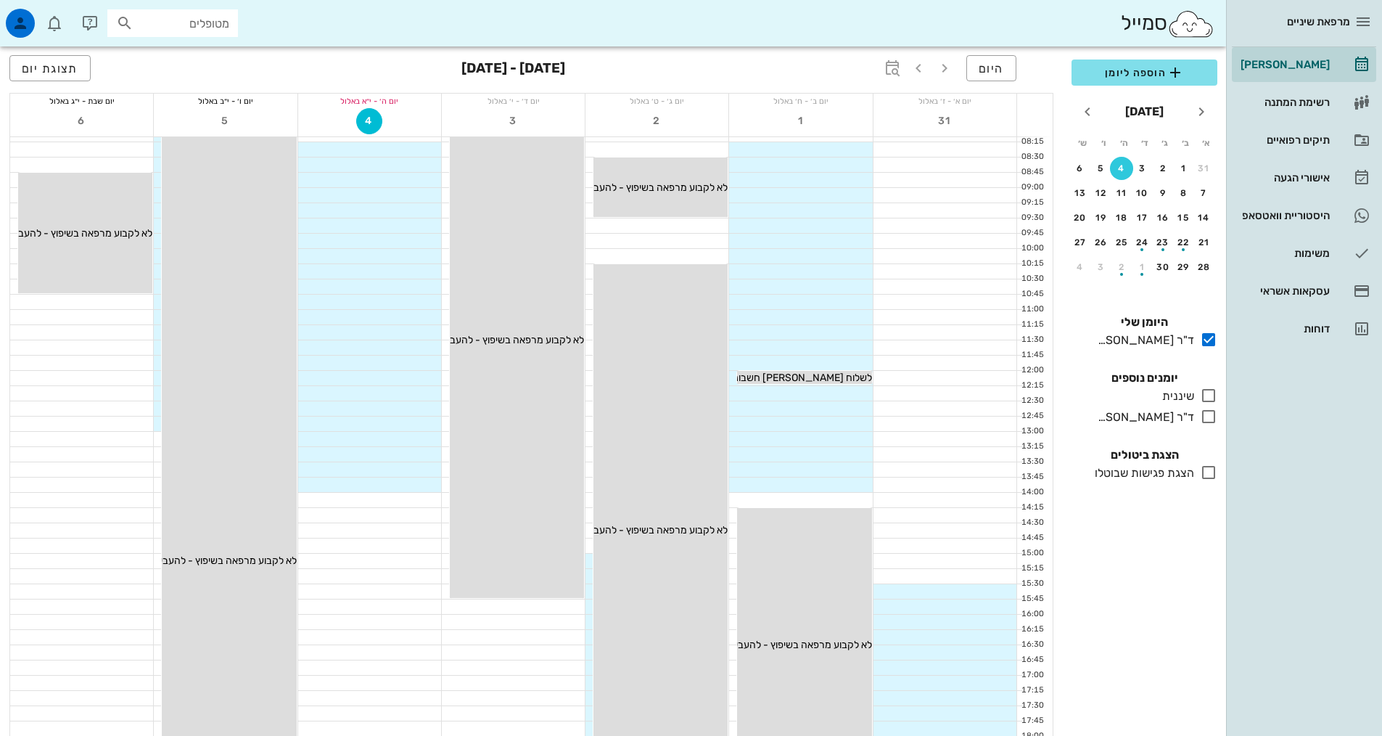
scroll to position [73, 0]
